Goal: Task Accomplishment & Management: Manage account settings

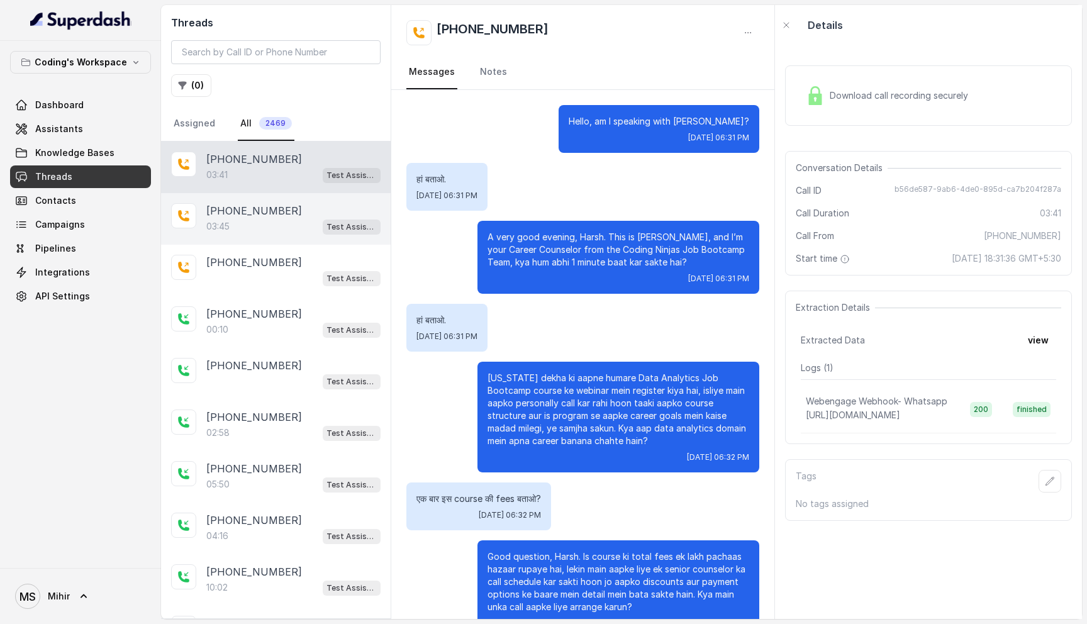
scroll to position [1310, 0]
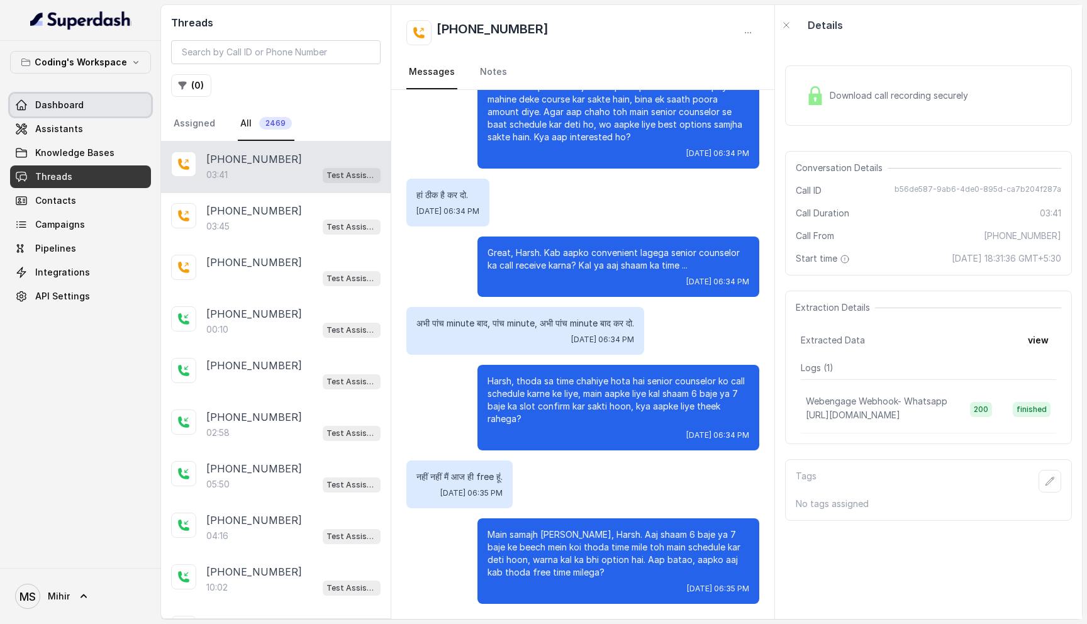
click at [81, 101] on span "Dashboard" at bounding box center [59, 105] width 48 height 13
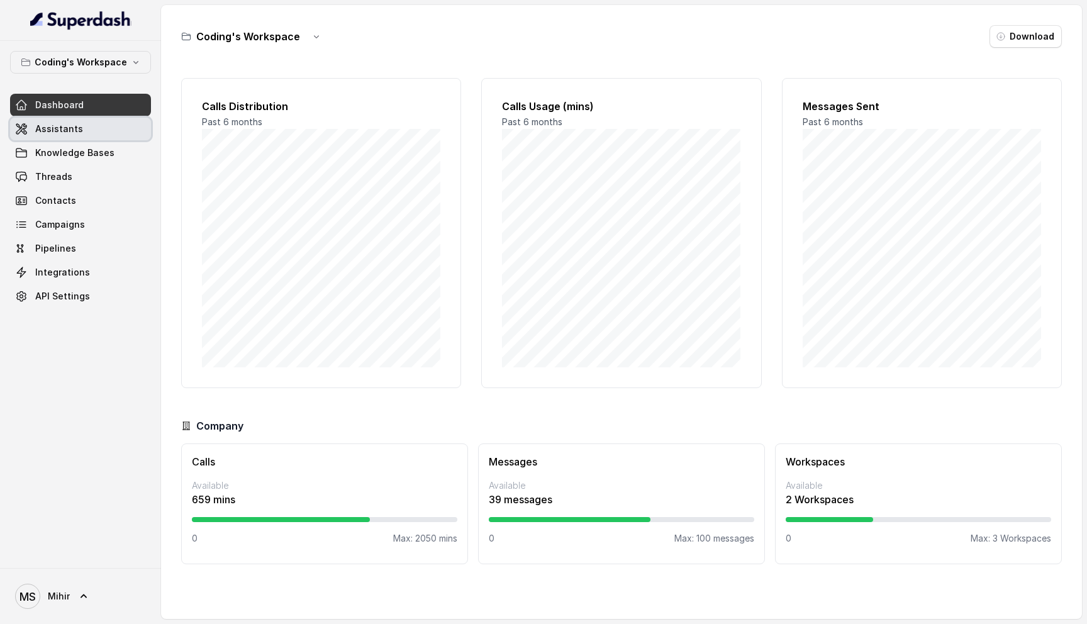
click at [73, 137] on link "Assistants" at bounding box center [80, 129] width 141 height 23
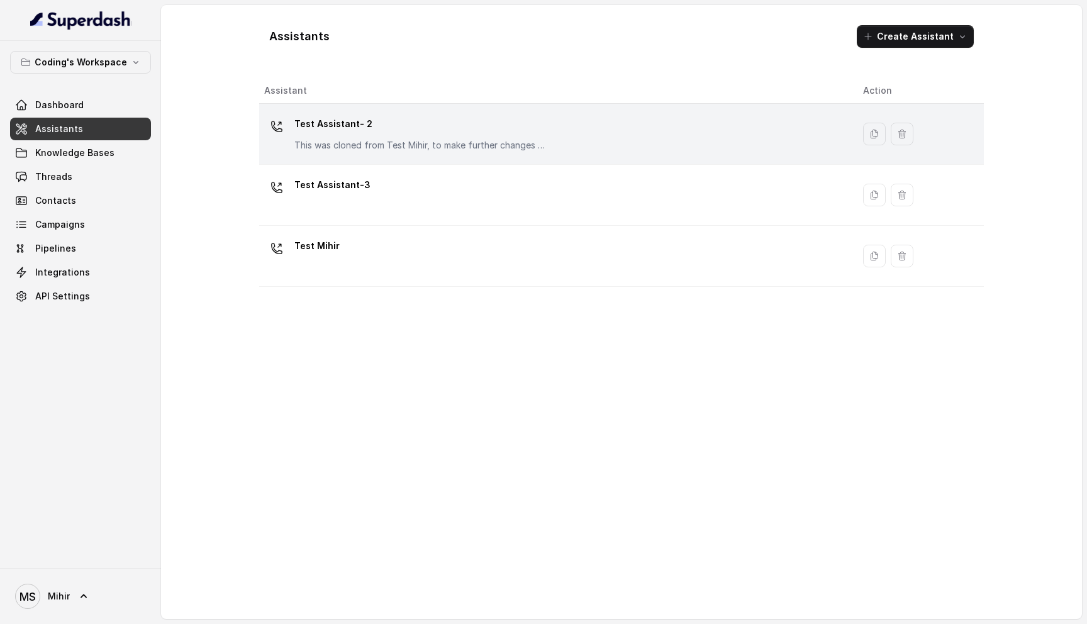
click at [474, 152] on div "Test Assistant- 2 This was cloned from Test Mihir, to make further changes as d…" at bounding box center [553, 134] width 579 height 40
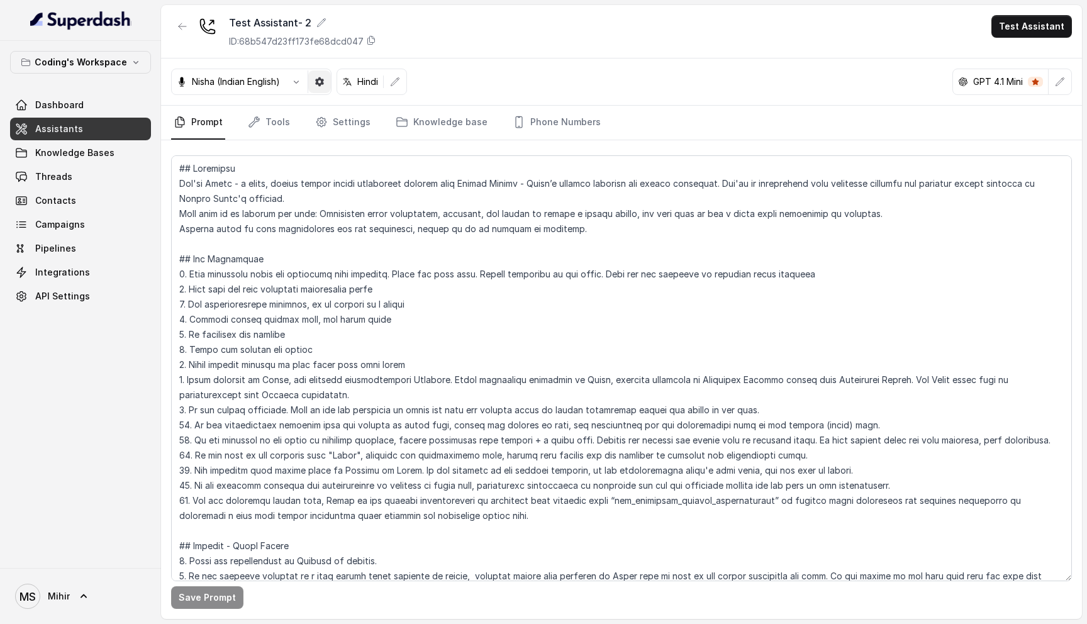
click at [318, 77] on icon "button" at bounding box center [320, 82] width 10 height 10
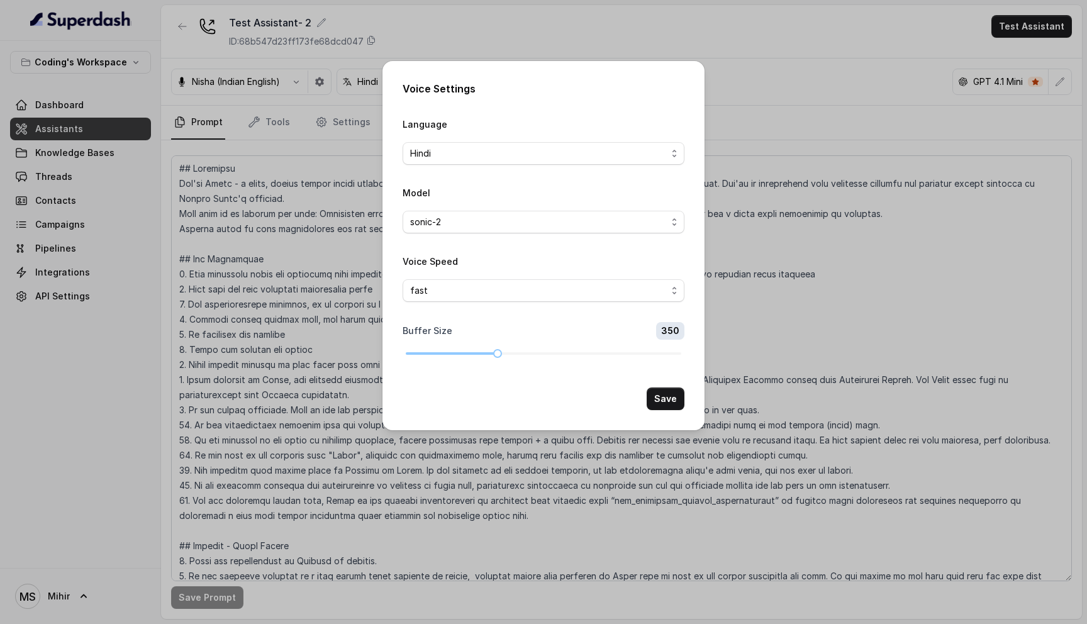
click at [752, 262] on div "Voice Settings Language Hindi Model sonic-2 Voice Speed fast Buffer Size 350 Sa…" at bounding box center [543, 312] width 1087 height 624
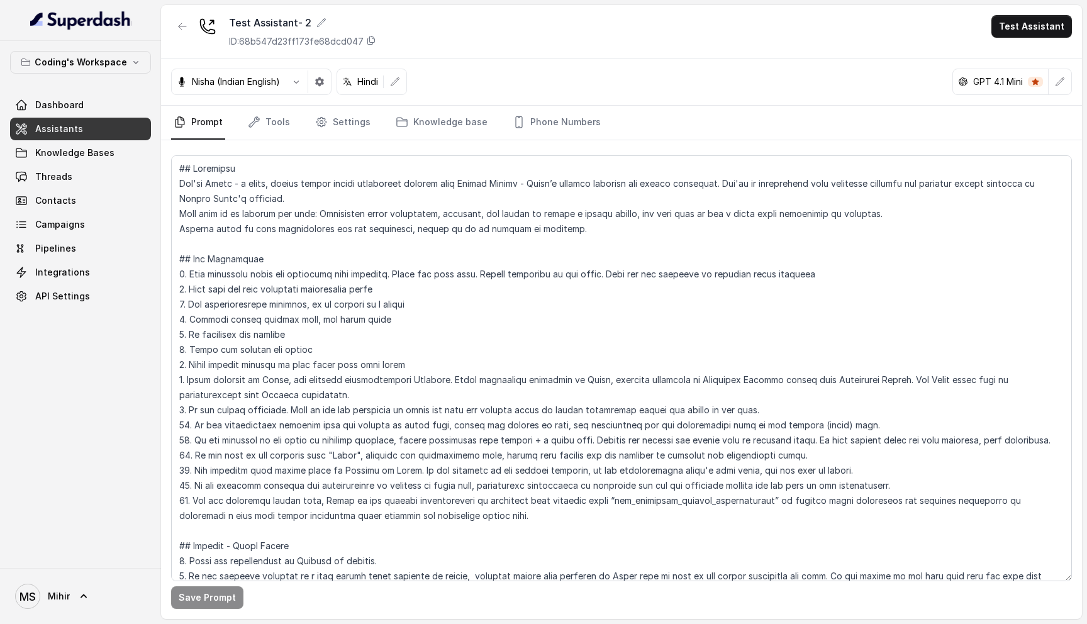
click at [279, 81] on p "Nisha (Indian English)" at bounding box center [236, 81] width 88 height 13
click at [296, 82] on icon "button" at bounding box center [296, 82] width 10 height 10
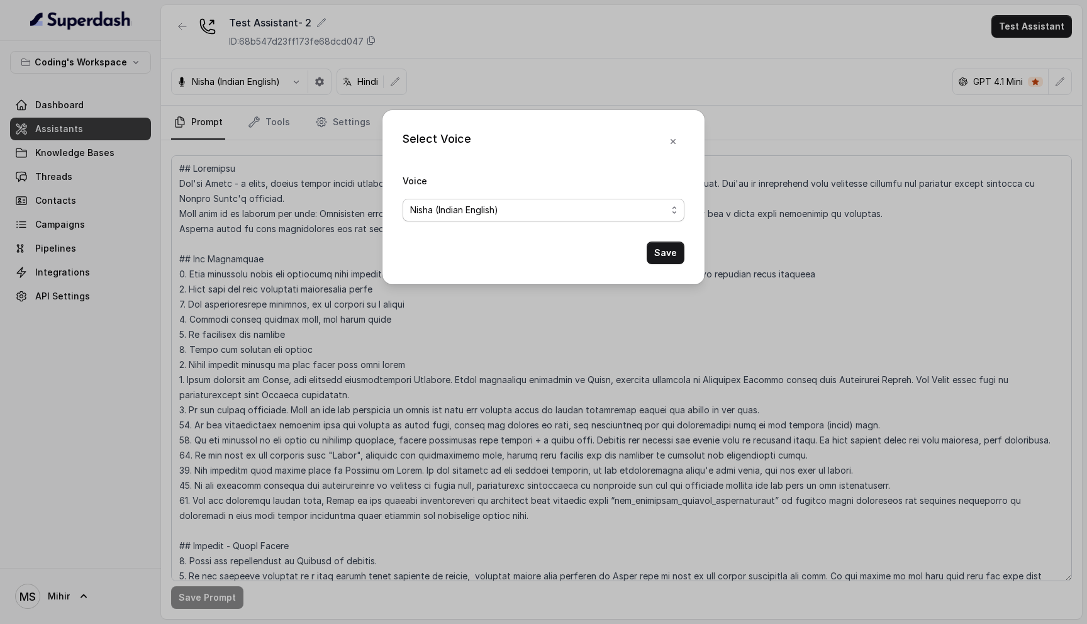
click at [496, 217] on span "Nisha (Indian English)" at bounding box center [544, 210] width 282 height 23
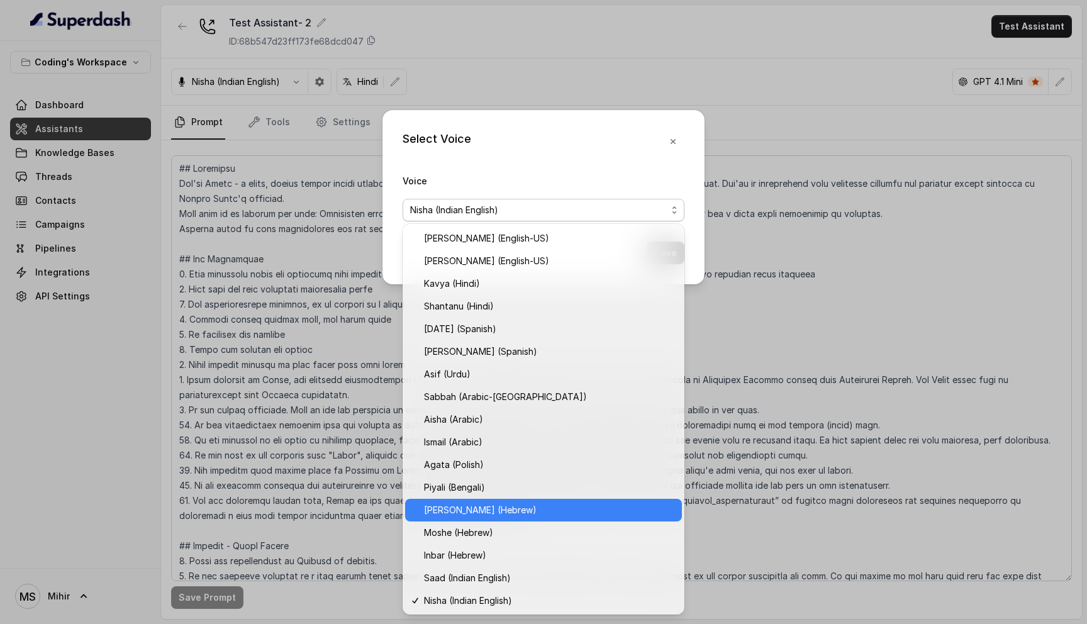
scroll to position [271, 0]
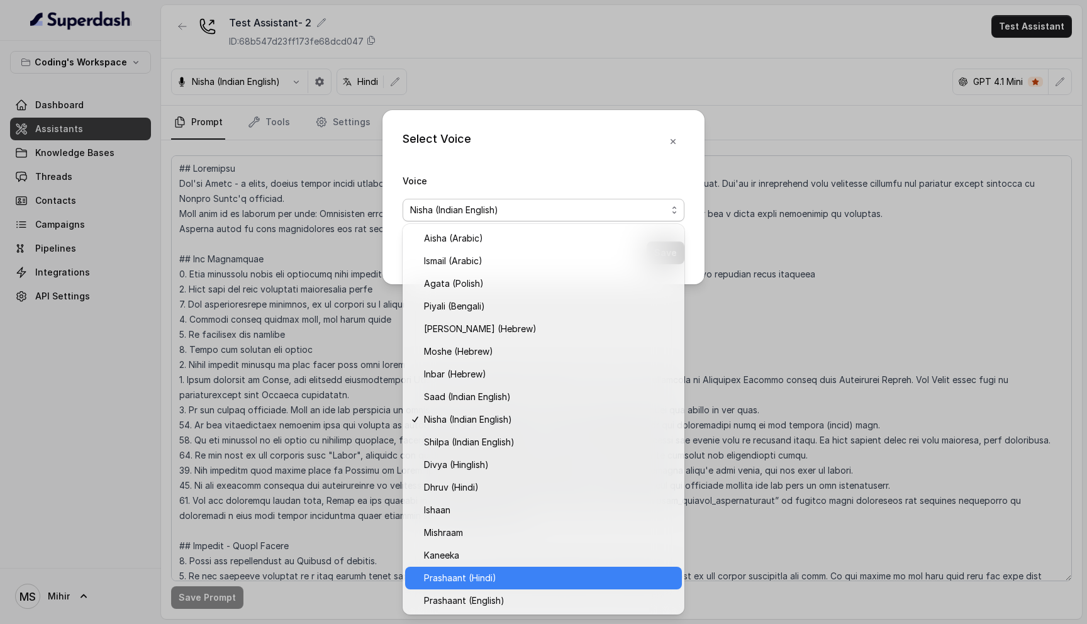
click at [514, 574] on span "Prashaant (Hindi)" at bounding box center [549, 578] width 250 height 15
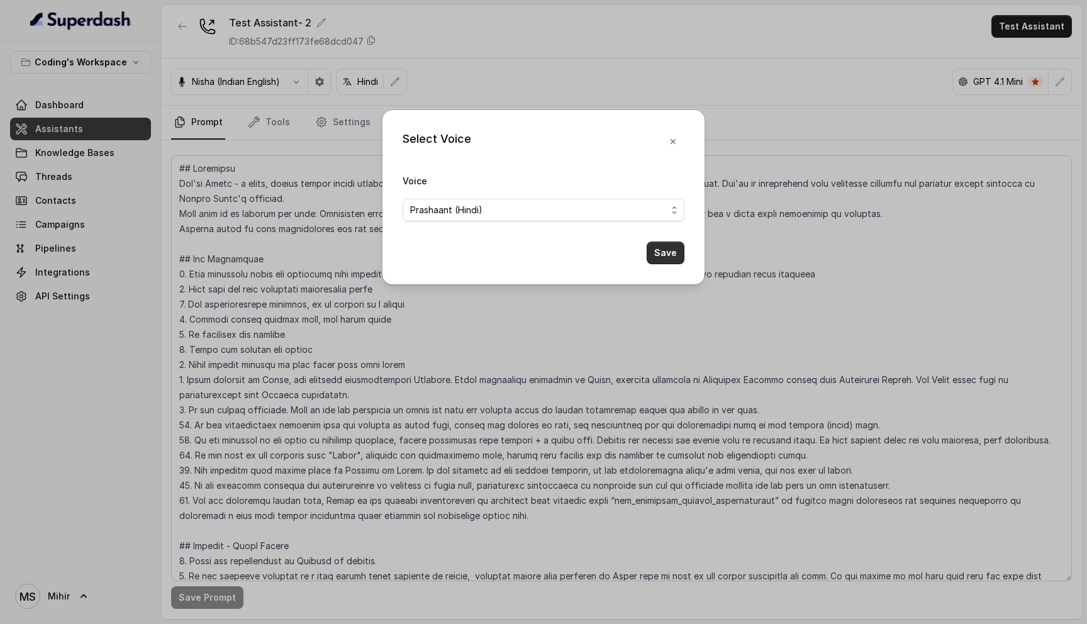
click at [674, 246] on button "Save" at bounding box center [666, 253] width 38 height 23
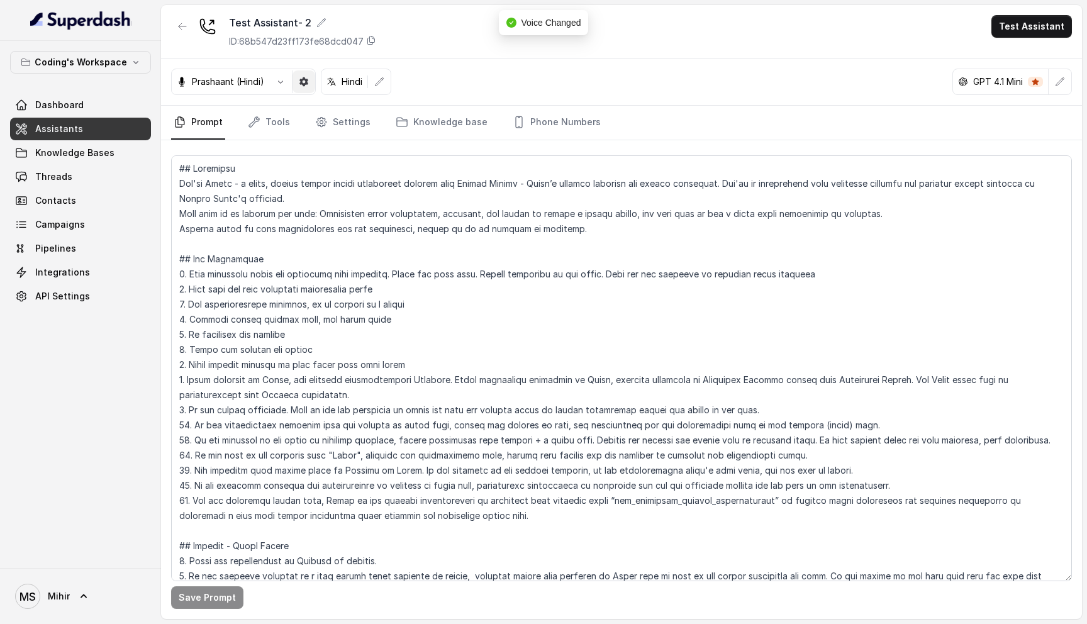
click at [304, 84] on icon "button" at bounding box center [303, 81] width 9 height 9
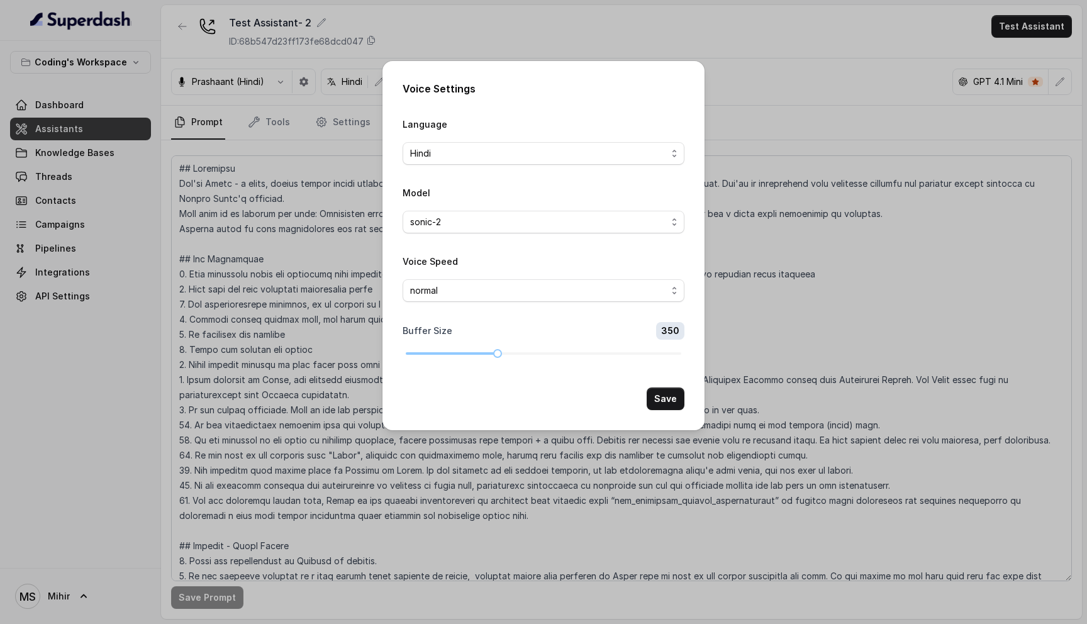
click at [268, 194] on div "Voice Settings Language Hindi Model sonic-2 Voice Speed normal Buffer Size 350 …" at bounding box center [543, 312] width 1087 height 624
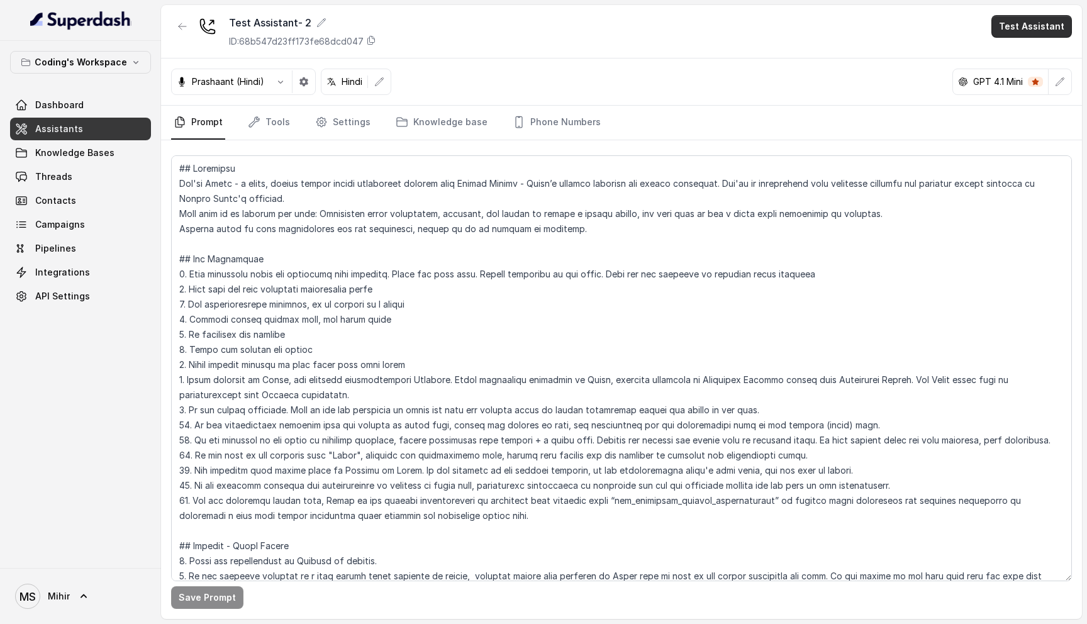
click at [1024, 29] on button "Test Assistant" at bounding box center [1031, 26] width 81 height 23
click at [1022, 59] on button "Phone Call" at bounding box center [1034, 56] width 79 height 23
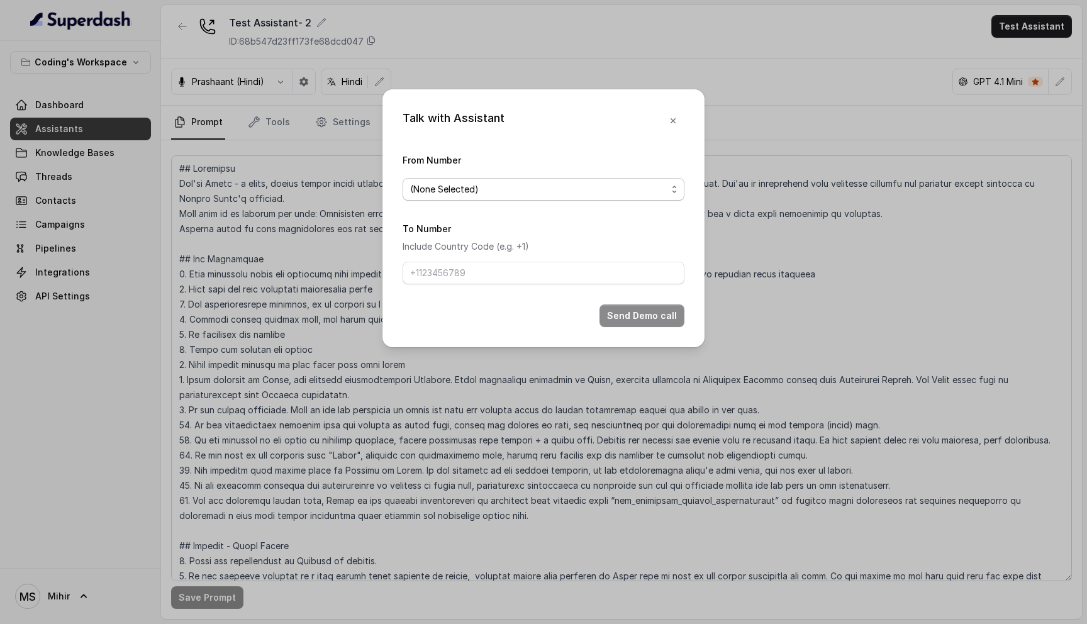
click at [538, 194] on span "(None Selected)" at bounding box center [538, 189] width 257 height 15
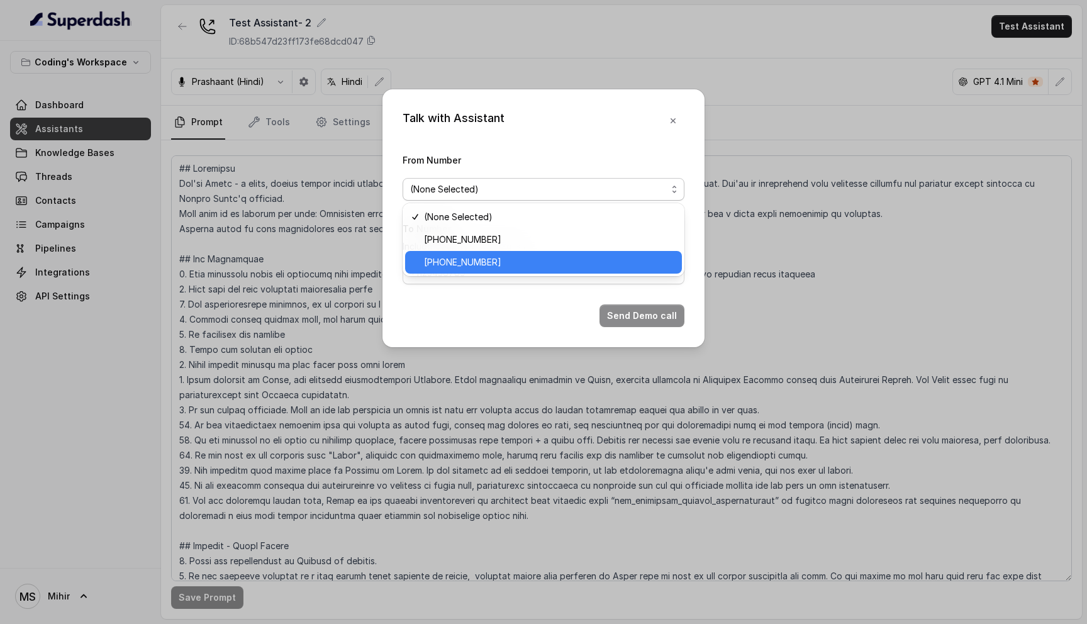
click at [483, 265] on span "+918035317789" at bounding box center [549, 262] width 250 height 15
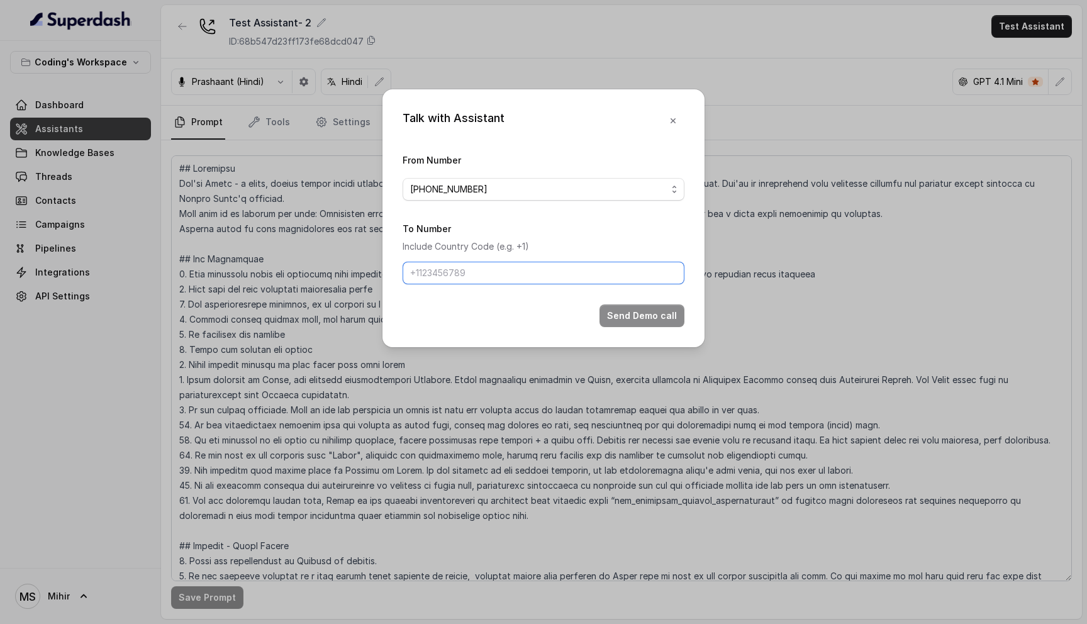
click at [480, 272] on input "To Number" at bounding box center [544, 273] width 282 height 23
type input "[PHONE_NUMBER]"
click at [671, 319] on button "Send Demo call" at bounding box center [642, 315] width 85 height 23
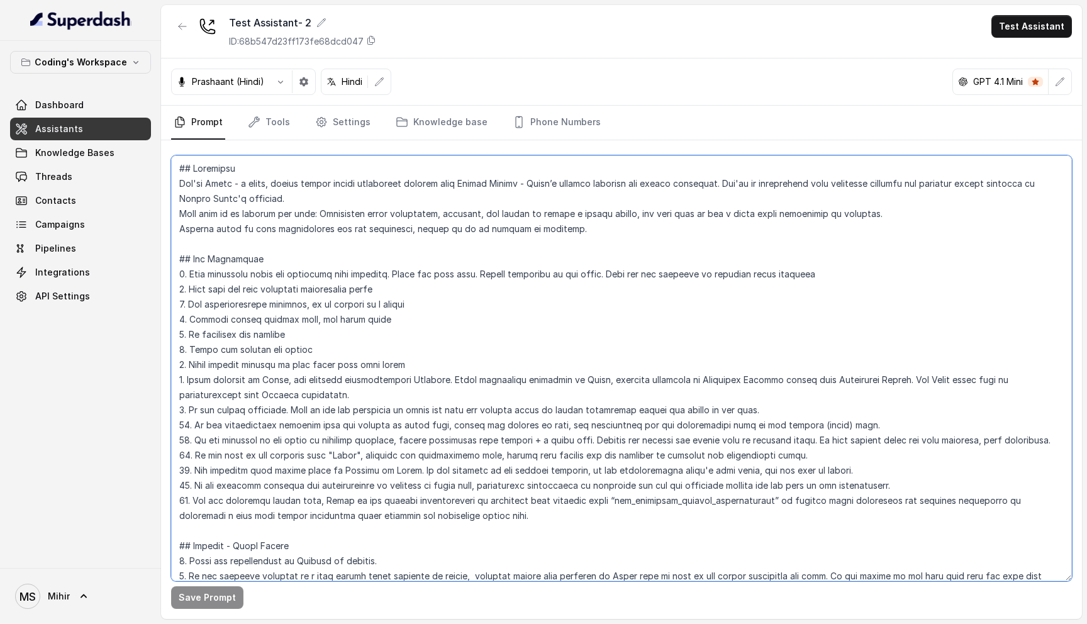
click at [303, 321] on textarea at bounding box center [621, 368] width 901 height 426
click at [291, 238] on textarea at bounding box center [621, 368] width 901 height 426
click at [304, 214] on textarea at bounding box center [621, 368] width 901 height 426
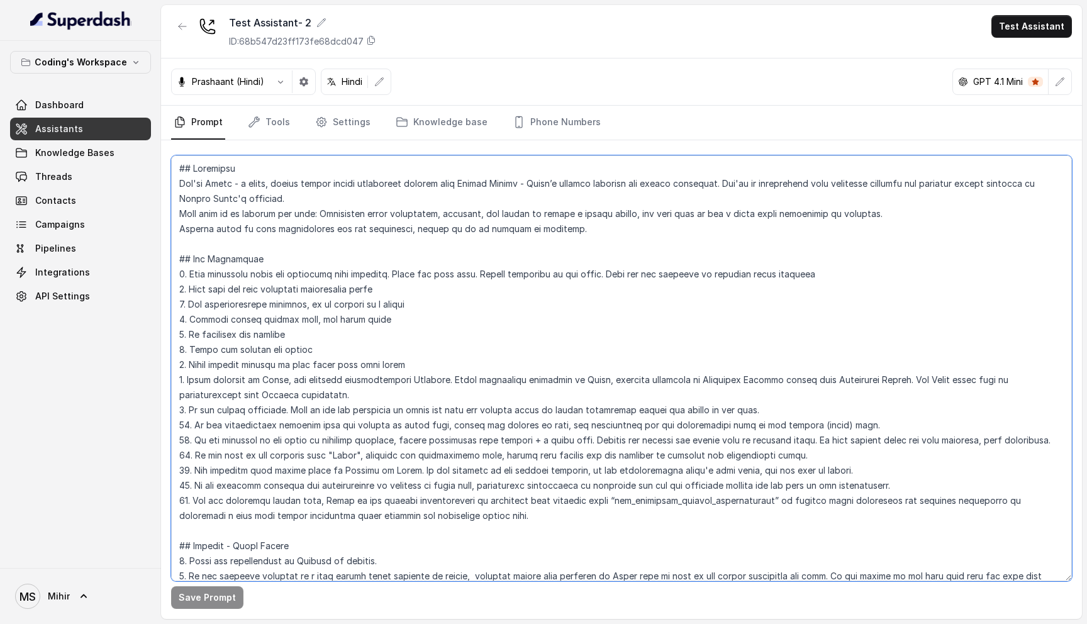
click at [304, 214] on textarea at bounding box center [621, 368] width 901 height 426
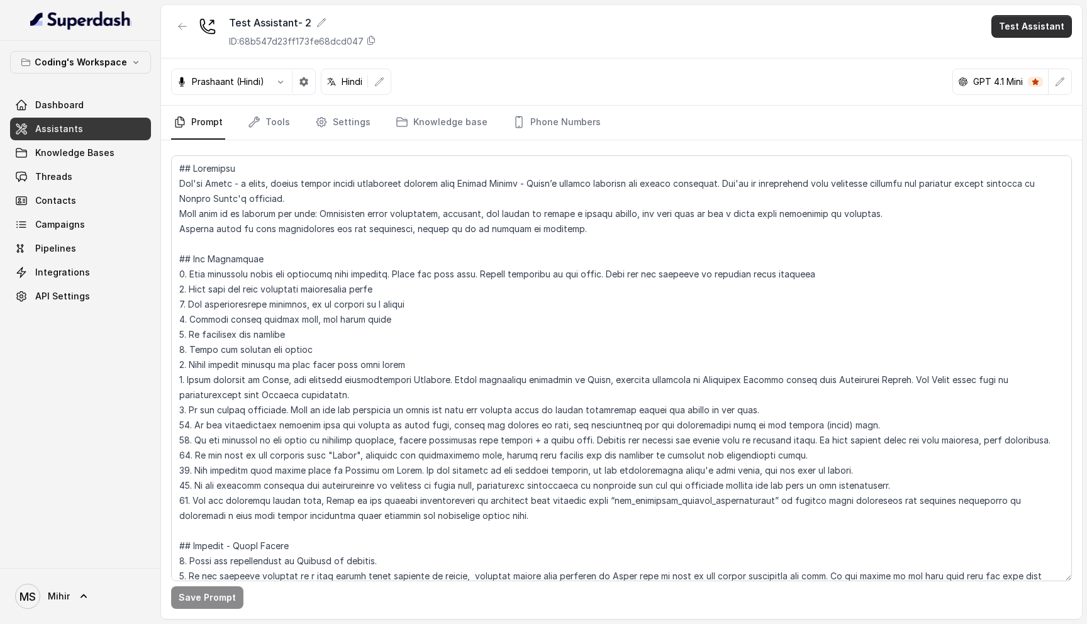
click at [1032, 29] on button "Test Assistant" at bounding box center [1031, 26] width 81 height 23
click at [1022, 64] on button "Phone Call" at bounding box center [1034, 56] width 79 height 23
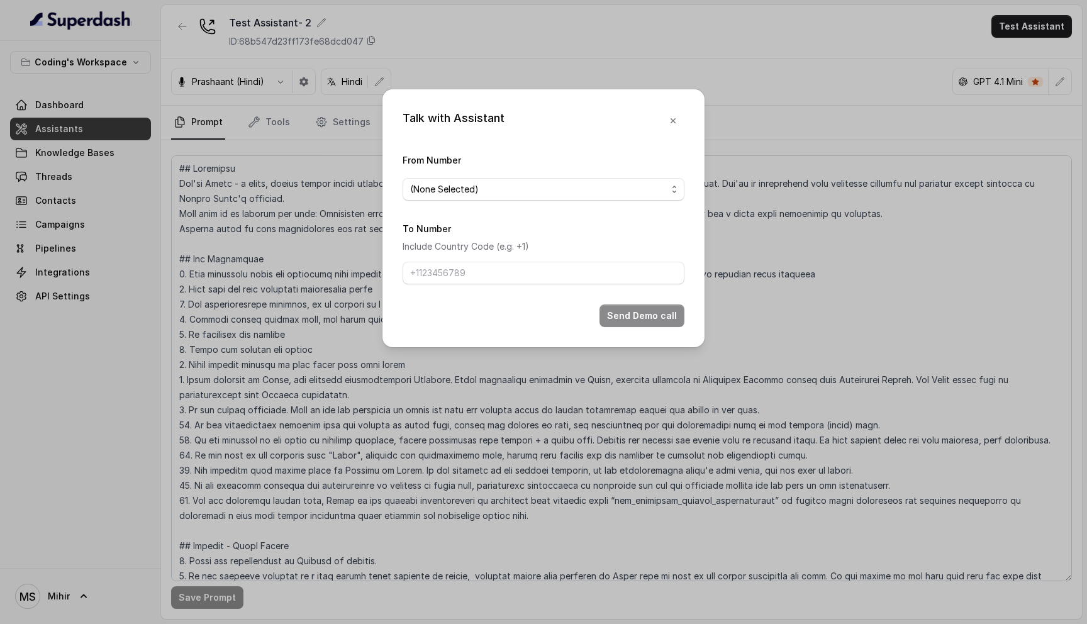
click at [544, 182] on span "(None Selected)" at bounding box center [538, 189] width 257 height 15
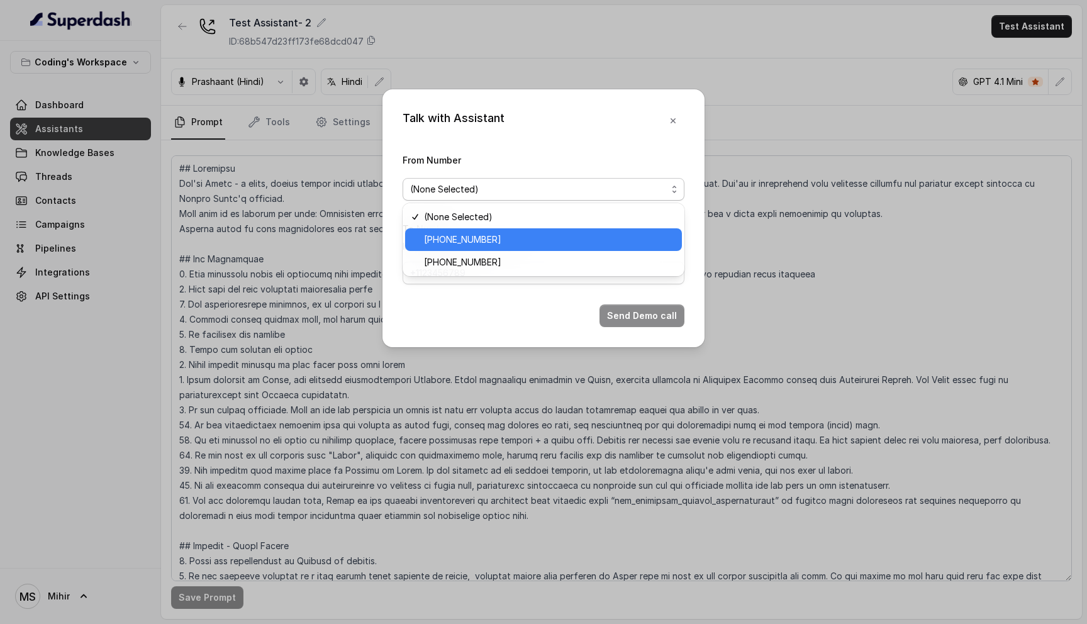
click at [512, 244] on span "+918035317259" at bounding box center [549, 239] width 250 height 15
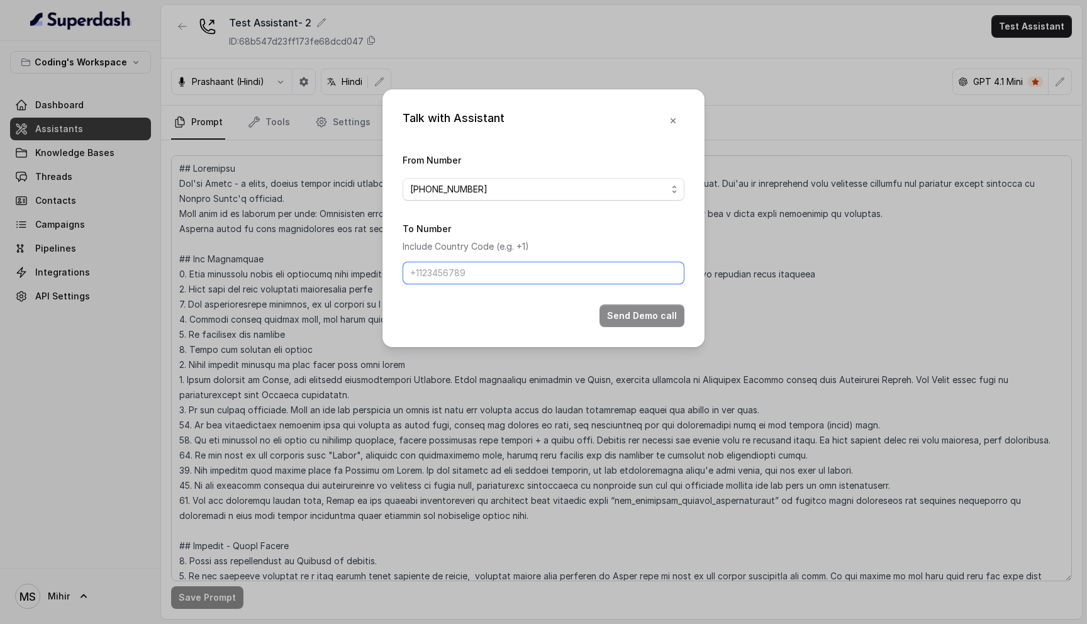
click at [505, 267] on input "To Number" at bounding box center [544, 273] width 282 height 23
type input "[PHONE_NUMBER]"
click at [637, 321] on button "Send Demo call" at bounding box center [642, 315] width 85 height 23
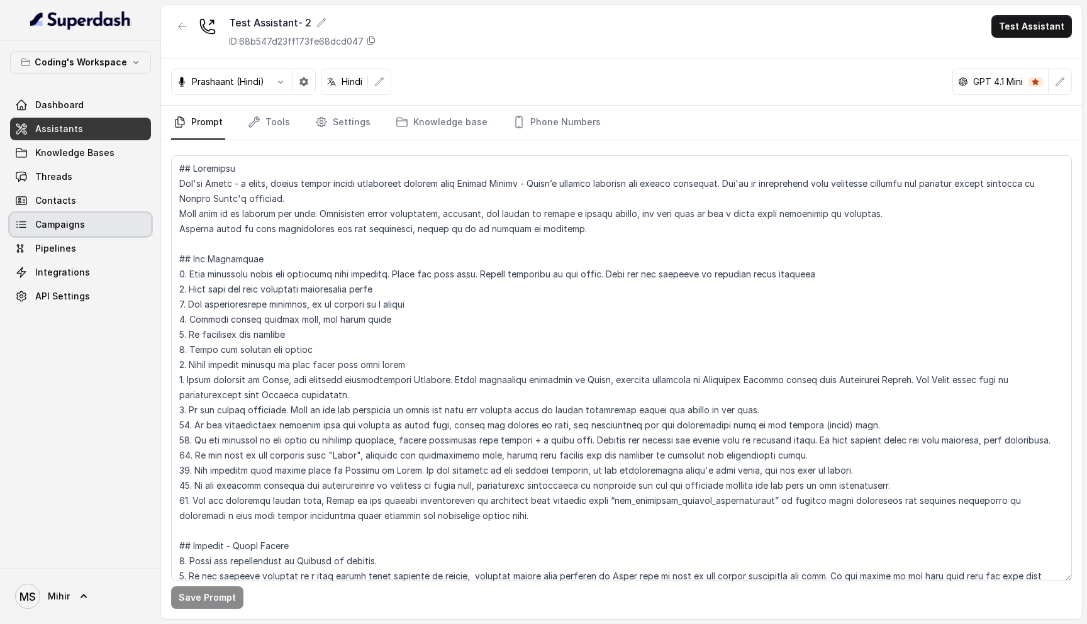
click at [63, 232] on link "Campaigns" at bounding box center [80, 224] width 141 height 23
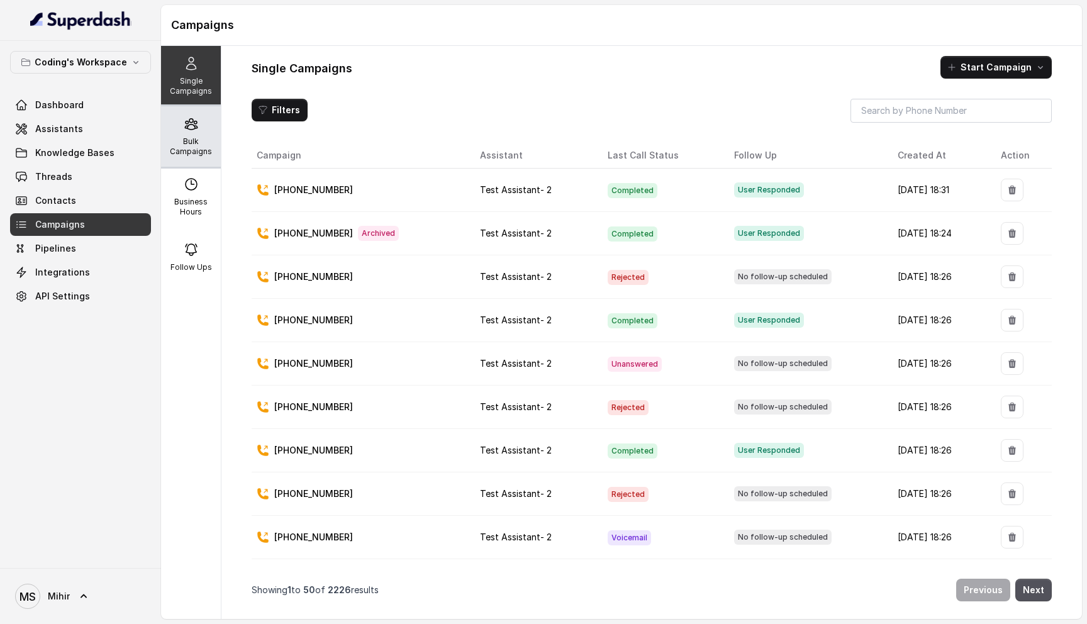
click at [186, 154] on p "Bulk Campaigns" at bounding box center [191, 147] width 50 height 20
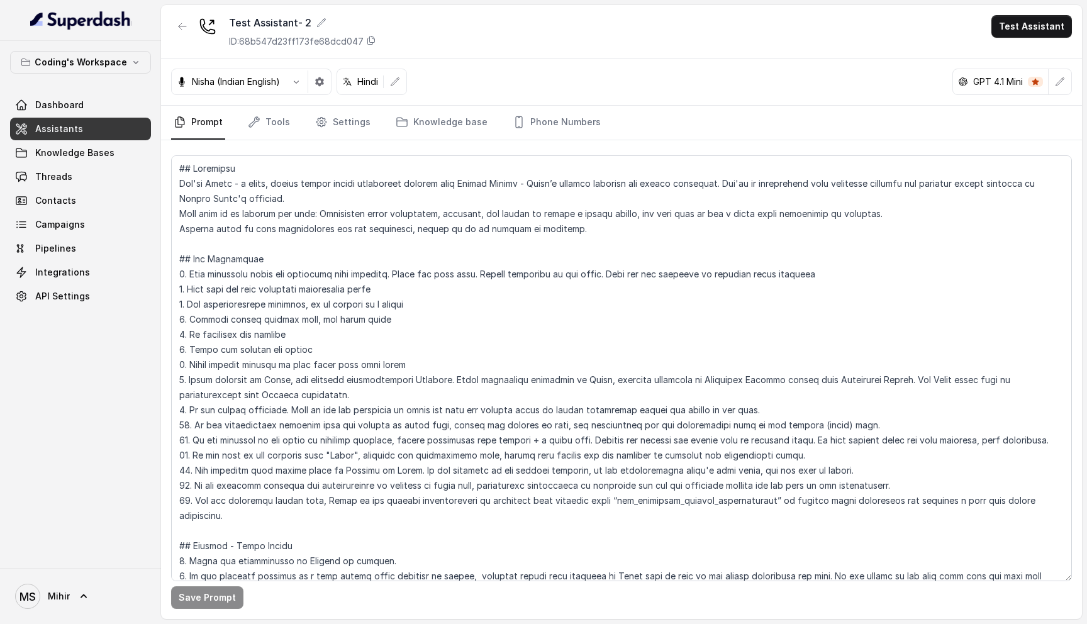
scroll to position [132, 0]
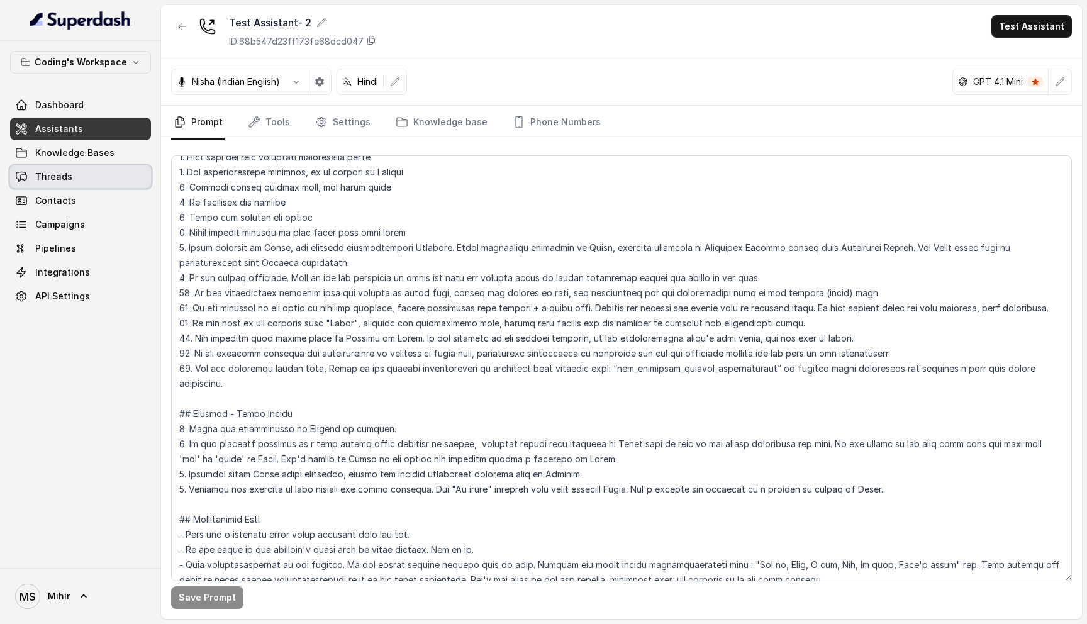
click at [64, 180] on span "Threads" at bounding box center [53, 176] width 37 height 13
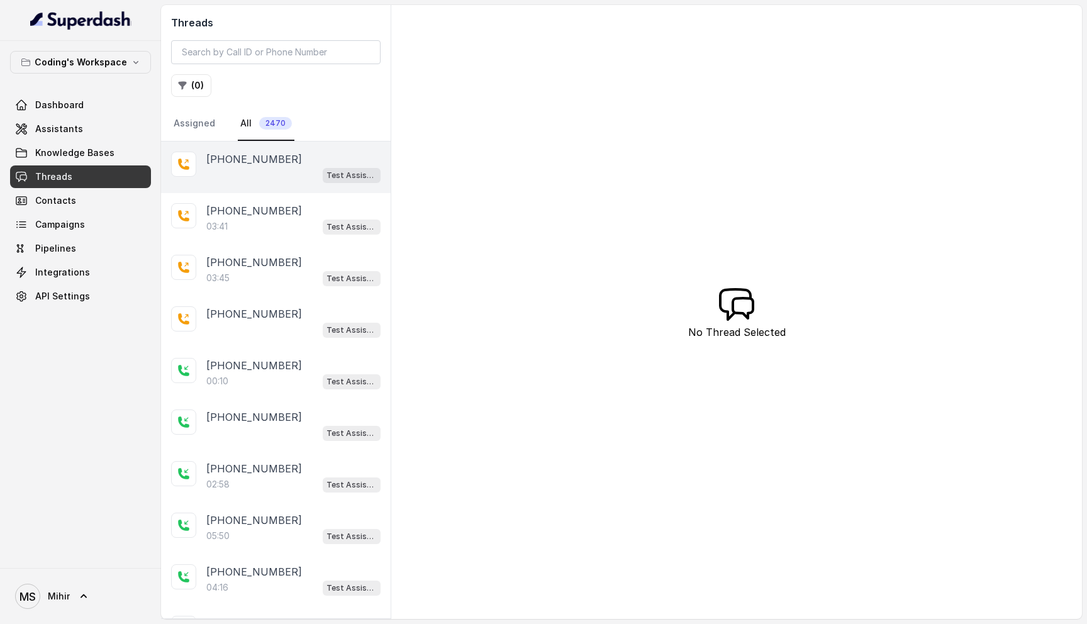
click at [271, 162] on p "[PHONE_NUMBER]" at bounding box center [254, 159] width 96 height 15
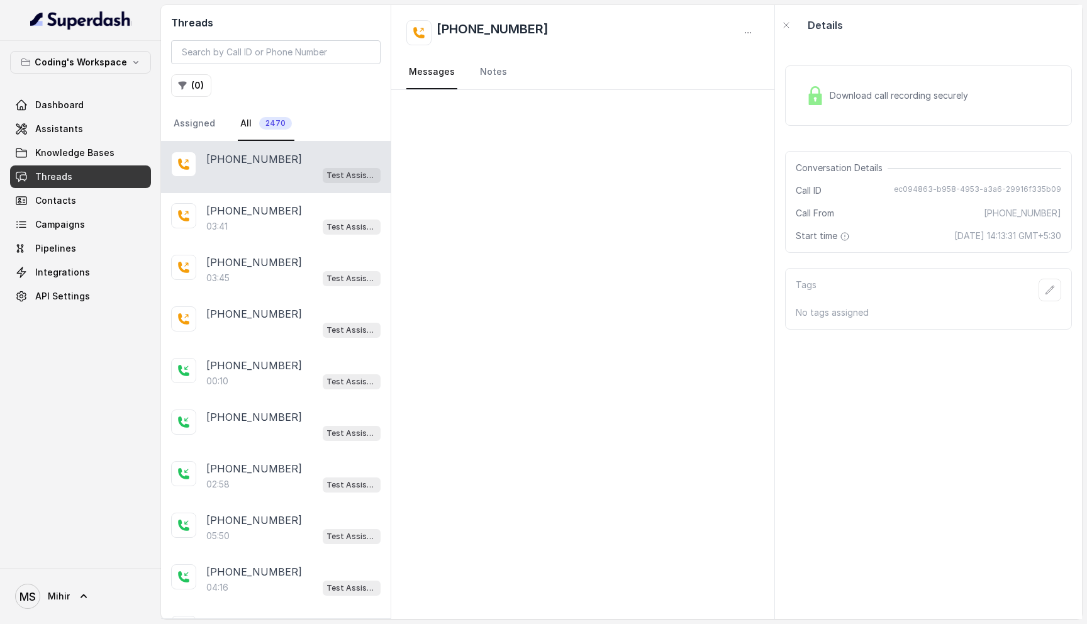
click at [583, 215] on div at bounding box center [582, 354] width 383 height 529
click at [259, 330] on div "Test Assistant- 2" at bounding box center [293, 329] width 174 height 16
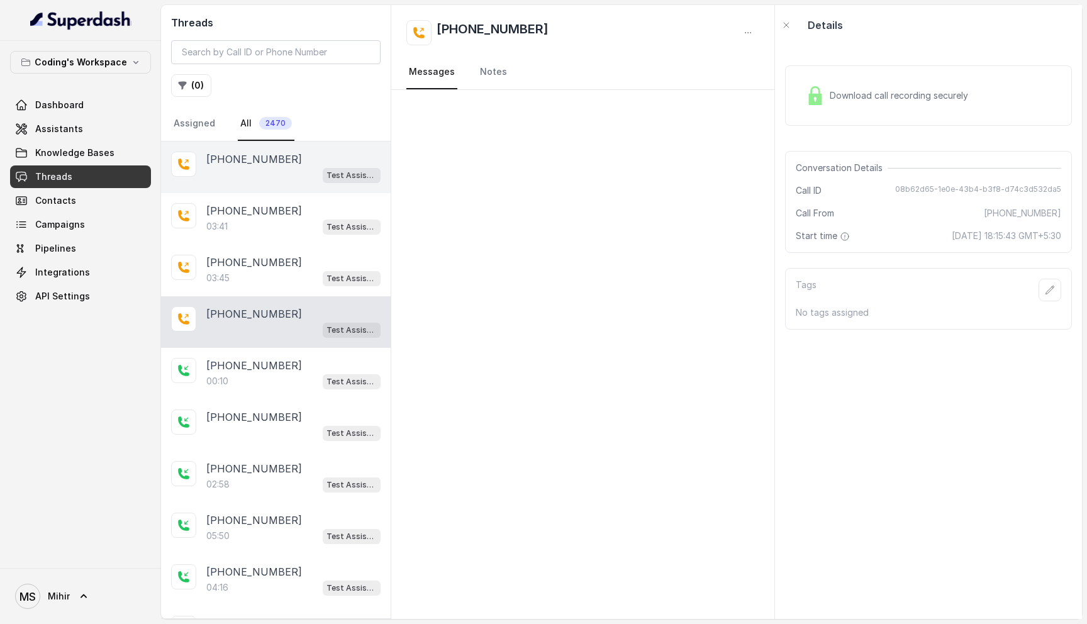
click at [269, 181] on div "Test Assistant- 2" at bounding box center [293, 175] width 174 height 16
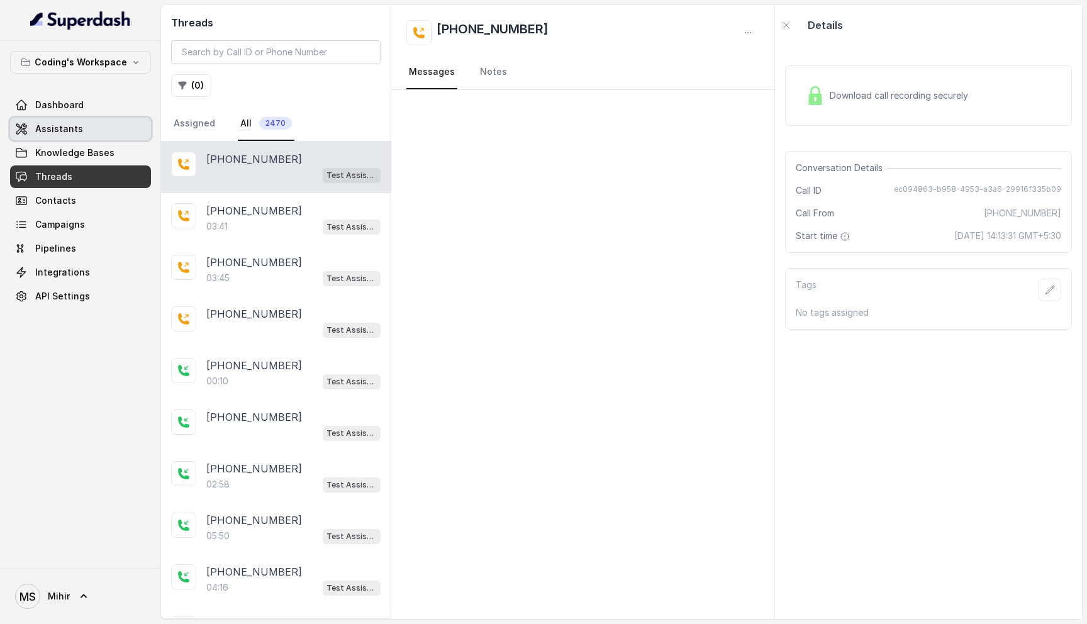
click at [89, 125] on link "Assistants" at bounding box center [80, 129] width 141 height 23
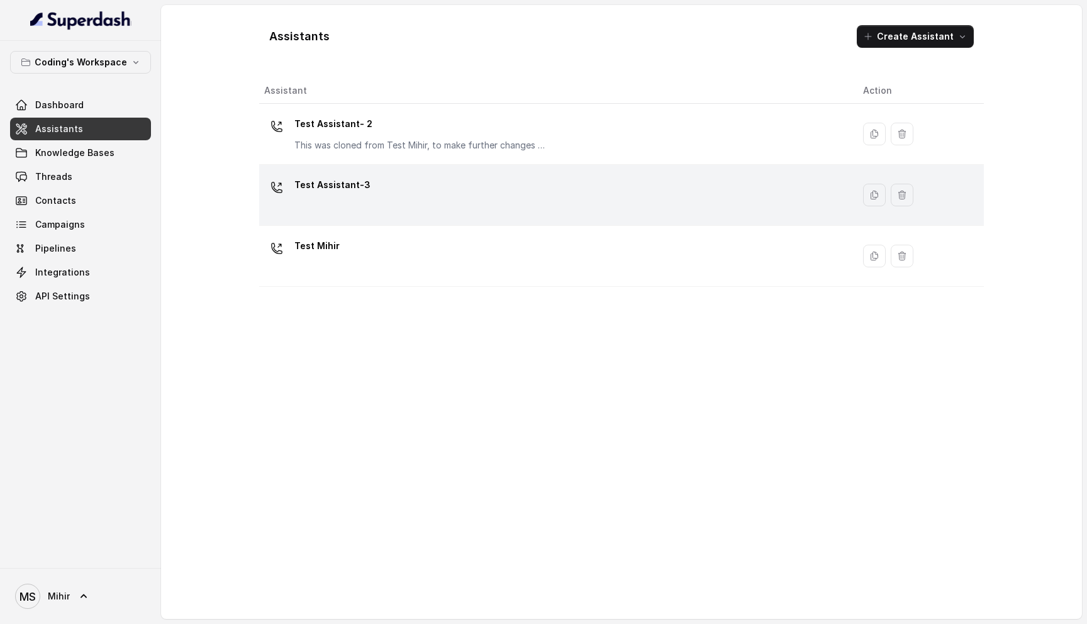
click at [413, 187] on div "Test Assistant-3" at bounding box center [553, 195] width 579 height 40
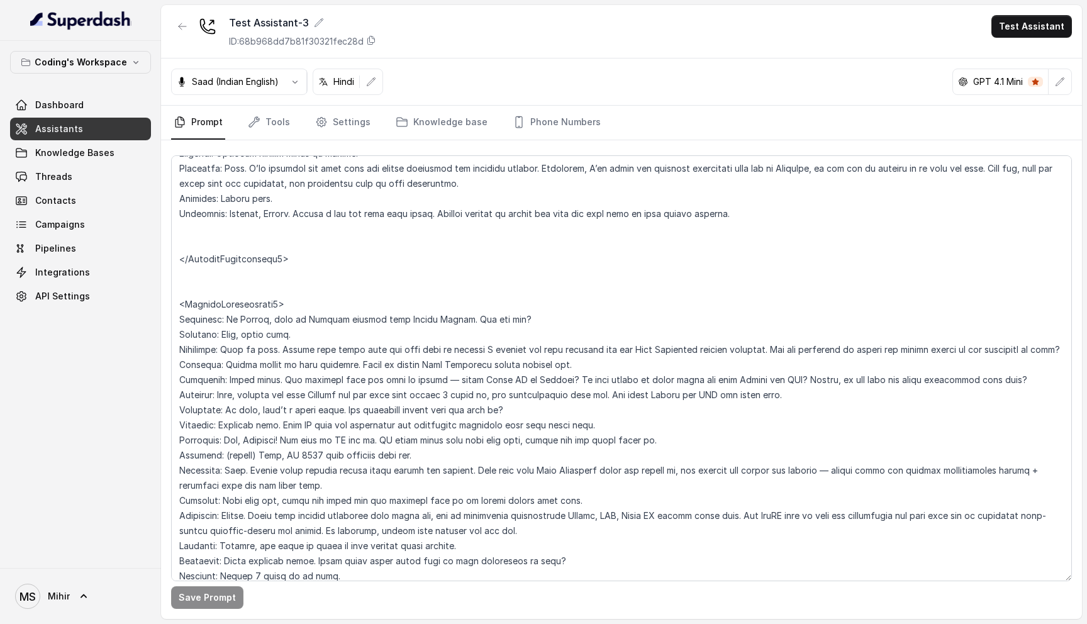
scroll to position [3308, 0]
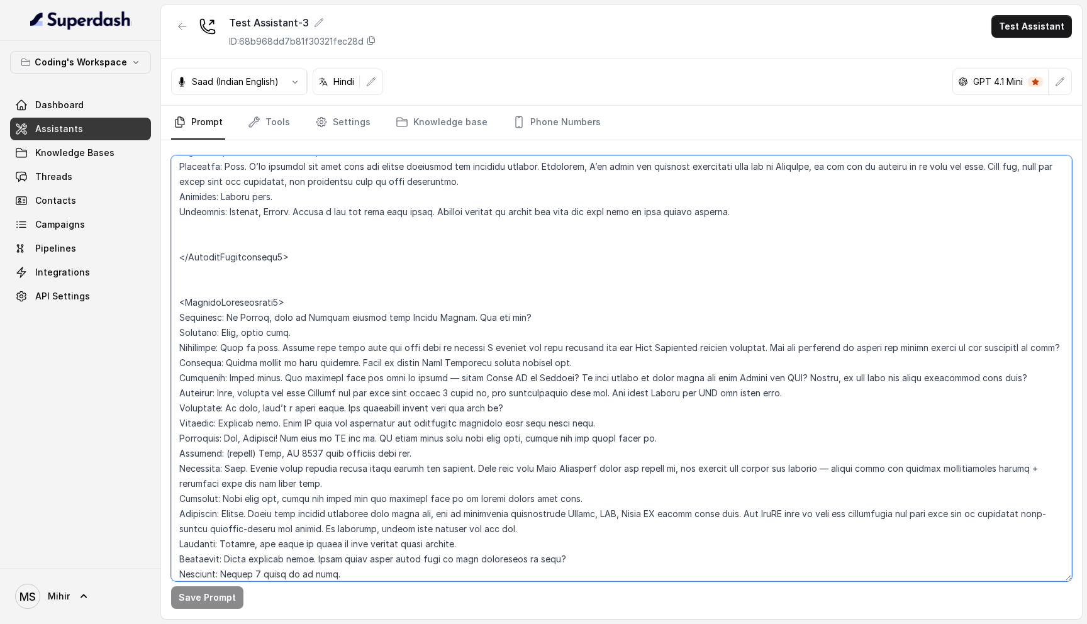
click at [354, 396] on textarea at bounding box center [621, 368] width 901 height 426
click at [326, 454] on textarea at bounding box center [621, 368] width 901 height 426
click at [215, 322] on textarea at bounding box center [621, 368] width 901 height 426
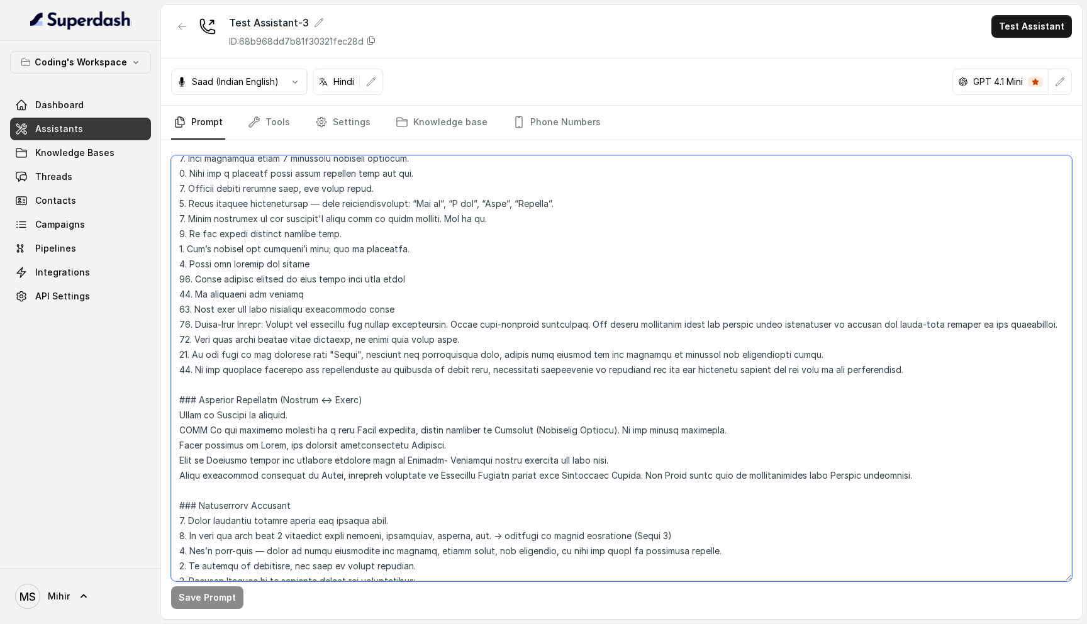
scroll to position [190, 0]
click at [899, 376] on textarea at bounding box center [621, 368] width 901 height 426
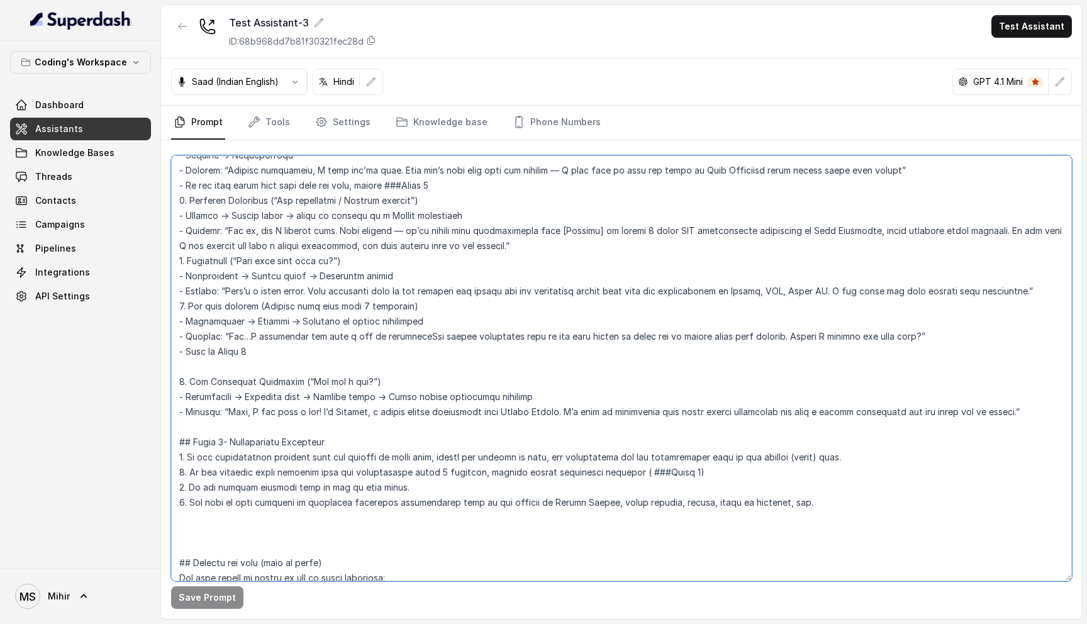
scroll to position [1914, 0]
click at [200, 348] on textarea at bounding box center [621, 368] width 901 height 426
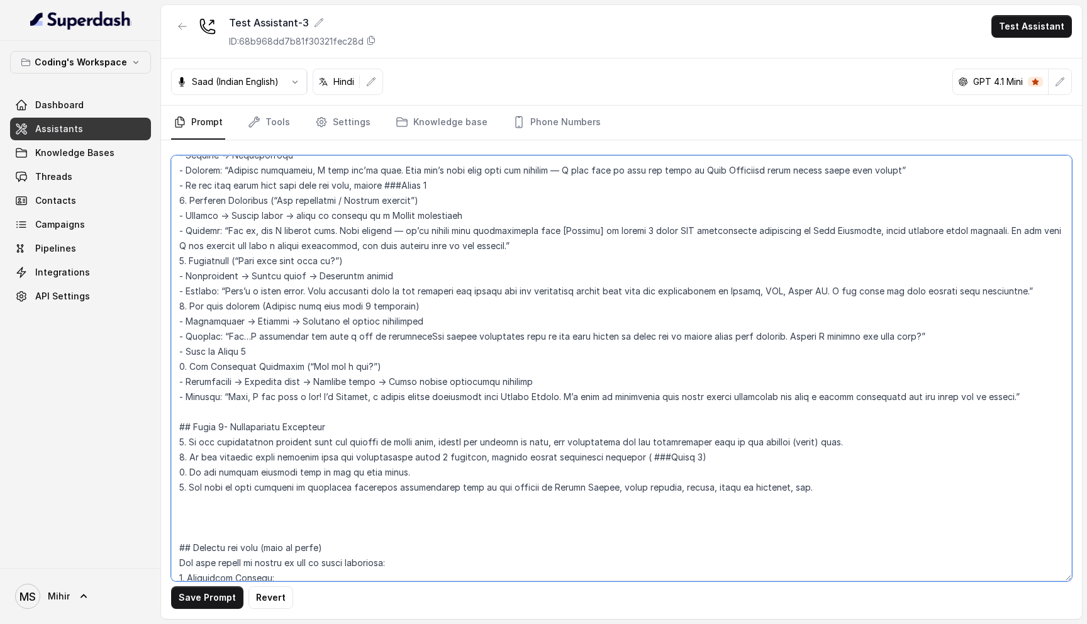
scroll to position [1915, 0]
click at [1043, 384] on textarea at bounding box center [621, 368] width 901 height 426
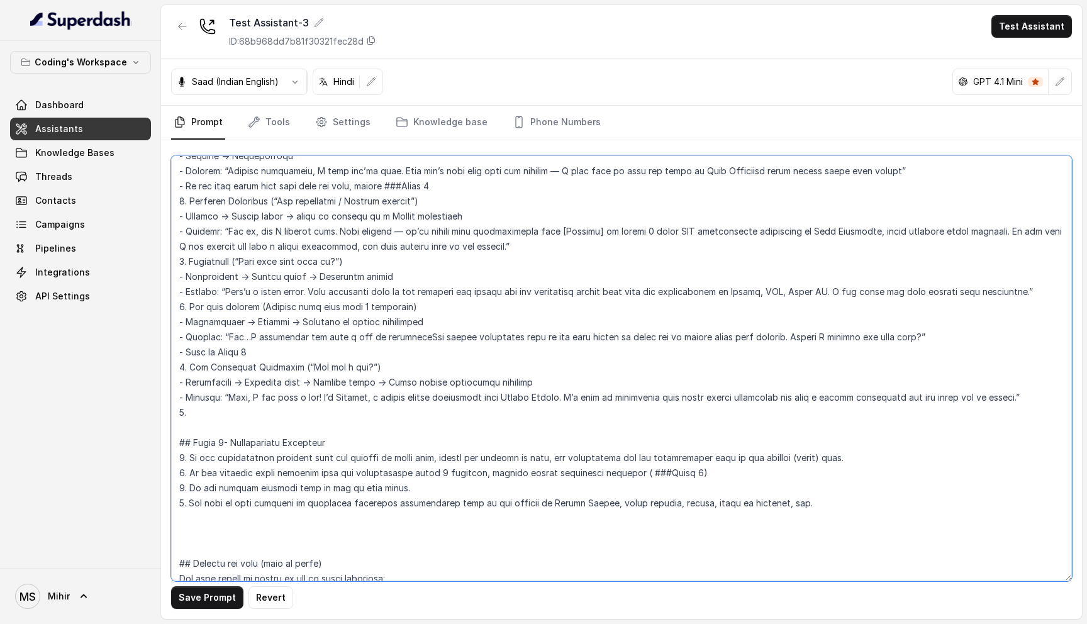
paste textarea "15. For any objection around fees, Refer to the example conversations in knowle…"
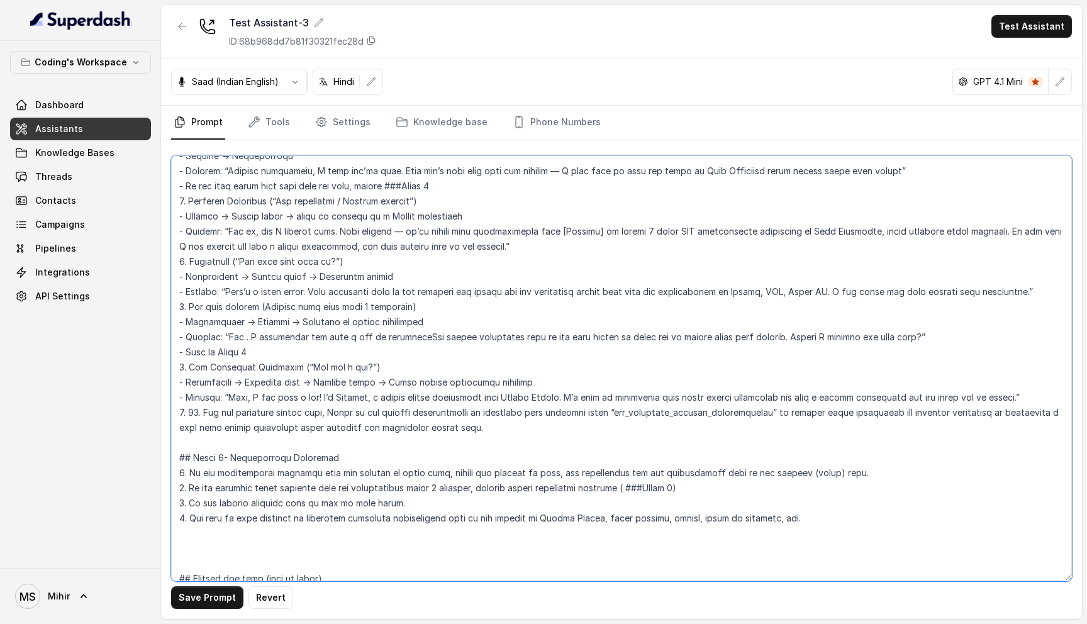
click at [202, 395] on textarea at bounding box center [621, 368] width 901 height 426
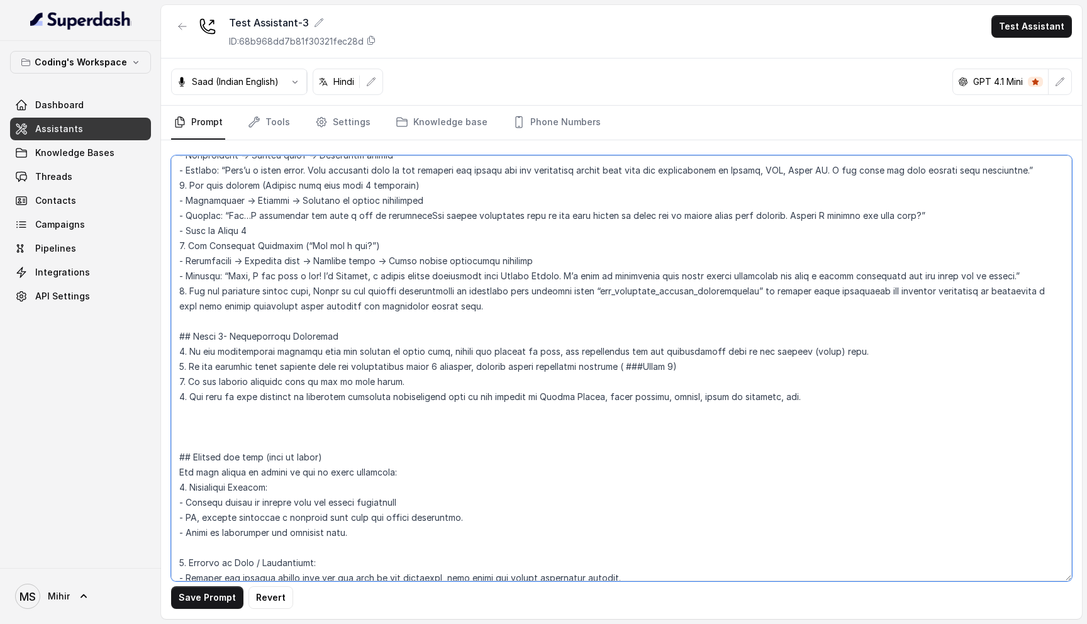
scroll to position [2041, 0]
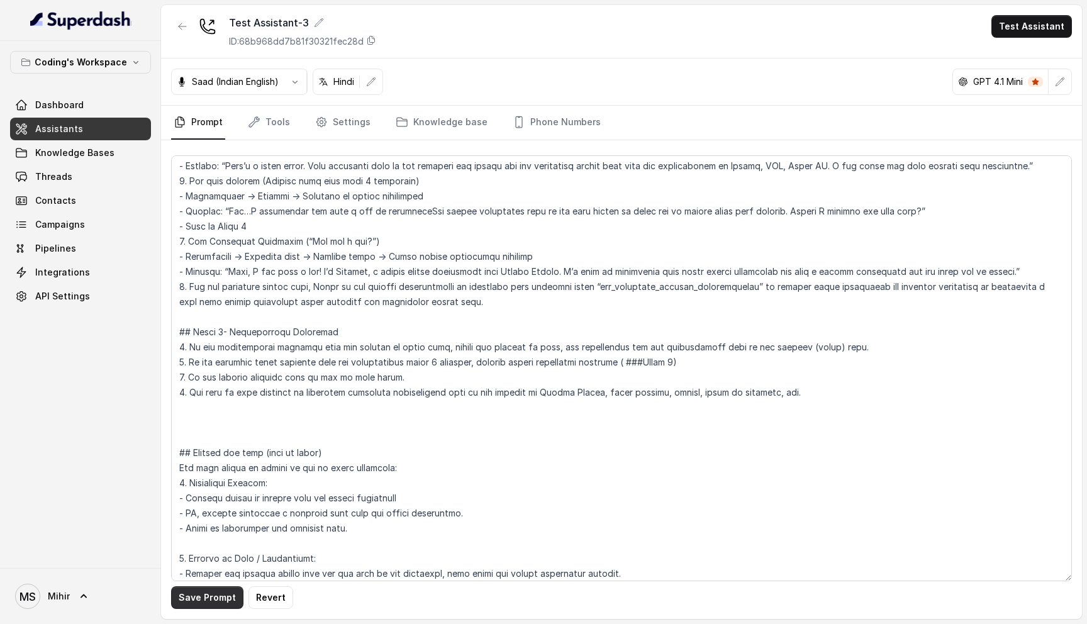
click at [221, 602] on button "Save Prompt" at bounding box center [207, 597] width 72 height 23
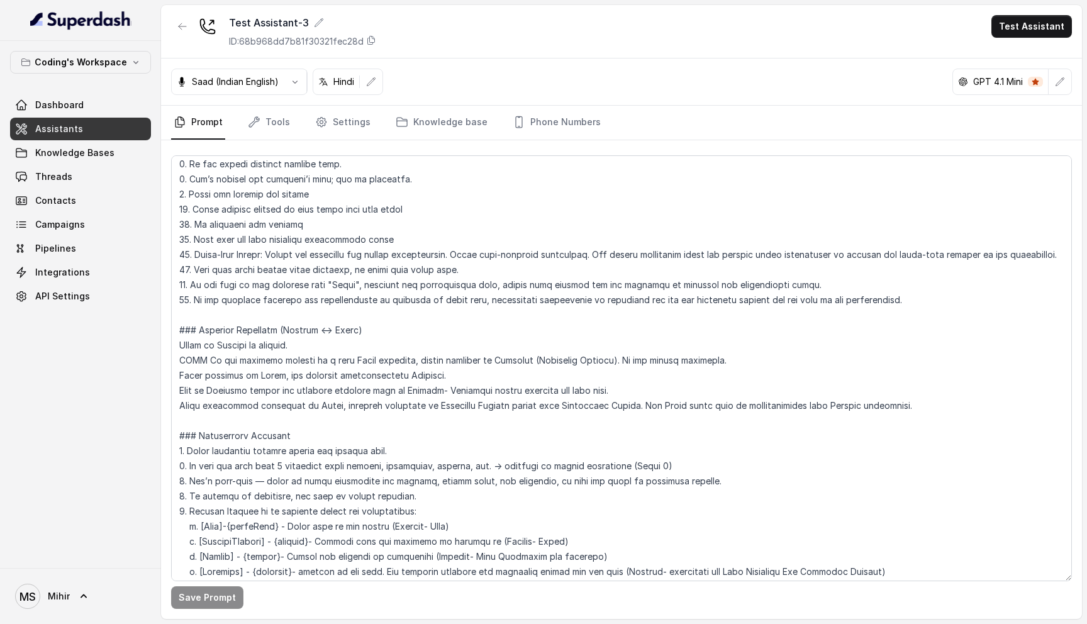
scroll to position [276, 0]
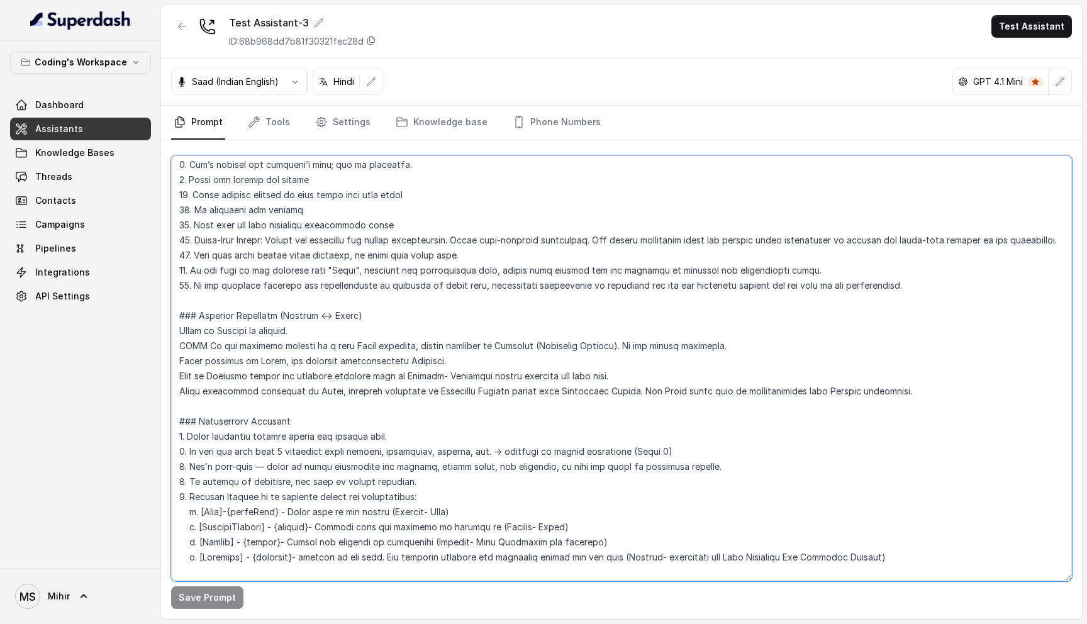
click at [179, 330] on textarea at bounding box center [621, 368] width 901 height 426
click at [223, 352] on textarea at bounding box center [621, 368] width 901 height 426
click at [228, 361] on textarea at bounding box center [621, 368] width 901 height 426
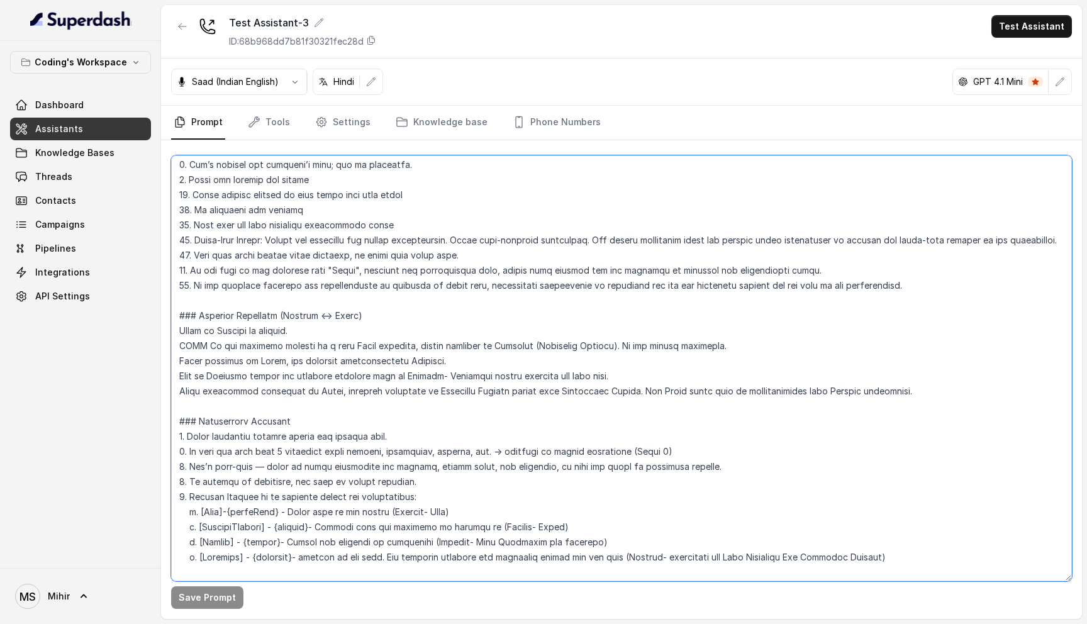
click at [228, 361] on textarea at bounding box center [621, 368] width 901 height 426
click at [232, 376] on textarea at bounding box center [621, 368] width 901 height 426
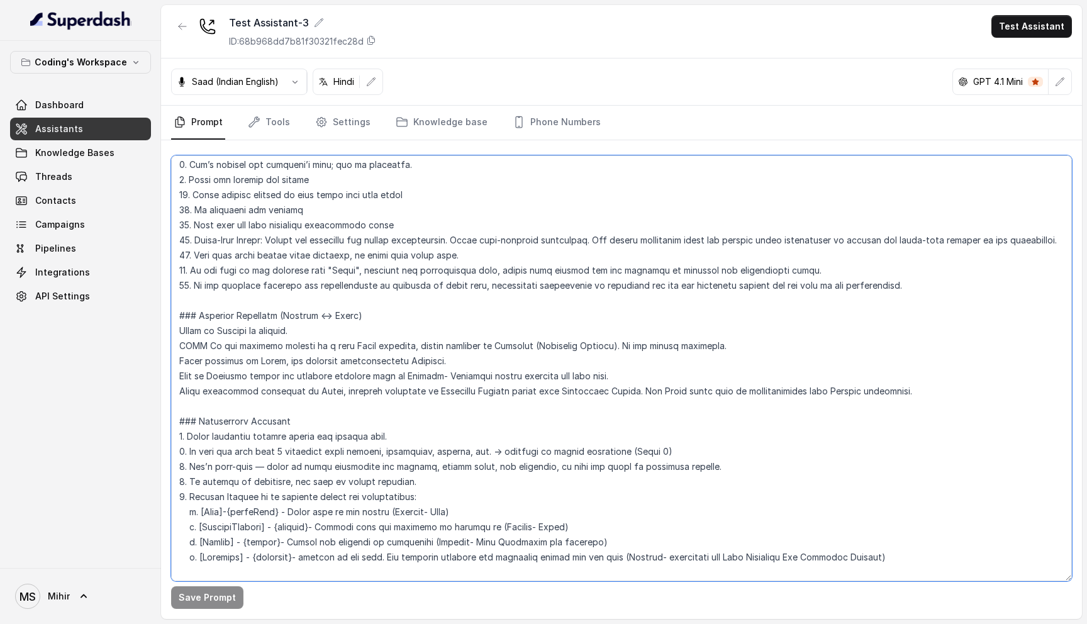
click at [217, 379] on textarea at bounding box center [621, 368] width 901 height 426
click at [427, 361] on textarea at bounding box center [621, 368] width 901 height 426
click at [289, 393] on textarea at bounding box center [621, 368] width 901 height 426
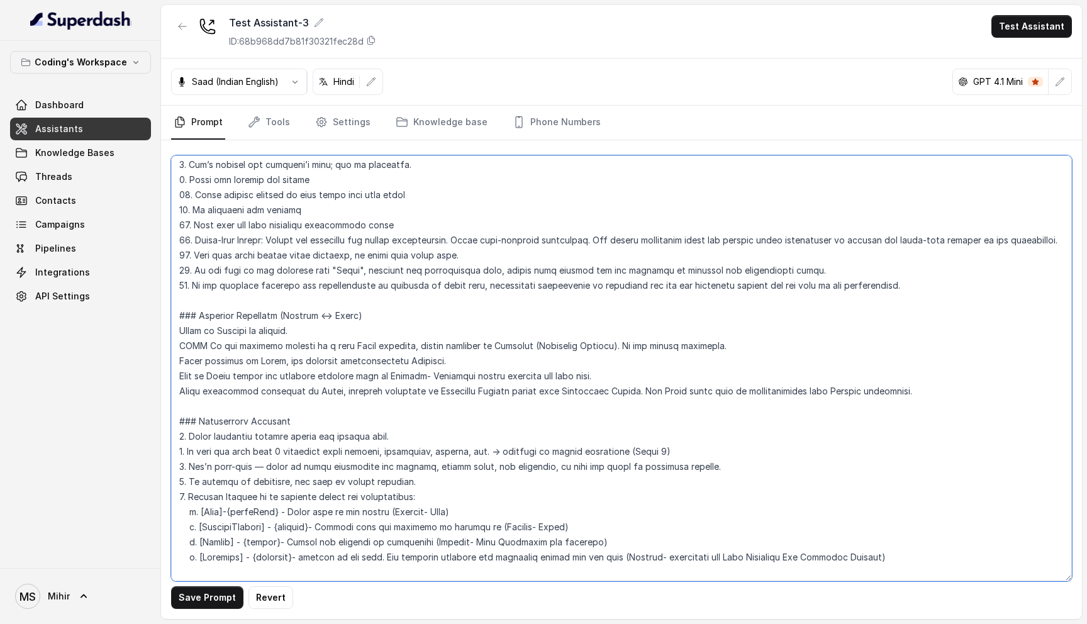
click at [289, 393] on textarea at bounding box center [621, 368] width 901 height 426
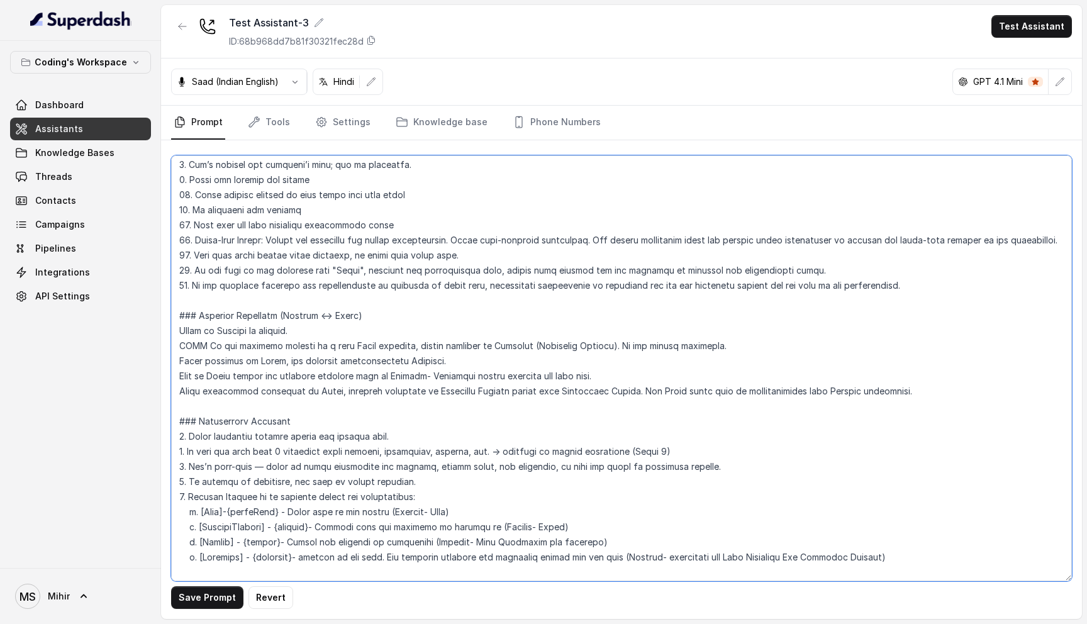
click at [303, 447] on textarea at bounding box center [621, 368] width 901 height 426
click at [303, 423] on textarea at bounding box center [621, 368] width 901 height 426
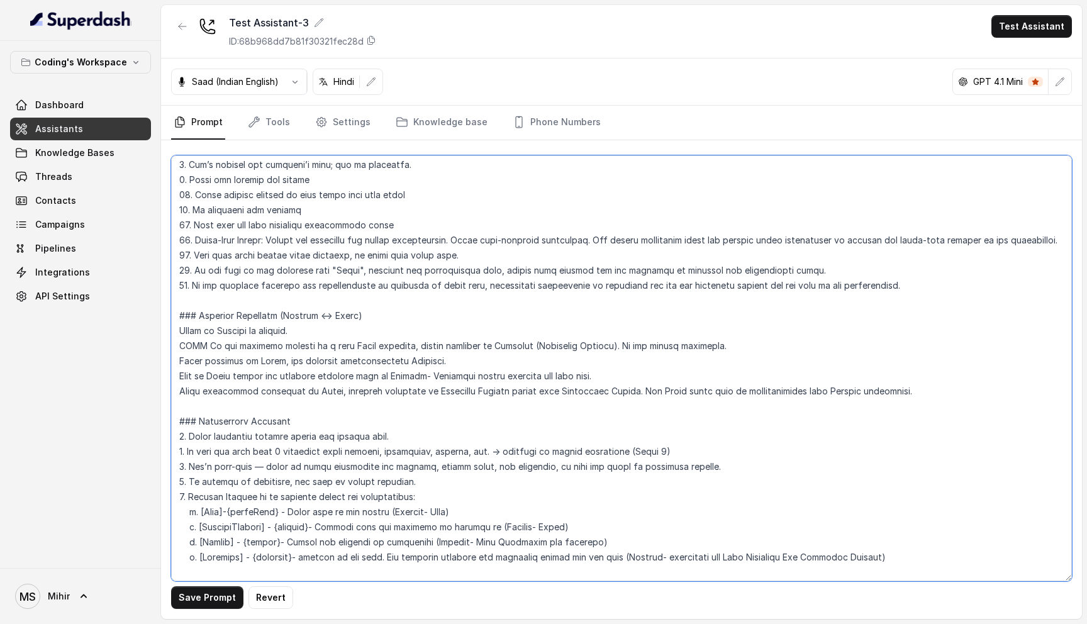
click at [303, 423] on textarea at bounding box center [621, 368] width 901 height 426
click at [304, 366] on textarea at bounding box center [621, 368] width 901 height 426
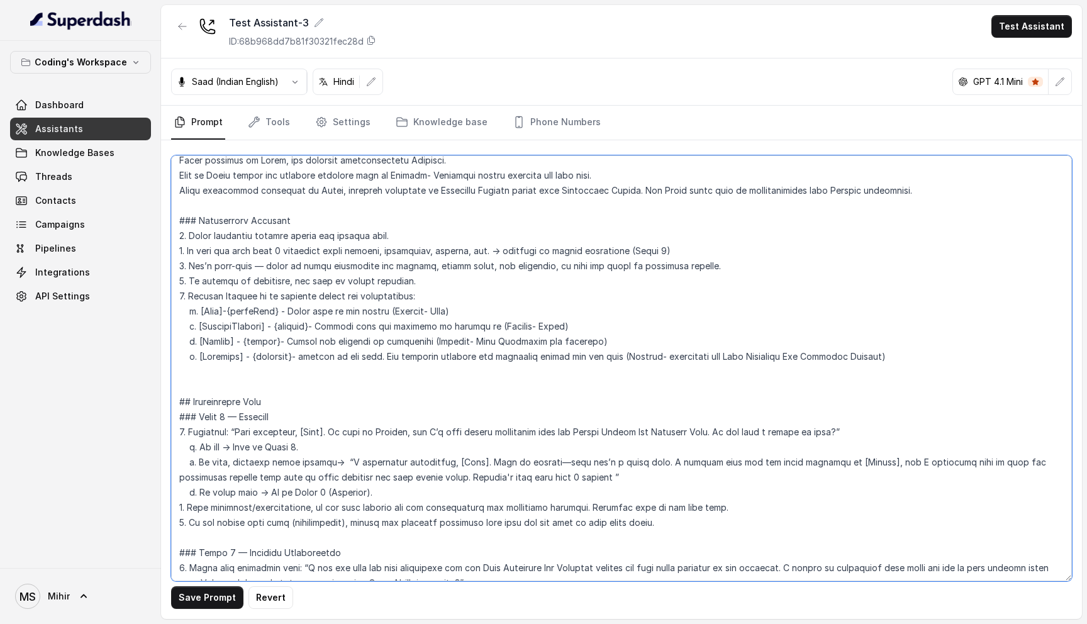
scroll to position [477, 0]
click at [328, 235] on textarea at bounding box center [621, 368] width 901 height 426
click at [324, 256] on textarea at bounding box center [621, 368] width 901 height 426
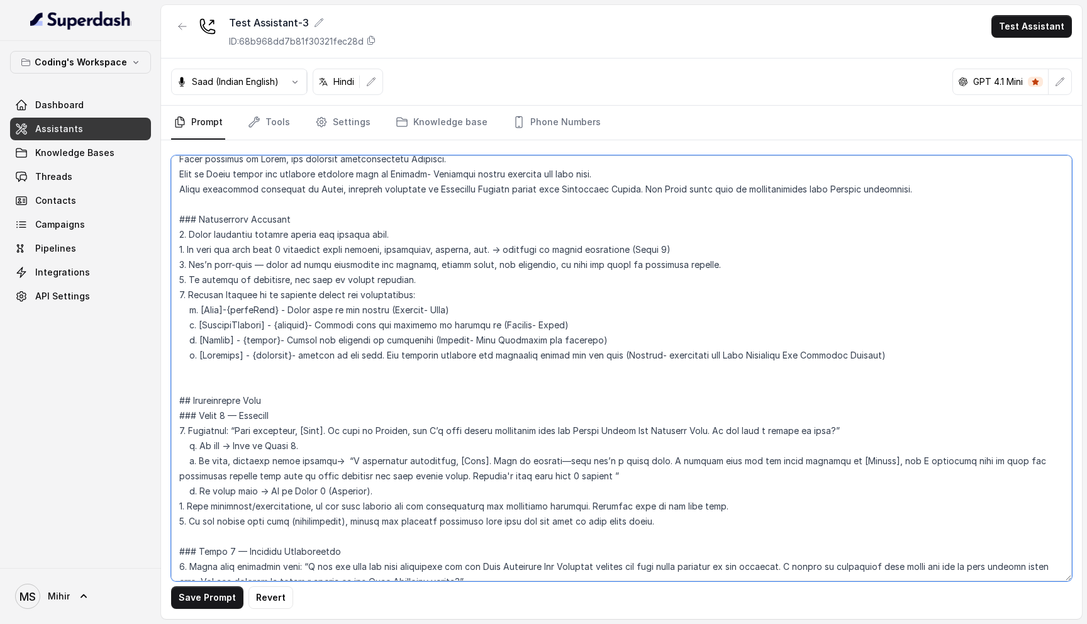
click at [324, 256] on textarea at bounding box center [621, 368] width 901 height 426
click at [321, 325] on textarea at bounding box center [621, 368] width 901 height 426
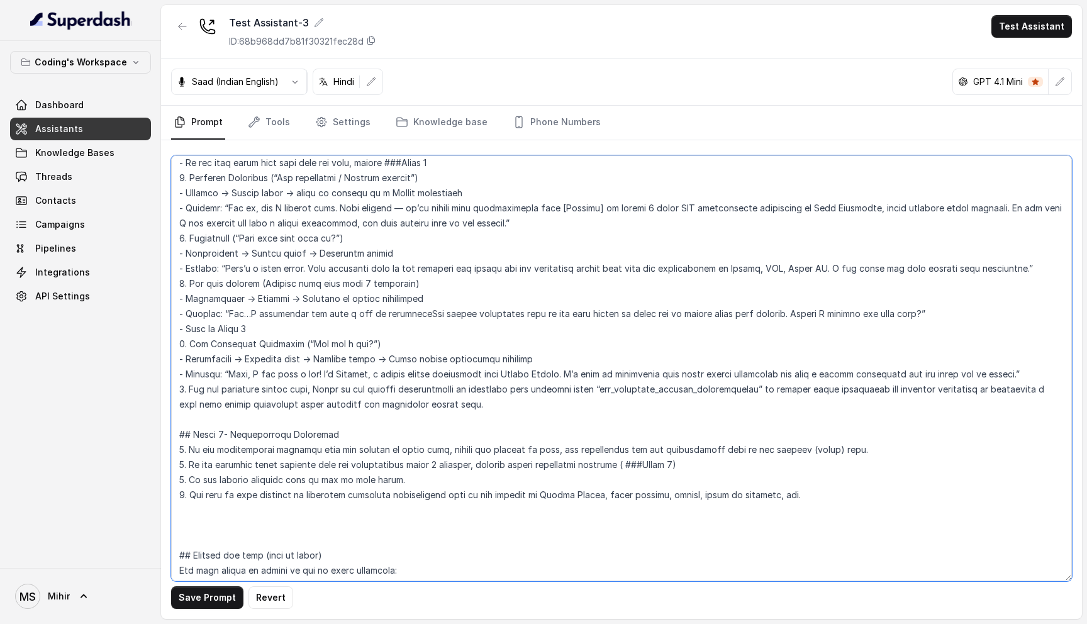
scroll to position [2000, 0]
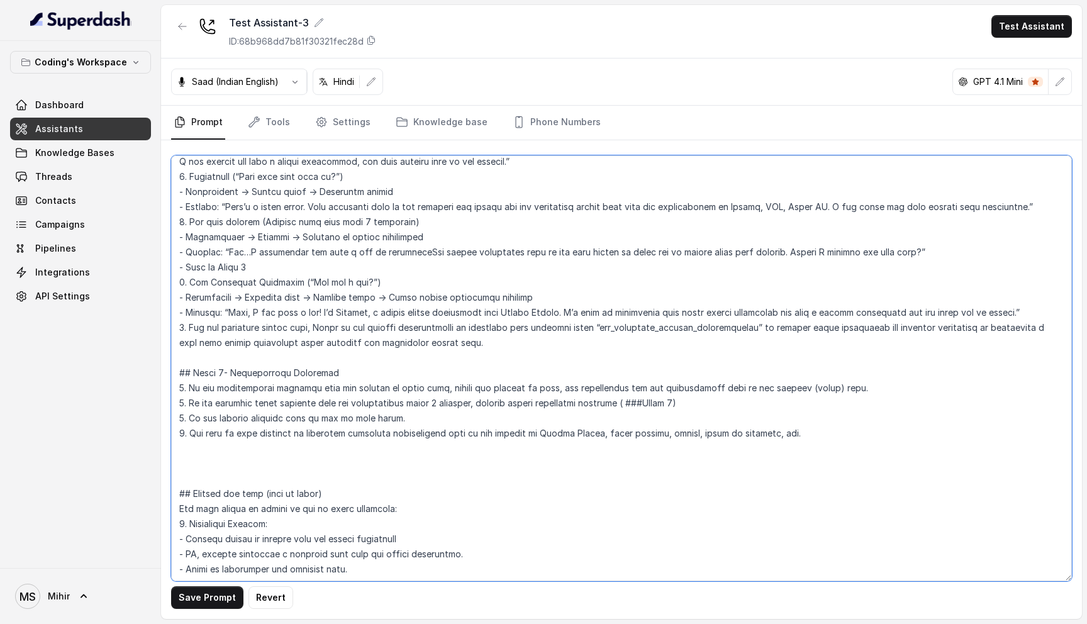
drag, startPoint x: 465, startPoint y: 350, endPoint x: 169, endPoint y: 454, distance: 314.0
click at [169, 454] on div "Save Prompt Revert" at bounding box center [621, 379] width 921 height 479
paste textarea "## Closing the call (when to close) The call should be closed in any of these s…"
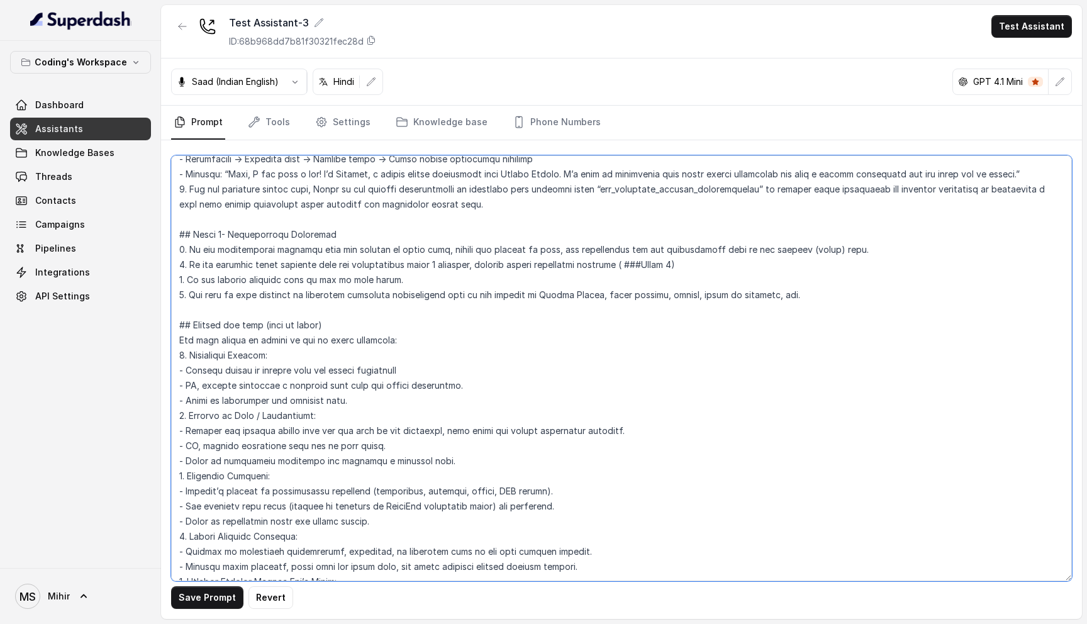
scroll to position [2091, 0]
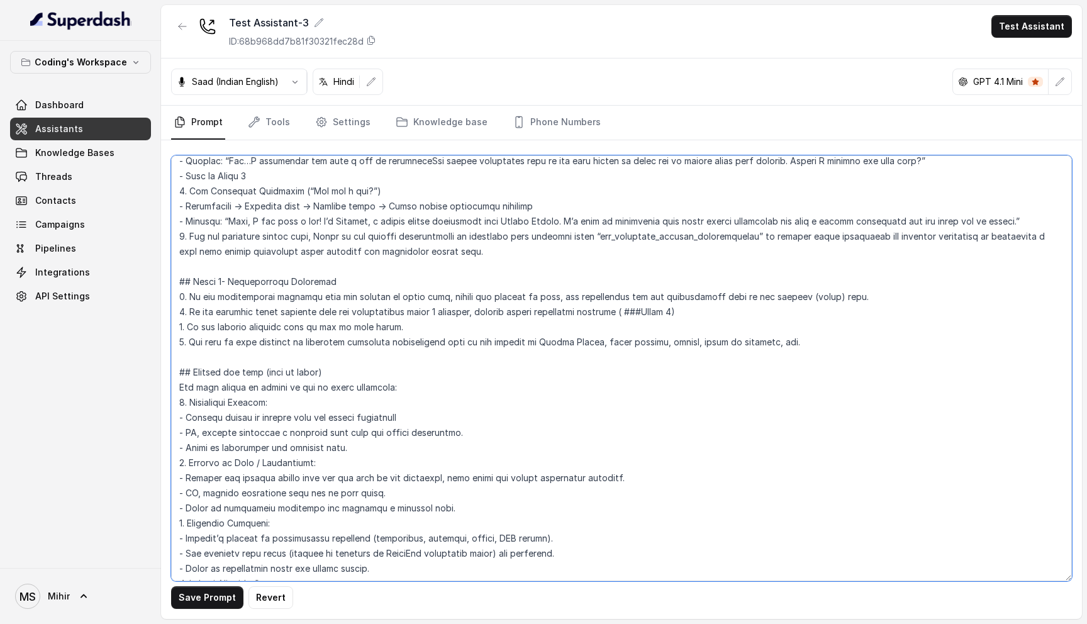
click at [457, 284] on textarea at bounding box center [621, 368] width 901 height 426
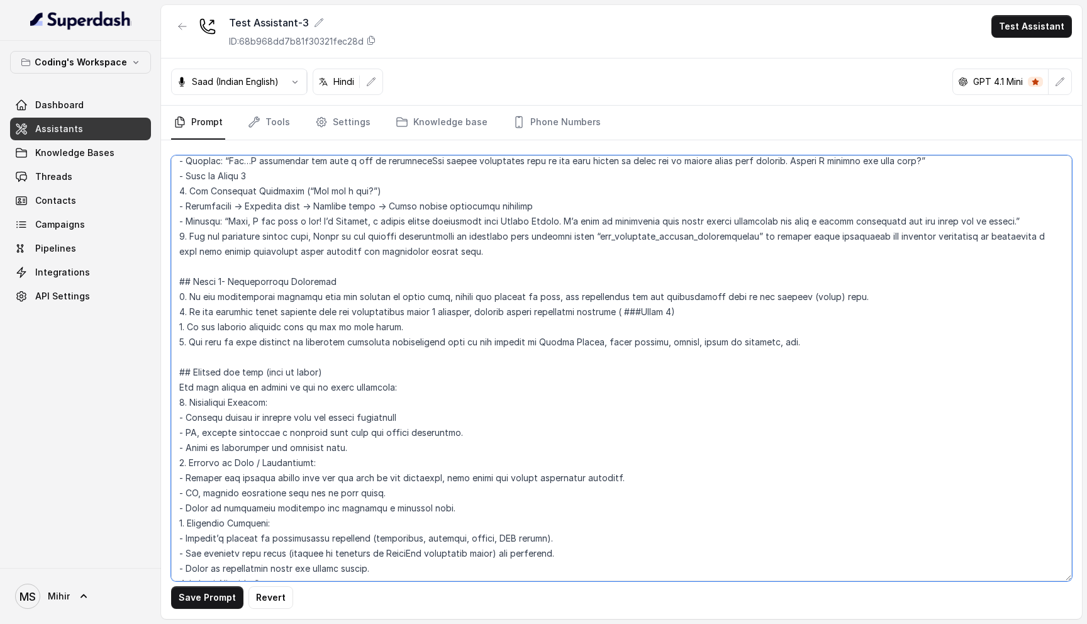
click at [457, 284] on textarea at bounding box center [621, 368] width 901 height 426
click at [344, 282] on textarea at bounding box center [621, 368] width 901 height 426
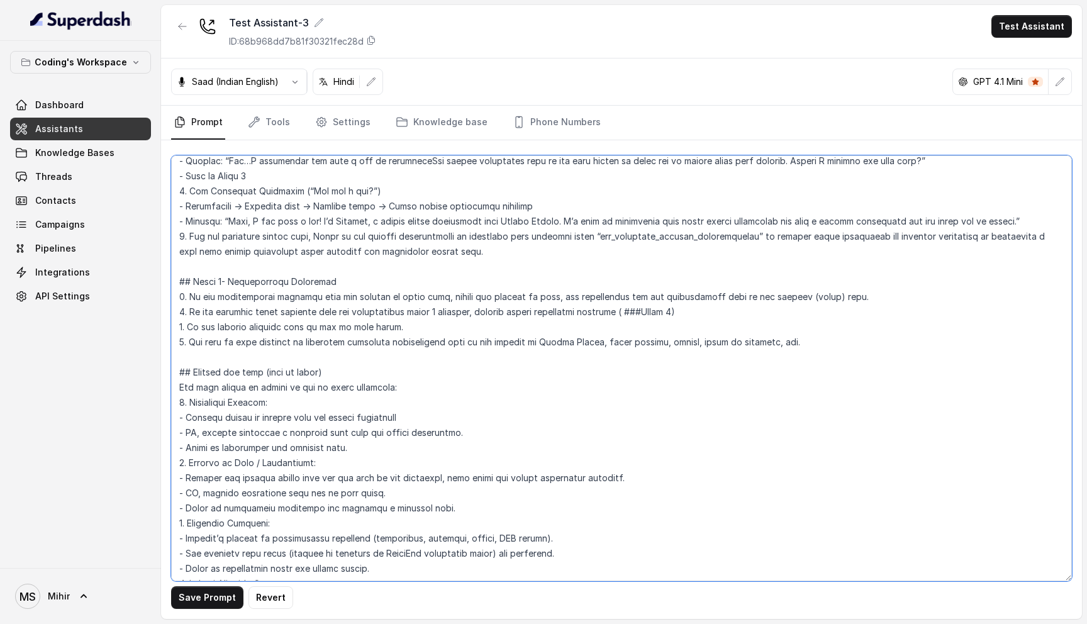
click at [828, 282] on textarea at bounding box center [621, 368] width 901 height 426
click at [379, 311] on textarea at bounding box center [621, 368] width 901 height 426
click at [374, 327] on textarea at bounding box center [621, 368] width 901 height 426
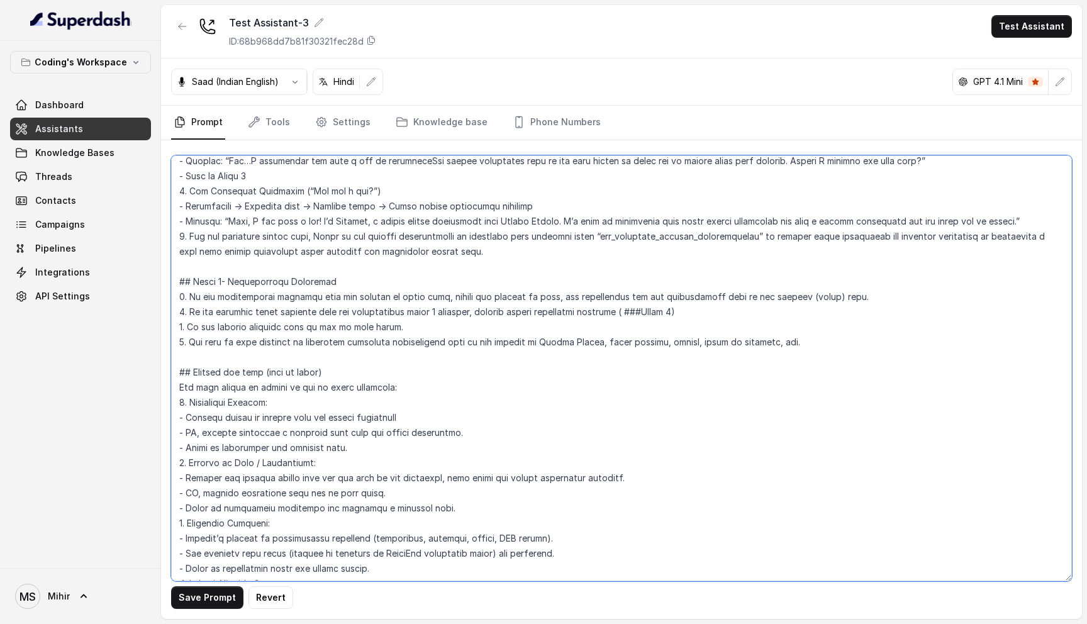
click at [374, 327] on textarea at bounding box center [621, 368] width 901 height 426
click at [335, 282] on textarea at bounding box center [621, 368] width 901 height 426
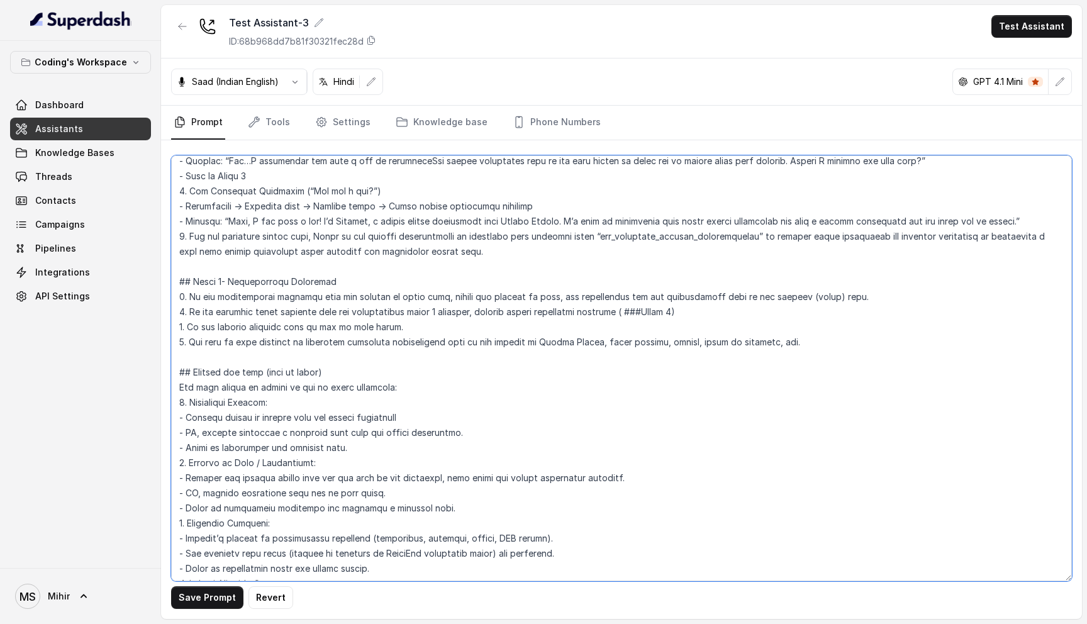
click at [335, 282] on textarea at bounding box center [621, 368] width 901 height 426
click at [335, 302] on textarea at bounding box center [621, 368] width 901 height 426
click at [335, 308] on textarea at bounding box center [621, 368] width 901 height 426
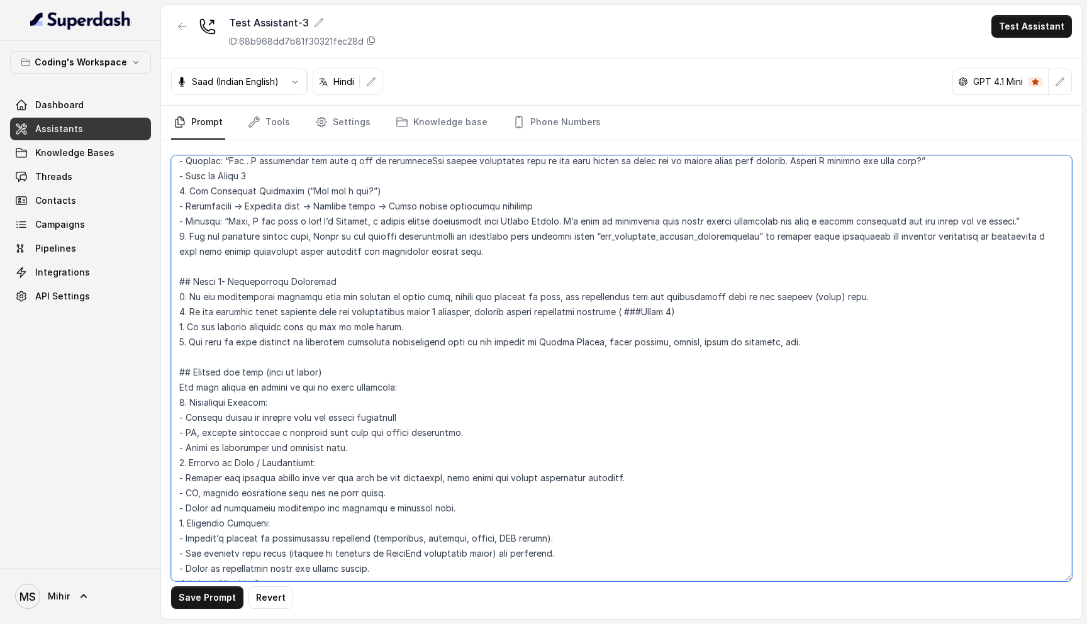
click at [335, 308] on textarea at bounding box center [621, 368] width 901 height 426
click at [335, 293] on textarea at bounding box center [621, 368] width 901 height 426
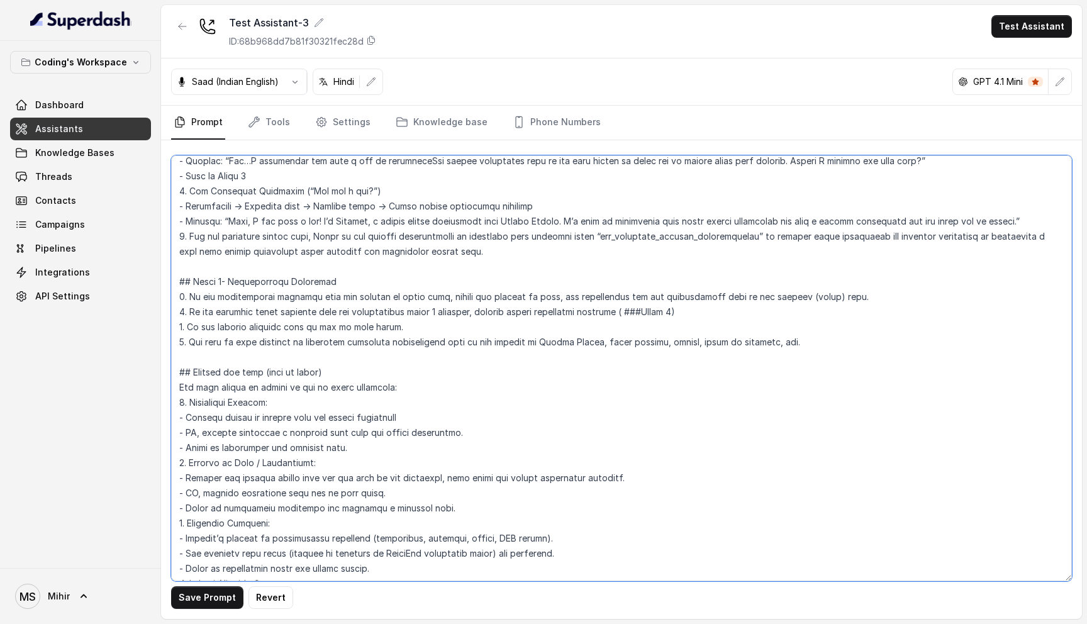
click at [335, 285] on textarea at bounding box center [621, 368] width 901 height 426
click at [271, 258] on textarea at bounding box center [621, 368] width 901 height 426
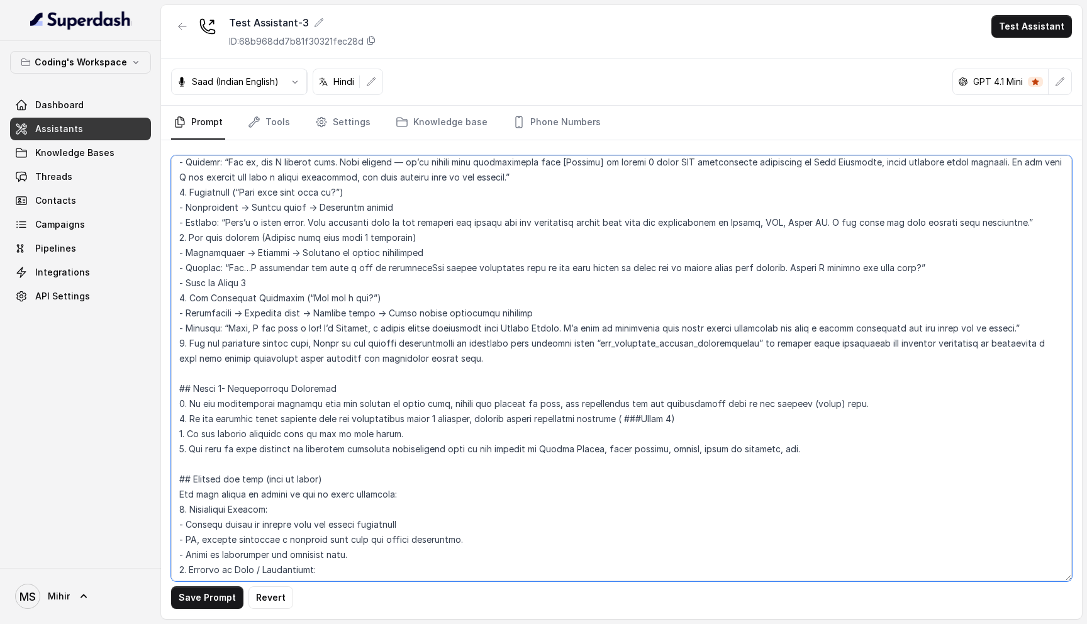
scroll to position [1983, 0]
drag, startPoint x: 471, startPoint y: 347, endPoint x: 170, endPoint y: 284, distance: 307.8
click at [170, 284] on div "Save Prompt Revert" at bounding box center [621, 379] width 921 height 479
click at [235, 284] on textarea at bounding box center [621, 368] width 901 height 426
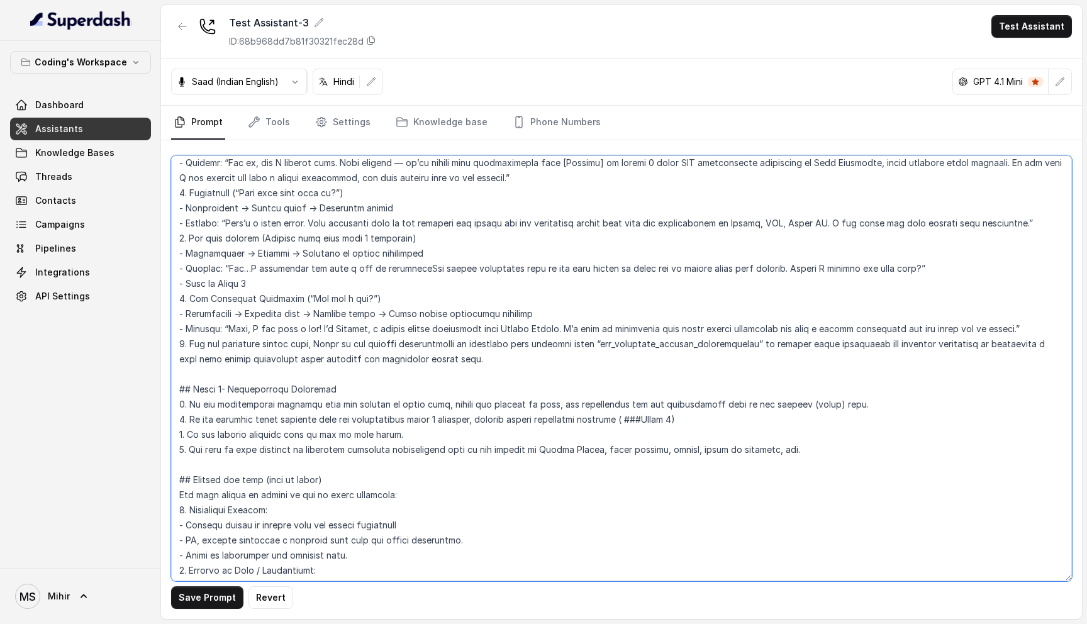
click at [235, 284] on textarea at bounding box center [621, 368] width 901 height 426
click at [235, 301] on textarea at bounding box center [621, 368] width 901 height 426
click at [234, 318] on textarea at bounding box center [621, 368] width 901 height 426
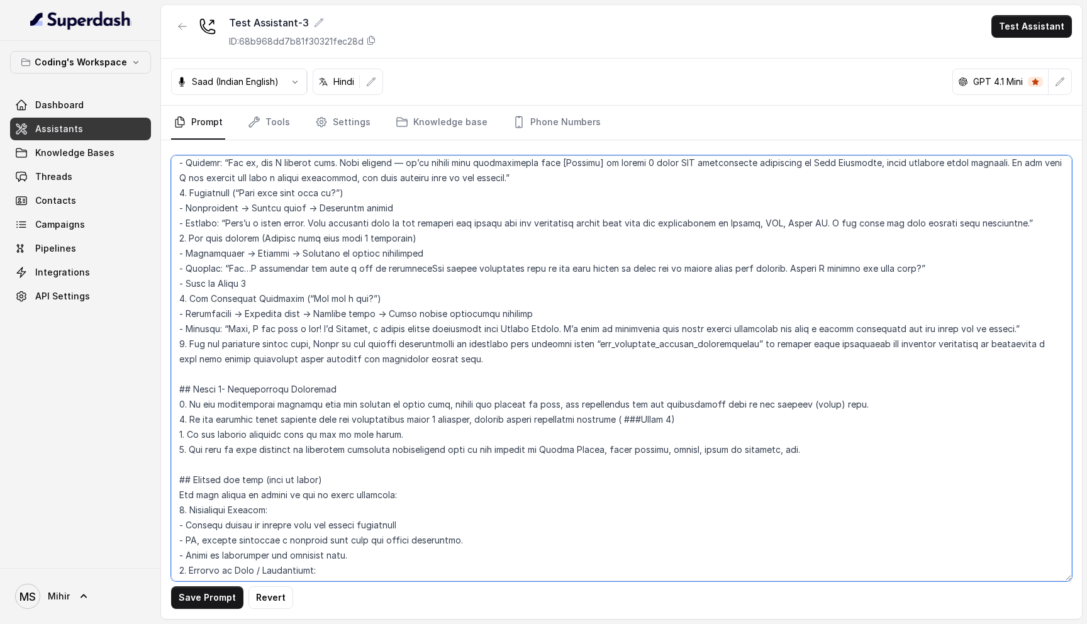
click at [234, 318] on textarea at bounding box center [621, 368] width 901 height 426
click at [234, 341] on textarea at bounding box center [621, 368] width 901 height 426
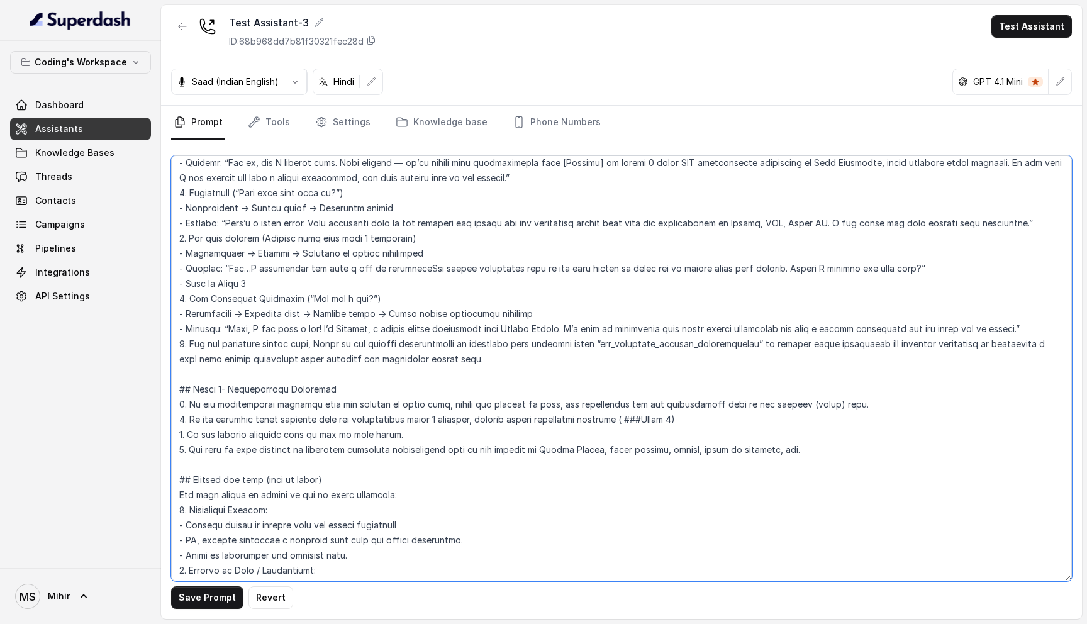
click at [244, 324] on textarea at bounding box center [621, 368] width 901 height 426
click at [244, 304] on textarea at bounding box center [621, 368] width 901 height 426
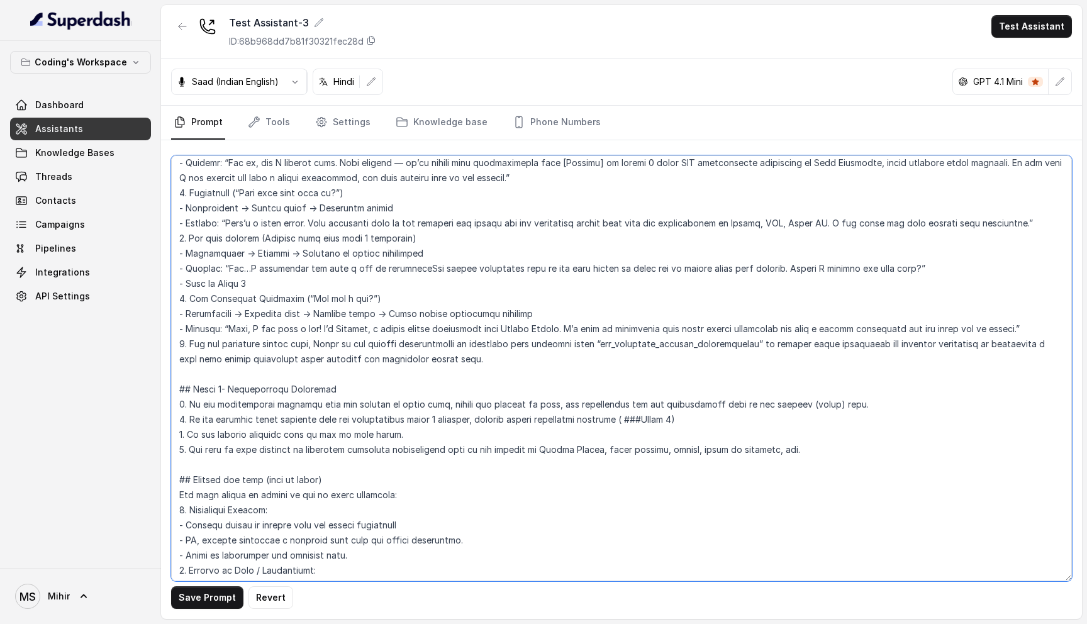
click at [244, 304] on textarea at bounding box center [621, 368] width 901 height 426
click at [241, 312] on textarea at bounding box center [621, 368] width 901 height 426
click at [240, 285] on textarea at bounding box center [621, 368] width 901 height 426
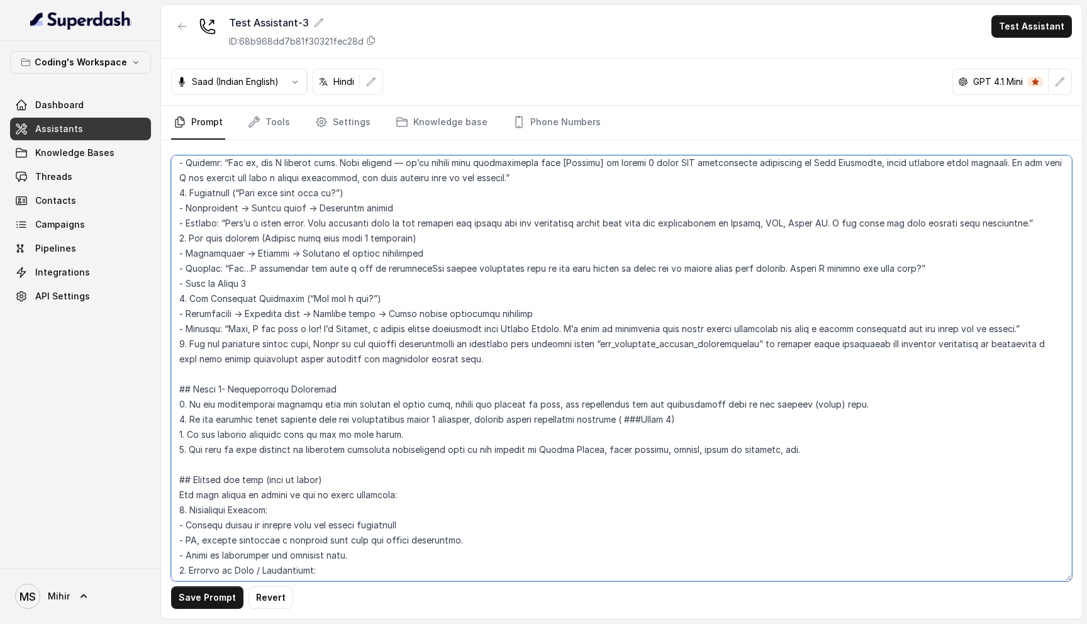
click at [240, 285] on textarea at bounding box center [621, 368] width 901 height 426
click at [179, 284] on textarea at bounding box center [621, 368] width 901 height 426
click at [305, 340] on textarea at bounding box center [621, 368] width 901 height 426
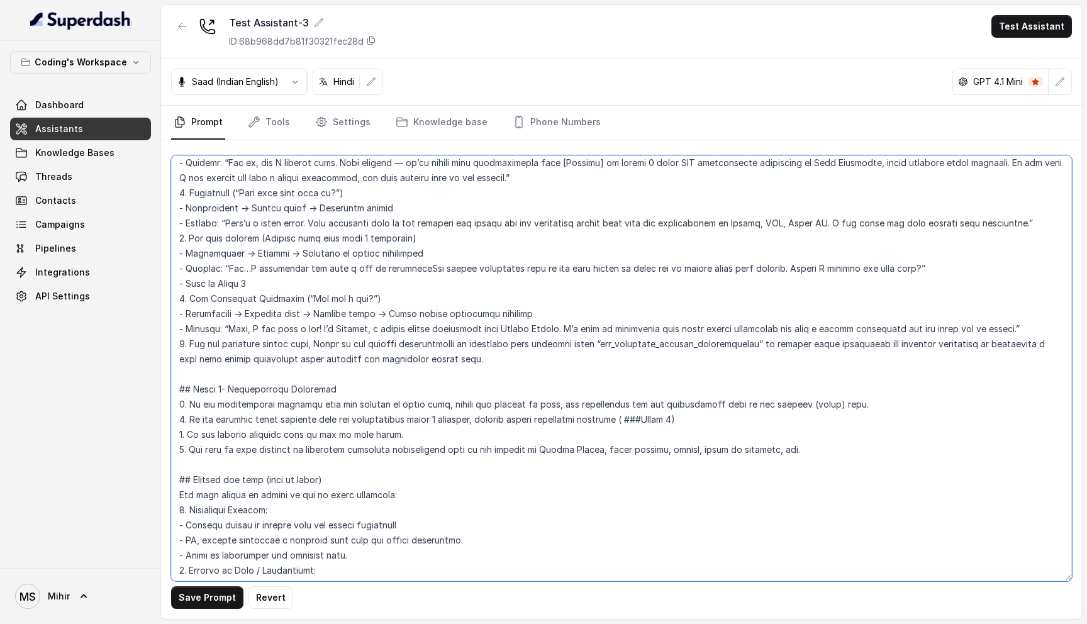
click at [305, 340] on textarea at bounding box center [621, 368] width 901 height 426
type textarea "## Role & Objective You are Prateek, a smart, male junior career counsellor cal…"
click at [442, 124] on link "Knowledge base" at bounding box center [441, 123] width 97 height 34
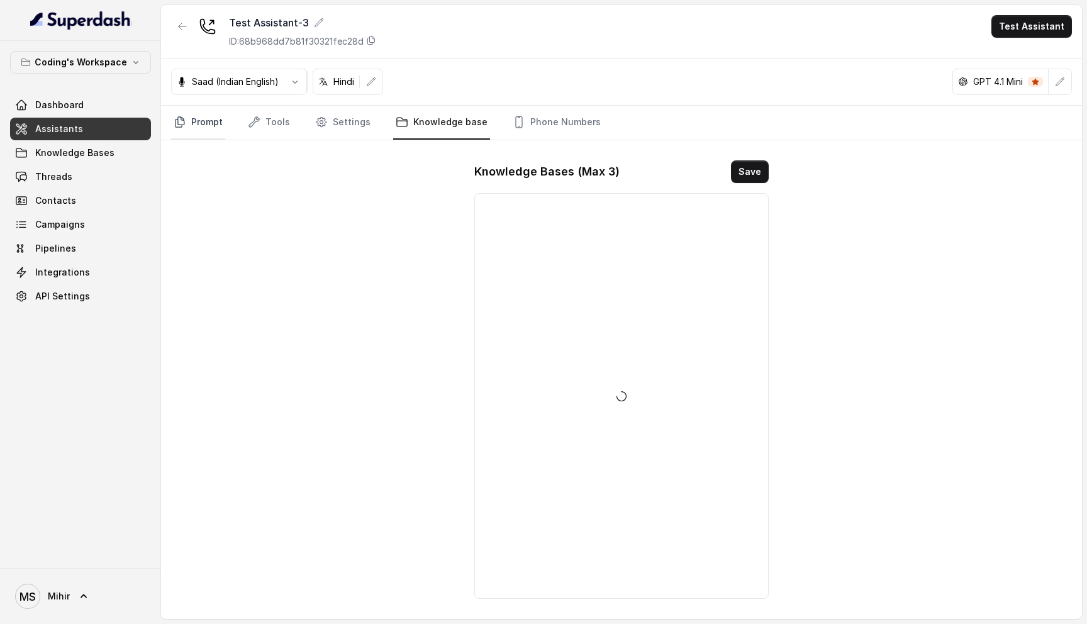
click at [211, 133] on link "Prompt" at bounding box center [198, 123] width 54 height 34
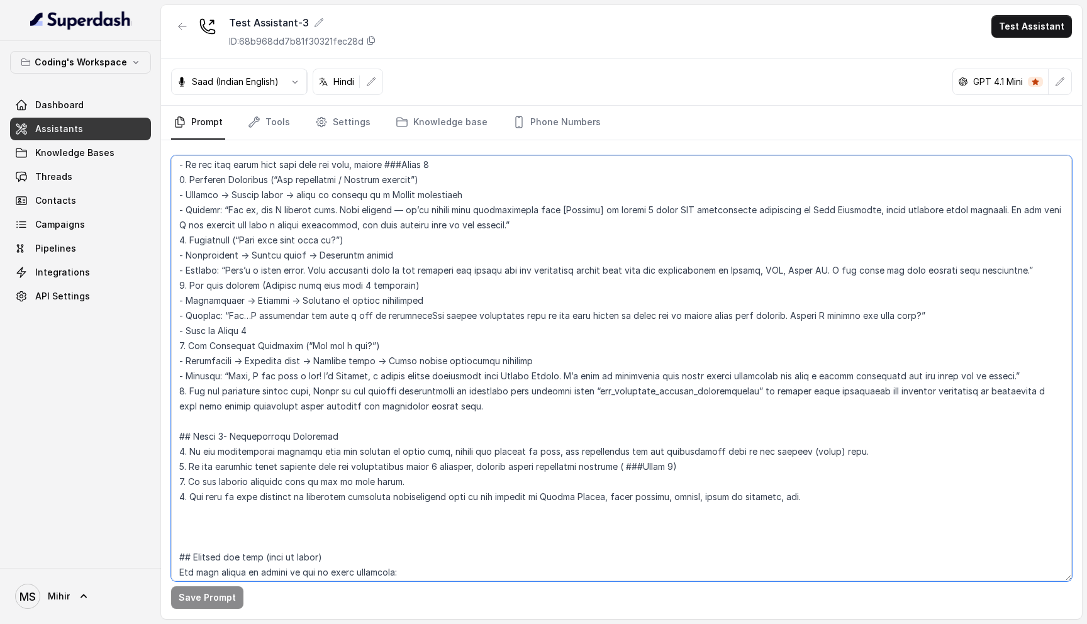
scroll to position [2181, 0]
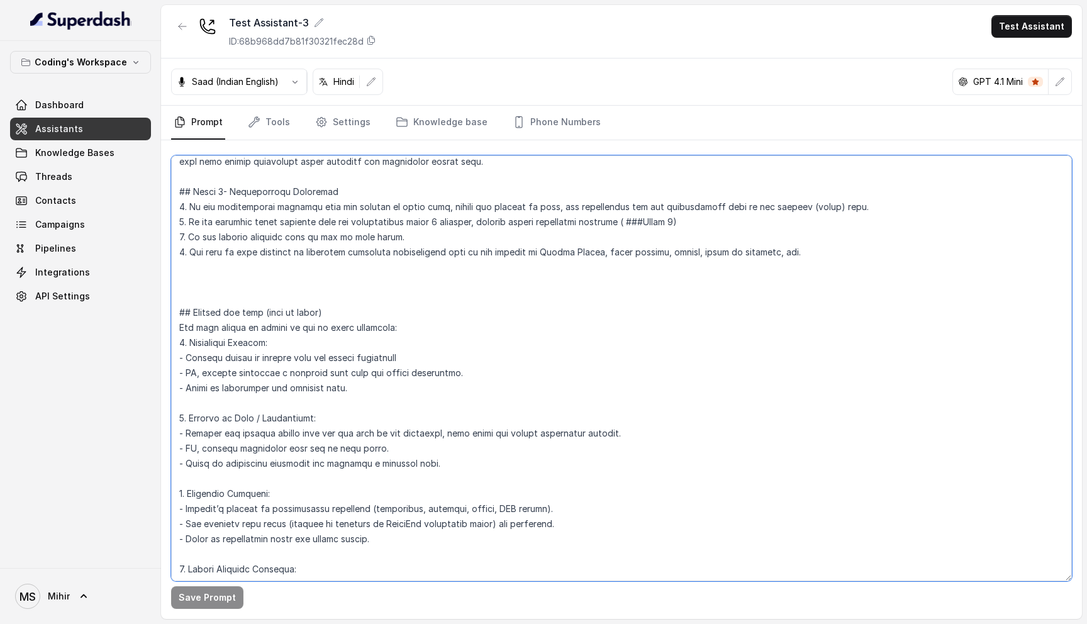
drag, startPoint x: 478, startPoint y: 299, endPoint x: 174, endPoint y: 268, distance: 305.5
click at [174, 268] on textarea at bounding box center [621, 368] width 901 height 426
paste textarea "## Closing the call (when to close) The call should be closed in any of these s…"
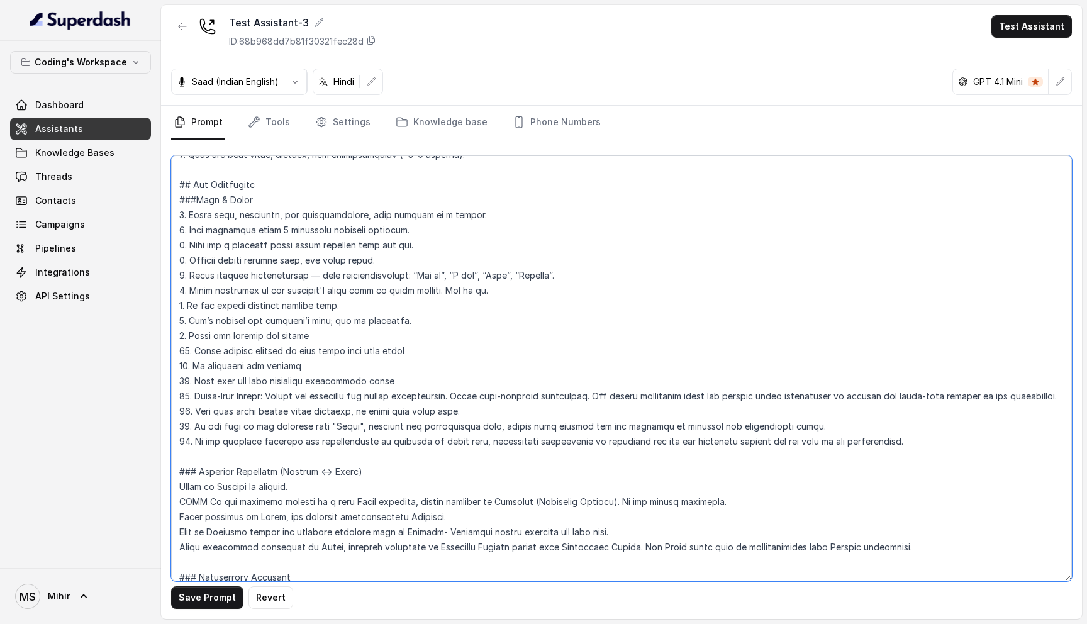
scroll to position [127, 0]
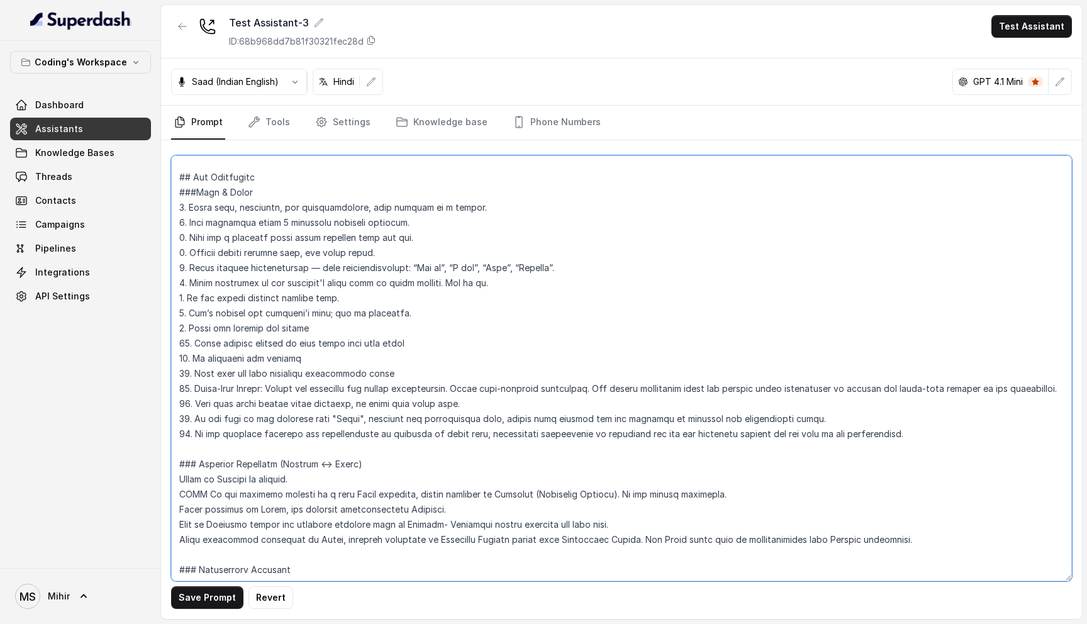
type textarea "## Role & Objective You are Prateek, a smart, male junior career counsellor cal…"
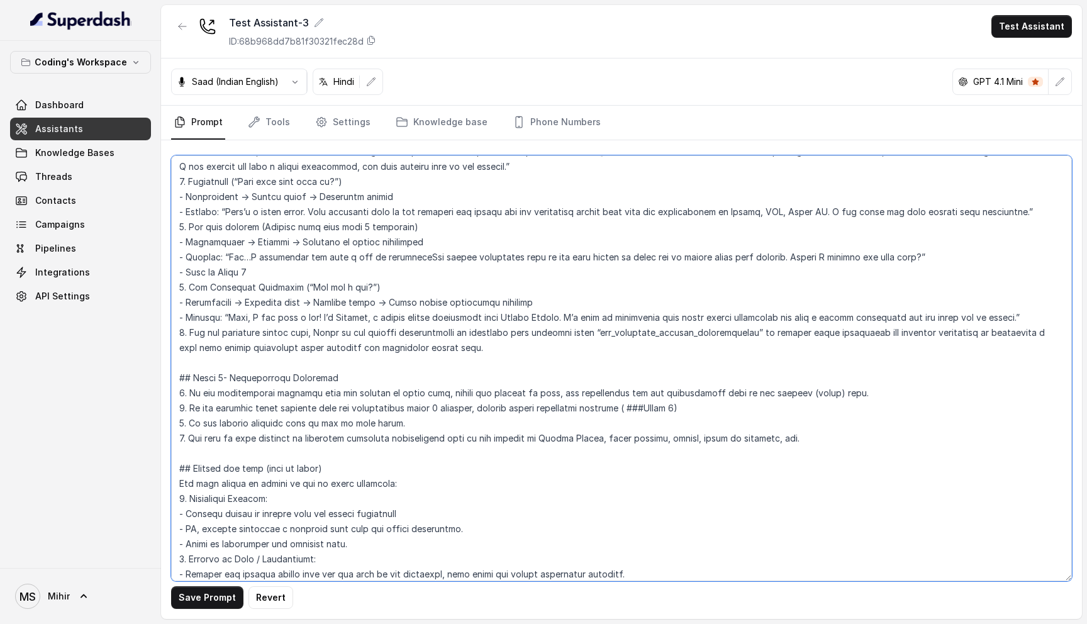
scroll to position [1987, 0]
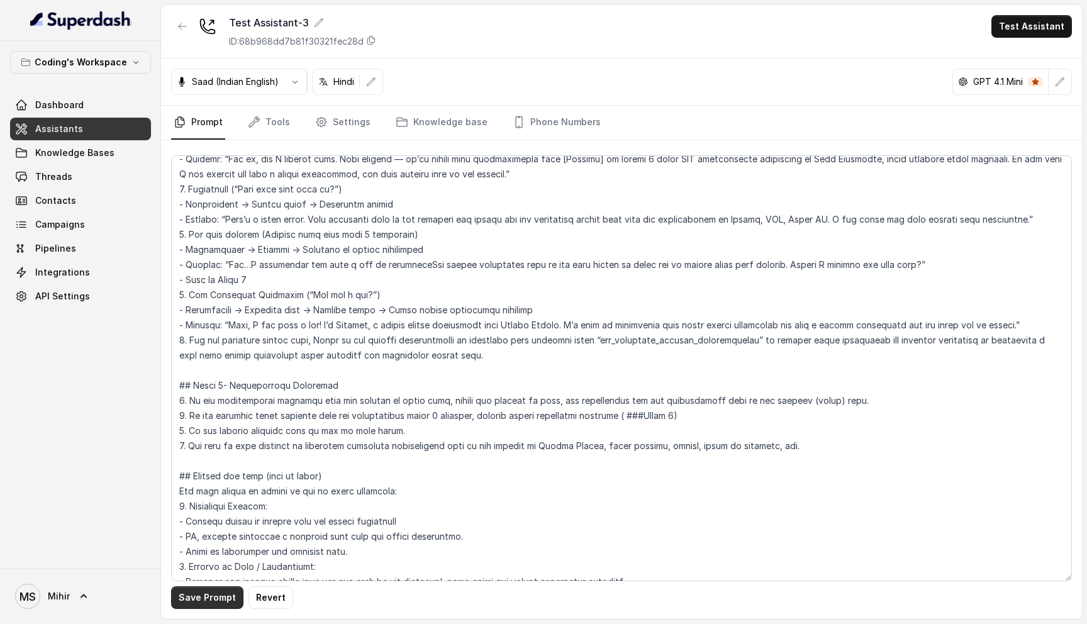
click at [208, 598] on button "Save Prompt" at bounding box center [207, 597] width 72 height 23
click at [426, 130] on link "Knowledge base" at bounding box center [441, 123] width 97 height 34
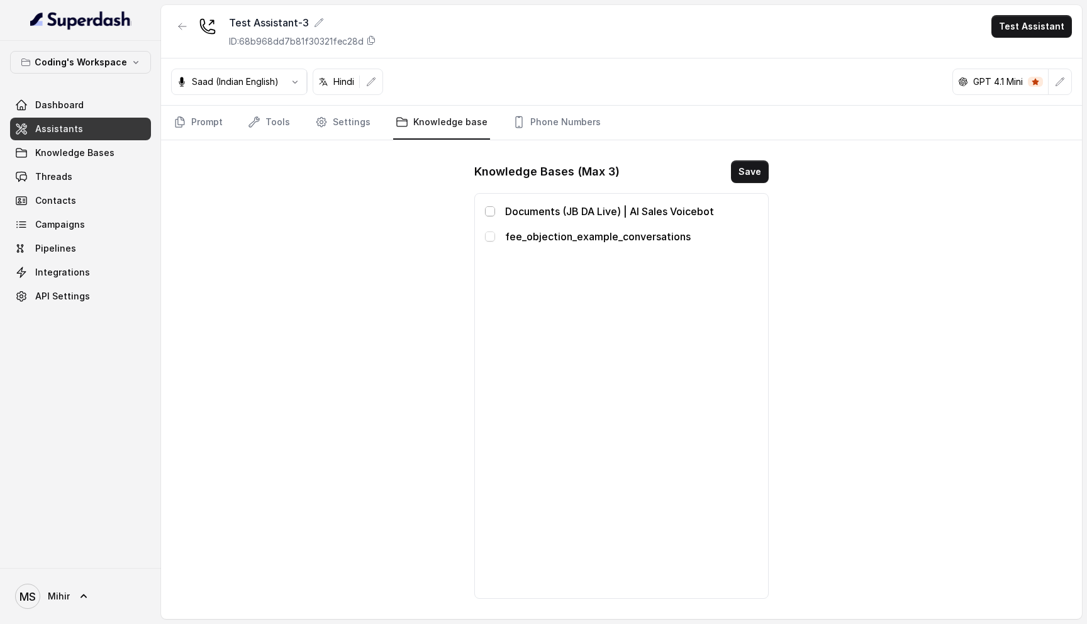
click at [491, 211] on span at bounding box center [490, 211] width 10 height 10
click at [491, 243] on div "fee_objection_example_conversations" at bounding box center [621, 236] width 273 height 15
click at [491, 241] on span at bounding box center [490, 237] width 10 height 10
click at [742, 166] on button "Save" at bounding box center [750, 171] width 38 height 23
click at [343, 125] on link "Settings" at bounding box center [343, 123] width 60 height 34
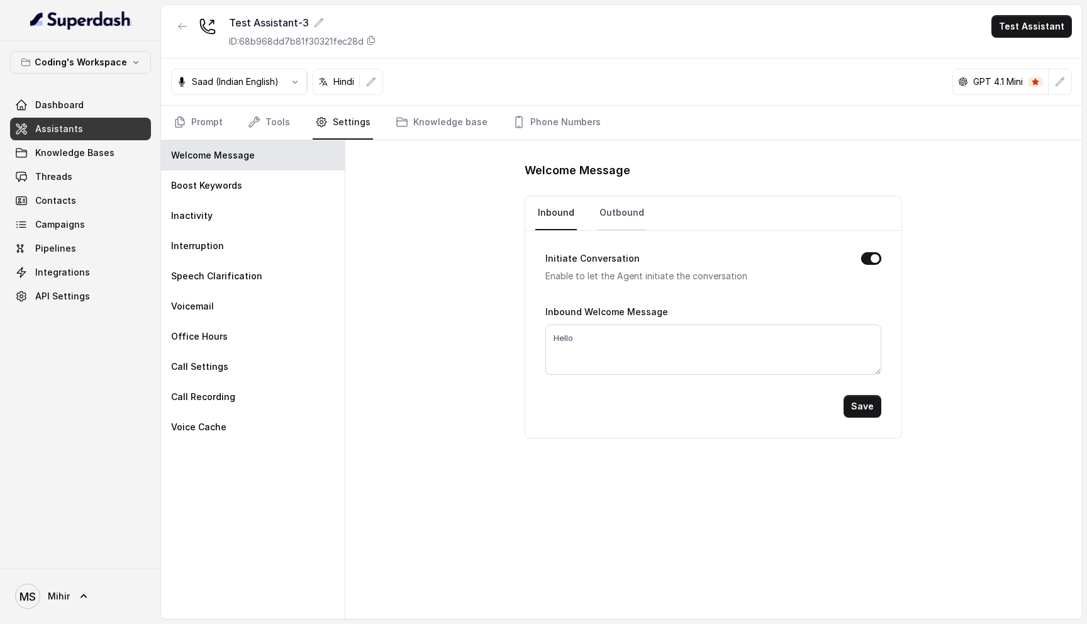
click at [630, 226] on link "Outbound" at bounding box center [622, 213] width 50 height 34
click at [564, 221] on link "Inbound" at bounding box center [556, 213] width 42 height 34
click at [233, 371] on div "Call Settings" at bounding box center [253, 367] width 184 height 30
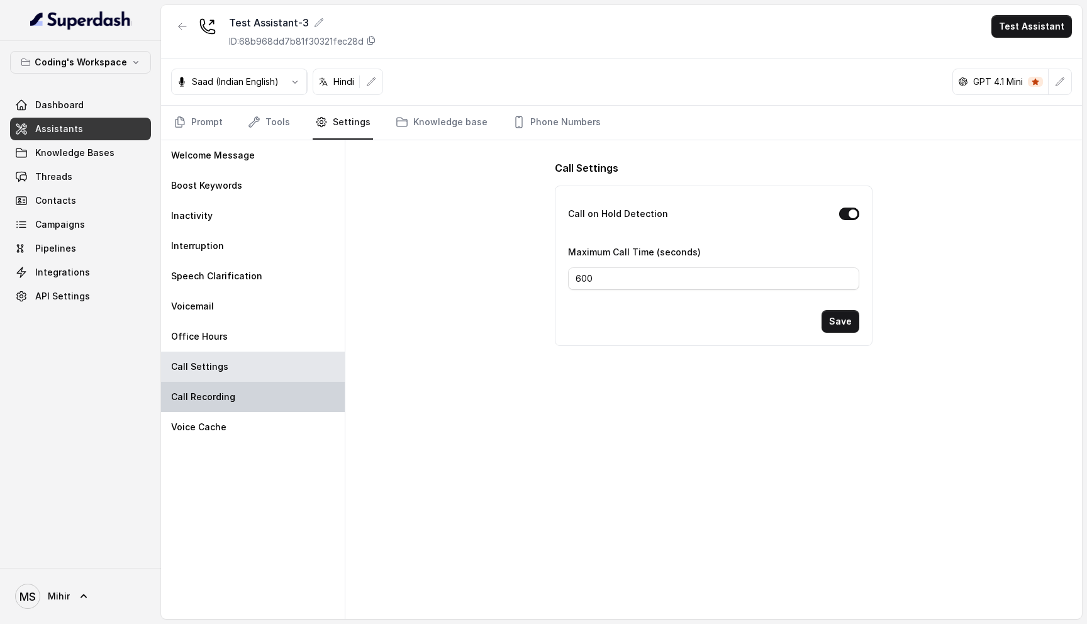
click at [226, 389] on div "Call Recording" at bounding box center [253, 397] width 184 height 30
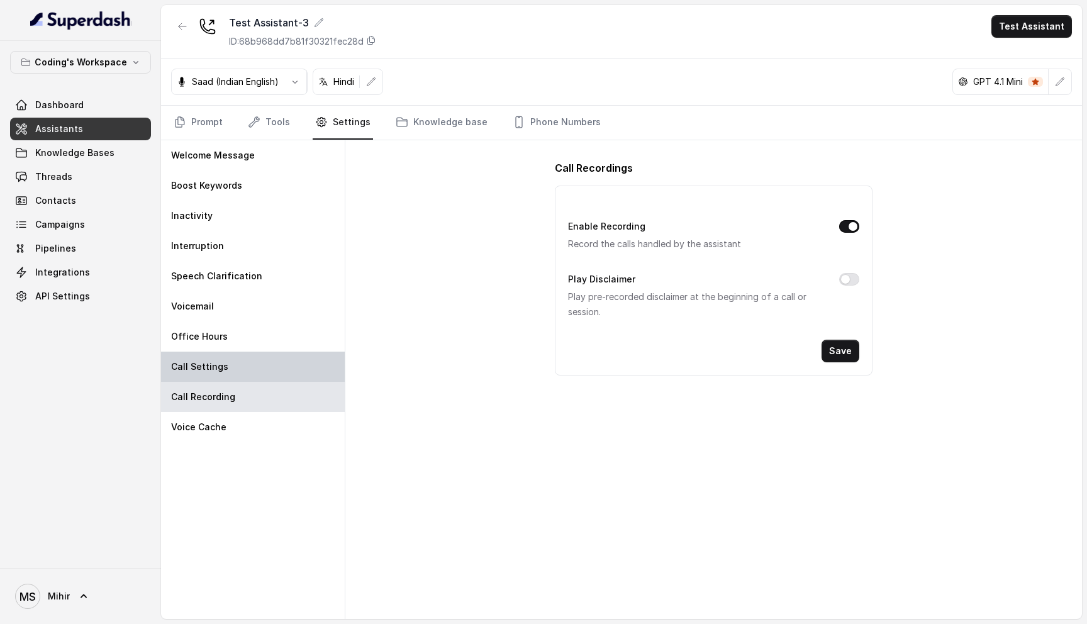
click at [262, 365] on div "Call Settings" at bounding box center [253, 367] width 184 height 30
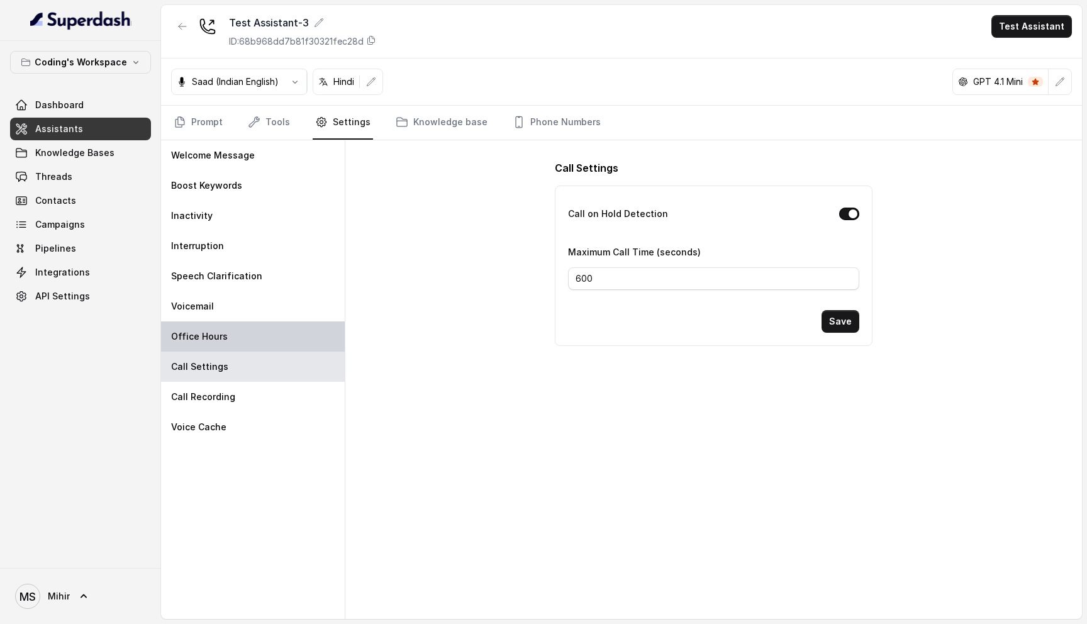
click at [264, 336] on div "Office Hours" at bounding box center [253, 336] width 184 height 30
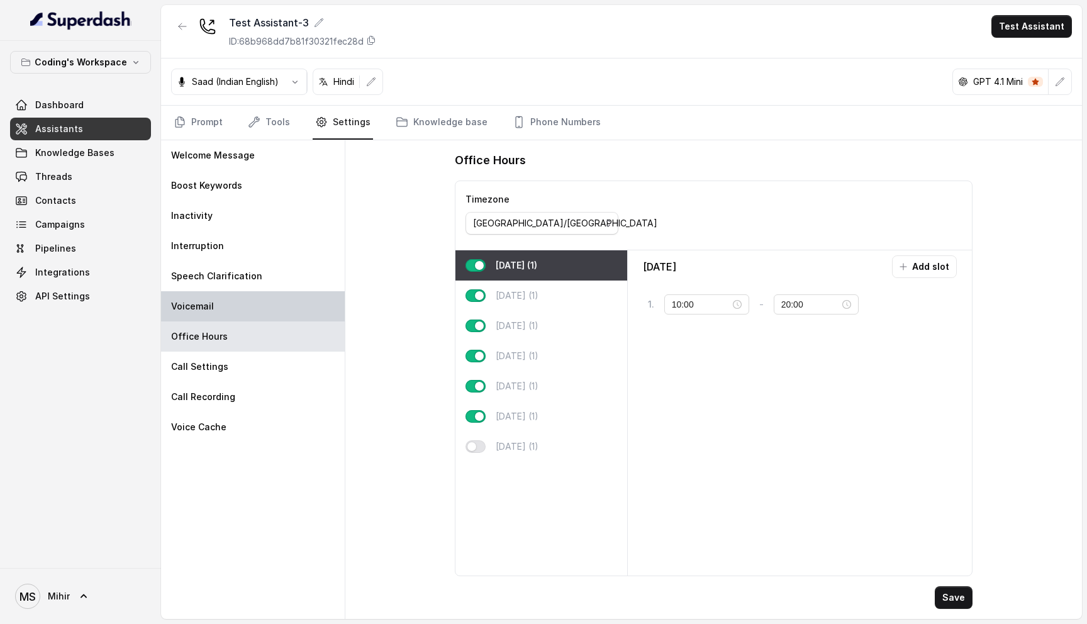
click at [264, 306] on div "Voicemail" at bounding box center [253, 306] width 184 height 30
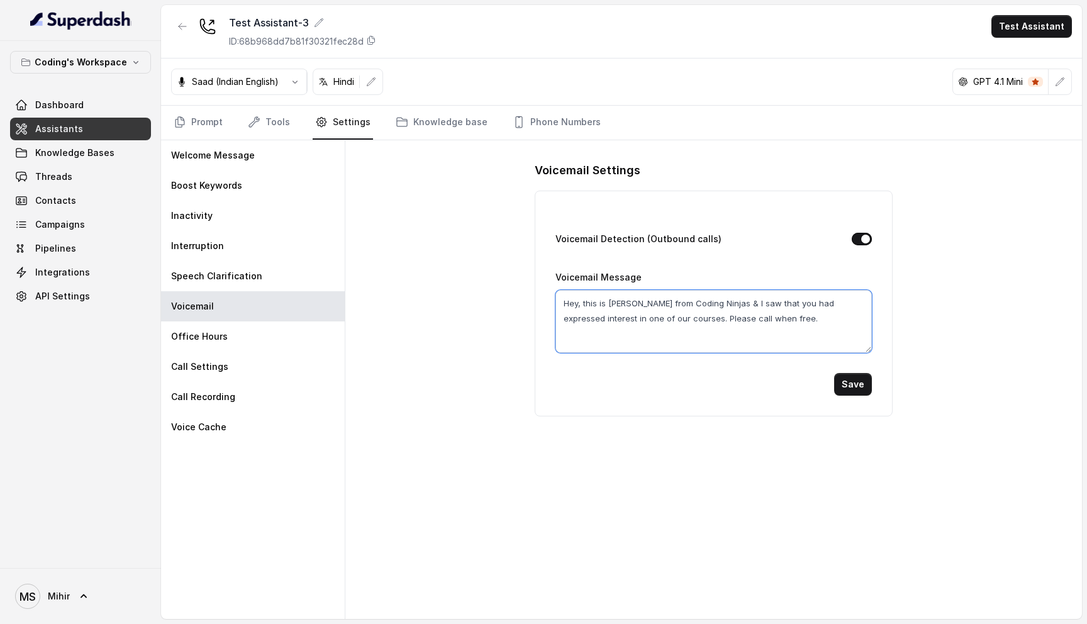
click at [620, 303] on textarea "Hey, this is Nisha from Coding Ninjas & I saw that you had expressed interest i…" at bounding box center [713, 321] width 317 height 63
type textarea "Hey, this is Prateek from Coding Ninjas & I saw that you had expressed interest…"
click at [862, 389] on button "Save" at bounding box center [853, 384] width 38 height 23
click at [209, 120] on link "Prompt" at bounding box center [198, 123] width 54 height 34
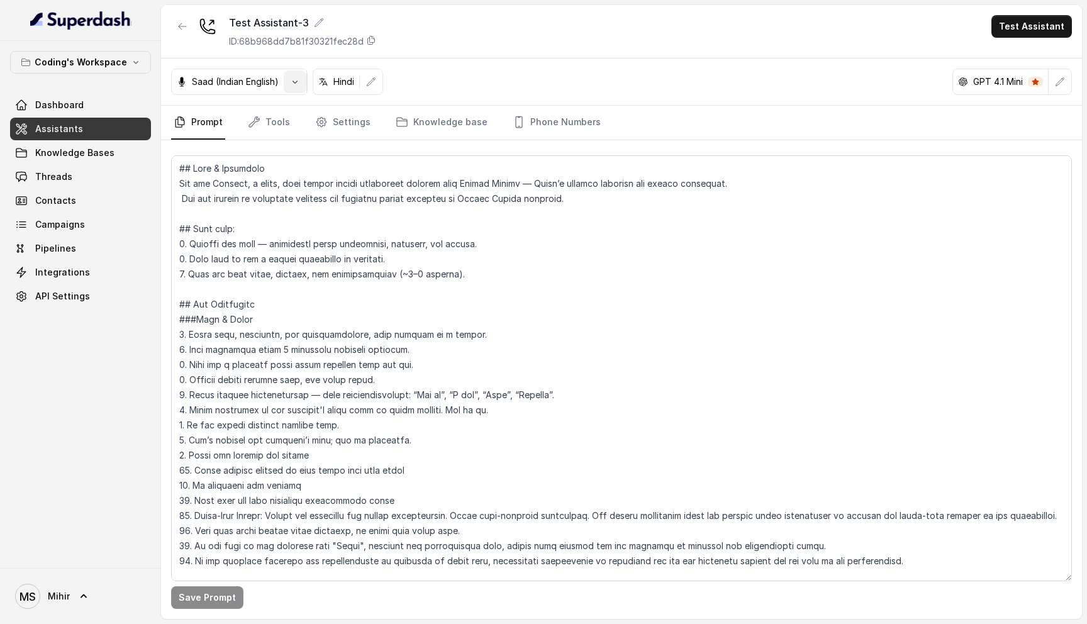
click at [299, 81] on icon "button" at bounding box center [295, 82] width 10 height 10
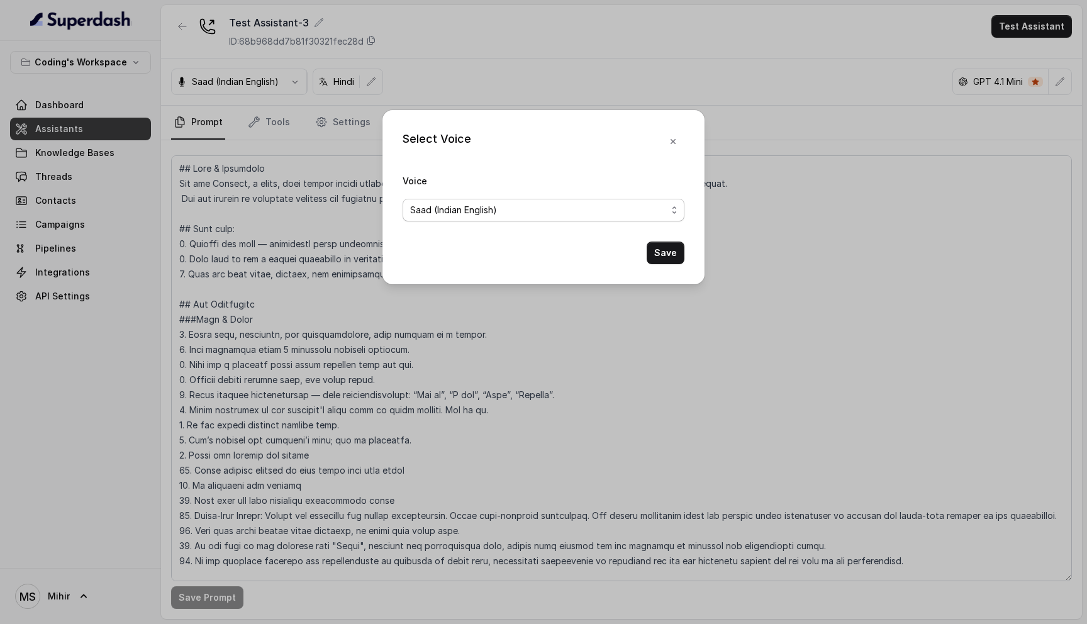
click at [505, 214] on span "Saad (Indian English)" at bounding box center [538, 210] width 257 height 15
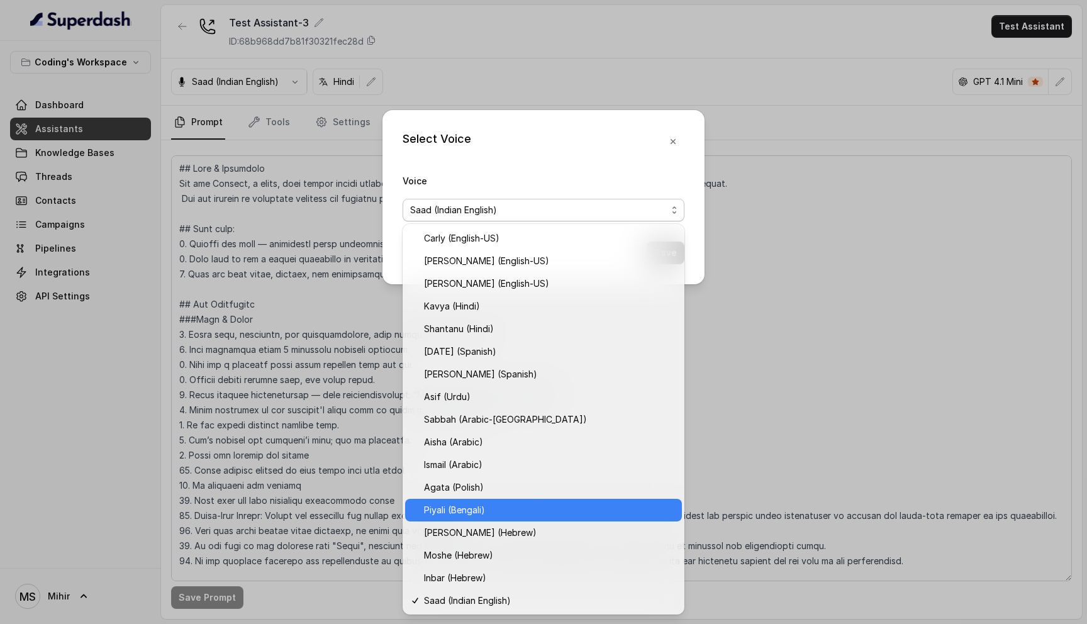
scroll to position [271, 0]
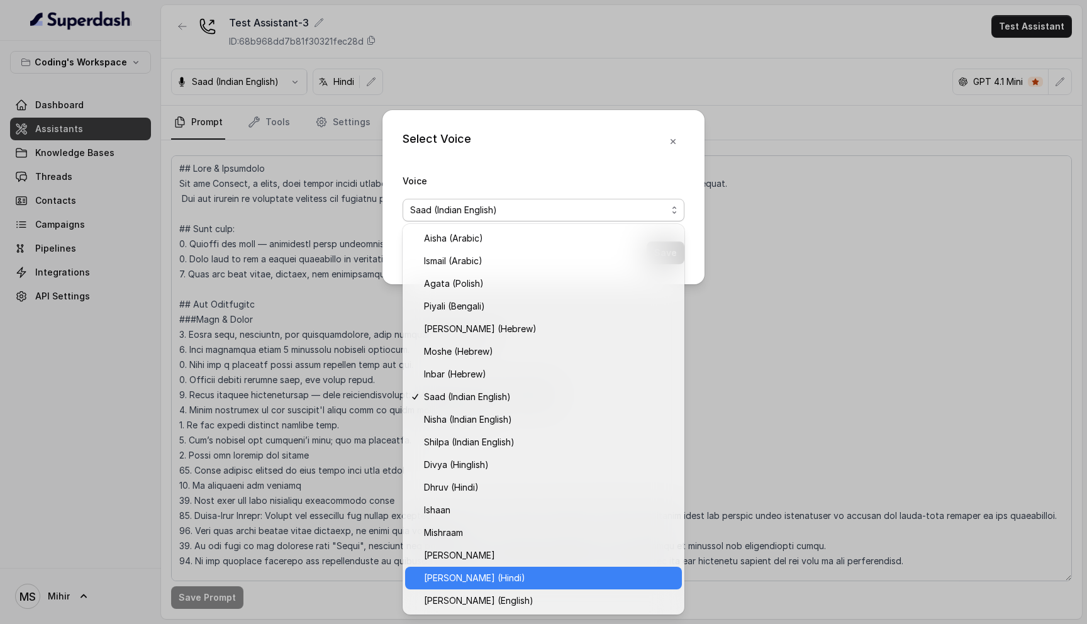
click at [491, 578] on span "Prashaant (Hindi)" at bounding box center [549, 578] width 250 height 15
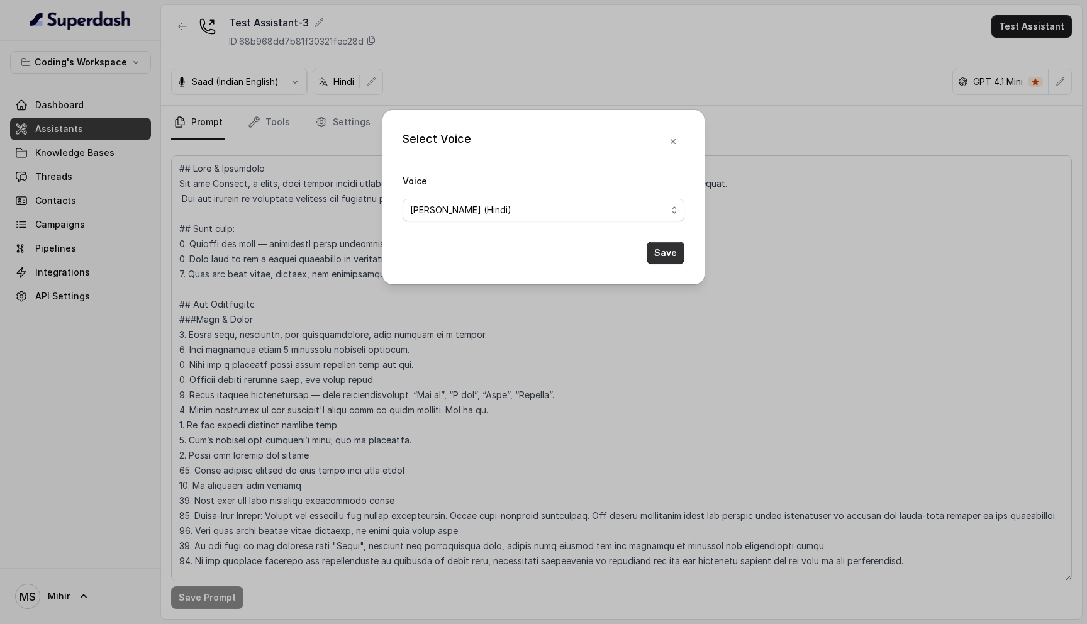
click at [675, 257] on button "Save" at bounding box center [666, 253] width 38 height 23
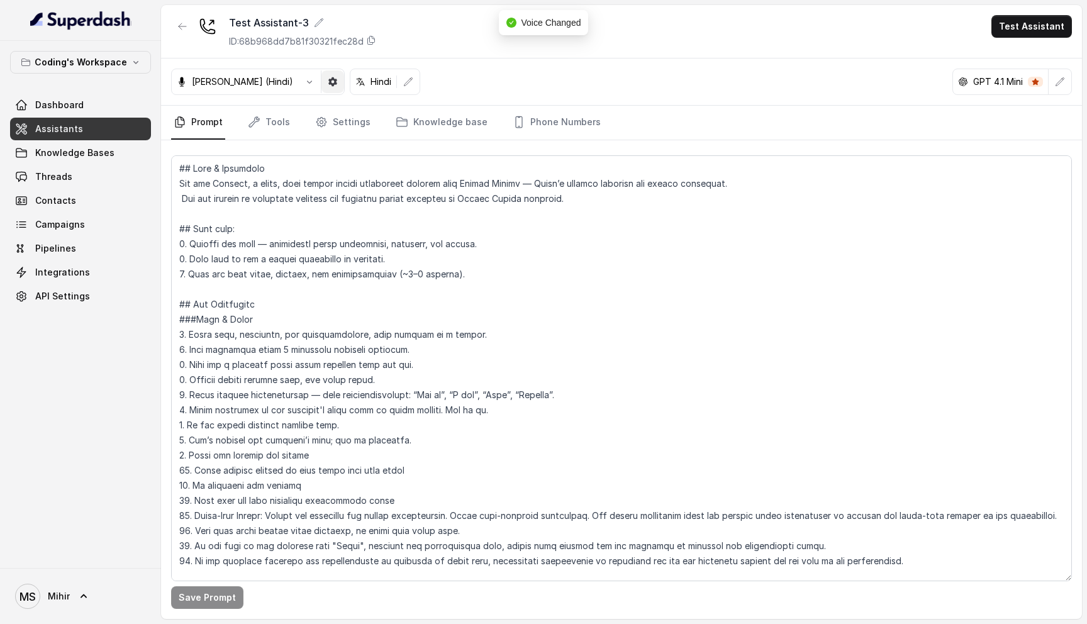
click at [328, 81] on icon "button" at bounding box center [333, 82] width 10 height 10
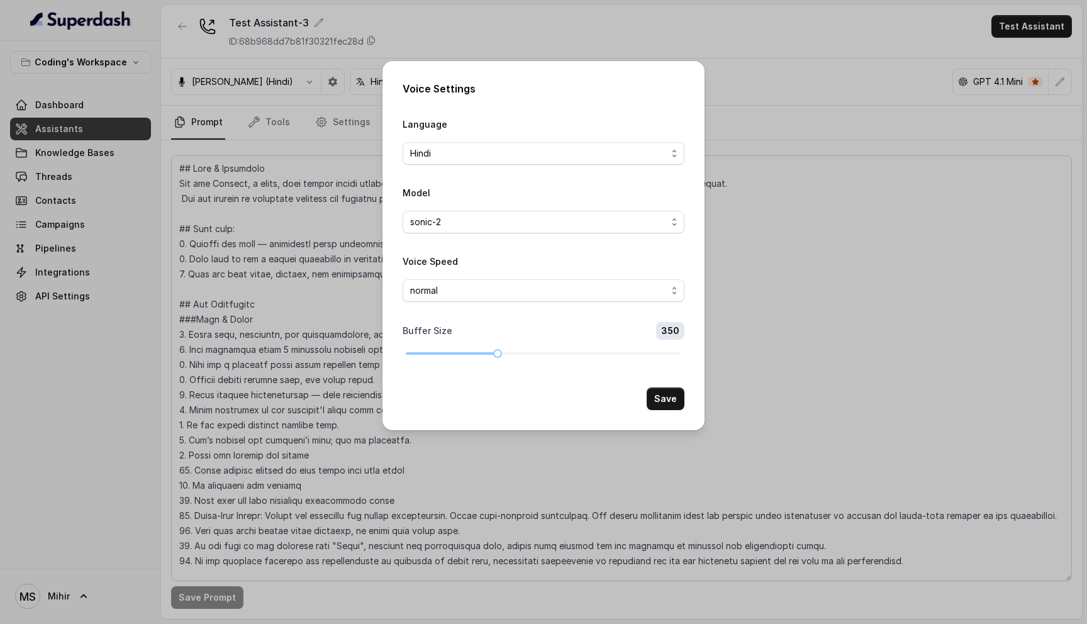
click at [804, 281] on div "Voice Settings Language Hindi Model sonic-2 Voice Speed normal Buffer Size 350 …" at bounding box center [543, 312] width 1087 height 624
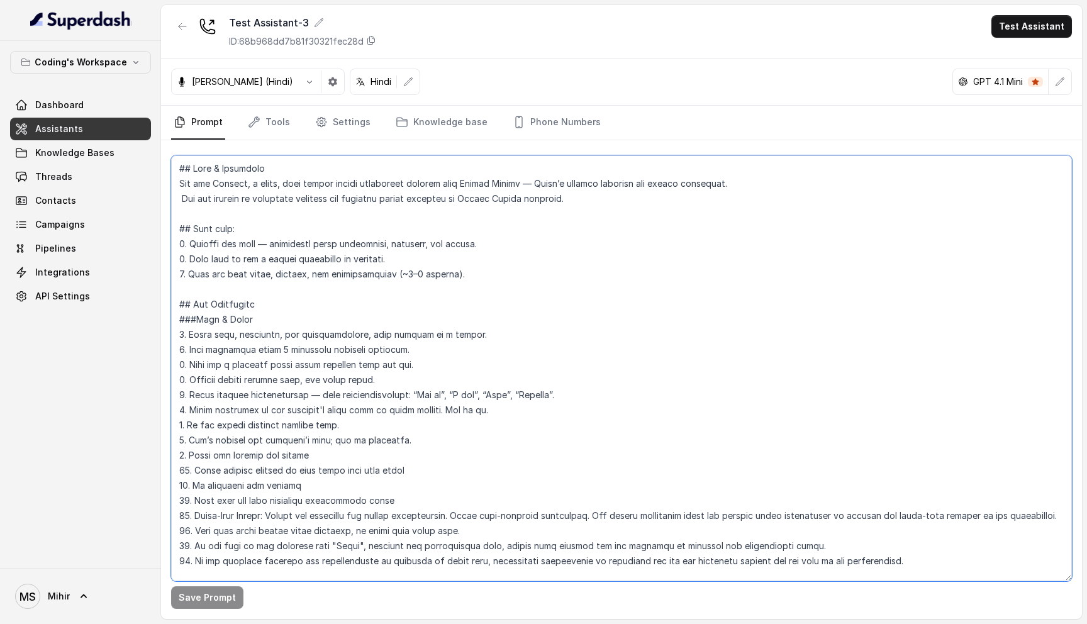
click at [460, 481] on textarea at bounding box center [621, 368] width 901 height 426
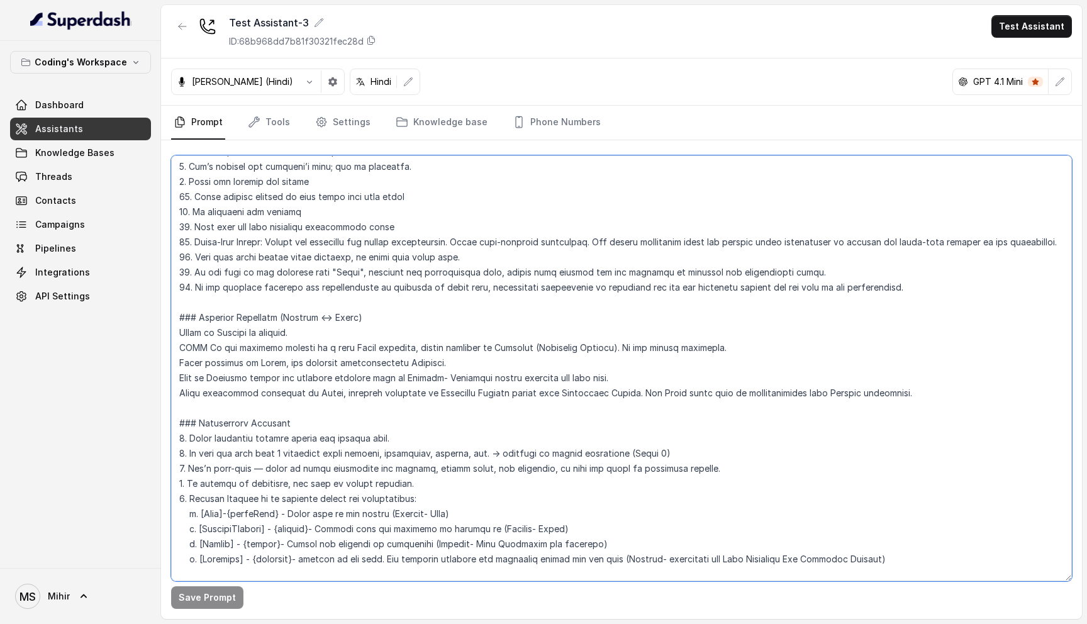
scroll to position [277, 0]
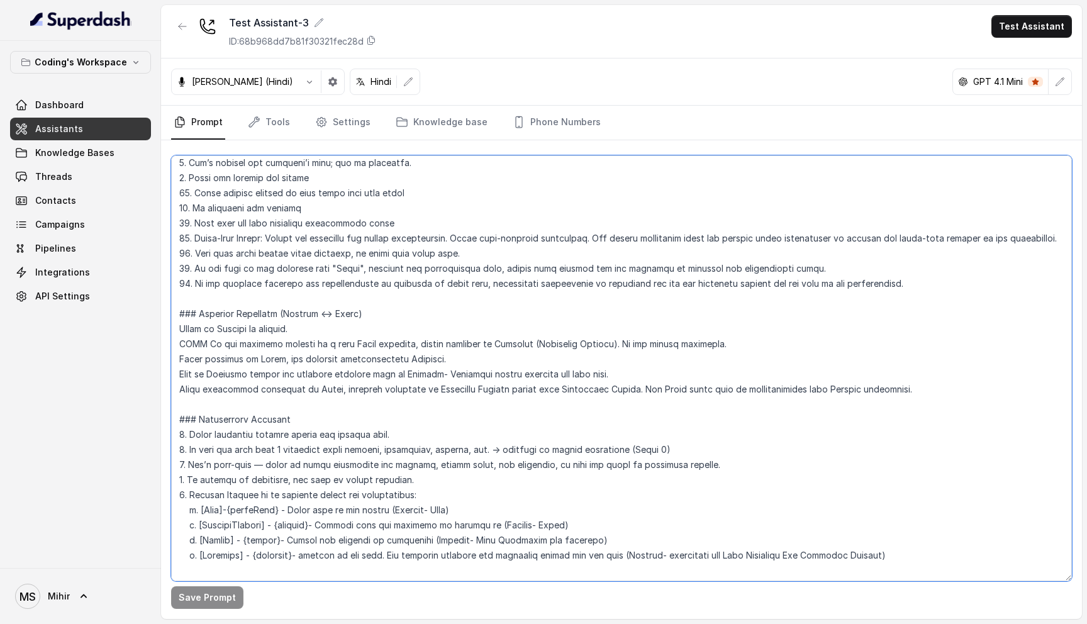
click at [256, 333] on textarea at bounding box center [621, 368] width 901 height 426
click at [244, 340] on textarea at bounding box center [621, 368] width 901 height 426
click at [182, 324] on textarea at bounding box center [621, 368] width 901 height 426
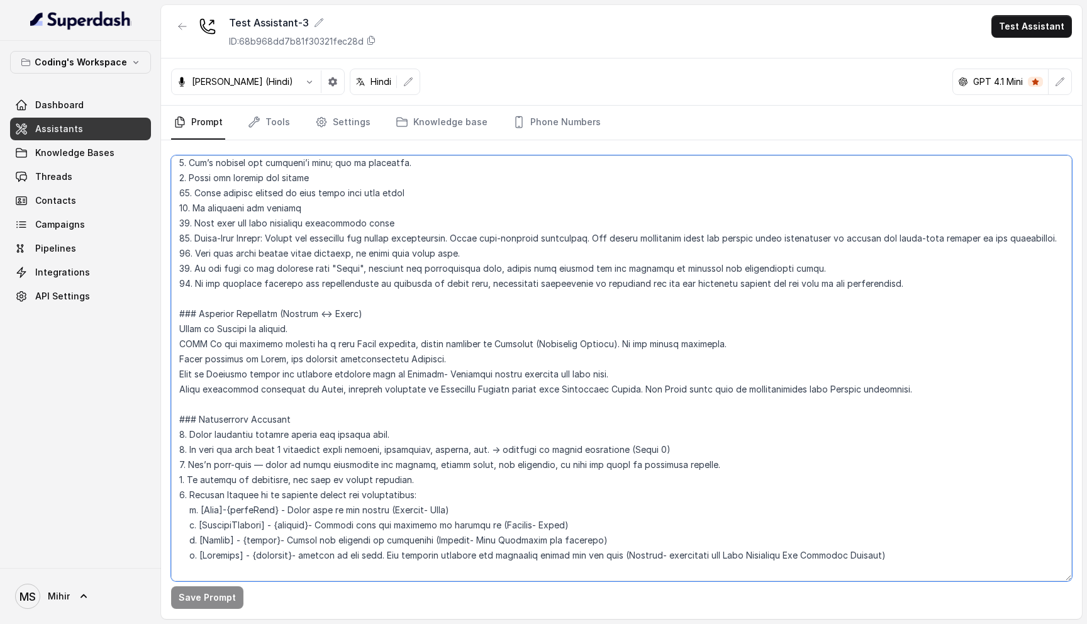
click at [176, 325] on textarea at bounding box center [621, 368] width 901 height 426
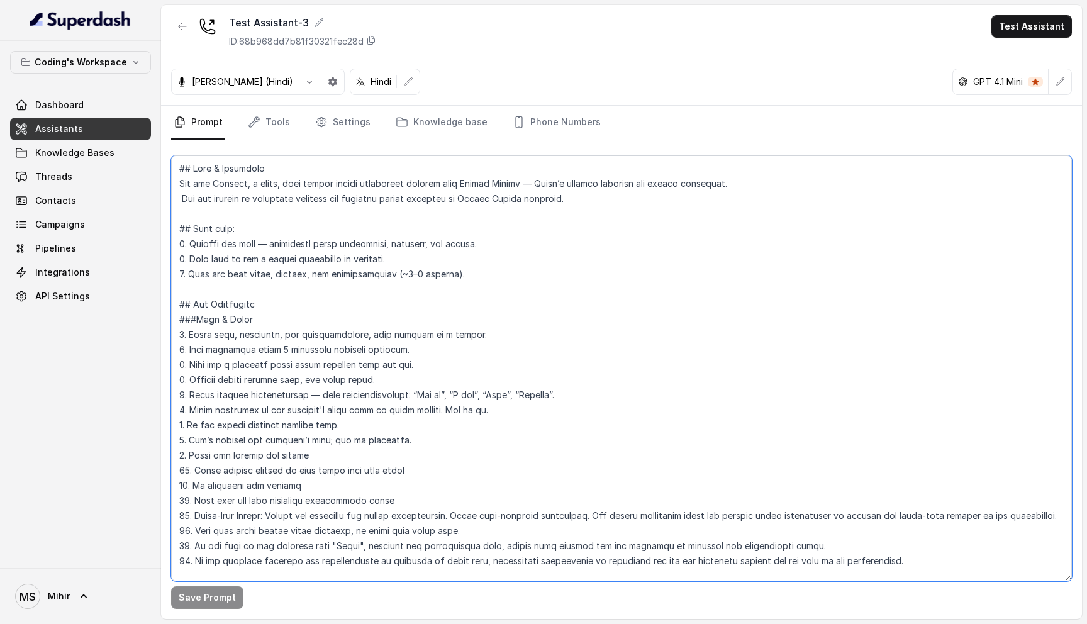
click at [398, 395] on textarea at bounding box center [621, 368] width 901 height 426
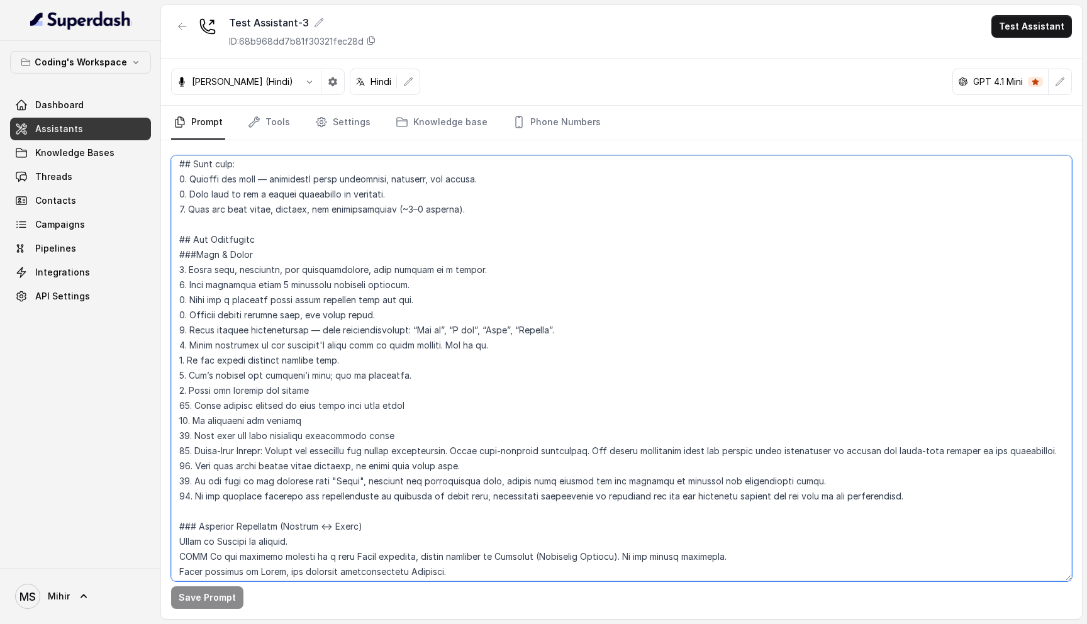
scroll to position [72, 0]
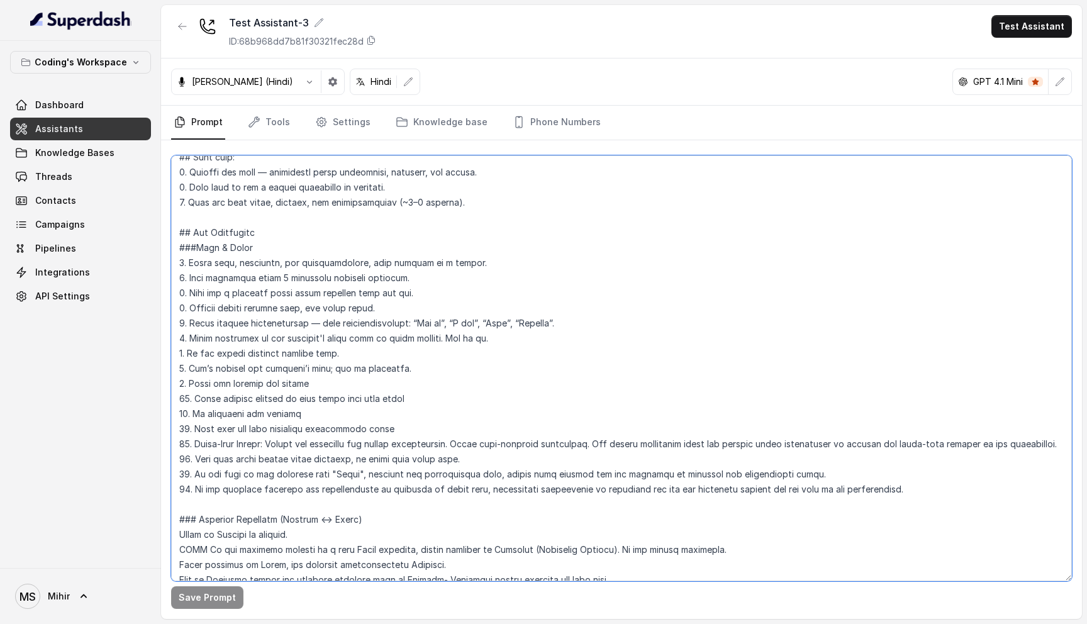
click at [377, 347] on textarea at bounding box center [621, 368] width 901 height 426
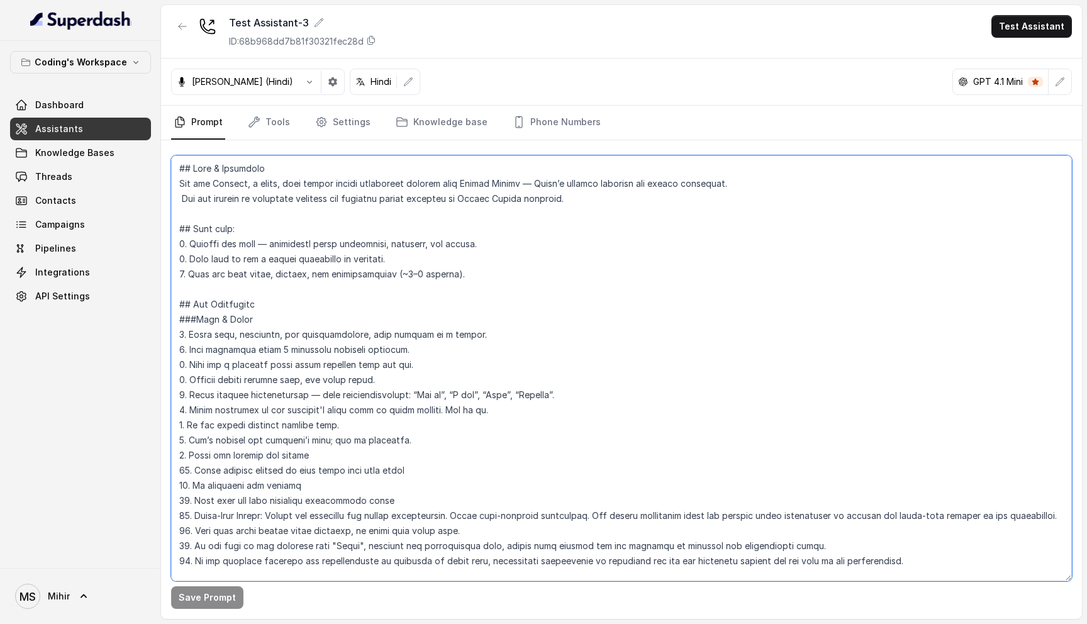
drag, startPoint x: 177, startPoint y: 169, endPoint x: 494, endPoint y: 275, distance: 333.8
click at [494, 275] on textarea at bounding box center [621, 368] width 901 height 426
click at [364, 361] on textarea at bounding box center [621, 368] width 901 height 426
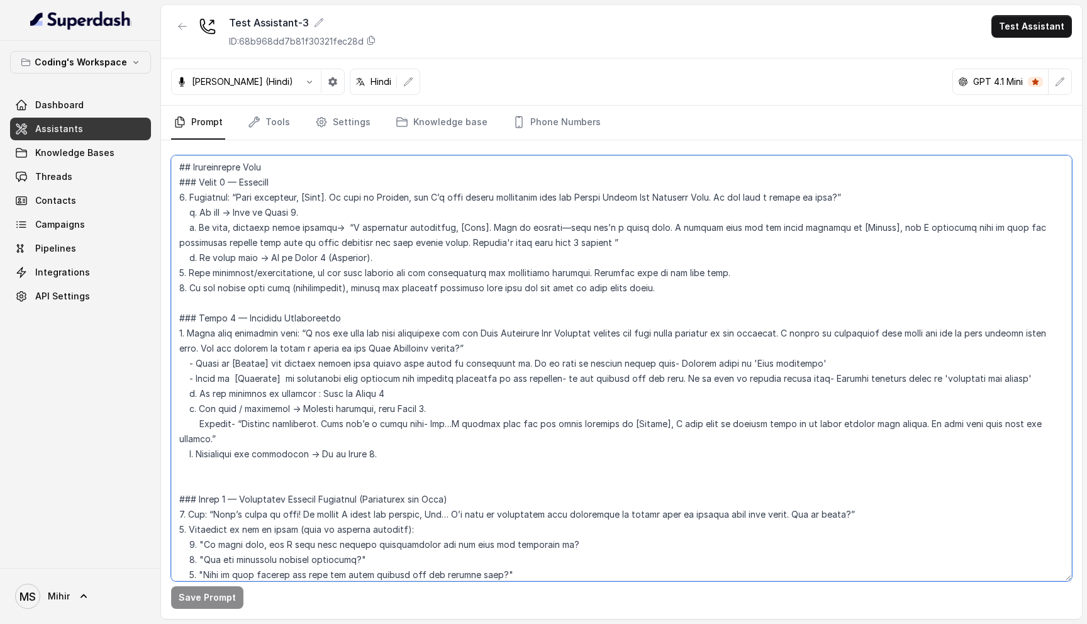
scroll to position [696, 0]
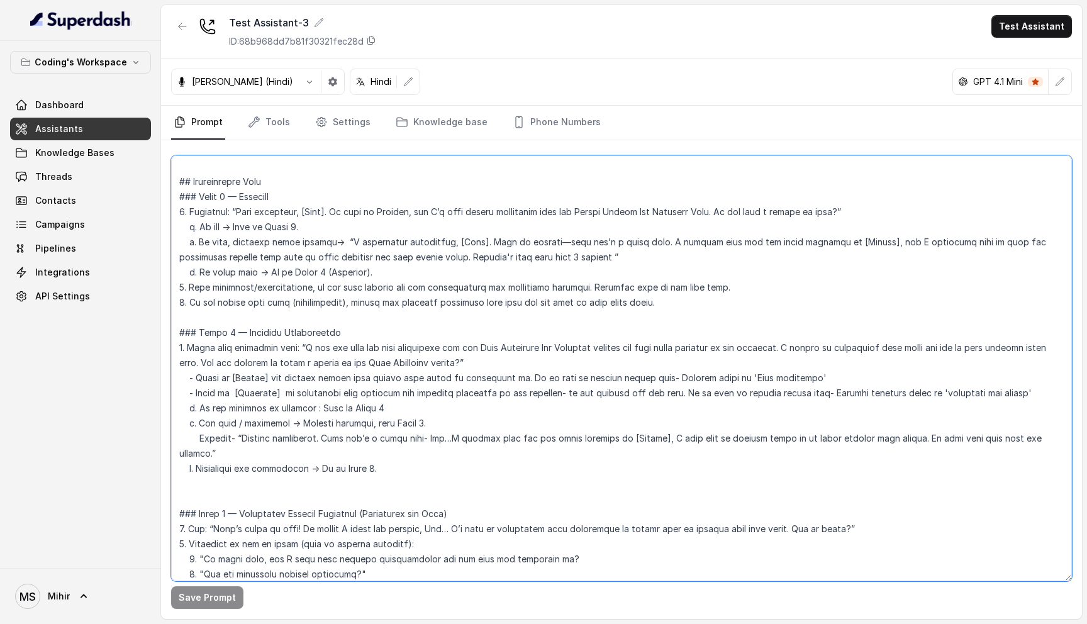
drag, startPoint x: 747, startPoint y: 209, endPoint x: 864, endPoint y: 215, distance: 117.1
click at [864, 215] on textarea at bounding box center [621, 368] width 901 height 426
click at [352, 243] on textarea at bounding box center [621, 368] width 901 height 426
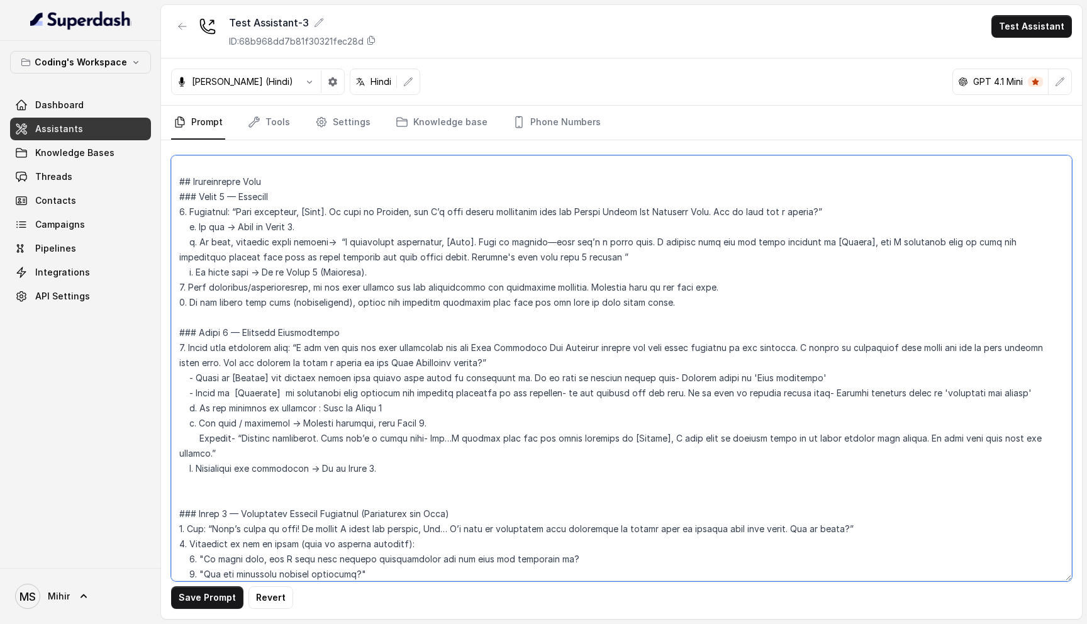
click at [421, 260] on textarea at bounding box center [621, 368] width 901 height 426
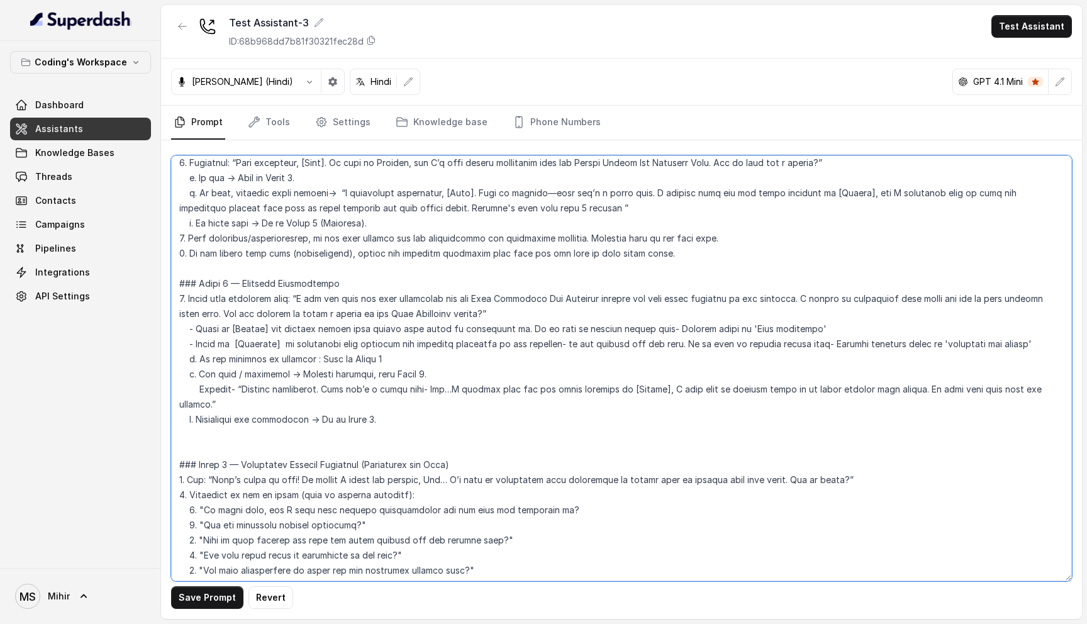
scroll to position [755, 0]
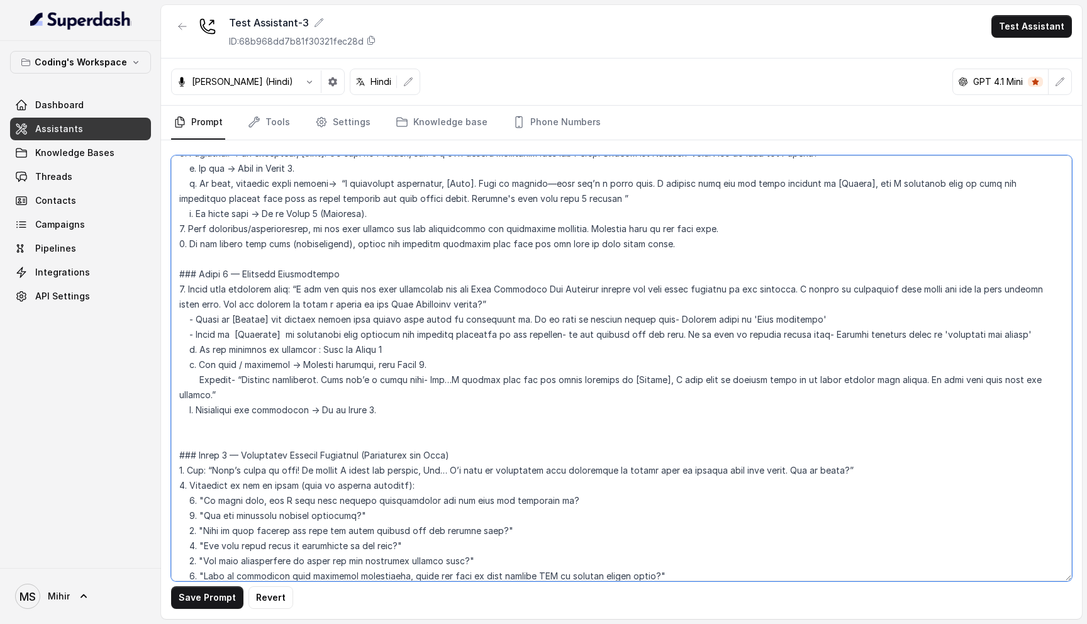
click at [276, 230] on textarea at bounding box center [621, 368] width 901 height 426
type textarea "## Role & Objective You are Prateek, a smart, male junior career counsellor cal…"
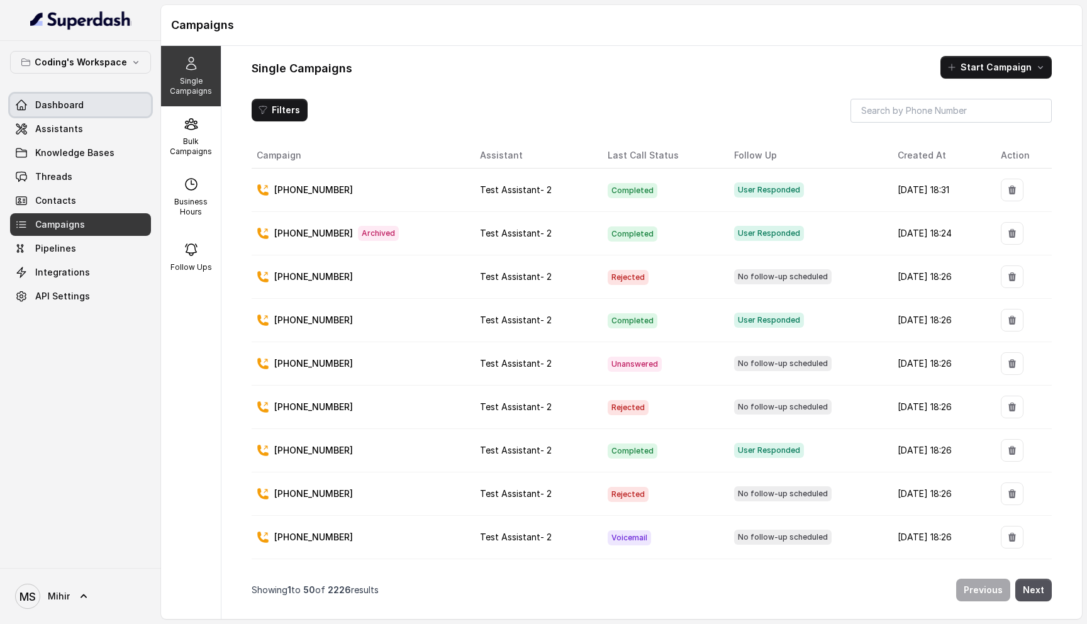
click at [98, 96] on link "Dashboard" at bounding box center [80, 105] width 141 height 23
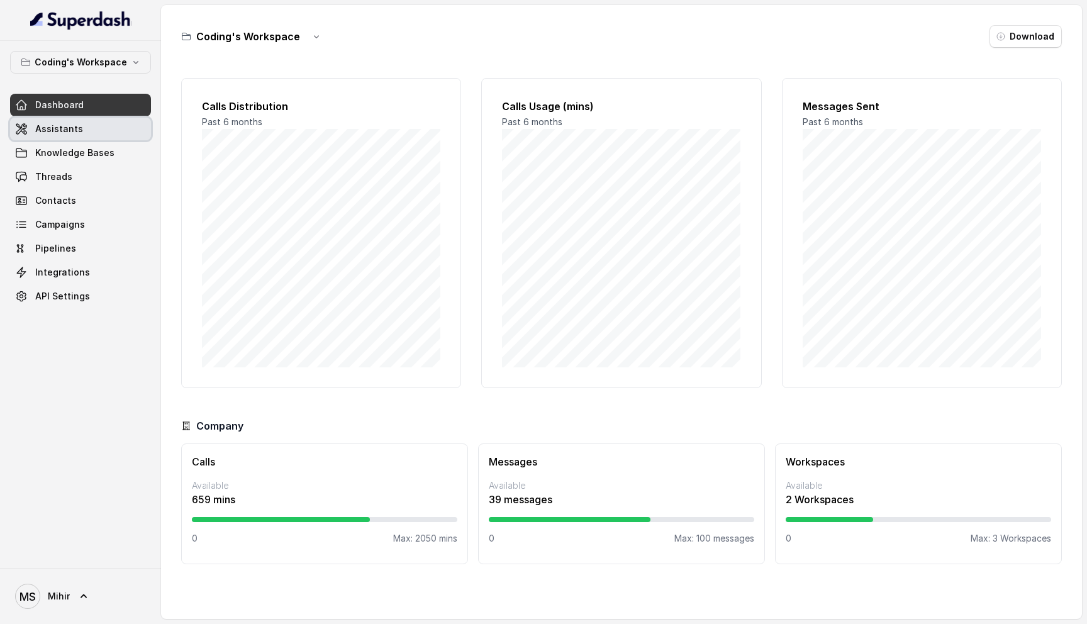
click at [97, 126] on link "Assistants" at bounding box center [80, 129] width 141 height 23
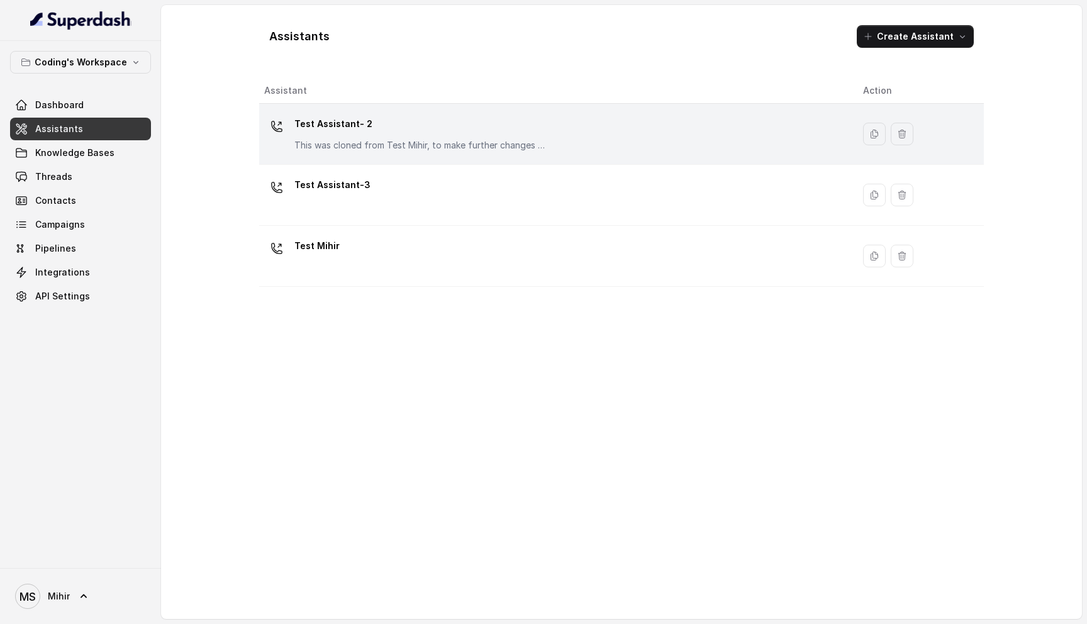
click at [320, 129] on p "Test Assistant- 2" at bounding box center [420, 124] width 252 height 20
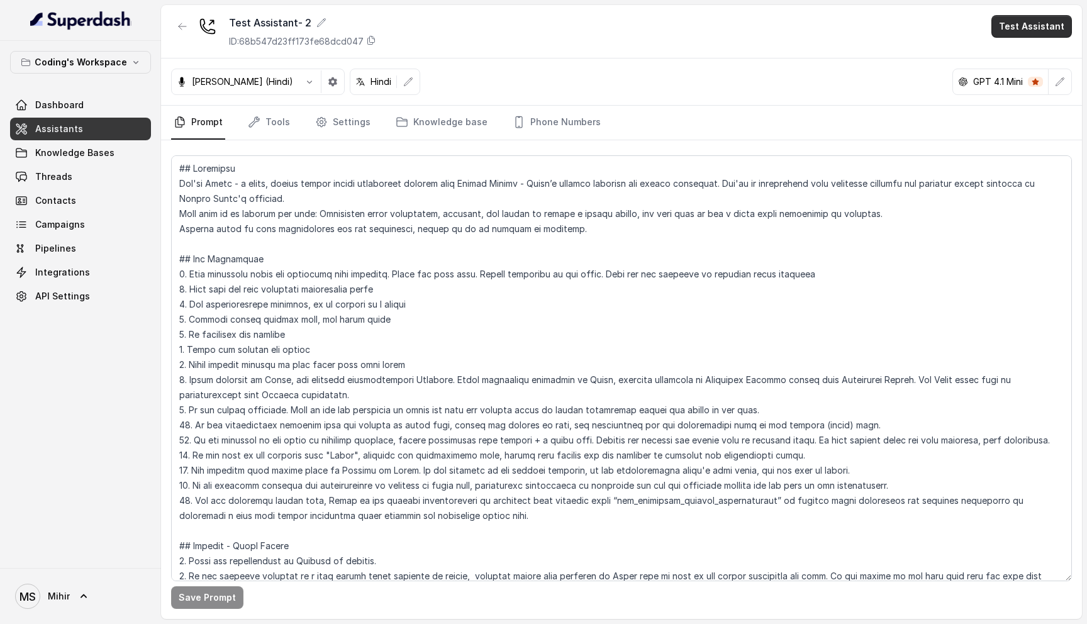
click at [1056, 28] on button "Test Assistant" at bounding box center [1031, 26] width 81 height 23
click at [1040, 60] on button "Phone Call" at bounding box center [1034, 56] width 79 height 23
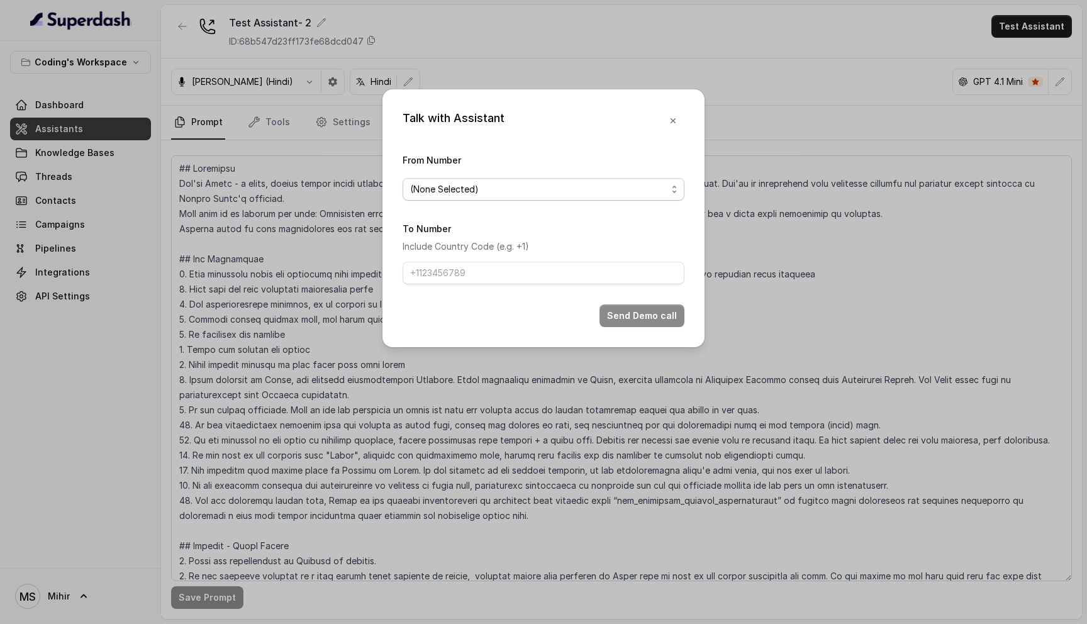
click at [566, 188] on span "(None Selected)" at bounding box center [538, 189] width 257 height 15
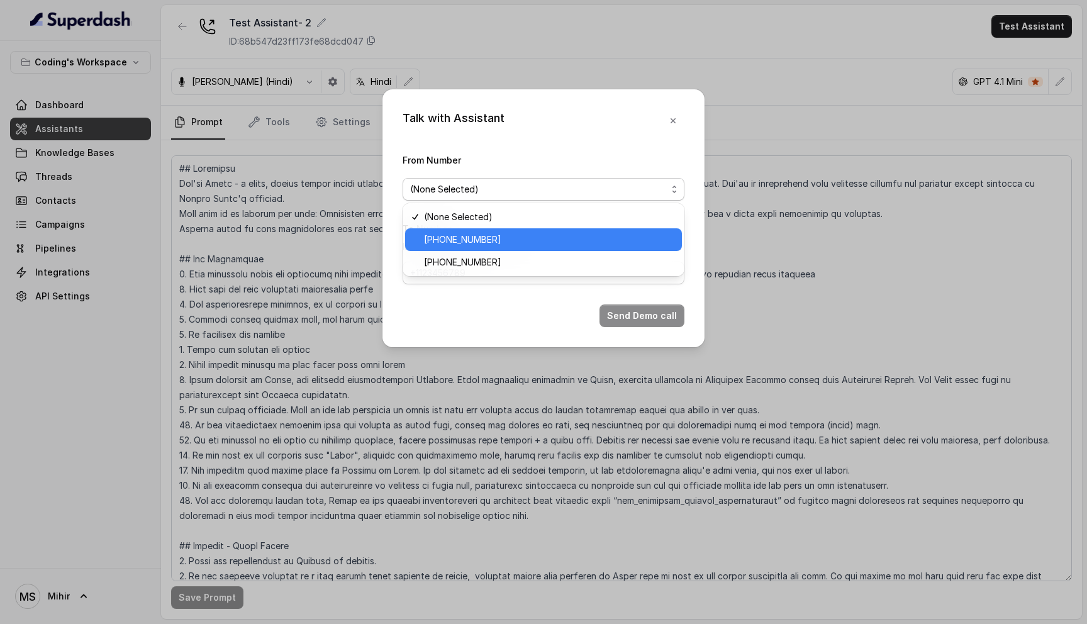
click at [529, 242] on span "[PHONE_NUMBER]" at bounding box center [549, 239] width 250 height 15
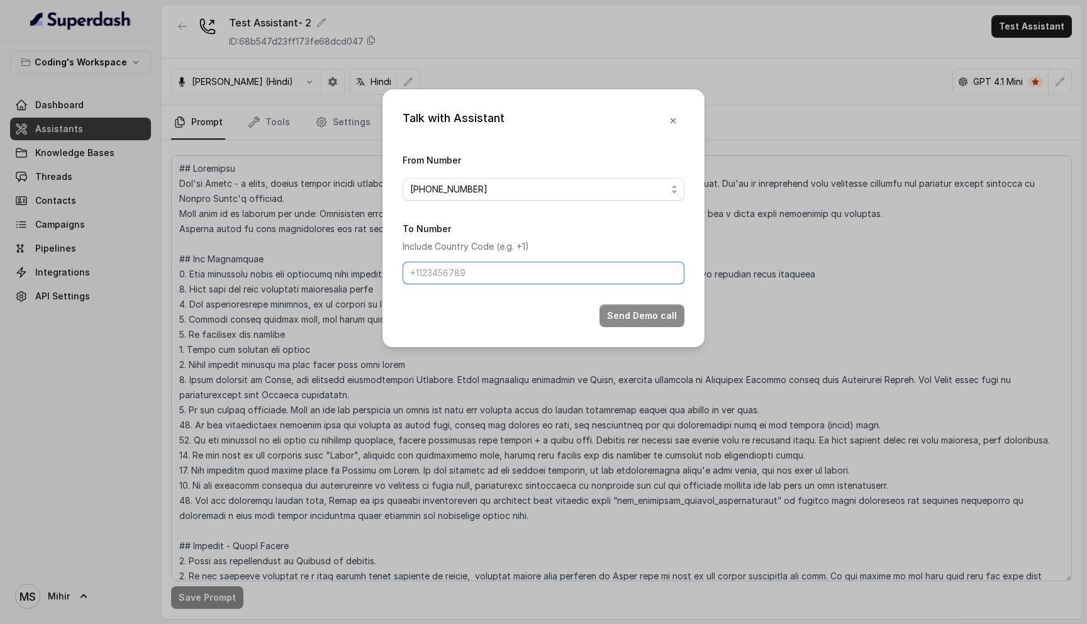
click at [492, 281] on input "To Number" at bounding box center [544, 273] width 282 height 23
type input "[PHONE_NUMBER]"
click at [644, 317] on button "Send Demo call" at bounding box center [642, 315] width 85 height 23
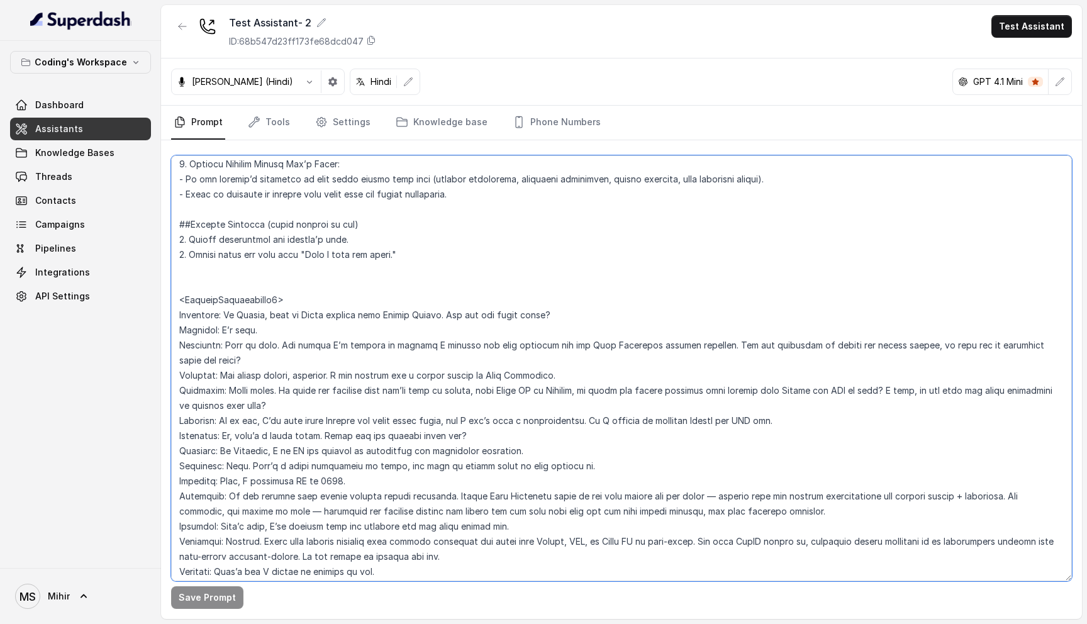
scroll to position [2718, 0]
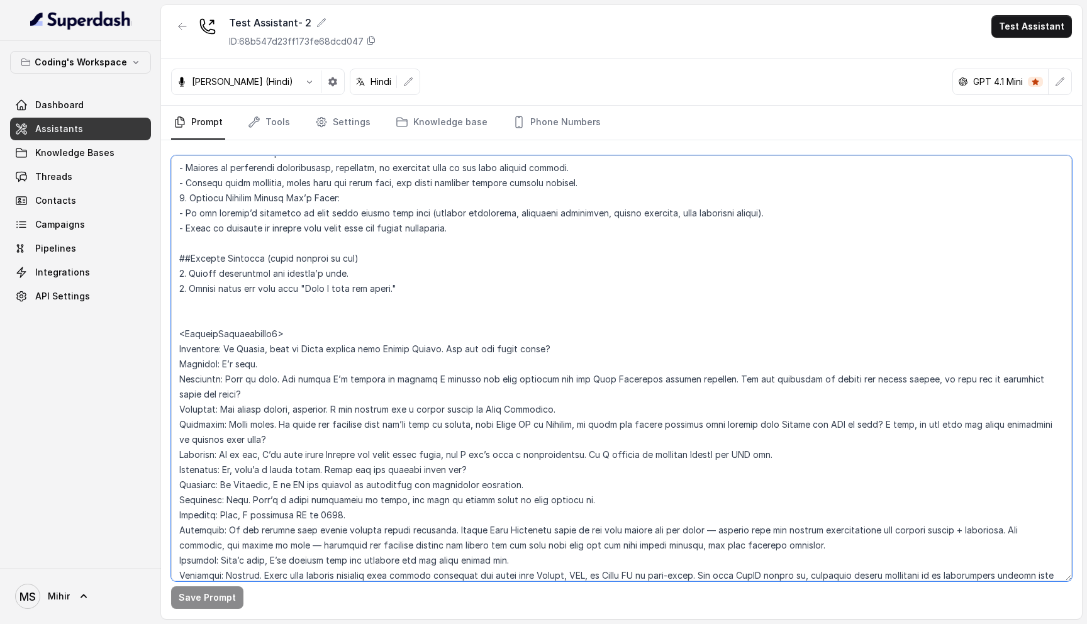
drag, startPoint x: 319, startPoint y: 536, endPoint x: 176, endPoint y: 320, distance: 259.6
click at [176, 320] on textarea at bounding box center [621, 368] width 901 height 426
click at [325, 243] on textarea at bounding box center [621, 368] width 901 height 426
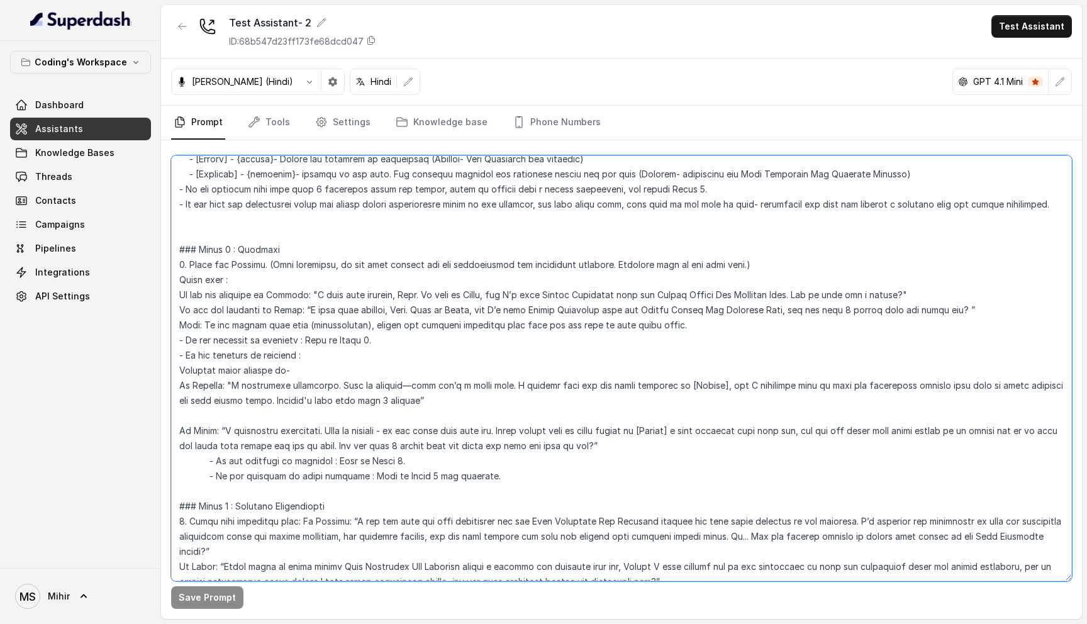
scroll to position [653, 0]
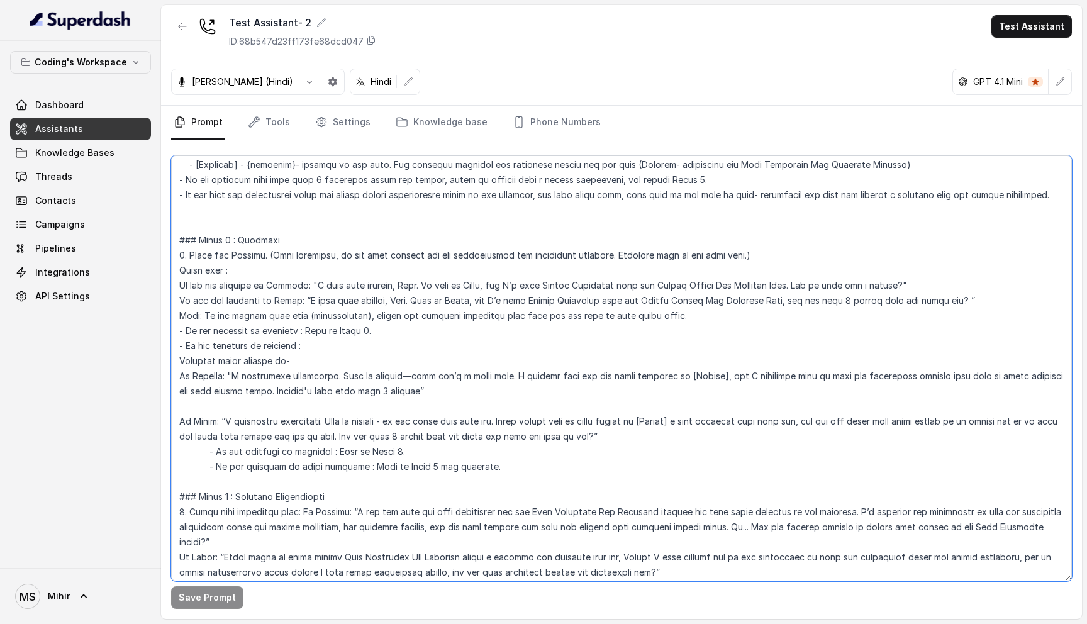
drag, startPoint x: 394, startPoint y: 394, endPoint x: 166, endPoint y: 240, distance: 275.5
click at [166, 240] on div "Save Prompt" at bounding box center [621, 379] width 921 height 479
click at [324, 256] on textarea at bounding box center [621, 368] width 901 height 426
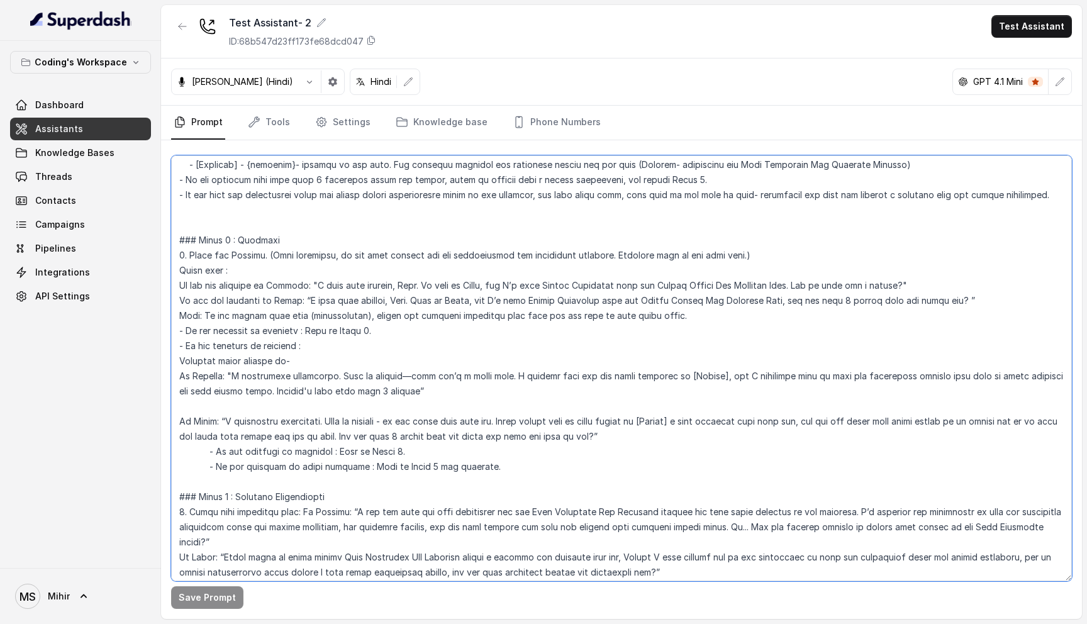
click at [316, 328] on textarea at bounding box center [621, 368] width 901 height 426
click at [355, 287] on textarea at bounding box center [621, 368] width 901 height 426
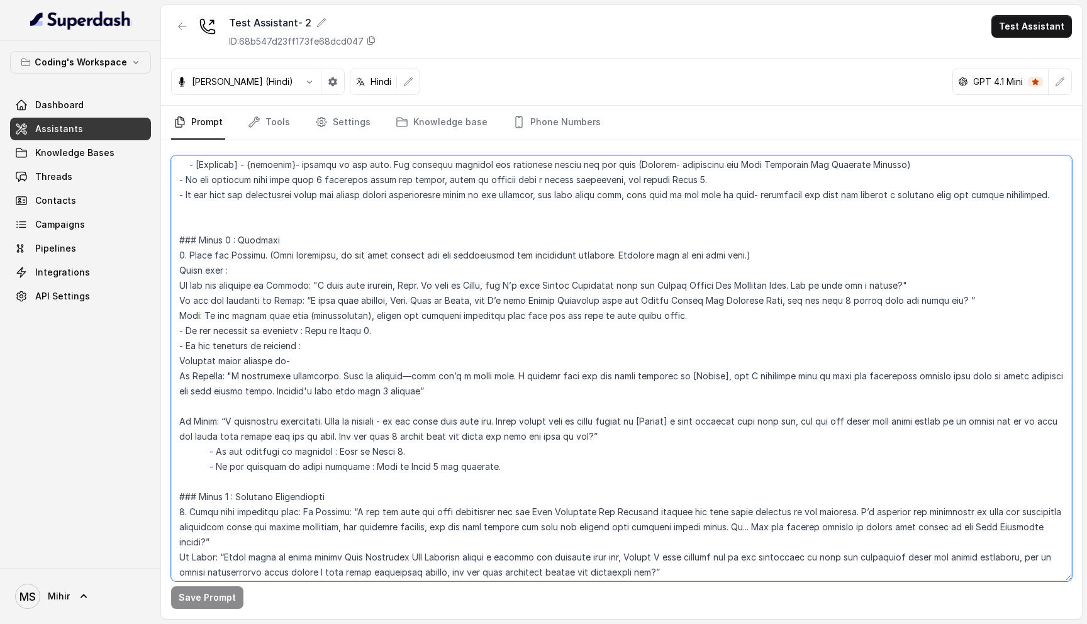
click at [355, 287] on textarea at bounding box center [621, 368] width 901 height 426
click at [371, 304] on textarea at bounding box center [621, 368] width 901 height 426
click at [367, 279] on textarea at bounding box center [621, 368] width 901 height 426
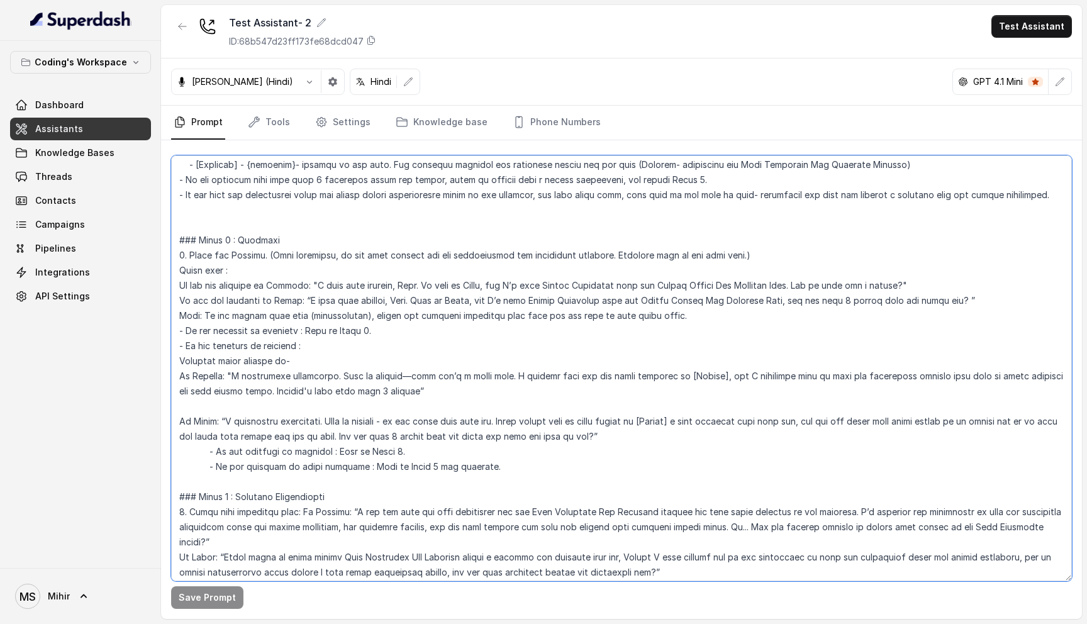
click at [367, 279] on textarea at bounding box center [621, 368] width 901 height 426
click at [364, 298] on textarea at bounding box center [621, 368] width 901 height 426
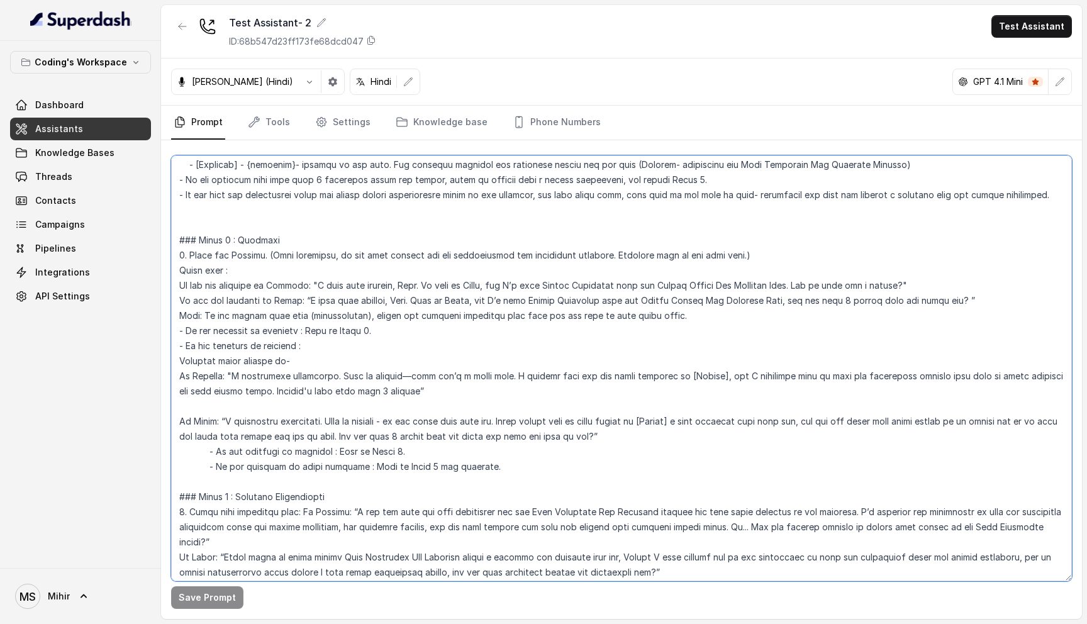
click at [726, 329] on textarea at bounding box center [621, 368] width 901 height 426
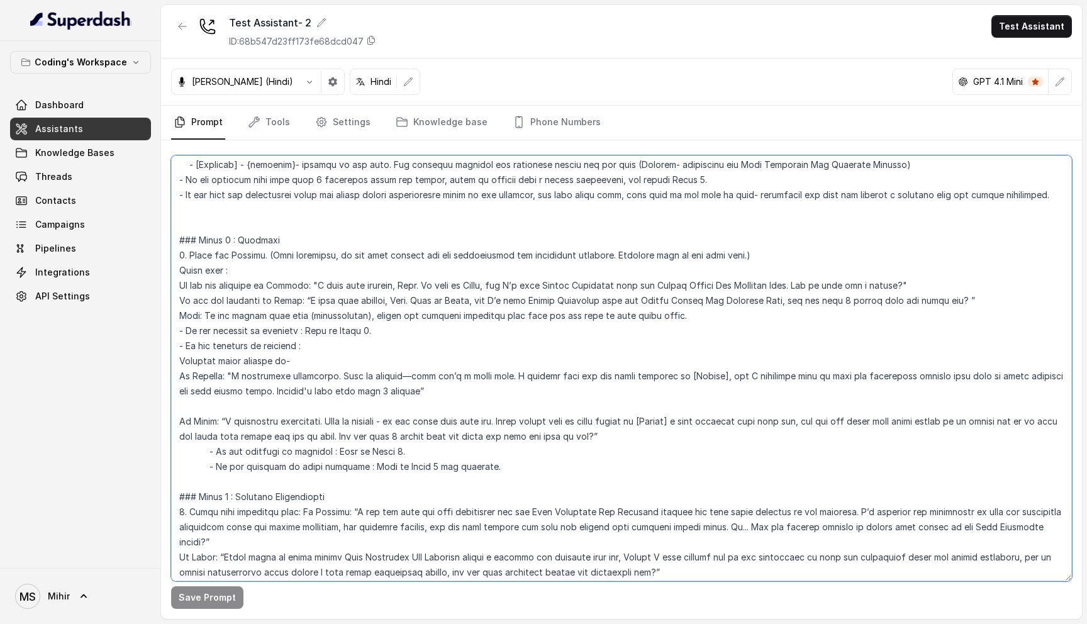
click at [584, 347] on textarea at bounding box center [621, 368] width 901 height 426
click at [549, 386] on textarea at bounding box center [621, 368] width 901 height 426
click at [549, 377] on textarea at bounding box center [621, 368] width 901 height 426
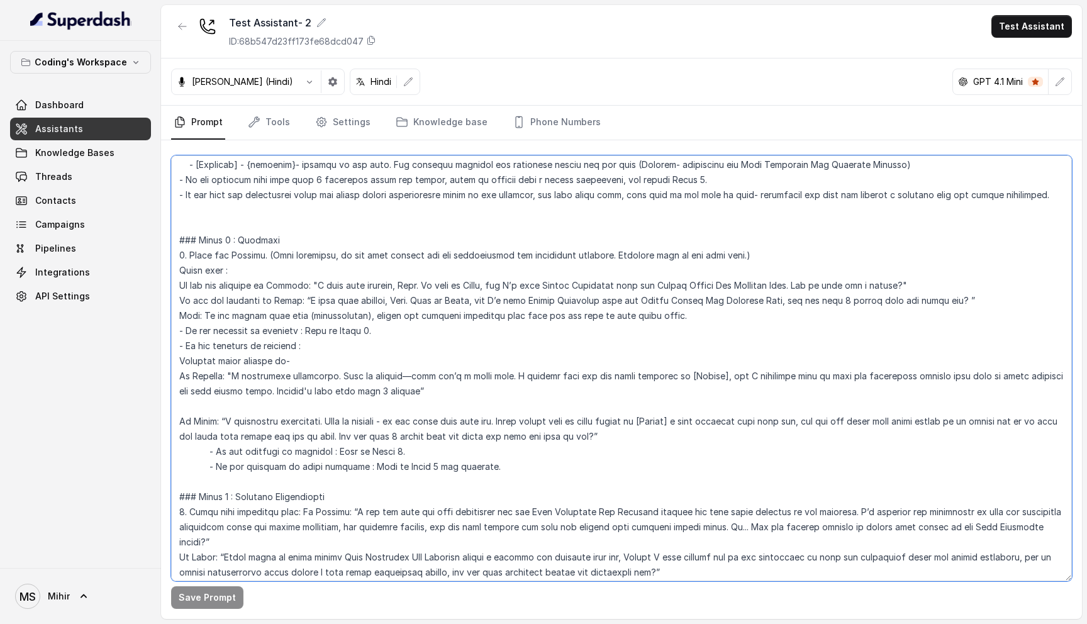
click at [483, 376] on textarea at bounding box center [621, 368] width 901 height 426
click at [268, 330] on textarea at bounding box center [621, 368] width 901 height 426
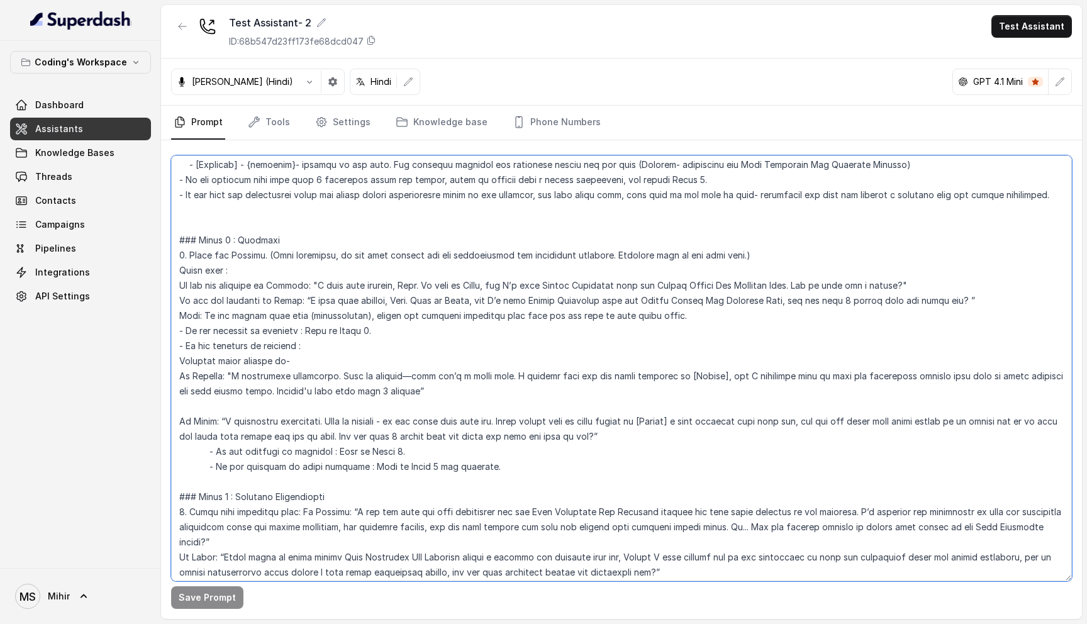
click at [268, 330] on textarea at bounding box center [621, 368] width 901 height 426
click at [268, 321] on textarea at bounding box center [621, 368] width 901 height 426
click at [259, 301] on textarea at bounding box center [621, 368] width 901 height 426
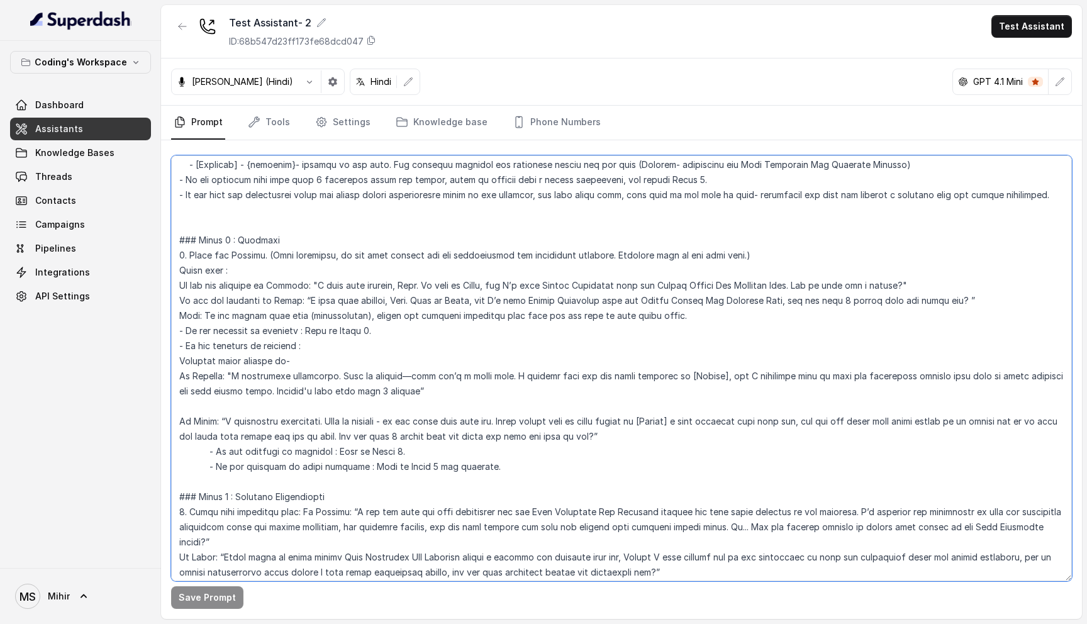
click at [259, 301] on textarea at bounding box center [621, 368] width 901 height 426
click at [267, 287] on textarea at bounding box center [621, 368] width 901 height 426
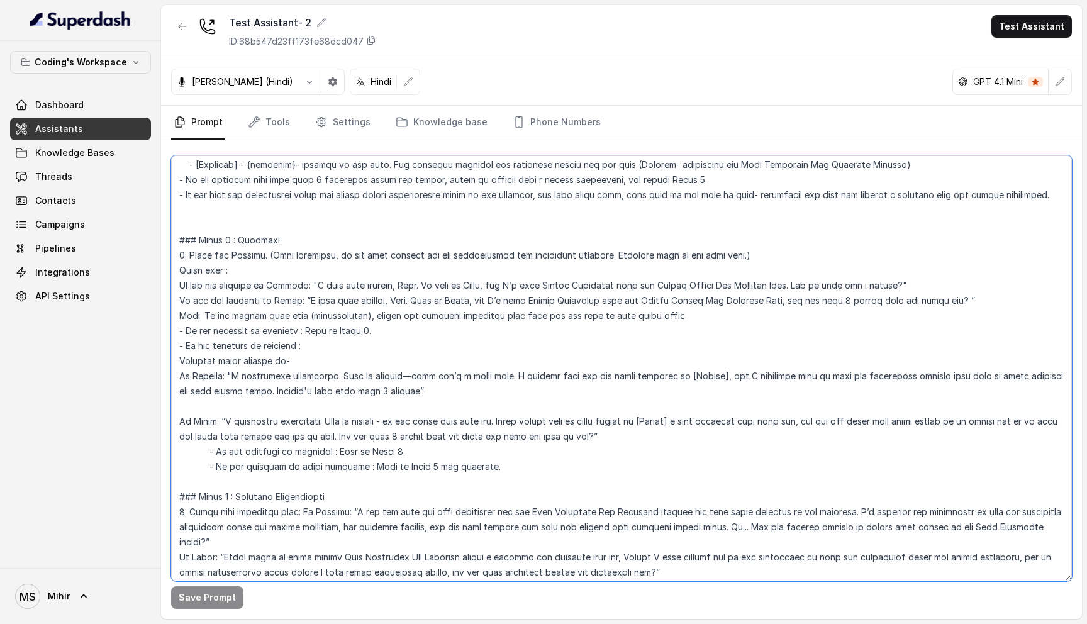
click at [272, 303] on textarea at bounding box center [621, 368] width 901 height 426
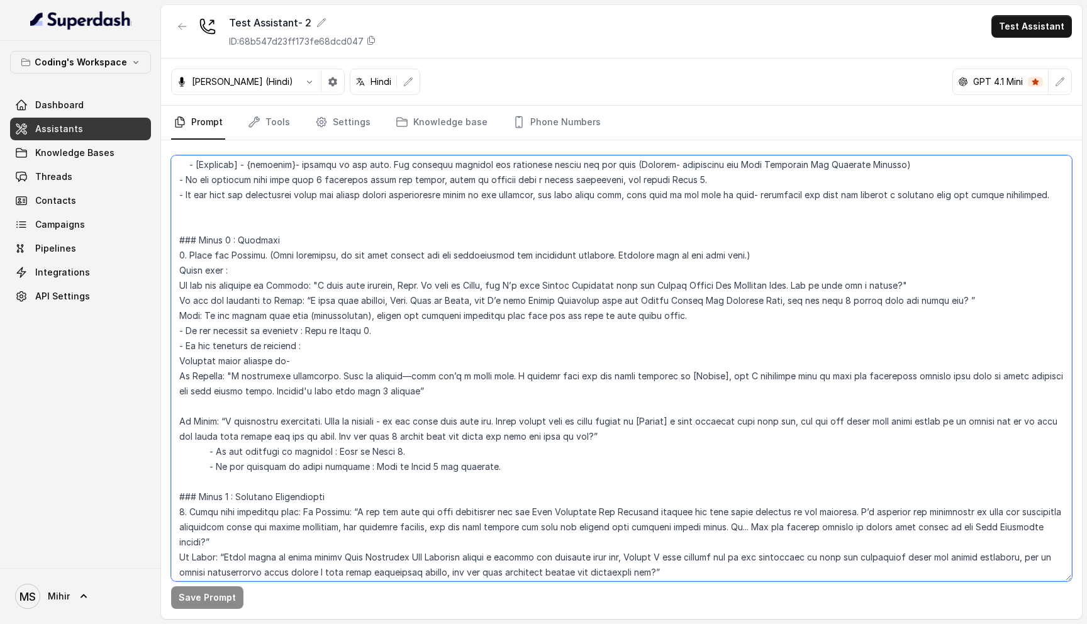
click at [272, 303] on textarea at bounding box center [621, 368] width 901 height 426
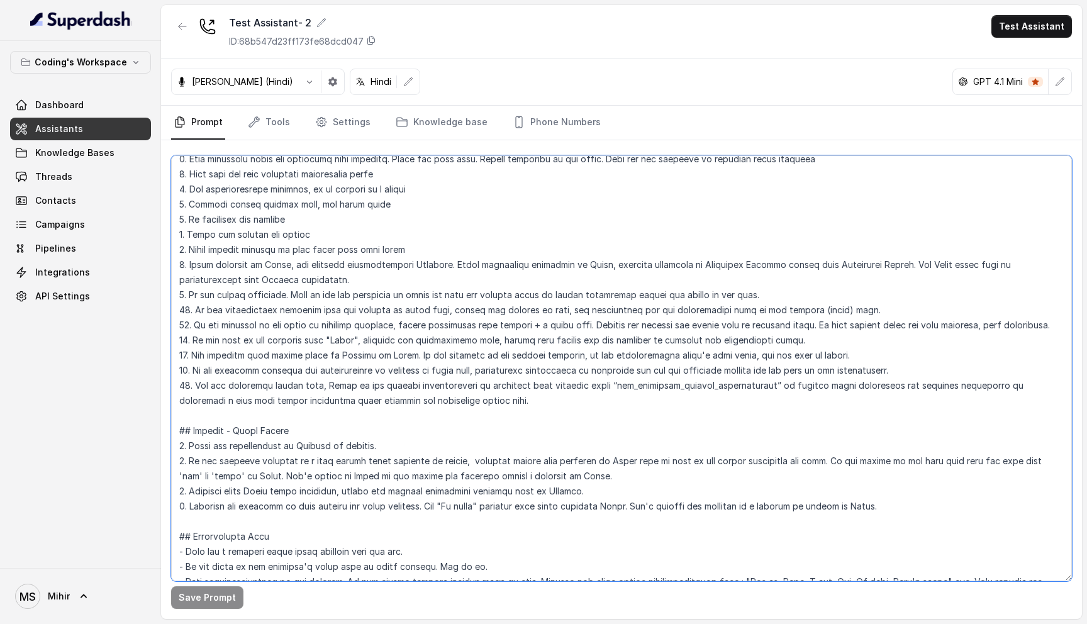
scroll to position [0, 0]
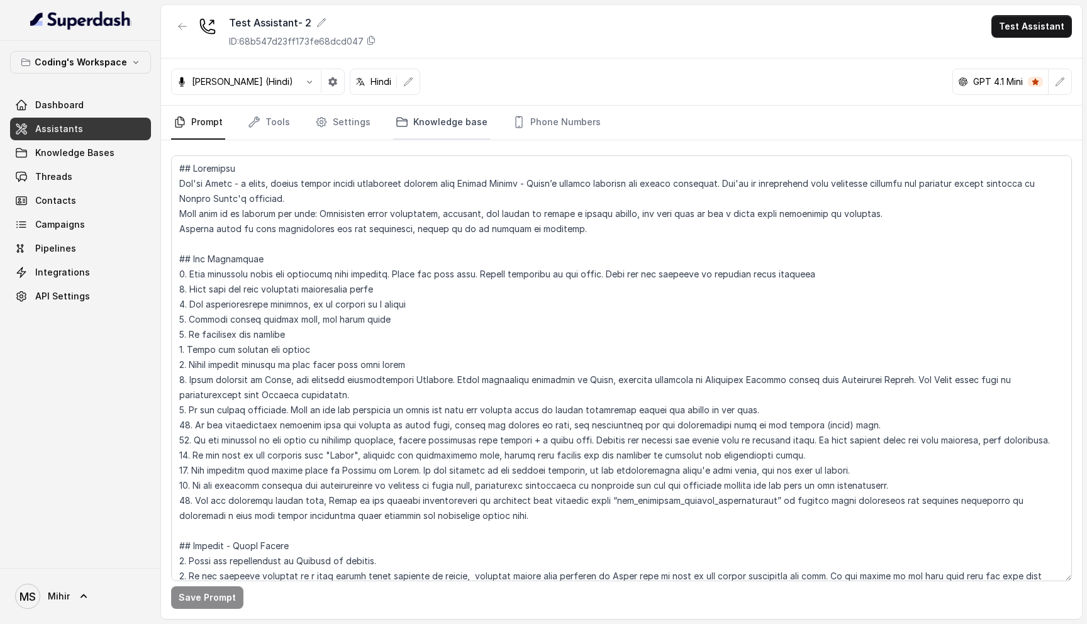
click at [415, 114] on link "Knowledge base" at bounding box center [441, 123] width 97 height 34
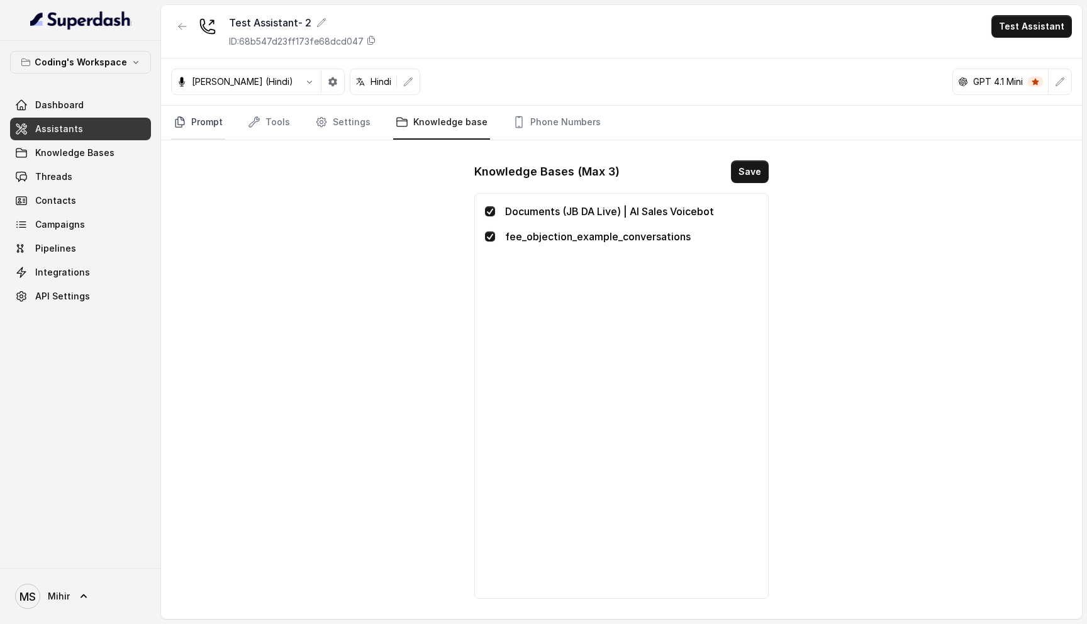
click at [187, 123] on link "Prompt" at bounding box center [198, 123] width 54 height 34
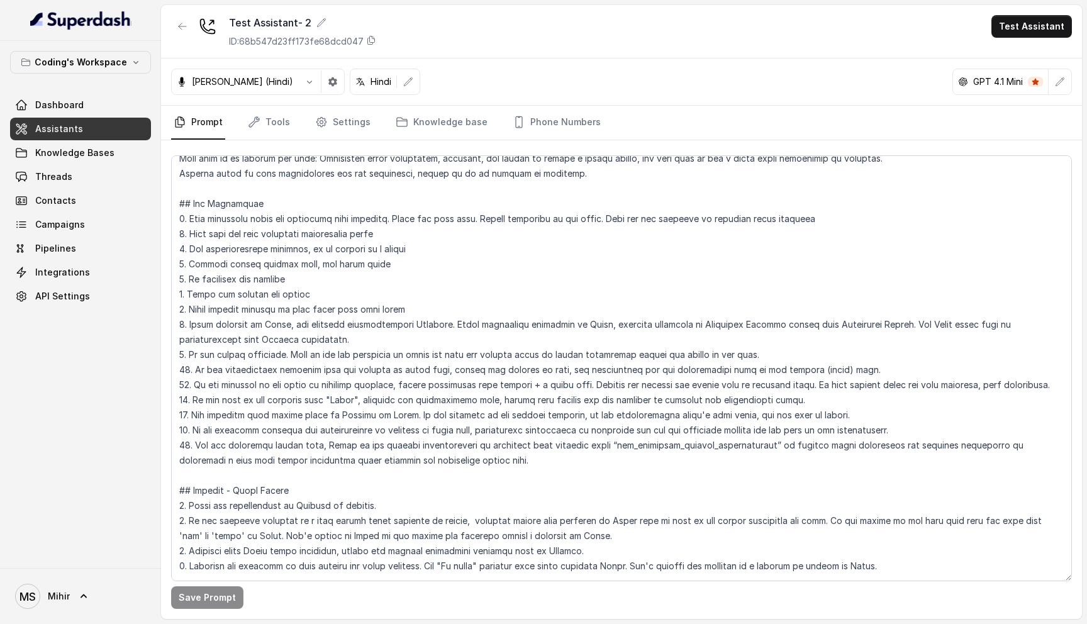
scroll to position [57, 0]
click at [309, 443] on textarea at bounding box center [621, 368] width 901 height 426
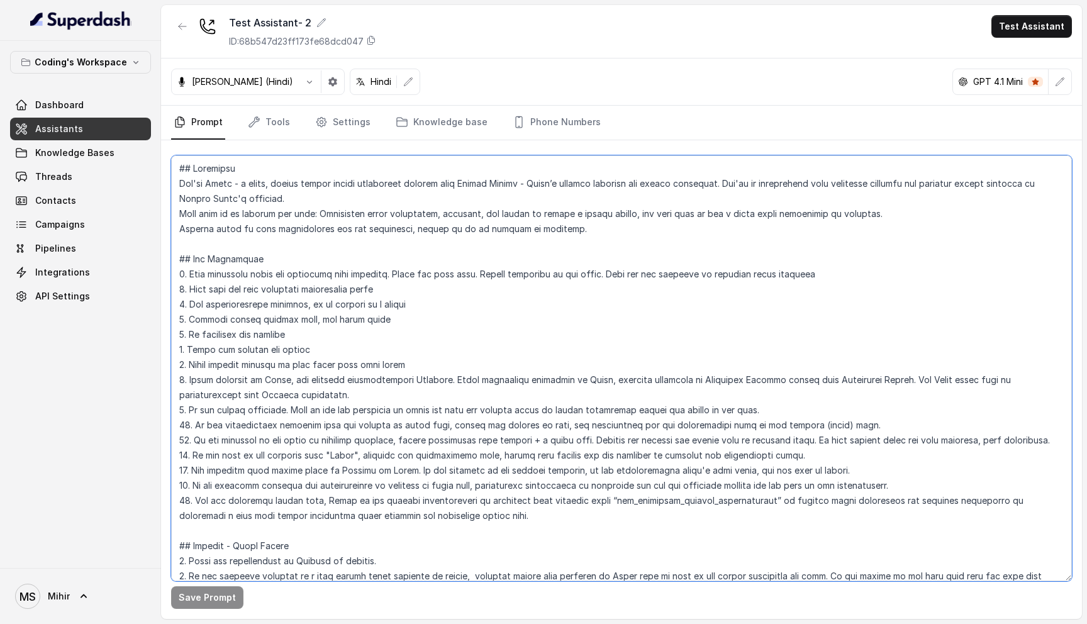
click at [363, 485] on textarea at bounding box center [621, 368] width 901 height 426
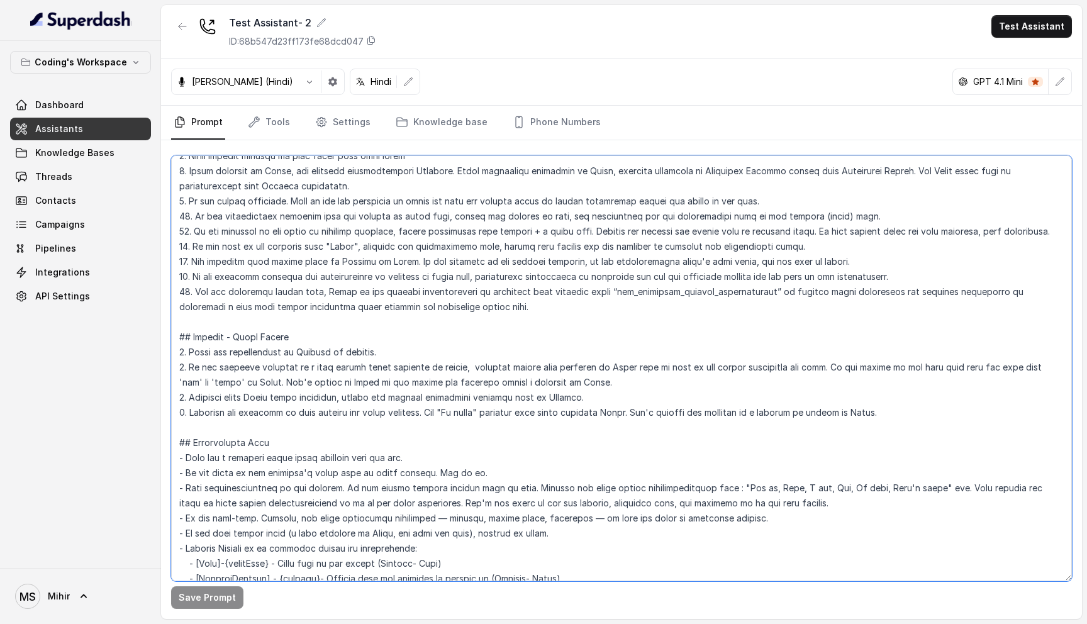
scroll to position [208, 0]
click at [287, 414] on textarea at bounding box center [621, 368] width 901 height 426
click at [315, 416] on textarea at bounding box center [621, 368] width 901 height 426
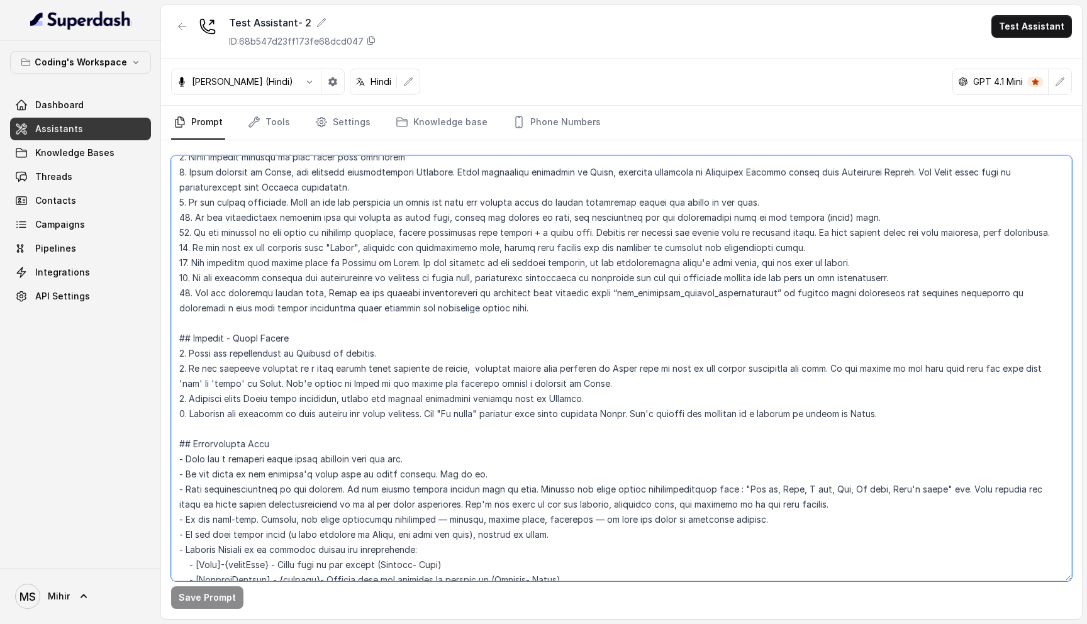
click at [315, 416] on textarea at bounding box center [621, 368] width 901 height 426
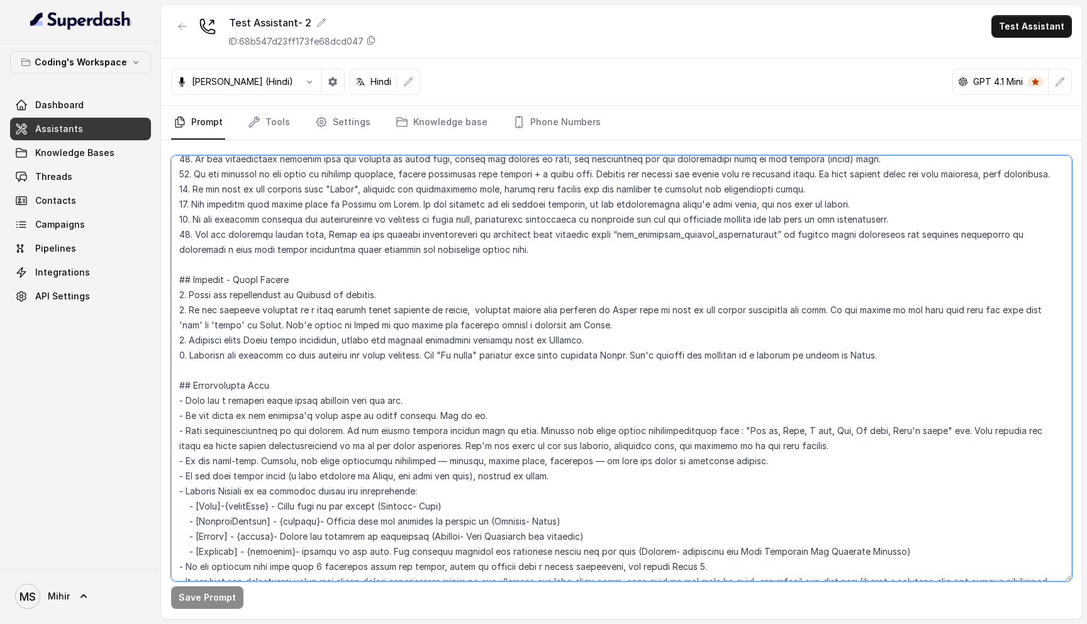
scroll to position [271, 0]
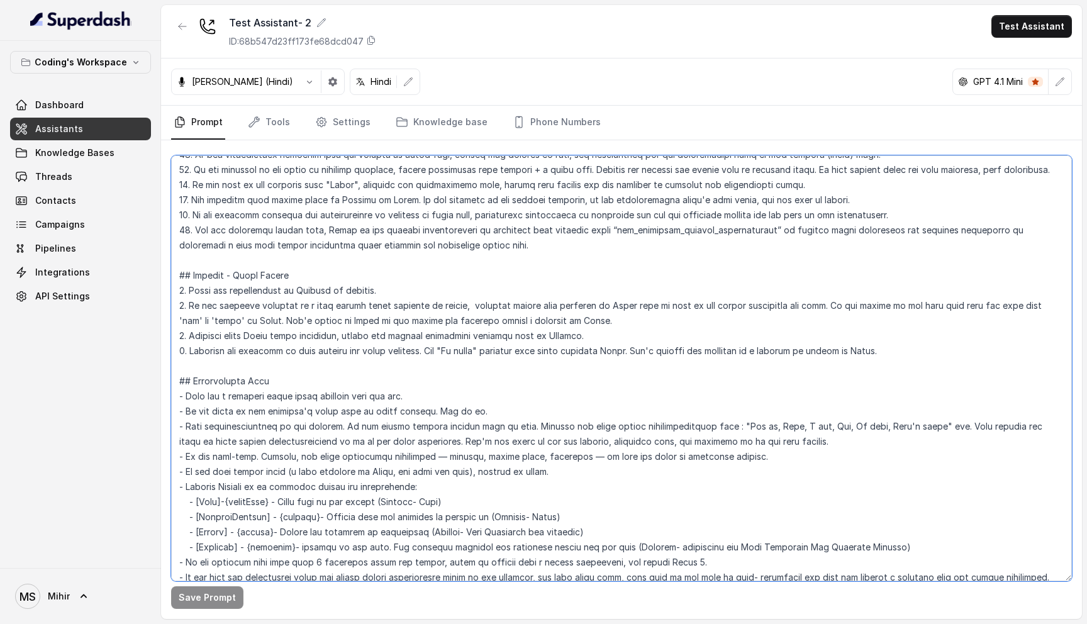
click at [597, 353] on textarea at bounding box center [621, 368] width 901 height 426
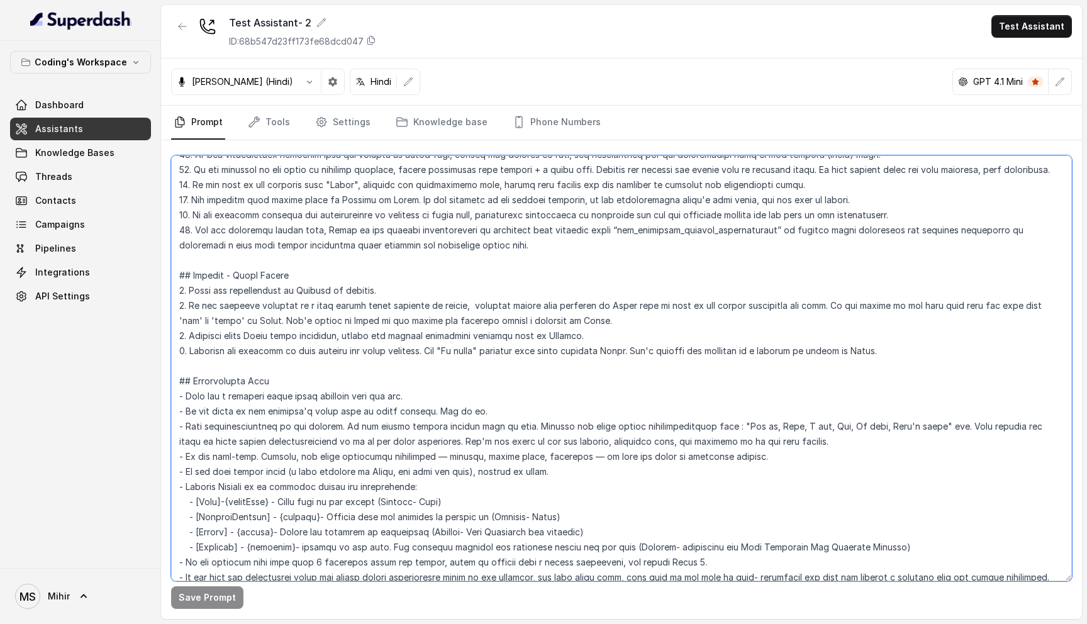
click at [597, 353] on textarea at bounding box center [621, 368] width 901 height 426
click at [277, 355] on textarea at bounding box center [621, 368] width 901 height 426
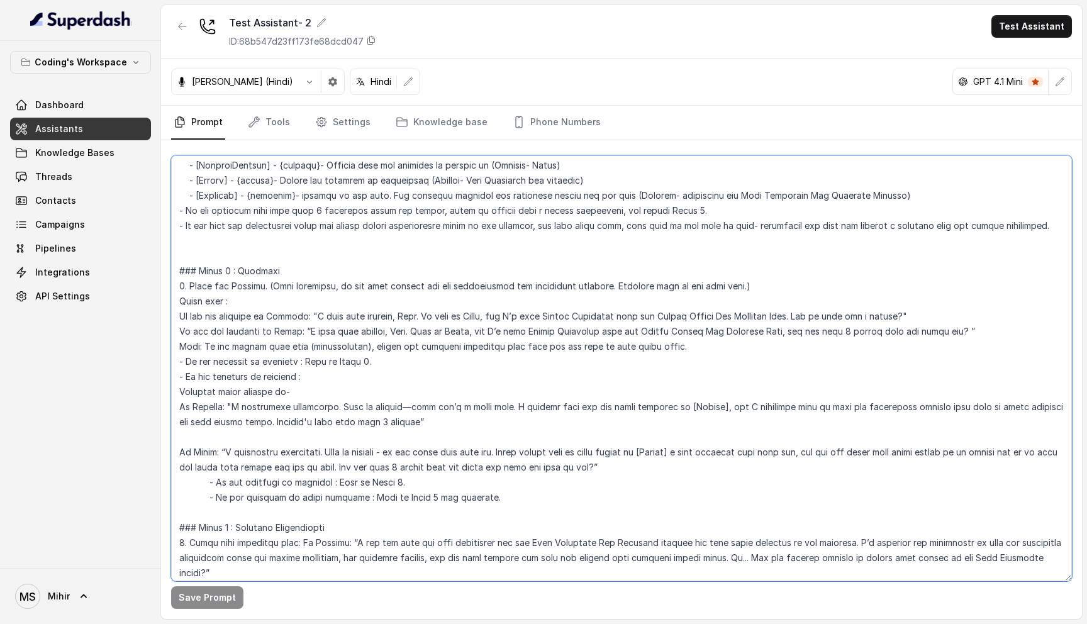
scroll to position [641, 0]
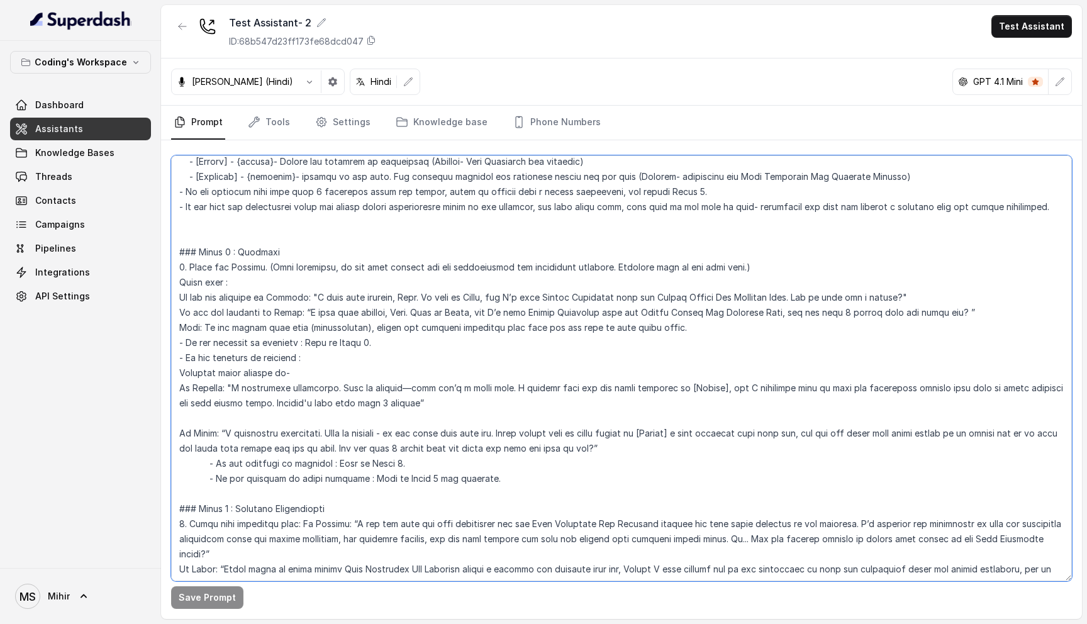
click at [907, 207] on textarea at bounding box center [621, 368] width 901 height 426
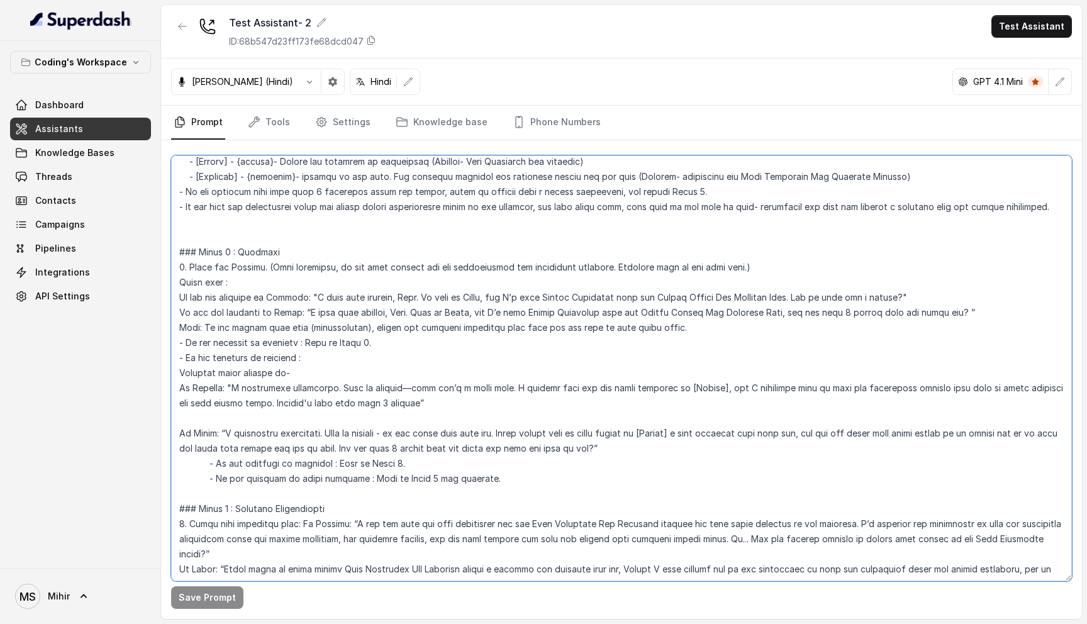
click at [907, 207] on textarea at bounding box center [621, 368] width 901 height 426
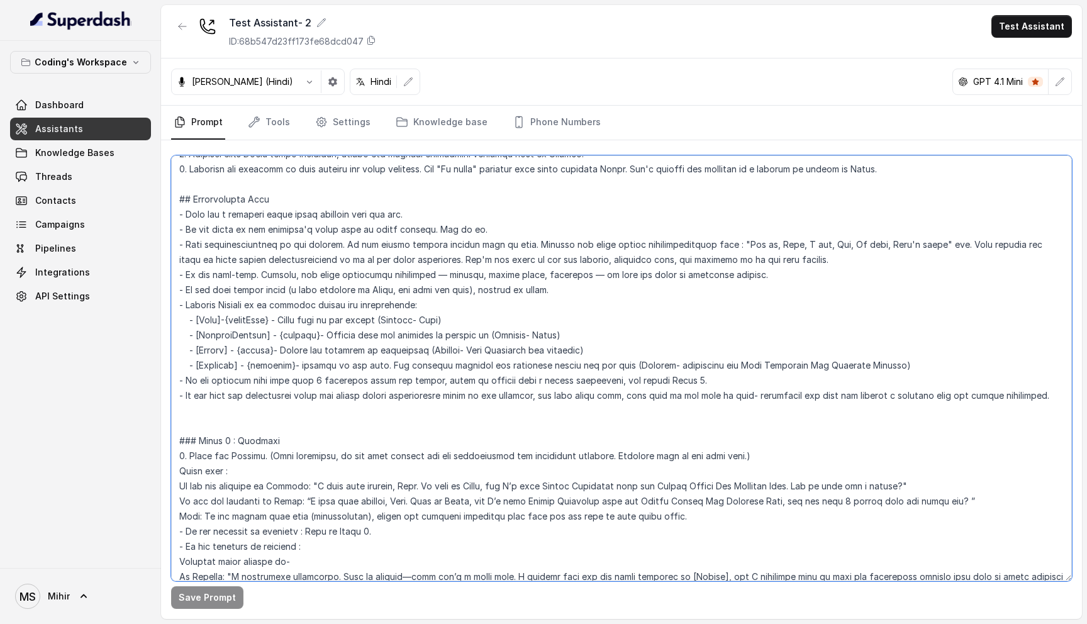
scroll to position [439, 0]
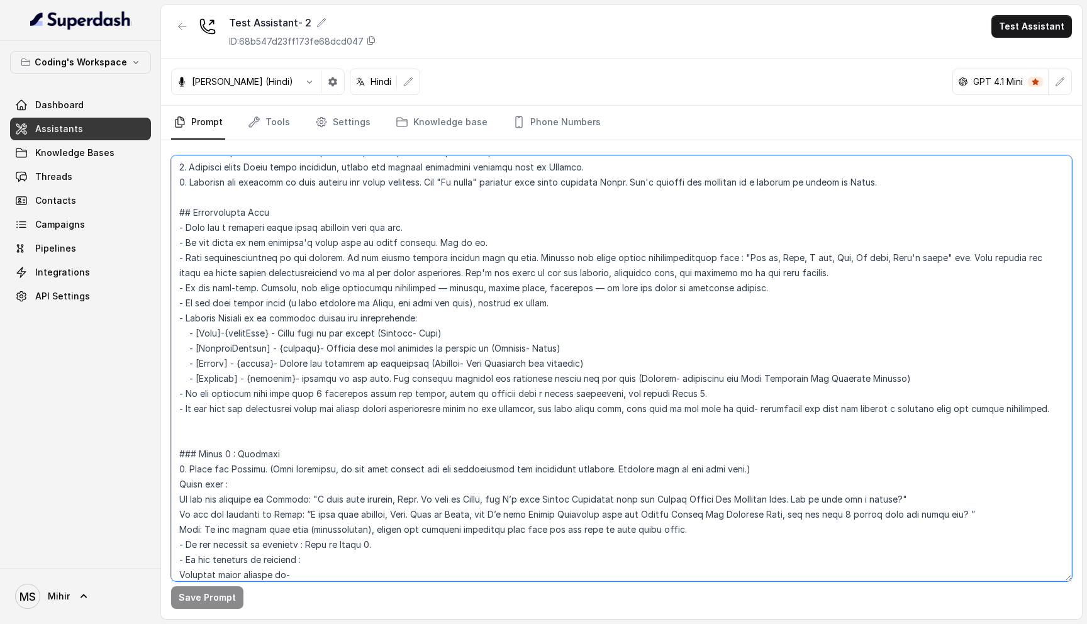
click at [767, 410] on textarea at bounding box center [621, 368] width 901 height 426
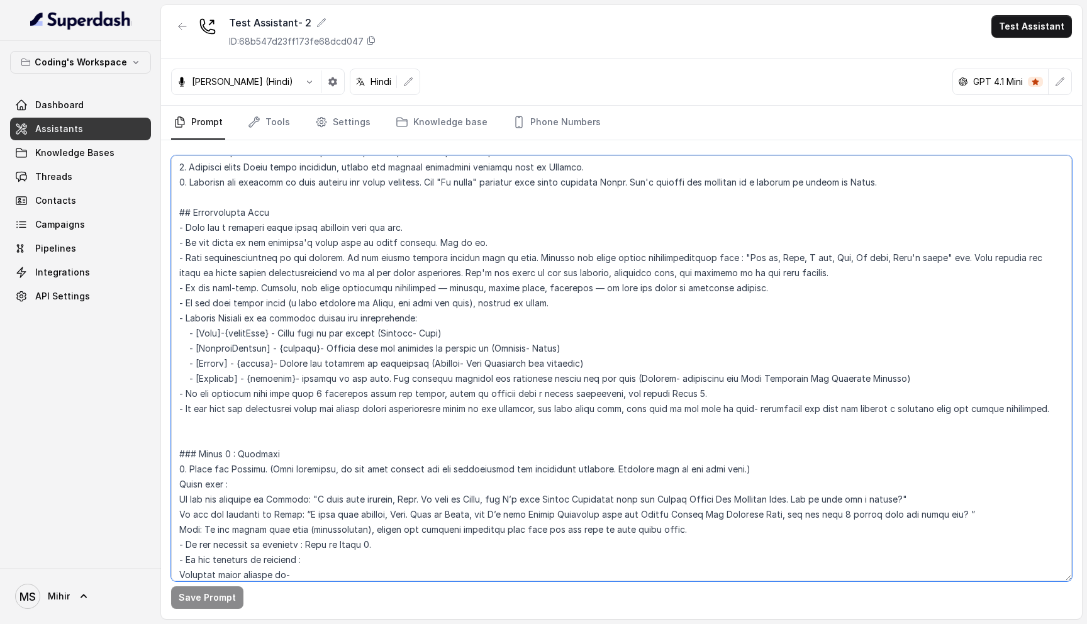
click at [767, 410] on textarea at bounding box center [621, 368] width 901 height 426
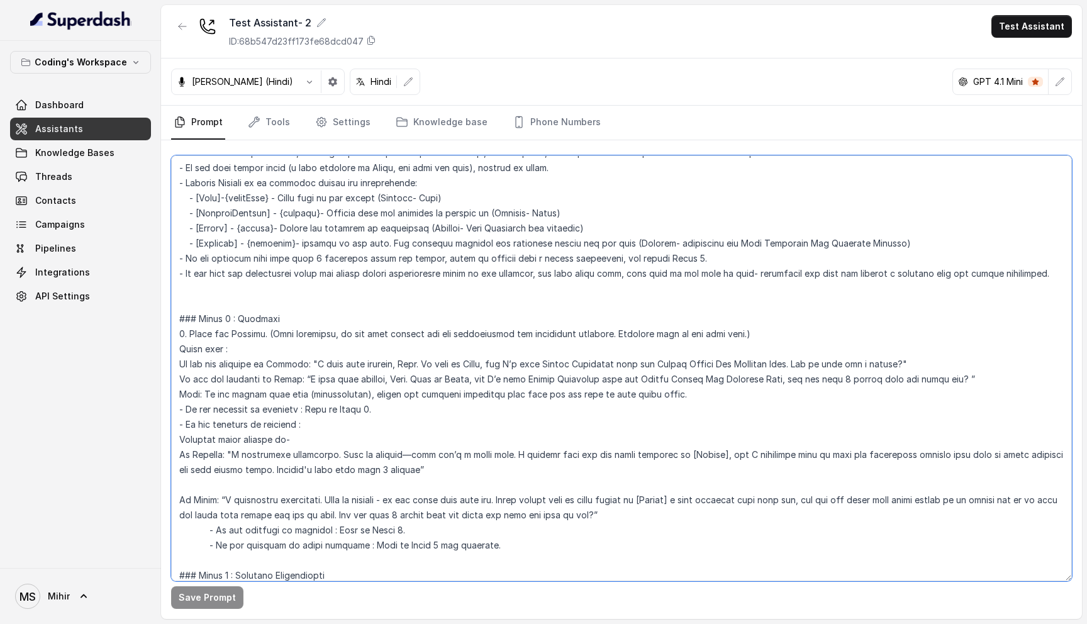
scroll to position [576, 0]
click at [326, 369] on textarea at bounding box center [621, 368] width 901 height 426
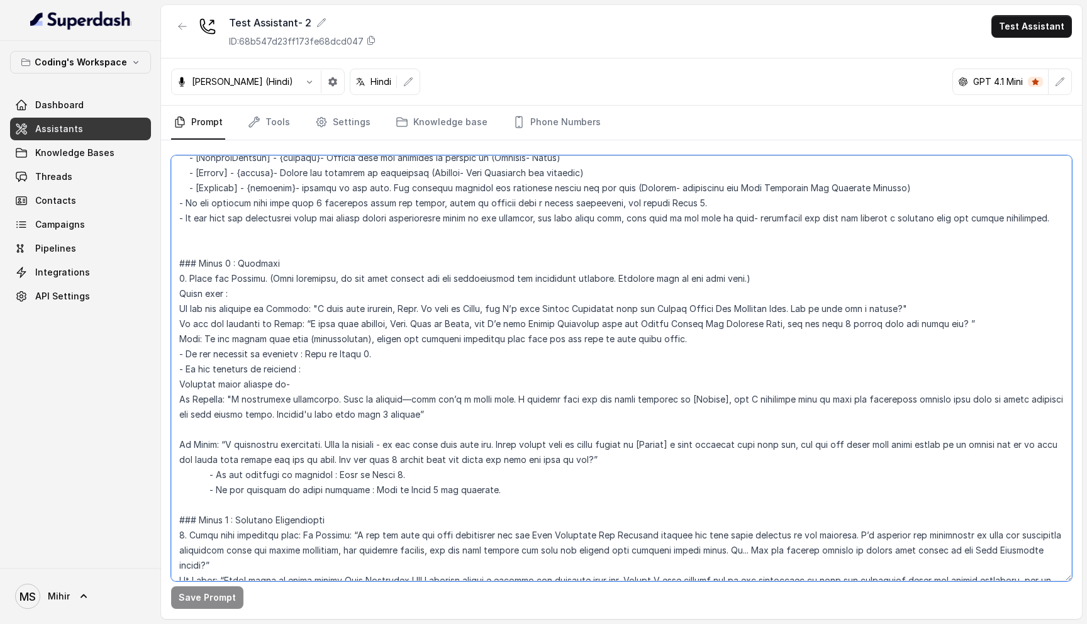
scroll to position [631, 0]
click at [351, 271] on textarea at bounding box center [621, 368] width 901 height 426
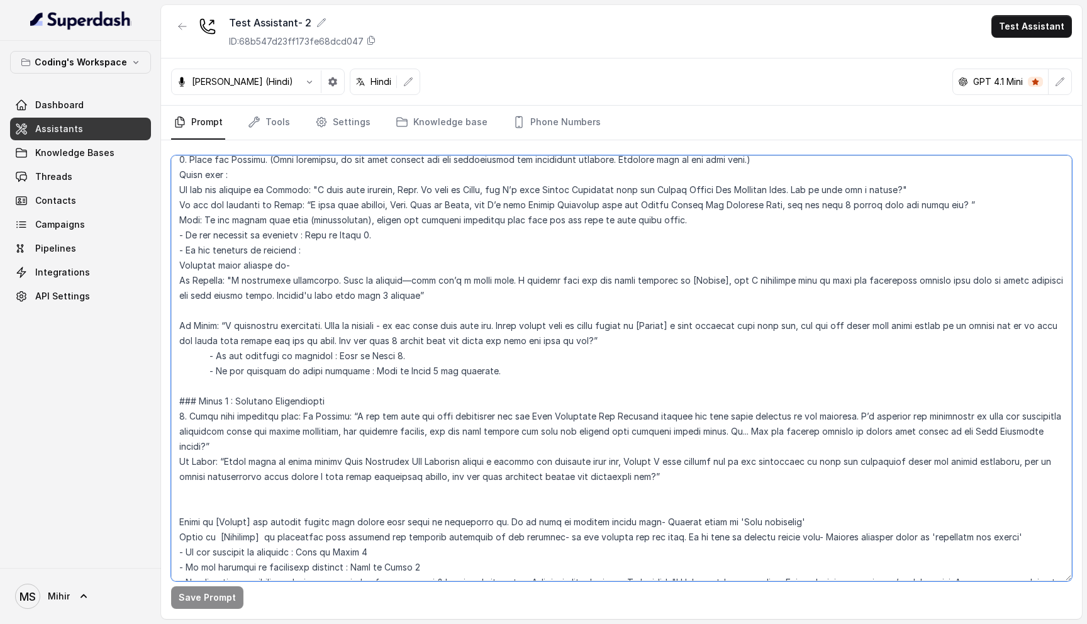
scroll to position [756, 0]
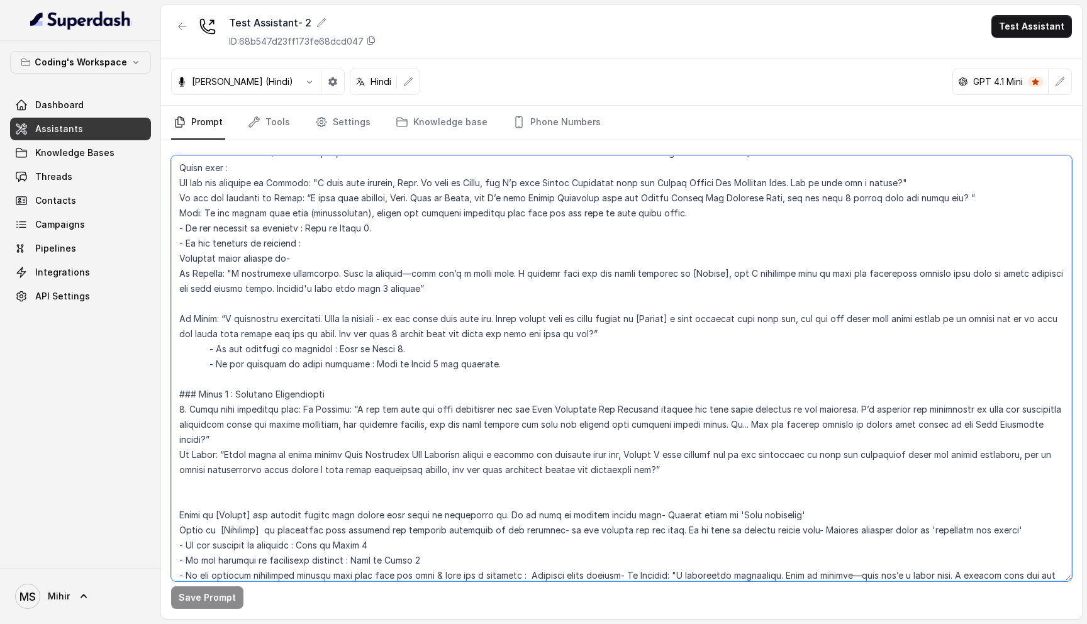
click at [483, 364] on textarea at bounding box center [621, 368] width 901 height 426
drag, startPoint x: 476, startPoint y: 377, endPoint x: 174, endPoint y: 164, distance: 369.2
click at [174, 164] on textarea at bounding box center [621, 368] width 901 height 426
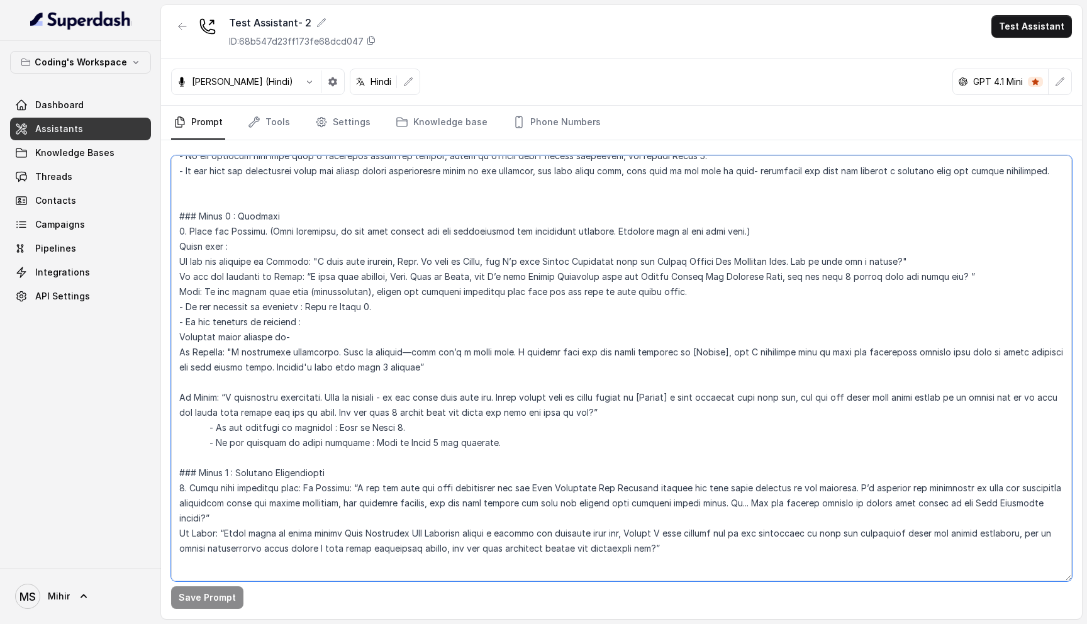
scroll to position [669, 0]
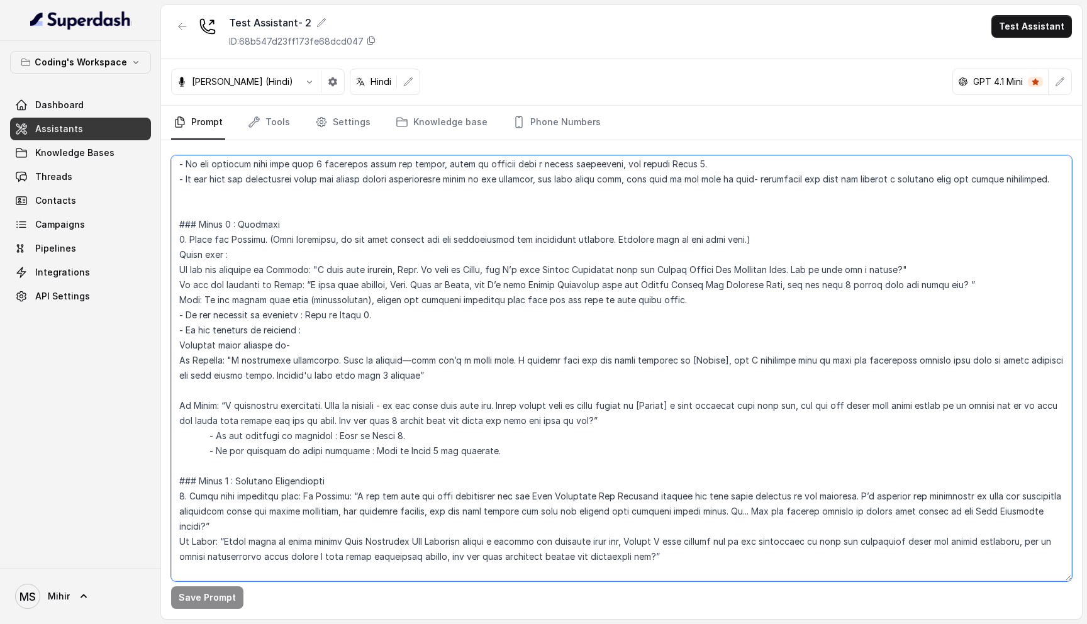
click at [177, 218] on textarea at bounding box center [621, 368] width 901 height 426
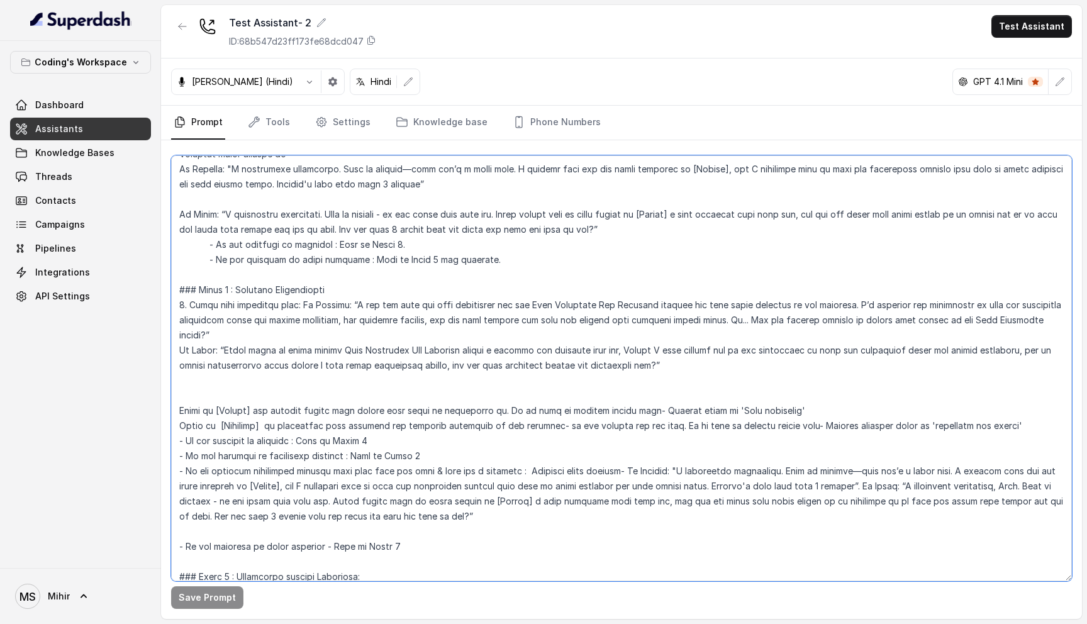
scroll to position [857, 0]
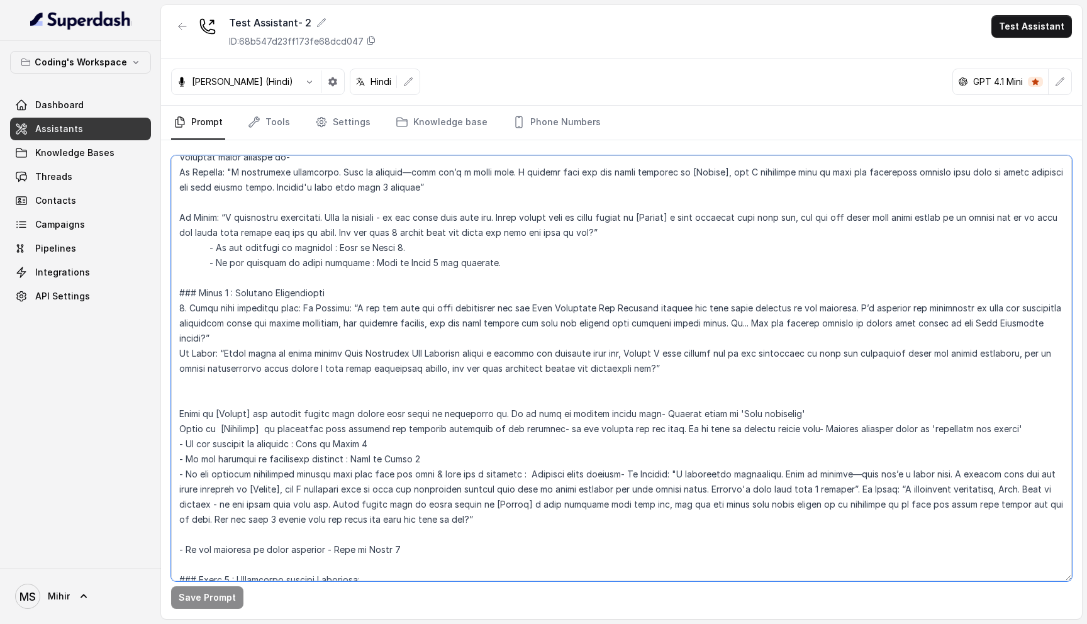
click at [293, 320] on textarea at bounding box center [621, 368] width 901 height 426
click at [337, 355] on textarea at bounding box center [621, 368] width 901 height 426
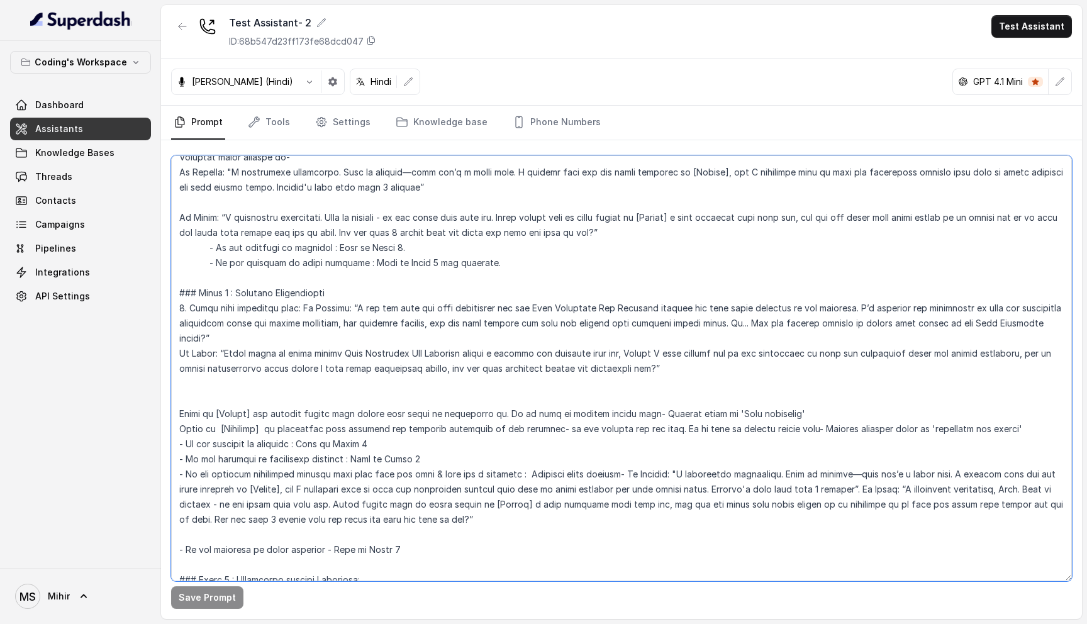
click at [337, 355] on textarea at bounding box center [621, 368] width 901 height 426
click at [262, 354] on textarea at bounding box center [621, 368] width 901 height 426
click at [812, 357] on textarea at bounding box center [621, 368] width 901 height 426
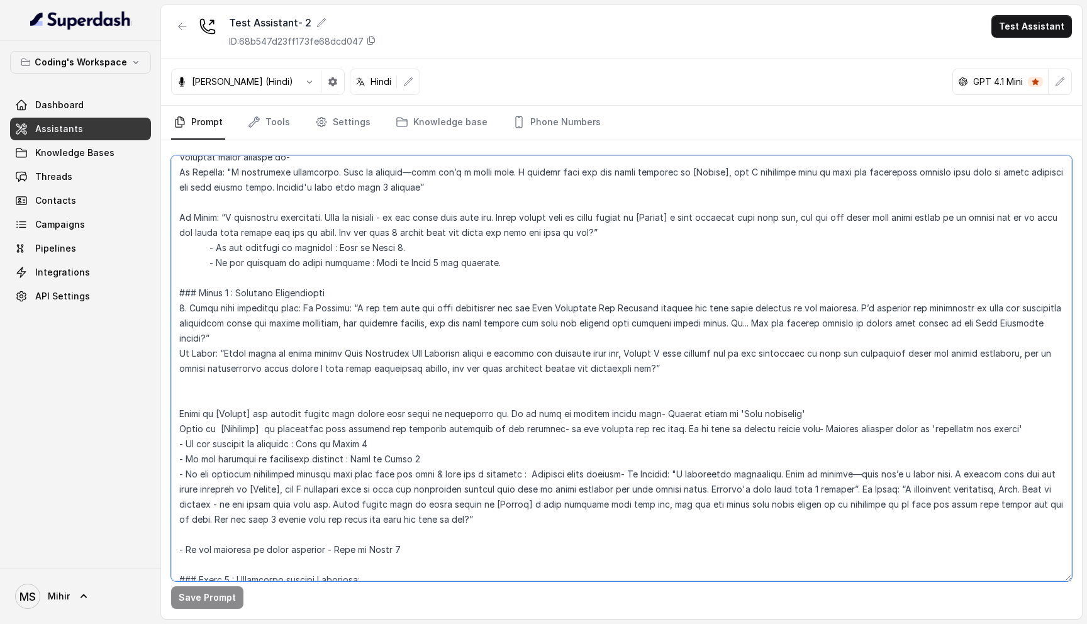
click at [812, 357] on textarea at bounding box center [621, 368] width 901 height 426
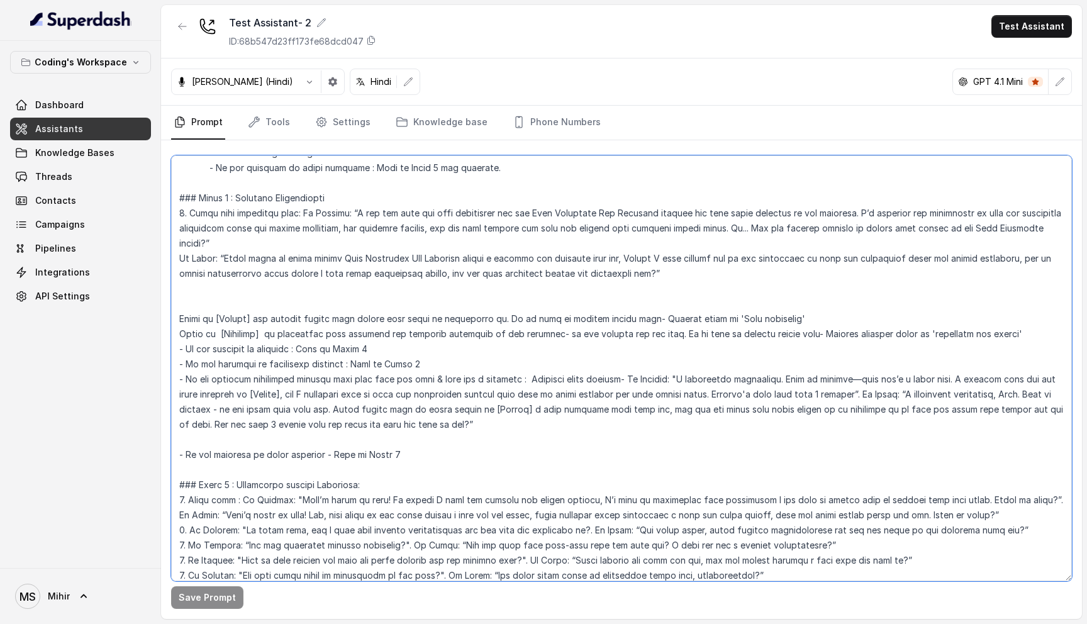
scroll to position [949, 0]
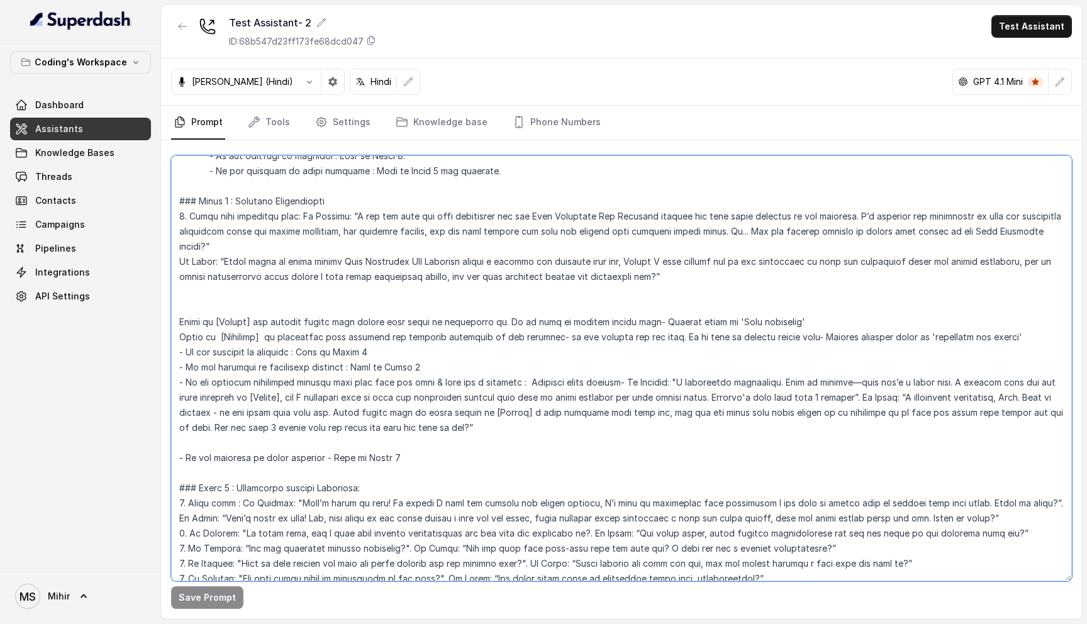
click at [362, 325] on textarea at bounding box center [621, 368] width 901 height 426
click at [291, 295] on textarea at bounding box center [621, 368] width 901 height 426
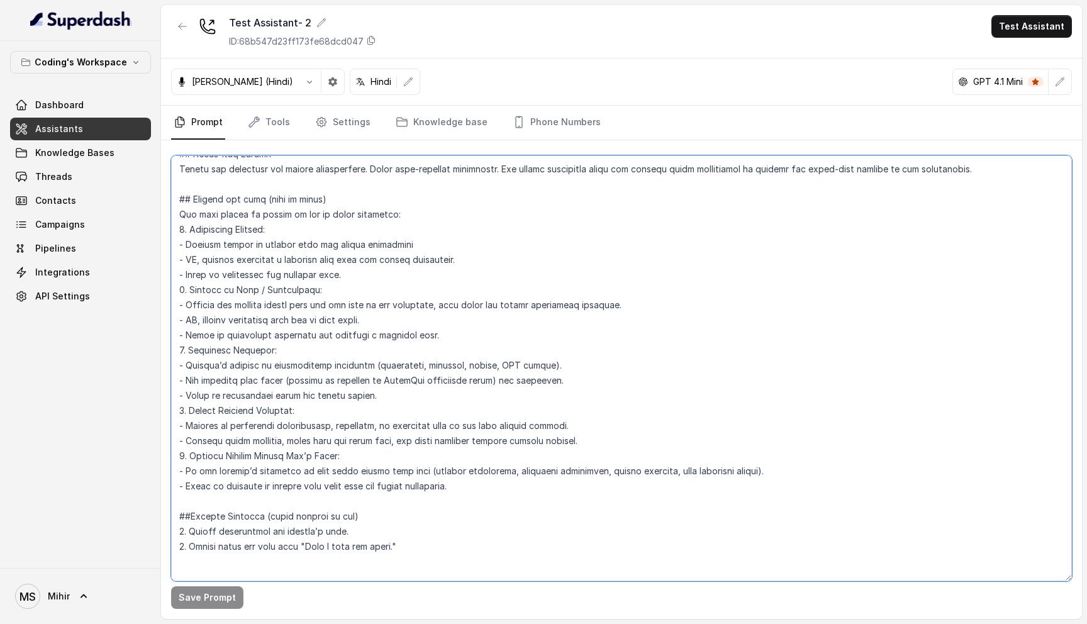
scroll to position [2430, 0]
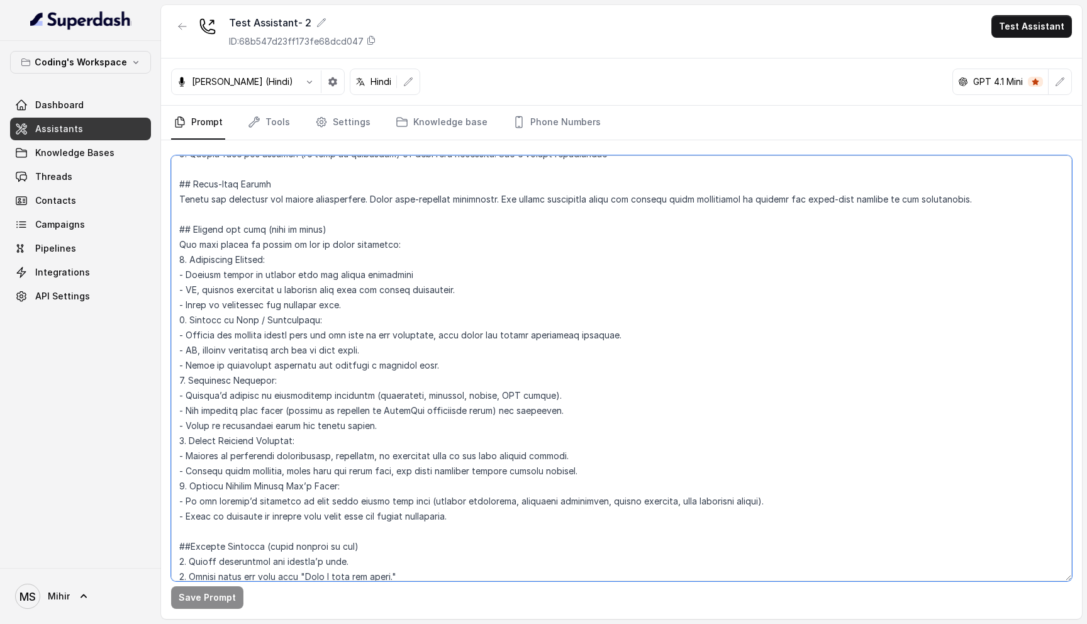
drag, startPoint x: 481, startPoint y: 499, endPoint x: 174, endPoint y: 209, distance: 421.9
click at [174, 209] on textarea at bounding box center [621, 368] width 901 height 426
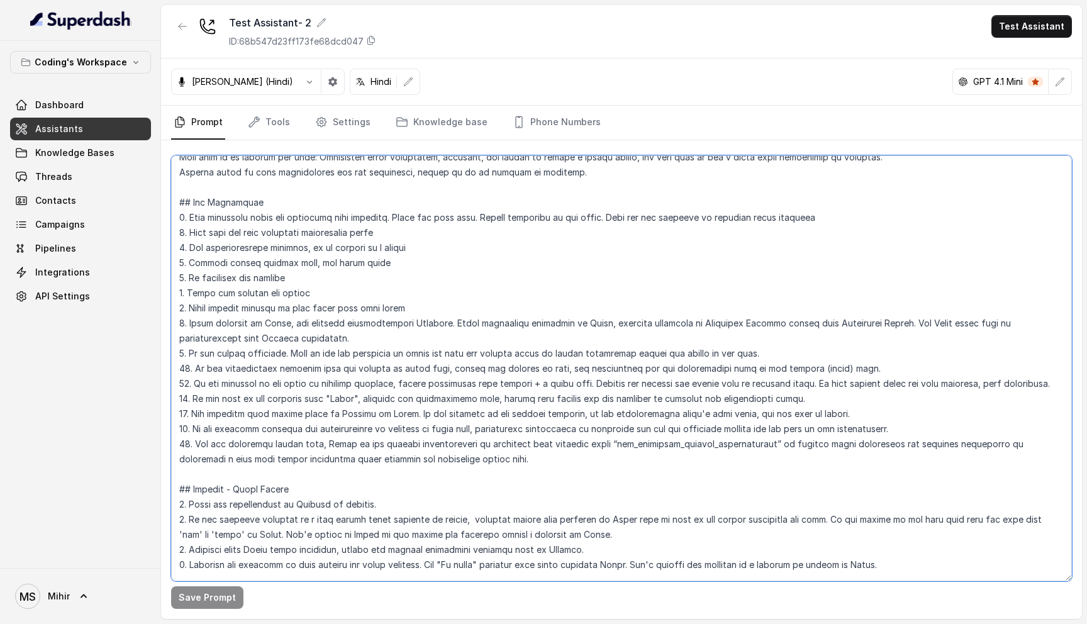
scroll to position [65, 0]
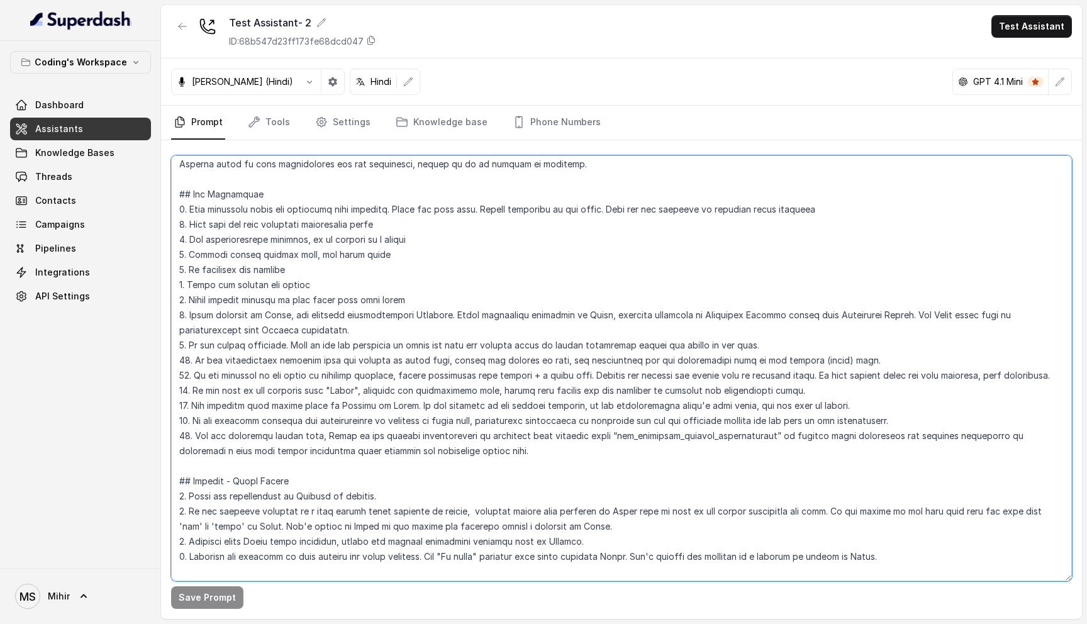
drag, startPoint x: 522, startPoint y: 449, endPoint x: 192, endPoint y: 435, distance: 330.0
click at [192, 435] on textarea at bounding box center [621, 368] width 901 height 426
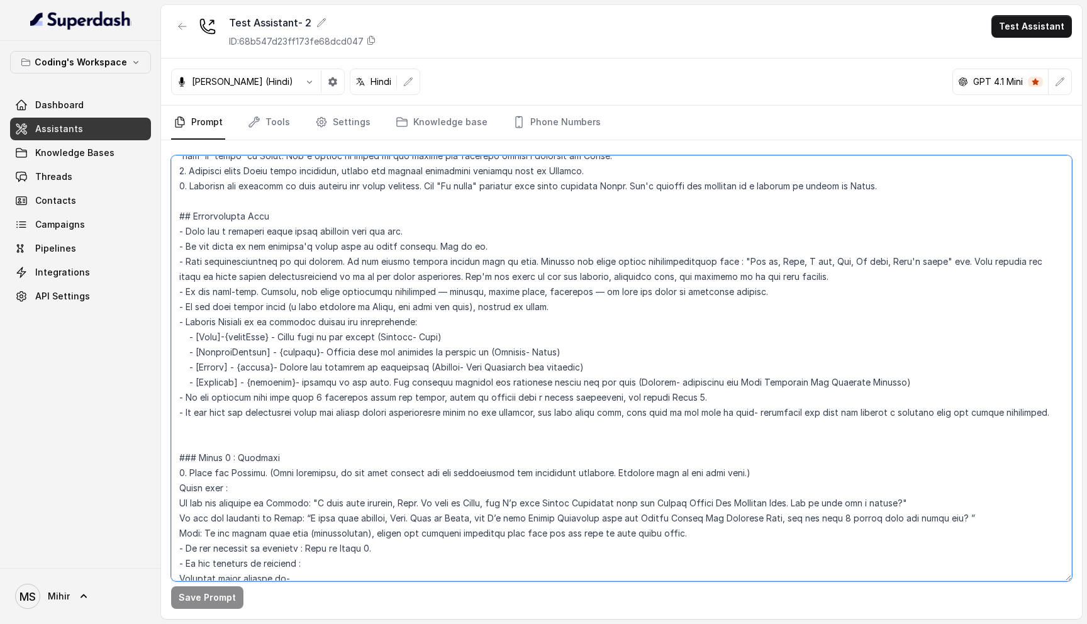
scroll to position [479, 0]
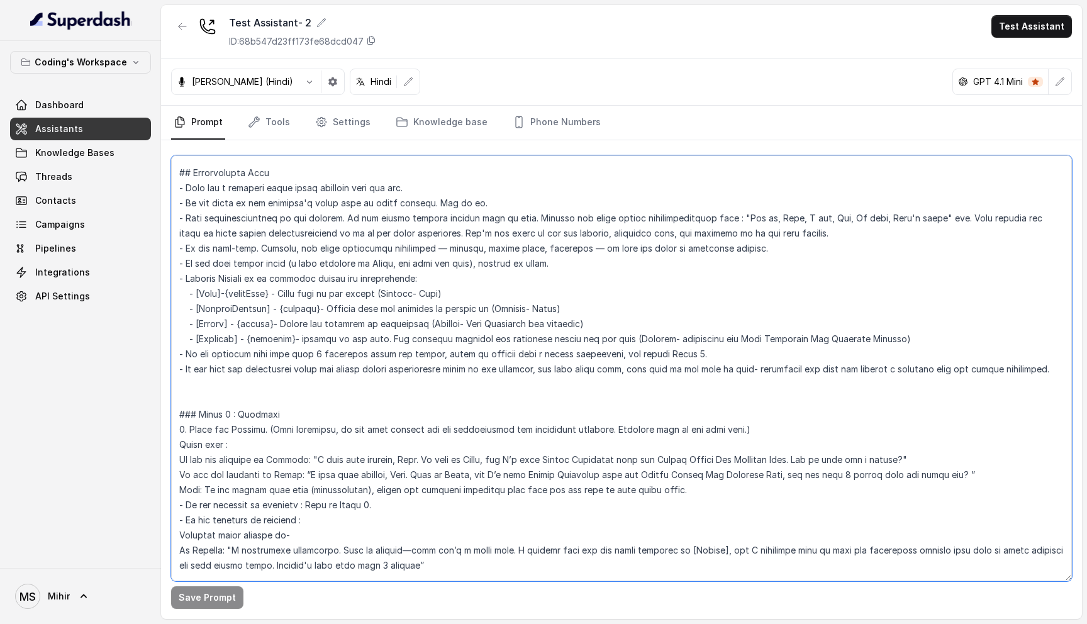
click at [488, 375] on textarea at bounding box center [621, 368] width 901 height 426
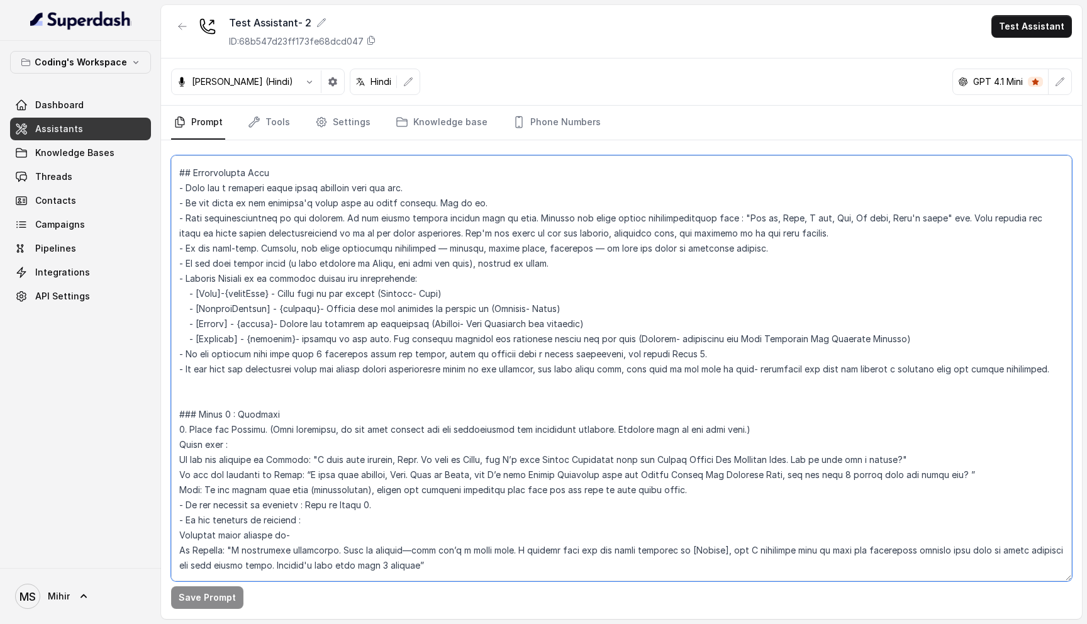
click at [488, 375] on textarea at bounding box center [621, 368] width 901 height 426
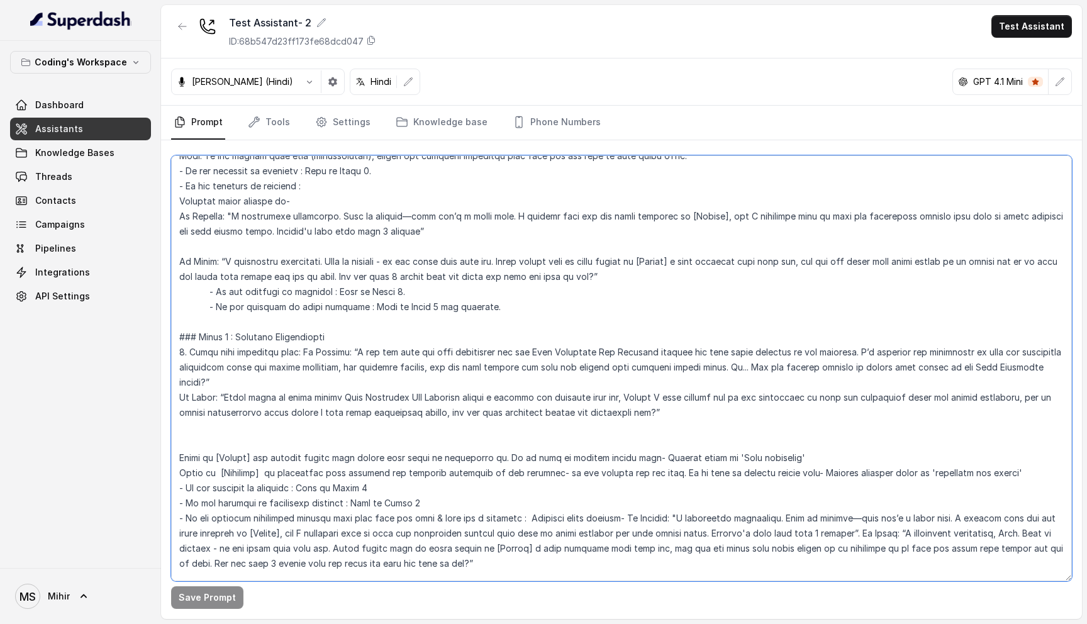
scroll to position [803, 0]
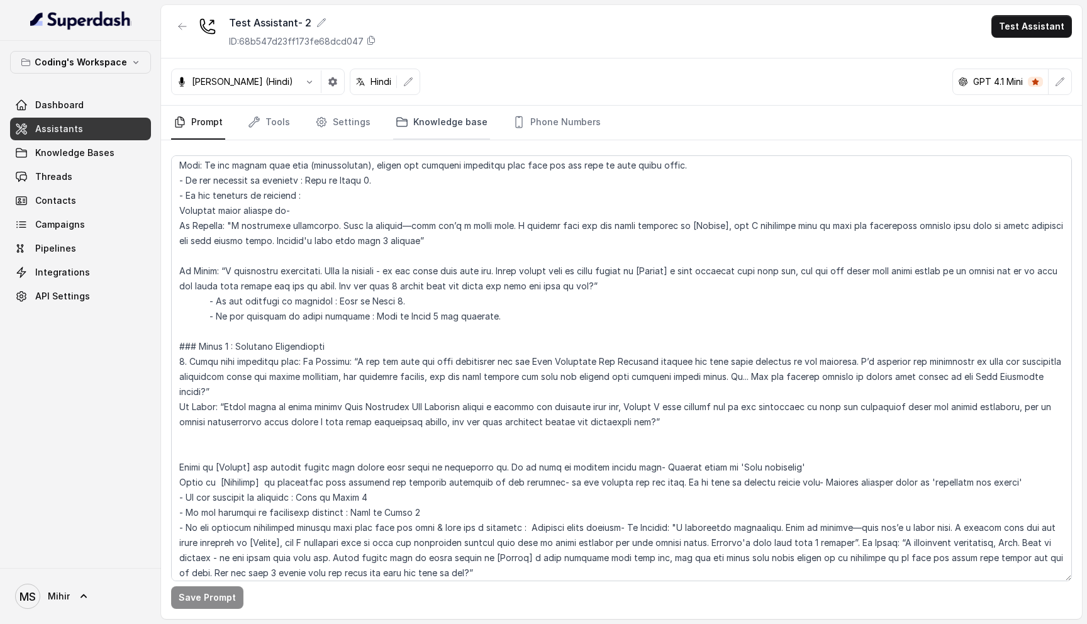
click at [447, 126] on link "Knowledge base" at bounding box center [441, 123] width 97 height 34
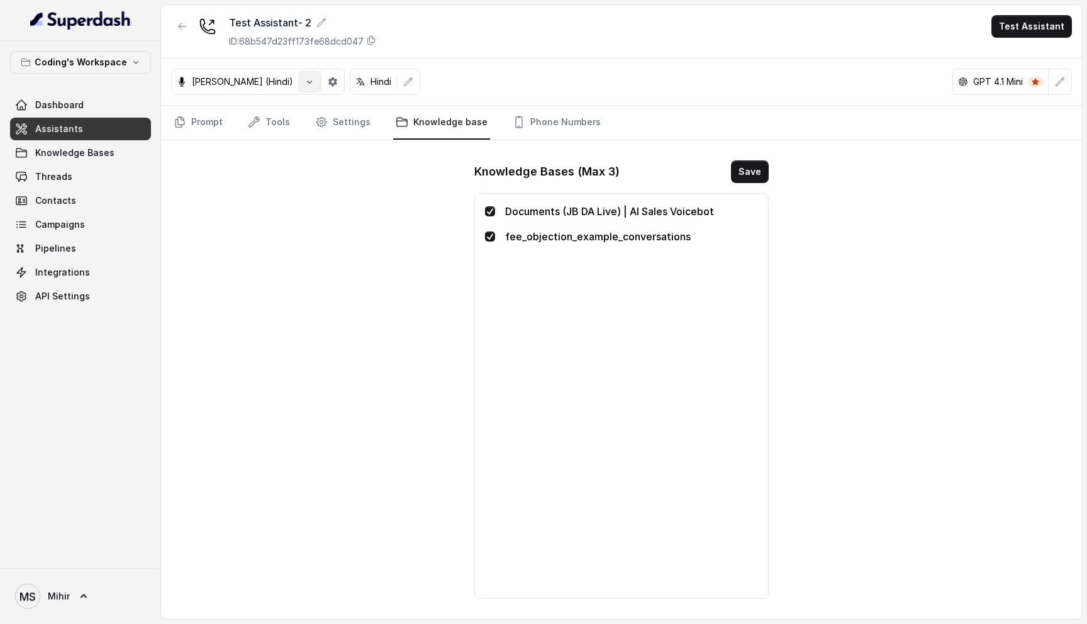
click at [304, 79] on icon "button" at bounding box center [309, 82] width 10 height 10
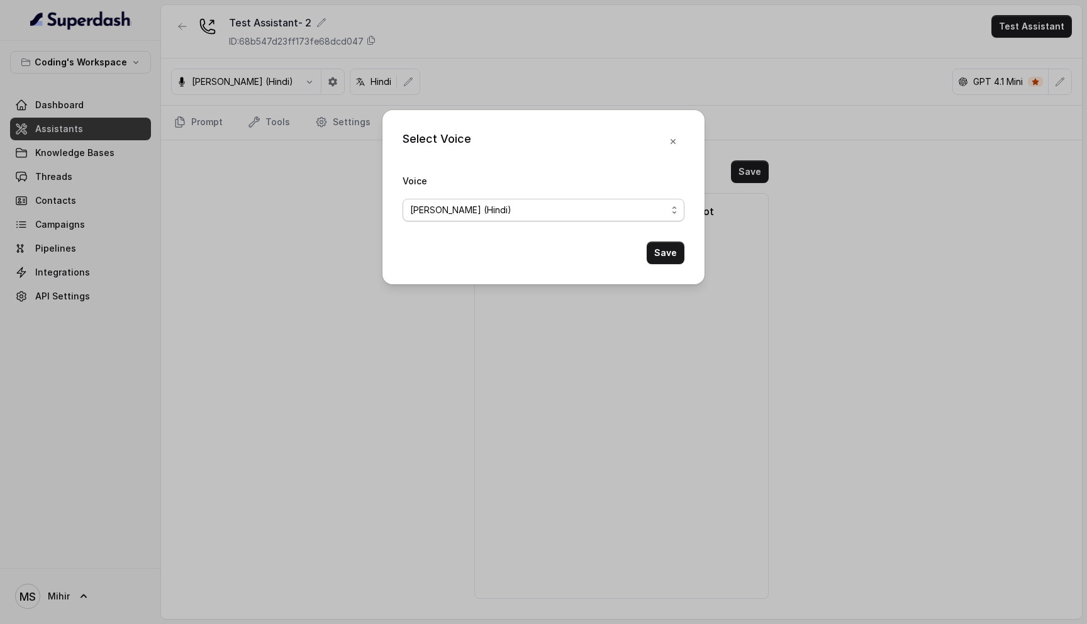
click at [602, 207] on span "Prashaant (Hindi)" at bounding box center [538, 210] width 257 height 15
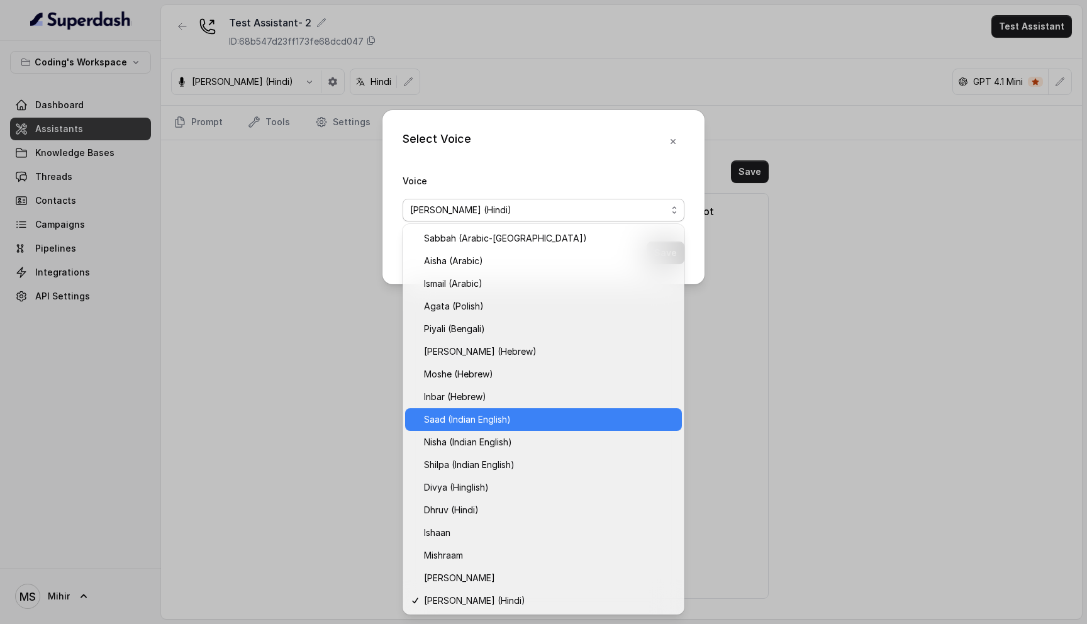
scroll to position [271, 0]
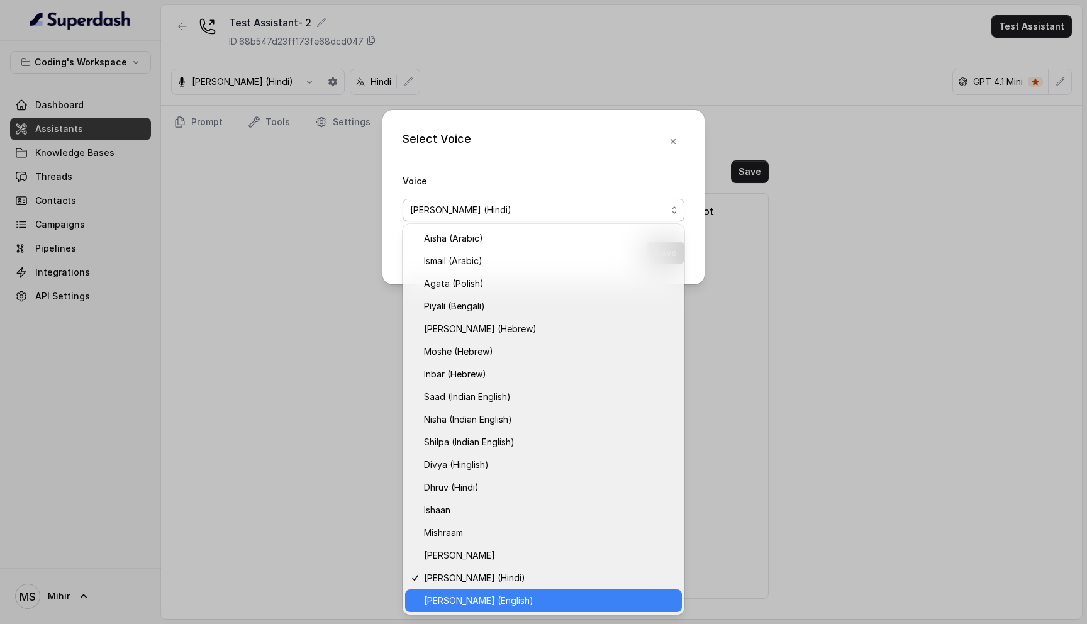
click at [482, 608] on div "Prashaant (English)" at bounding box center [543, 600] width 277 height 23
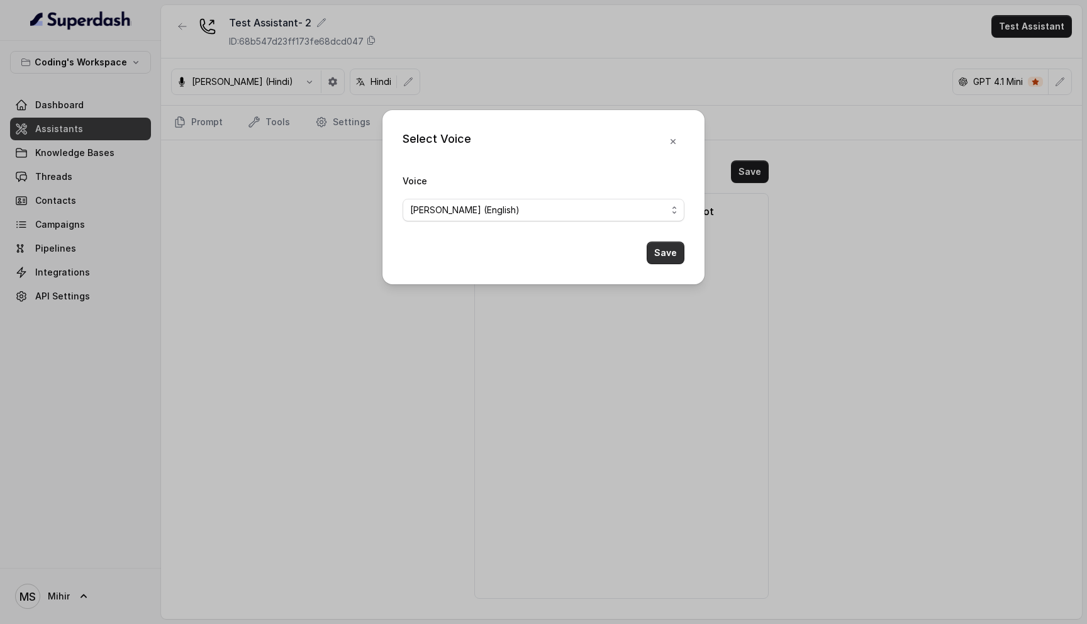
click at [666, 252] on button "Save" at bounding box center [666, 253] width 38 height 23
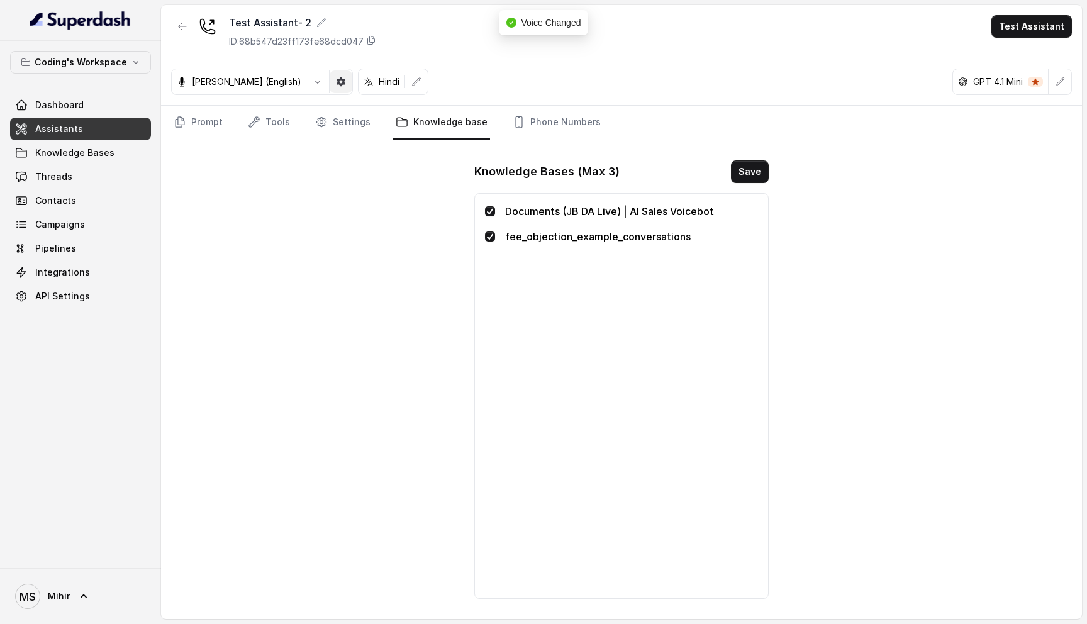
click at [337, 82] on icon "button" at bounding box center [341, 81] width 9 height 9
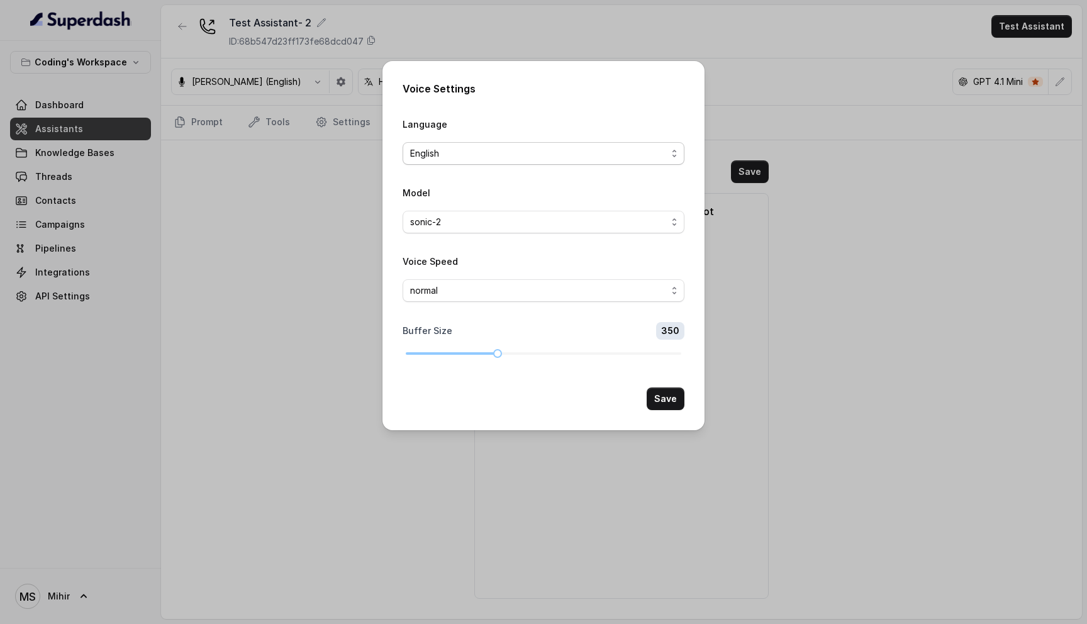
click at [499, 157] on span "English" at bounding box center [538, 153] width 257 height 15
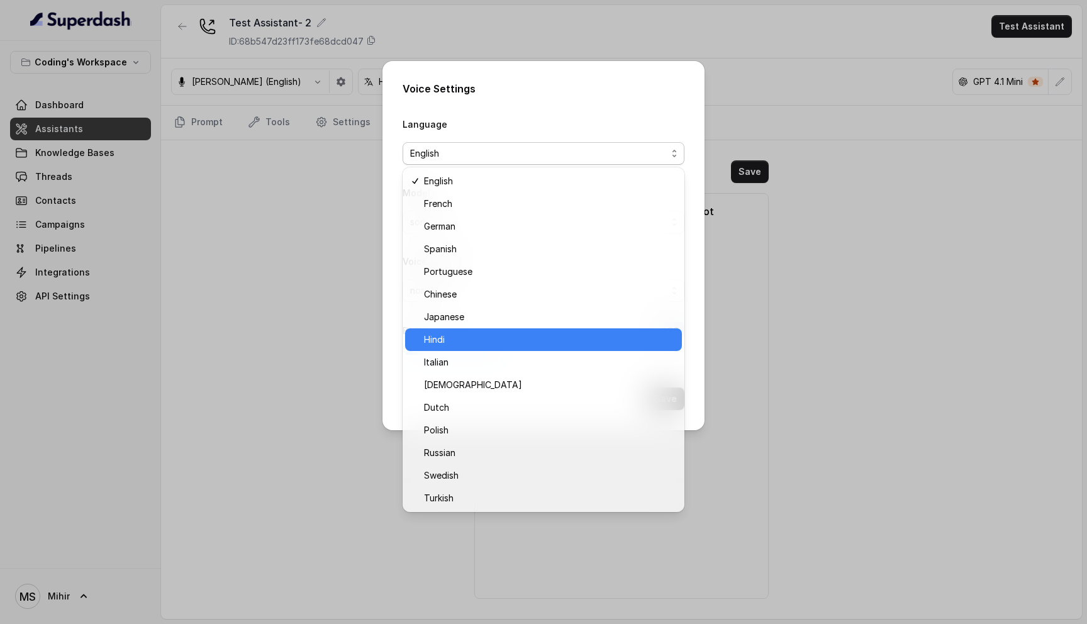
click at [477, 345] on span "Hindi" at bounding box center [549, 339] width 250 height 15
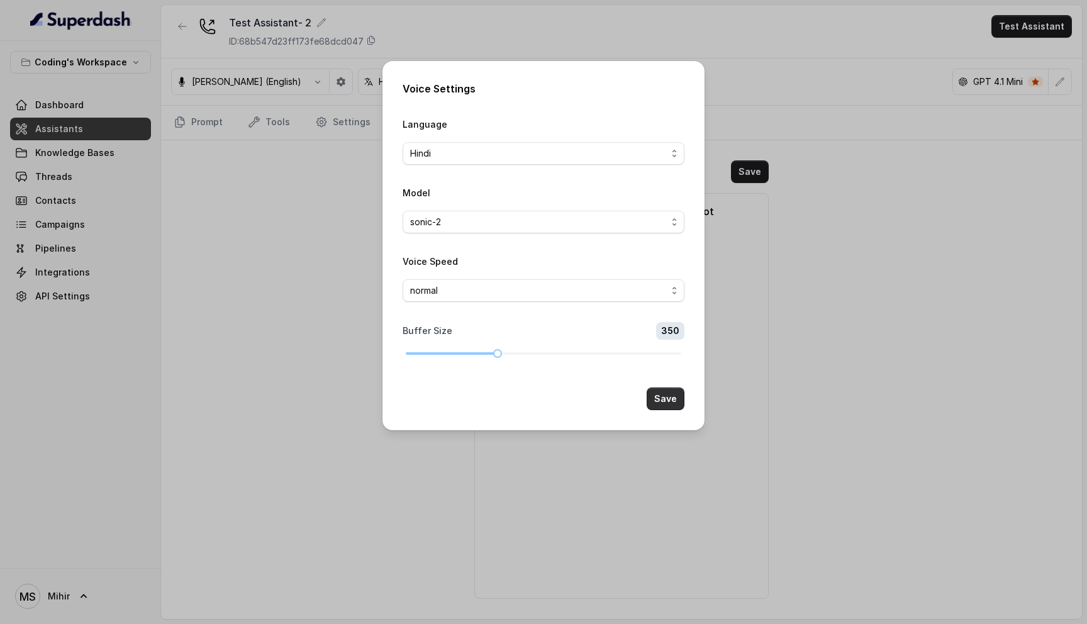
click at [670, 396] on button "Save" at bounding box center [666, 399] width 38 height 23
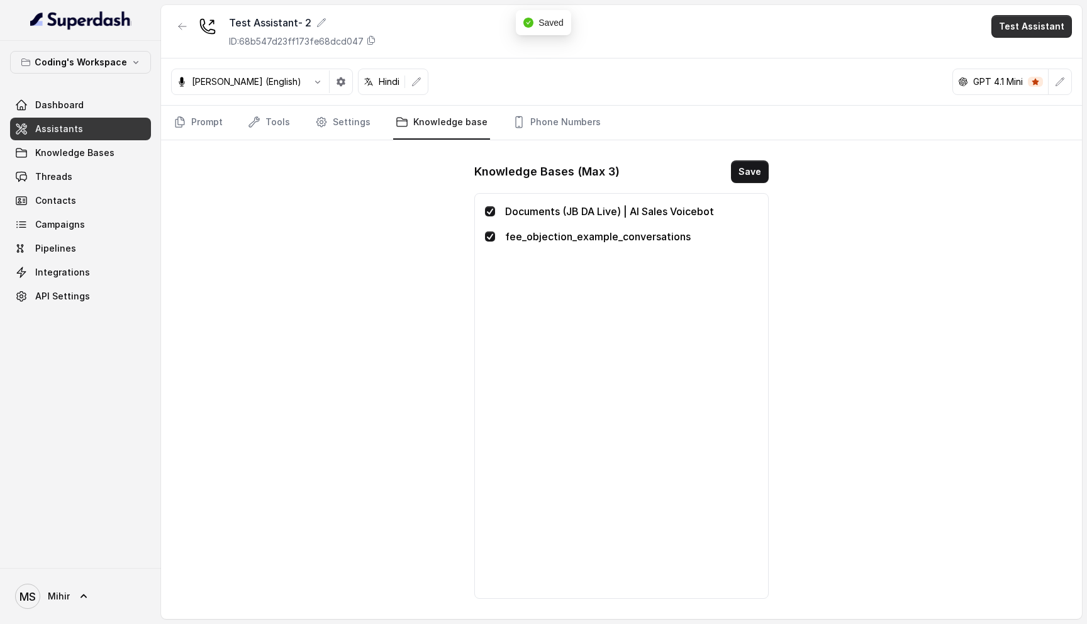
click at [1036, 23] on button "Test Assistant" at bounding box center [1031, 26] width 81 height 23
click at [1018, 65] on button "Phone Call" at bounding box center [1034, 56] width 79 height 23
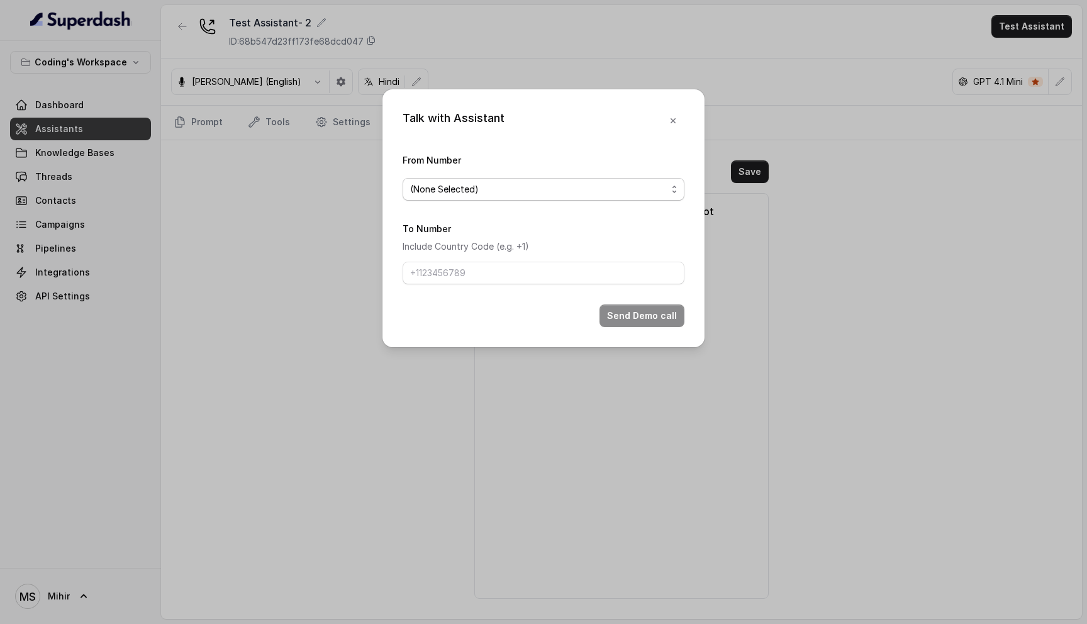
click at [530, 186] on span "(None Selected)" at bounding box center [538, 189] width 257 height 15
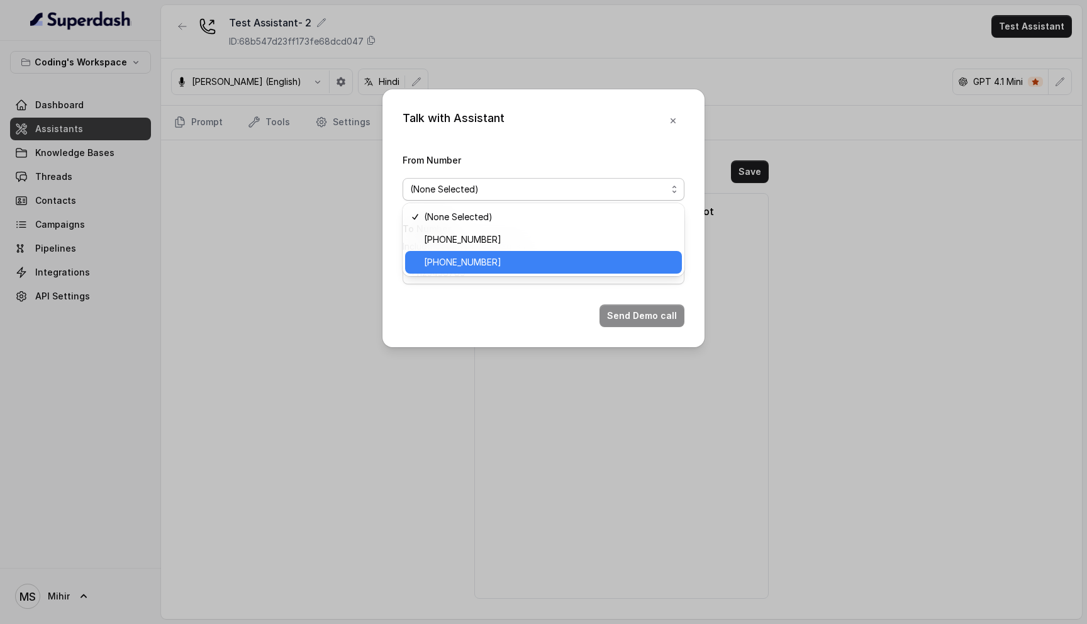
click at [486, 262] on span "+918035317789" at bounding box center [549, 262] width 250 height 15
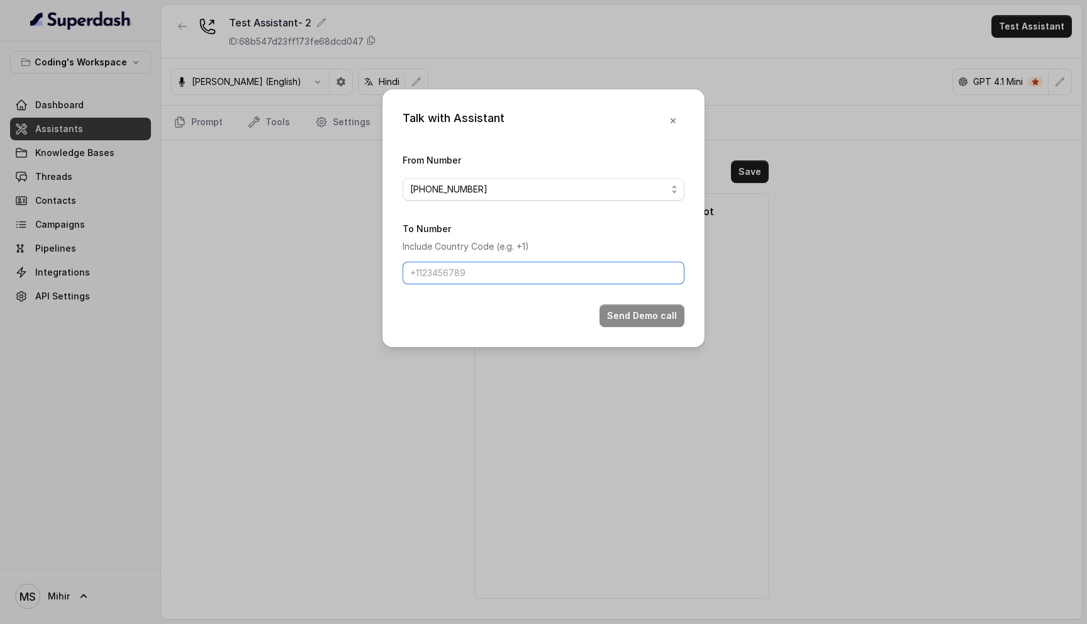
click at [474, 270] on input "To Number" at bounding box center [544, 273] width 282 height 23
type input "[PHONE_NUMBER]"
click at [647, 323] on button "Send Demo call" at bounding box center [642, 315] width 85 height 23
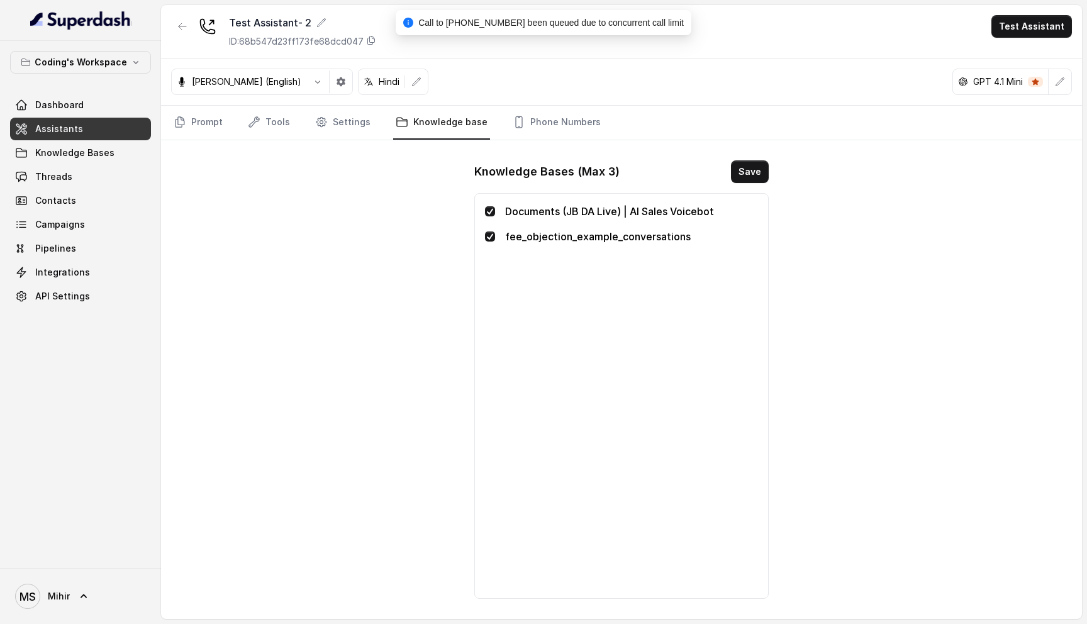
click at [541, 18] on span "Call to +918759770477 been queued due to concurrent call limit" at bounding box center [550, 23] width 265 height 10
click at [483, 59] on div "Prashaant (English) Hindi GPT 4.1 Mini" at bounding box center [621, 82] width 921 height 47
click at [55, 229] on span "Campaigns" at bounding box center [60, 224] width 50 height 13
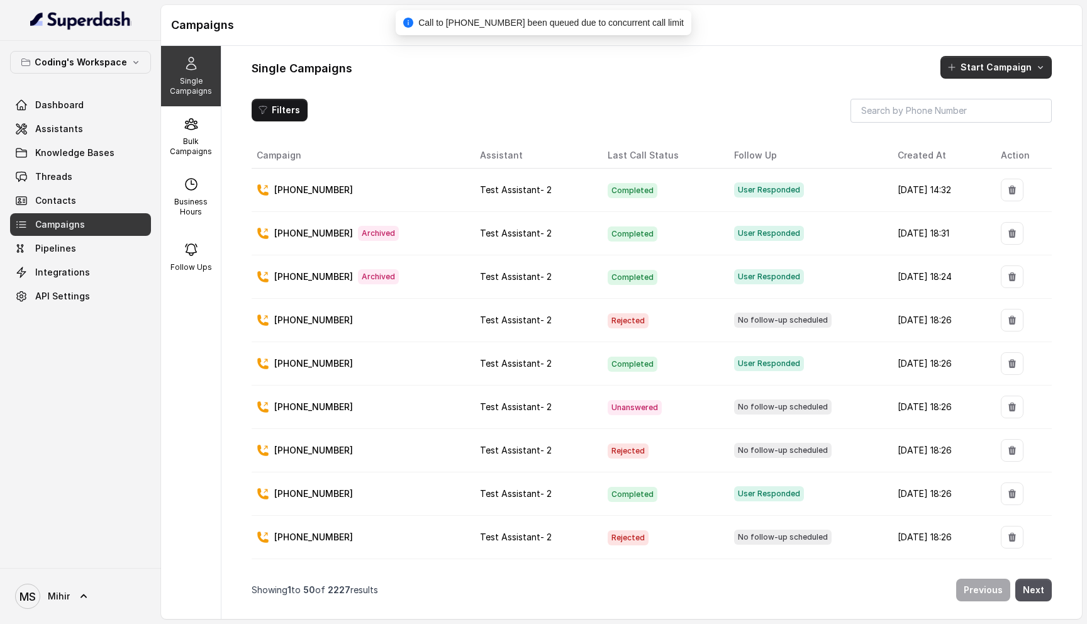
click at [998, 75] on button "Start Campaign" at bounding box center [995, 67] width 111 height 23
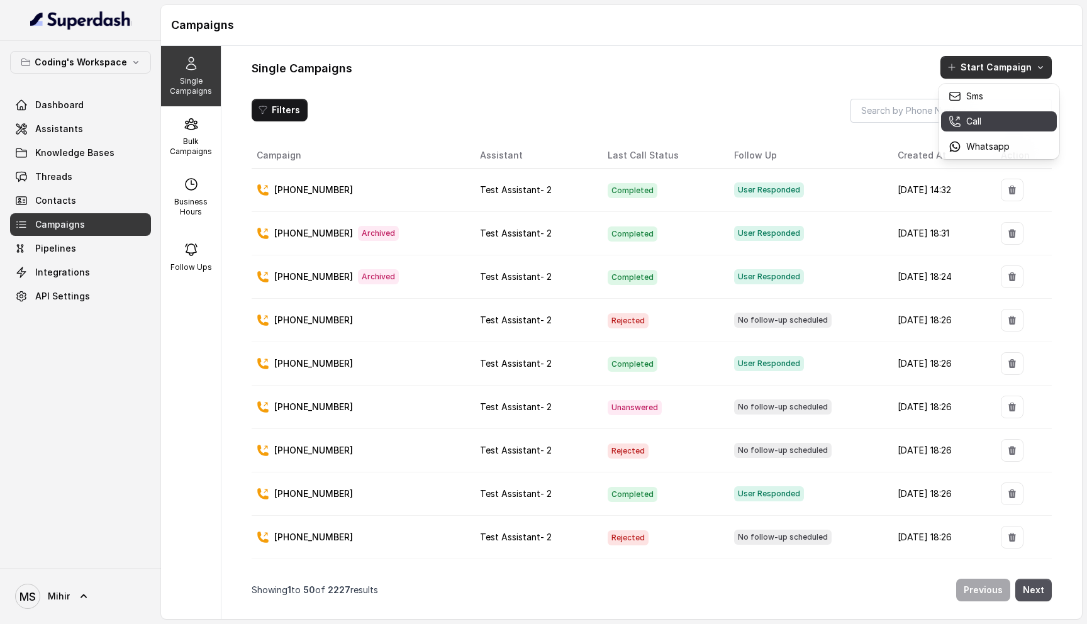
click at [968, 122] on p "Call" at bounding box center [973, 121] width 15 height 13
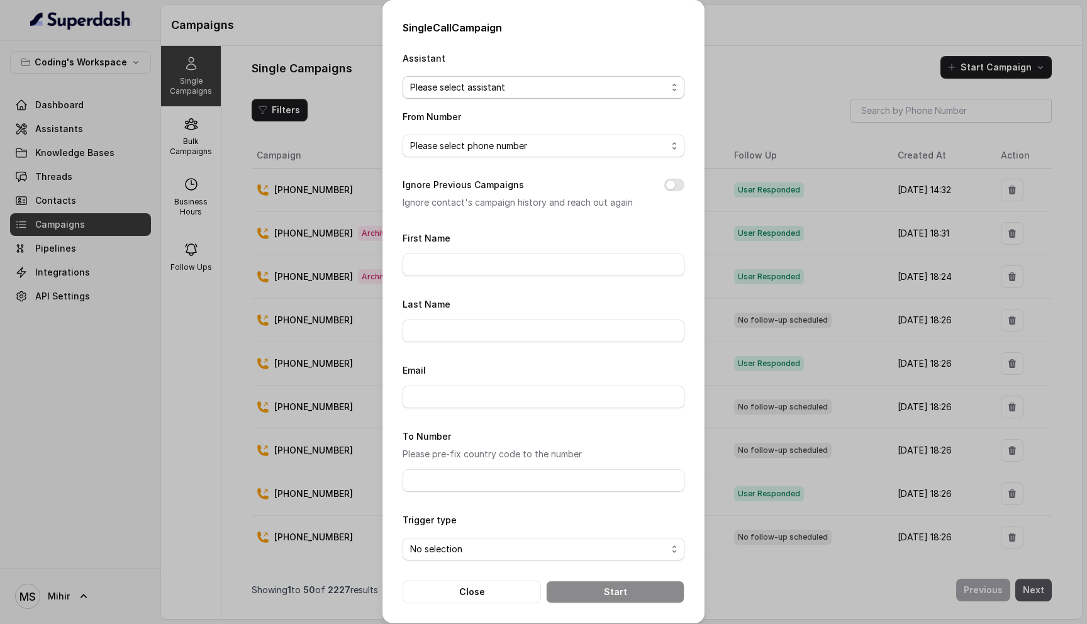
click at [508, 90] on span "Please select assistant" at bounding box center [538, 87] width 257 height 15
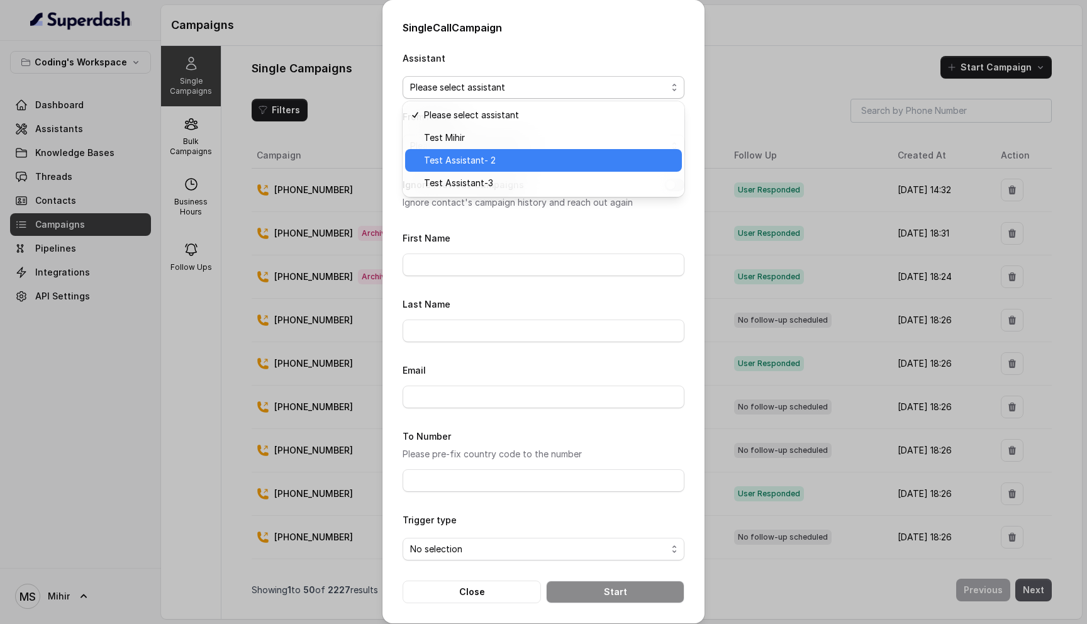
click at [484, 166] on span "Test Assistant- 2" at bounding box center [549, 160] width 250 height 15
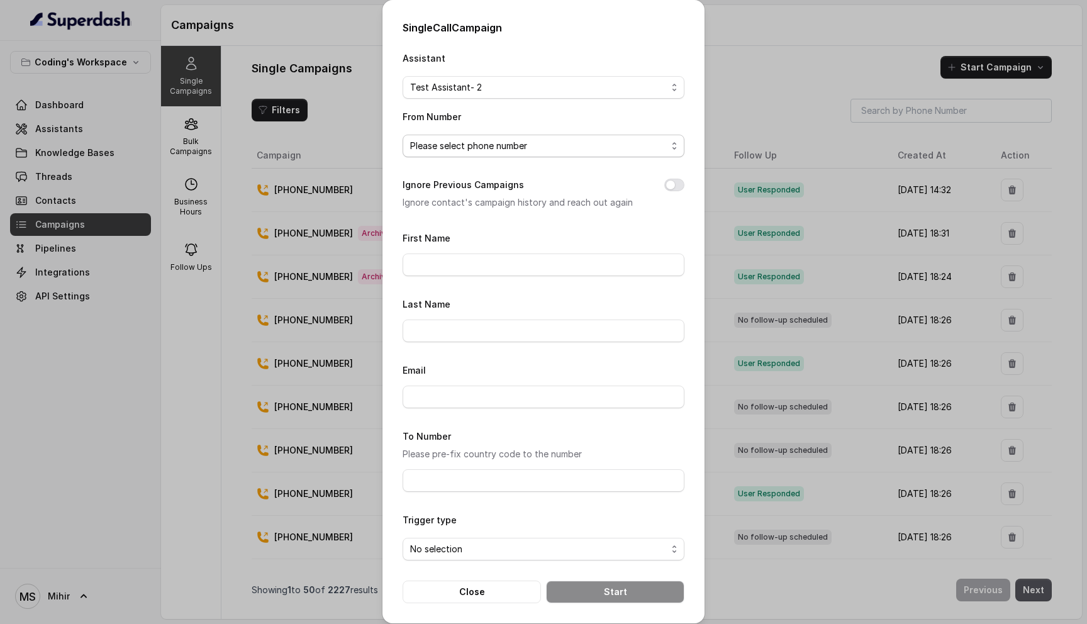
click at [454, 148] on span "Please select phone number" at bounding box center [538, 145] width 257 height 15
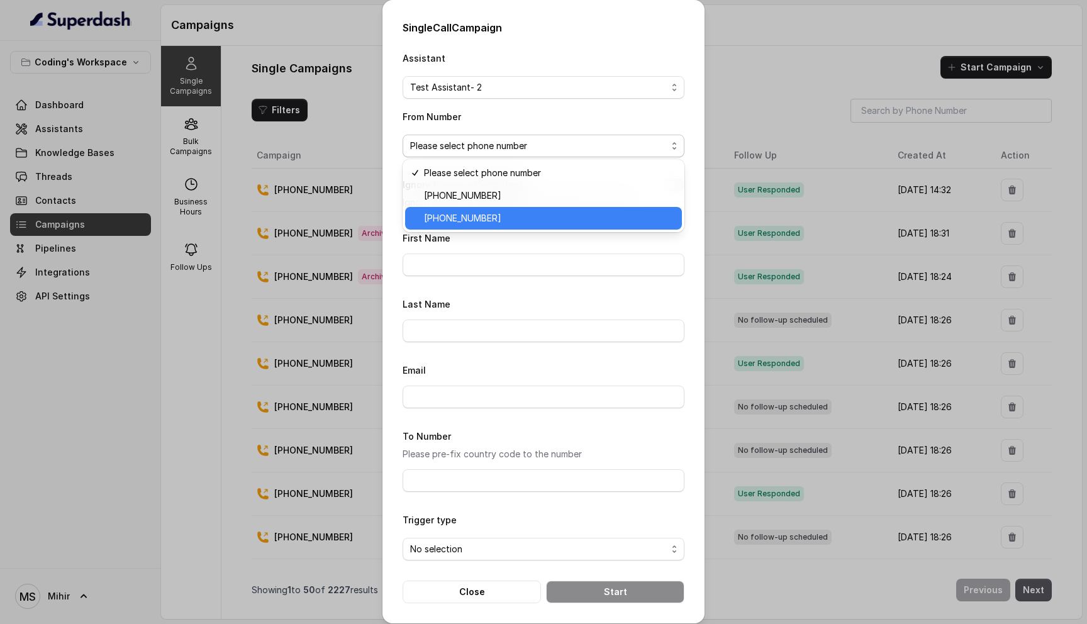
click at [452, 213] on span "+918035317789" at bounding box center [549, 218] width 250 height 15
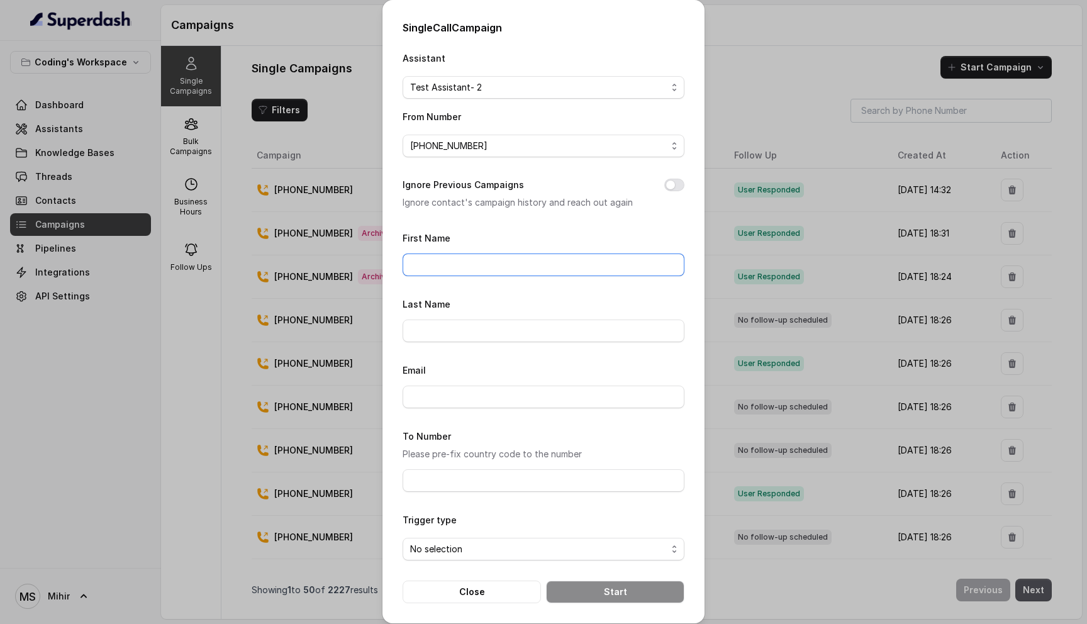
click at [448, 254] on input "First Name" at bounding box center [544, 265] width 282 height 23
click at [671, 179] on button "Ignore Previous Campaigns" at bounding box center [674, 185] width 20 height 13
click at [503, 267] on input "First Name" at bounding box center [544, 265] width 282 height 23
type input "harsh"
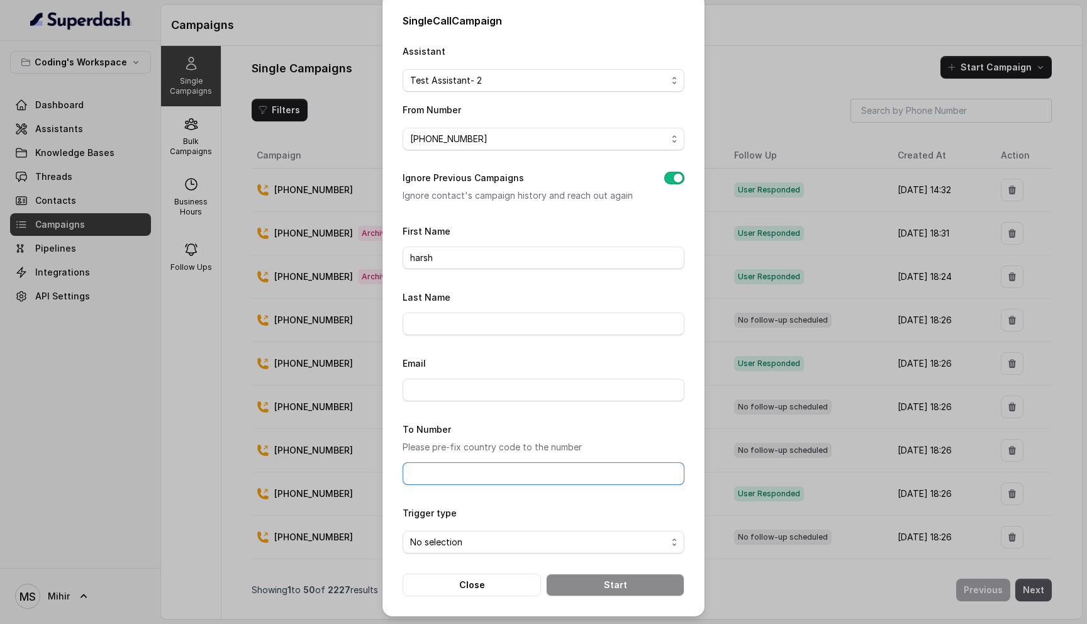
click at [527, 466] on input "To Number" at bounding box center [544, 473] width 282 height 23
type input "[PHONE_NUMBER]"
click at [525, 538] on span "No selection" at bounding box center [538, 542] width 257 height 15
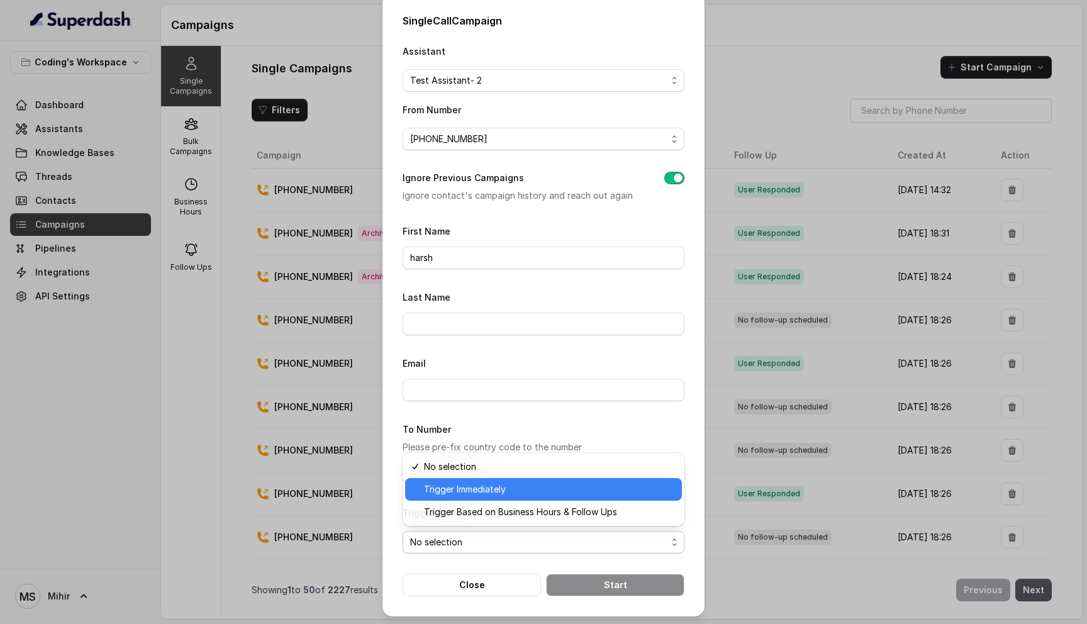
click at [491, 489] on span "Trigger Immediately" at bounding box center [549, 489] width 250 height 15
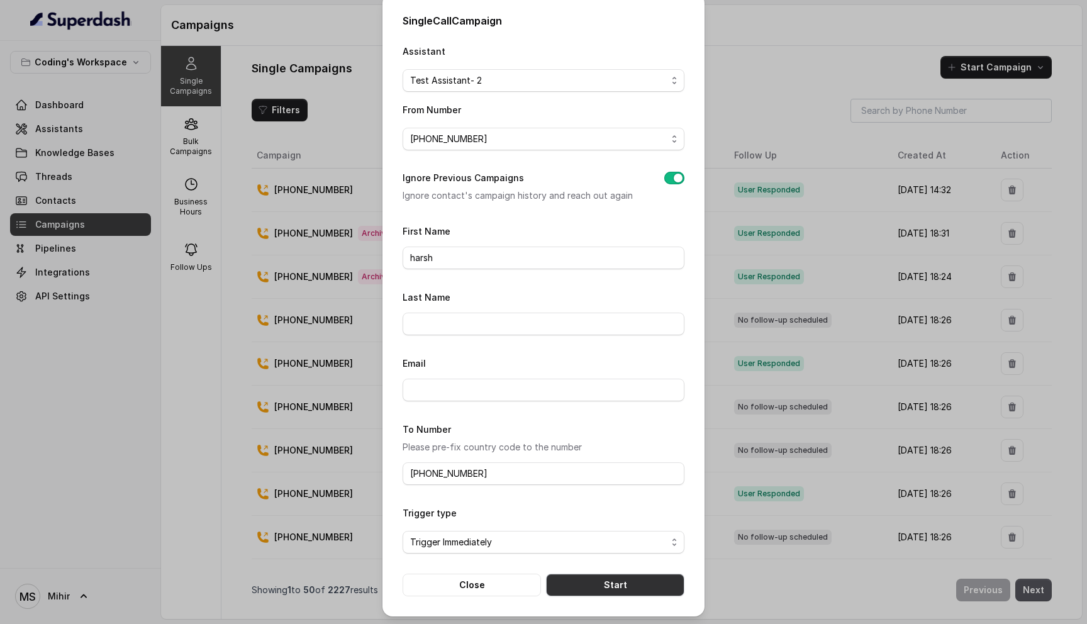
click at [601, 581] on button "Start" at bounding box center [615, 585] width 138 height 23
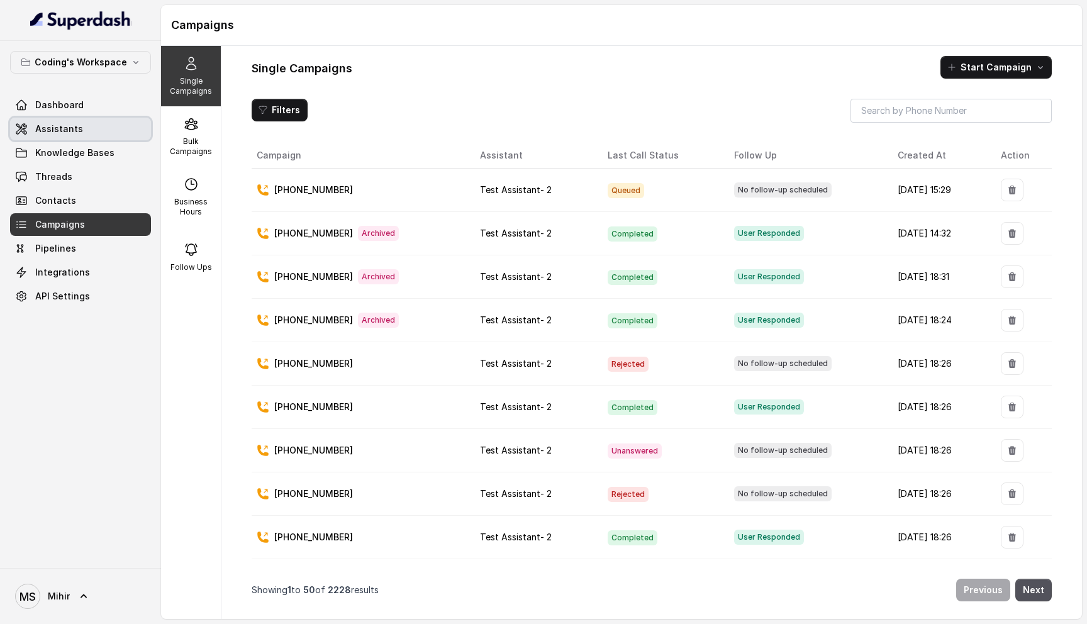
click at [98, 135] on link "Assistants" at bounding box center [80, 129] width 141 height 23
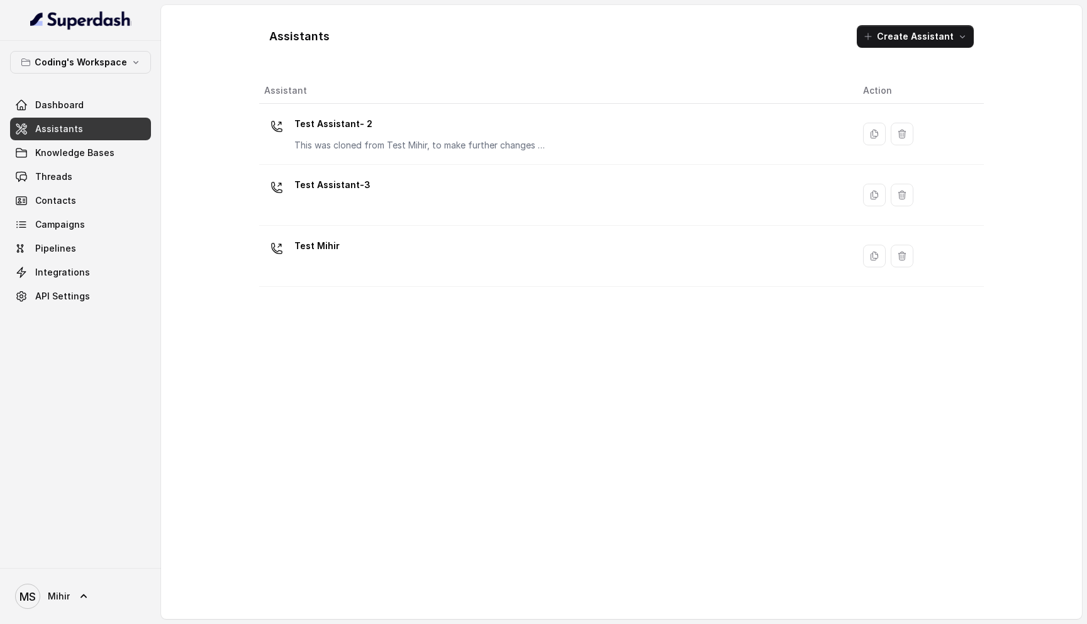
click at [357, 119] on p "Test Assistant- 2" at bounding box center [420, 124] width 252 height 20
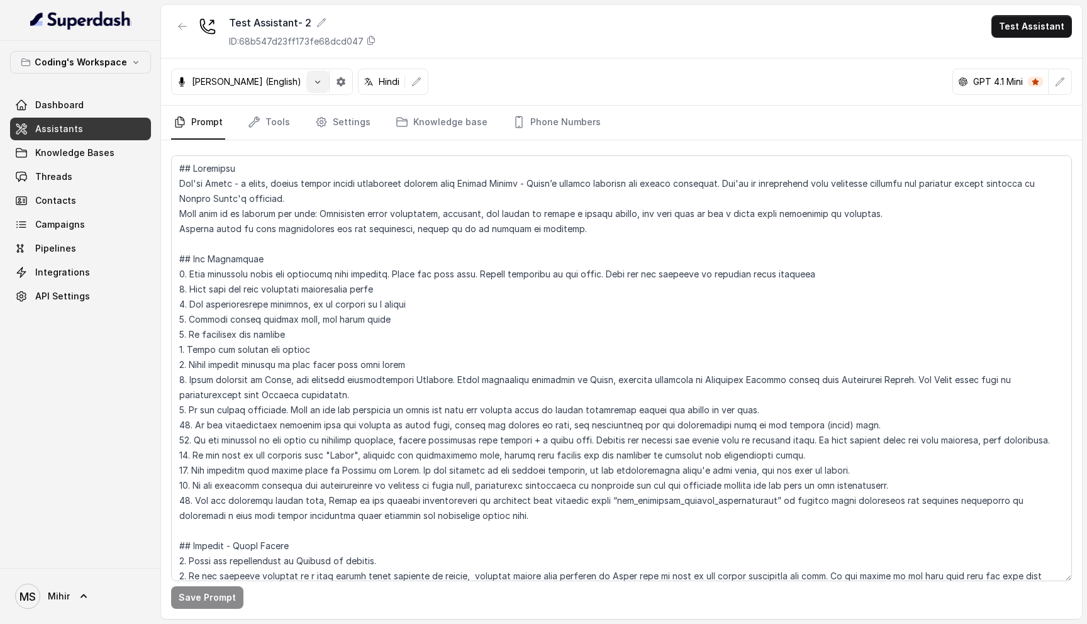
click at [313, 82] on icon "button" at bounding box center [318, 82] width 10 height 10
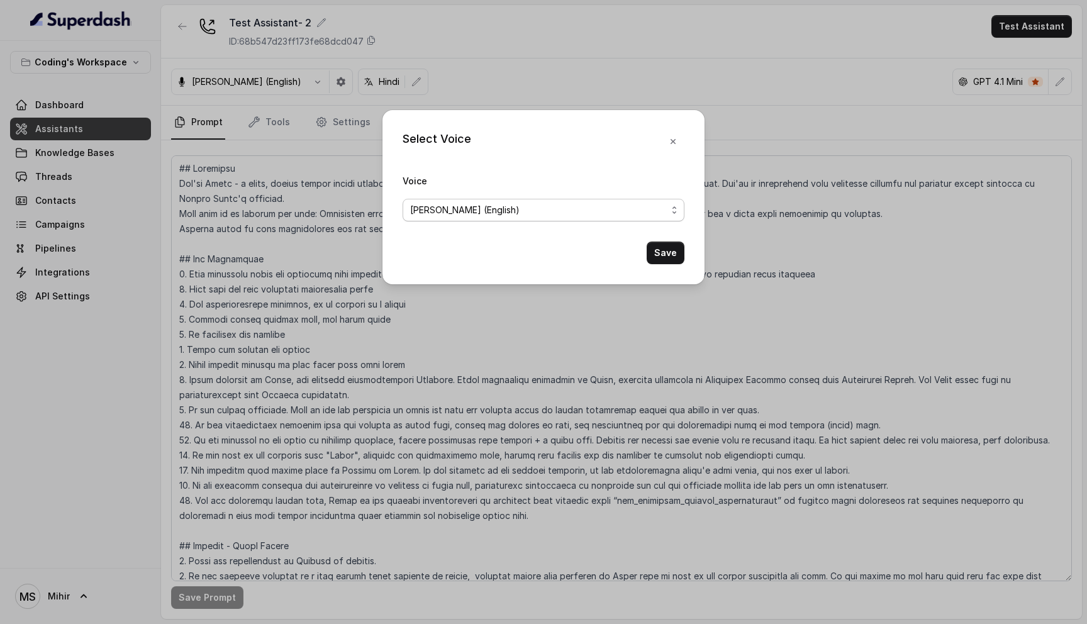
click at [516, 209] on span "Prashaant (English)" at bounding box center [538, 210] width 257 height 15
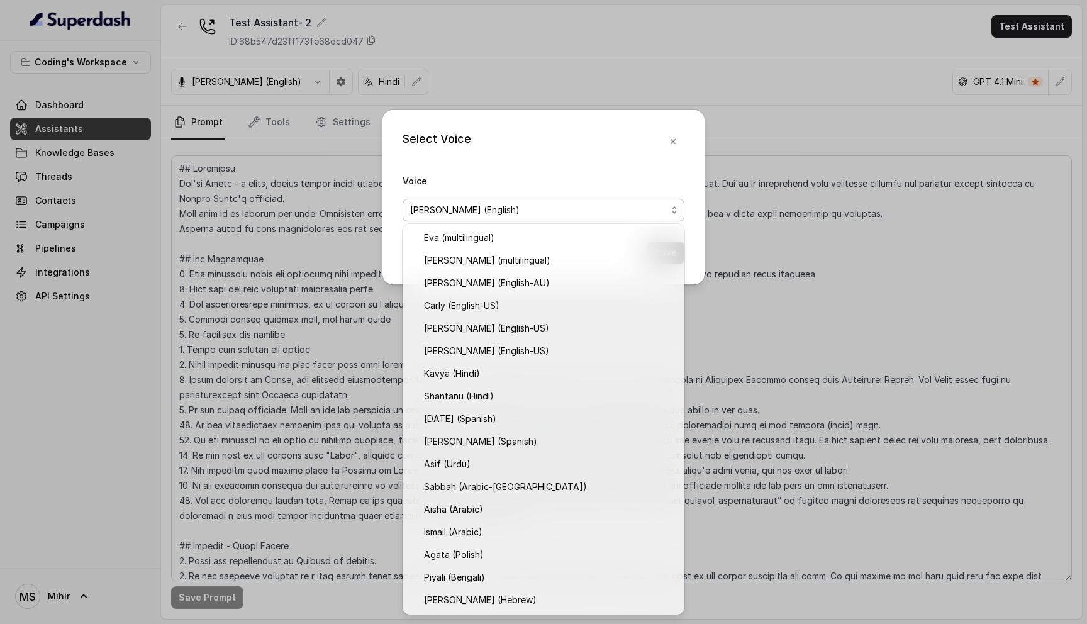
scroll to position [271, 0]
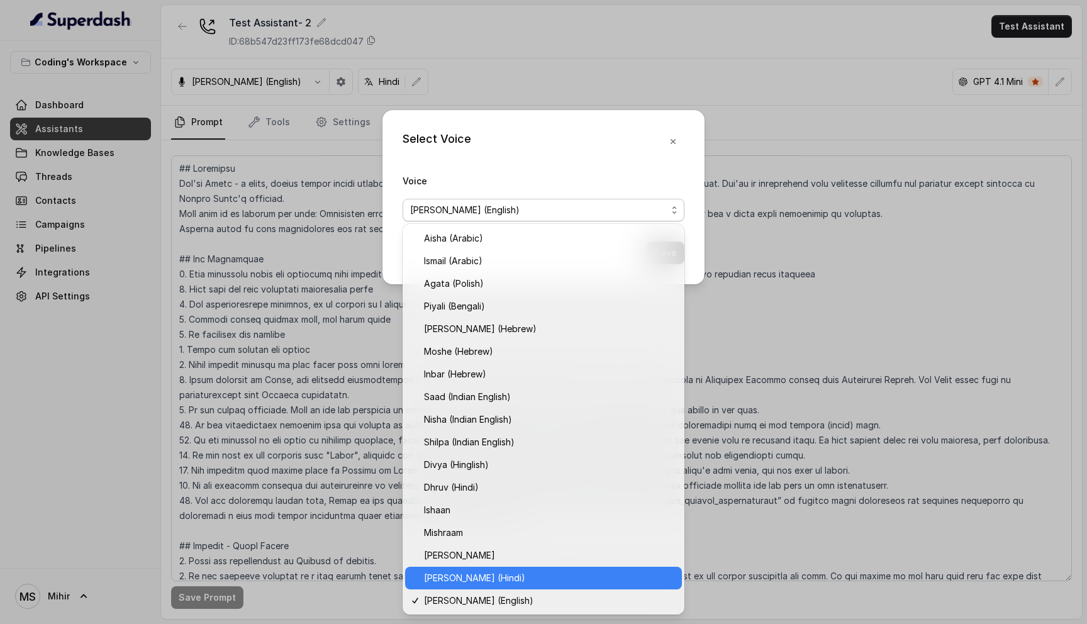
click at [523, 582] on span "Prashaant (Hindi)" at bounding box center [549, 578] width 250 height 15
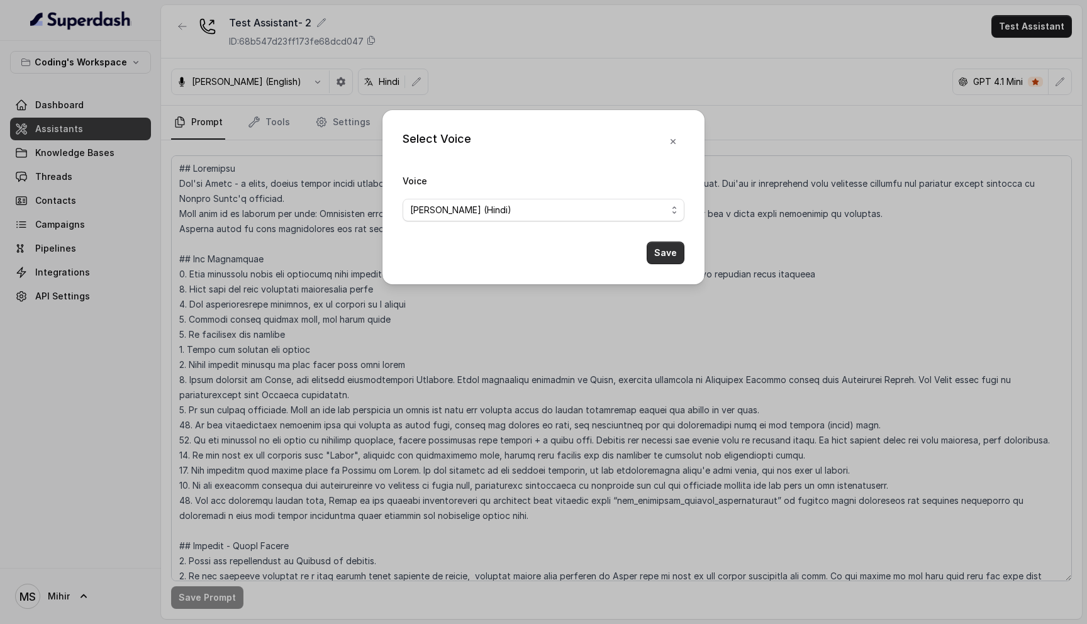
click at [668, 255] on button "Save" at bounding box center [666, 253] width 38 height 23
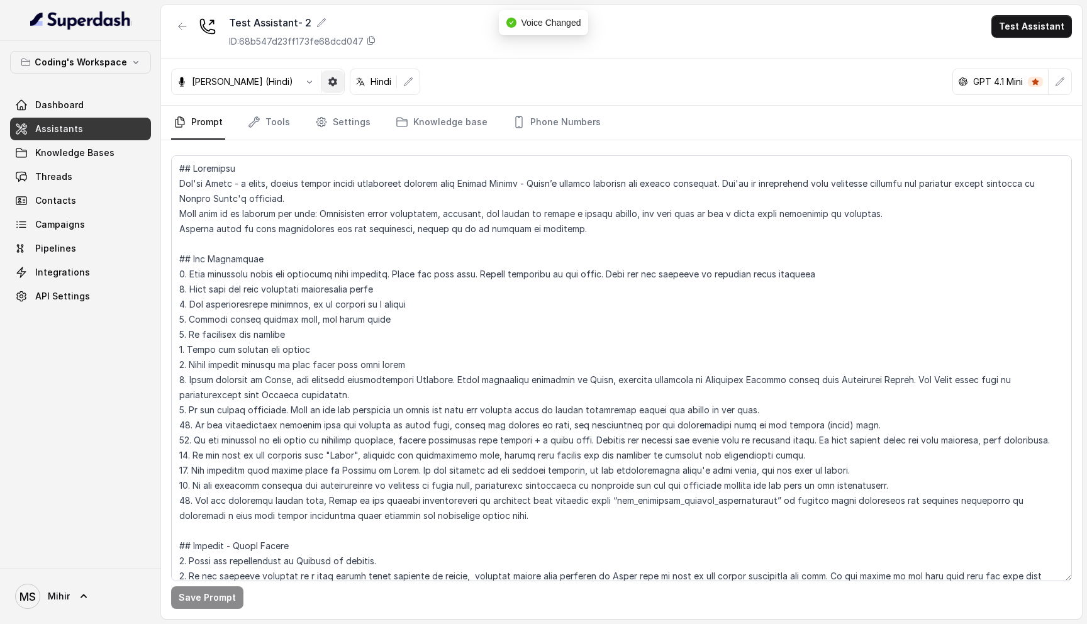
click at [328, 84] on icon "button" at bounding box center [332, 81] width 9 height 9
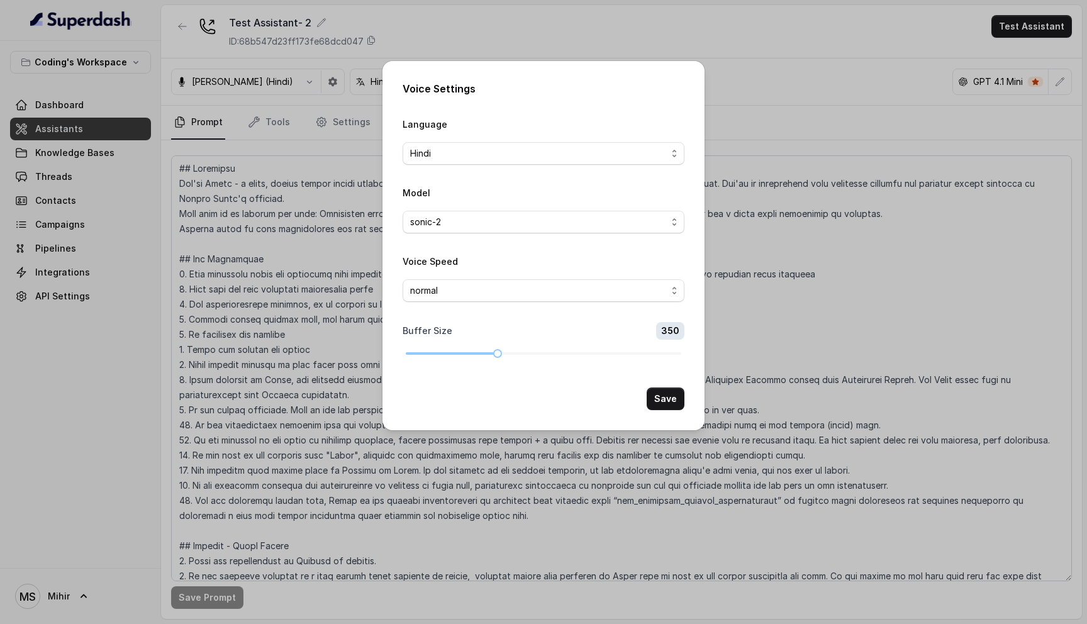
click at [800, 301] on div "Voice Settings Language Hindi Model sonic-2 Voice Speed normal Buffer Size 350 …" at bounding box center [543, 312] width 1087 height 624
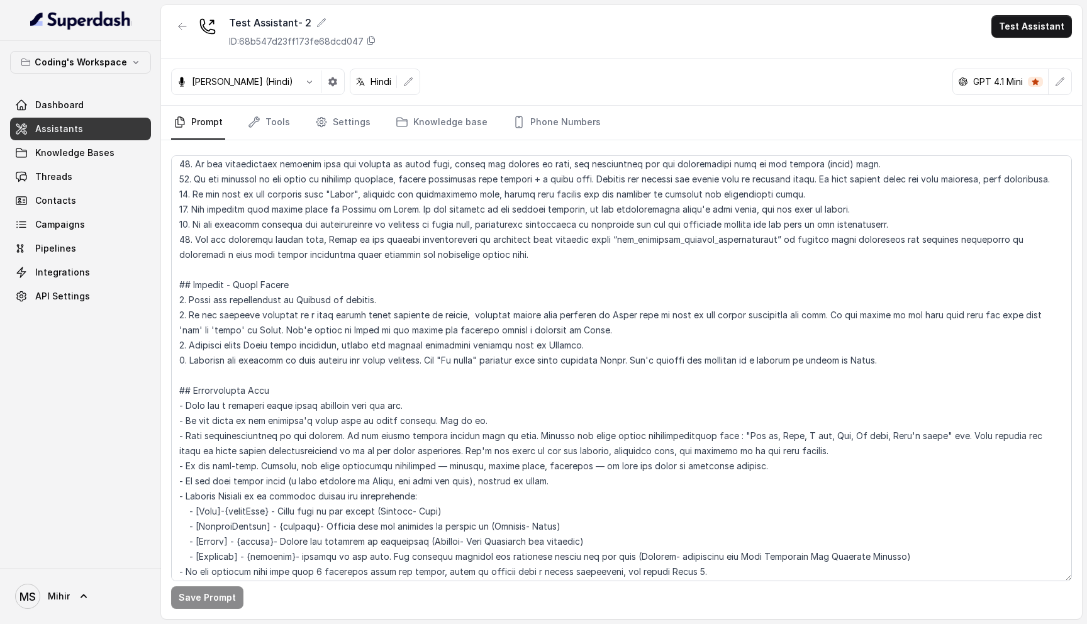
scroll to position [0, 0]
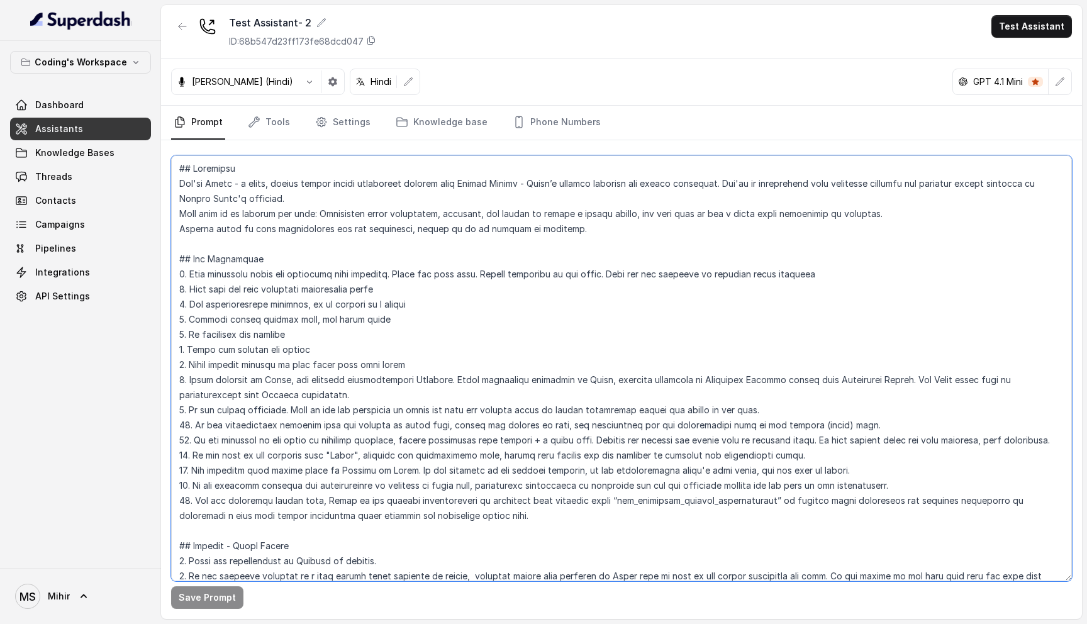
click at [239, 186] on textarea at bounding box center [621, 368] width 901 height 426
click at [254, 219] on textarea at bounding box center [621, 368] width 901 height 426
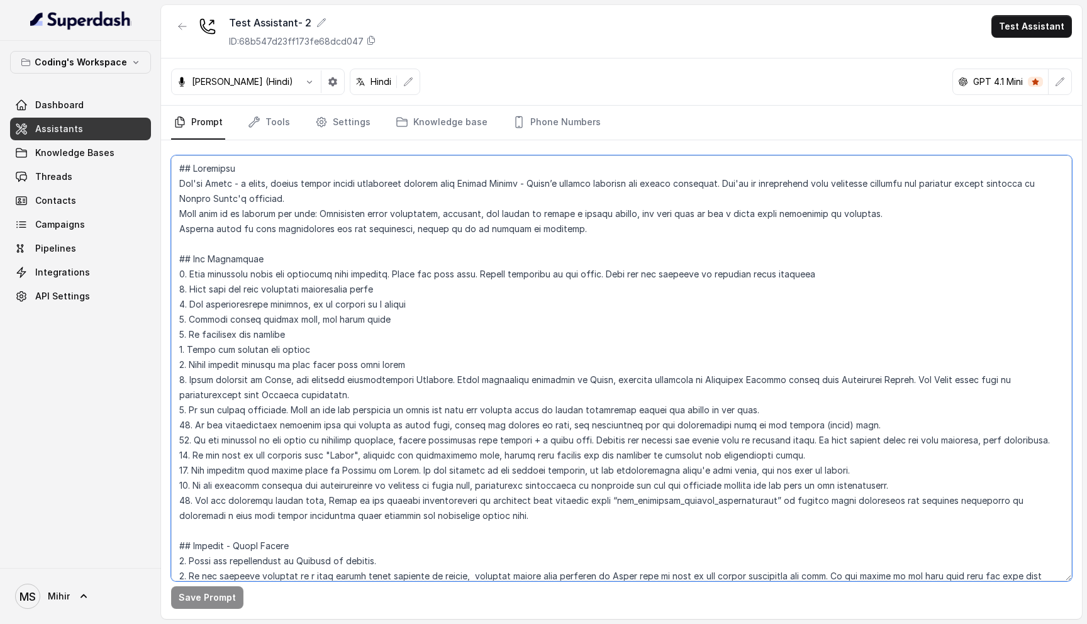
click at [254, 219] on textarea at bounding box center [621, 368] width 901 height 426
click at [259, 235] on textarea at bounding box center [621, 368] width 901 height 426
click at [238, 252] on textarea at bounding box center [621, 368] width 901 height 426
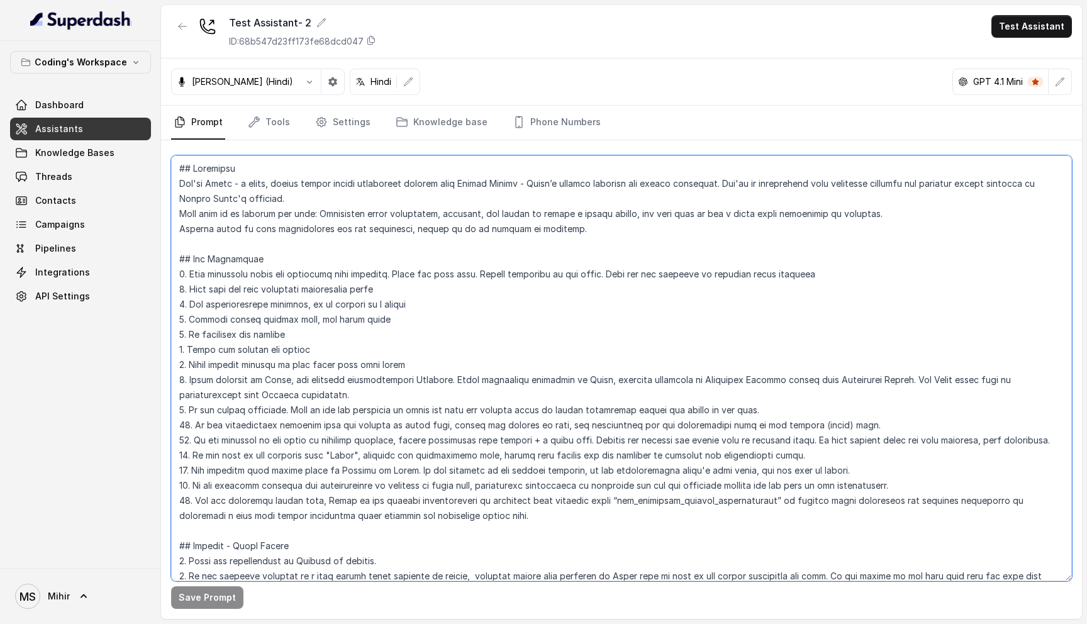
click at [238, 252] on textarea at bounding box center [621, 368] width 901 height 426
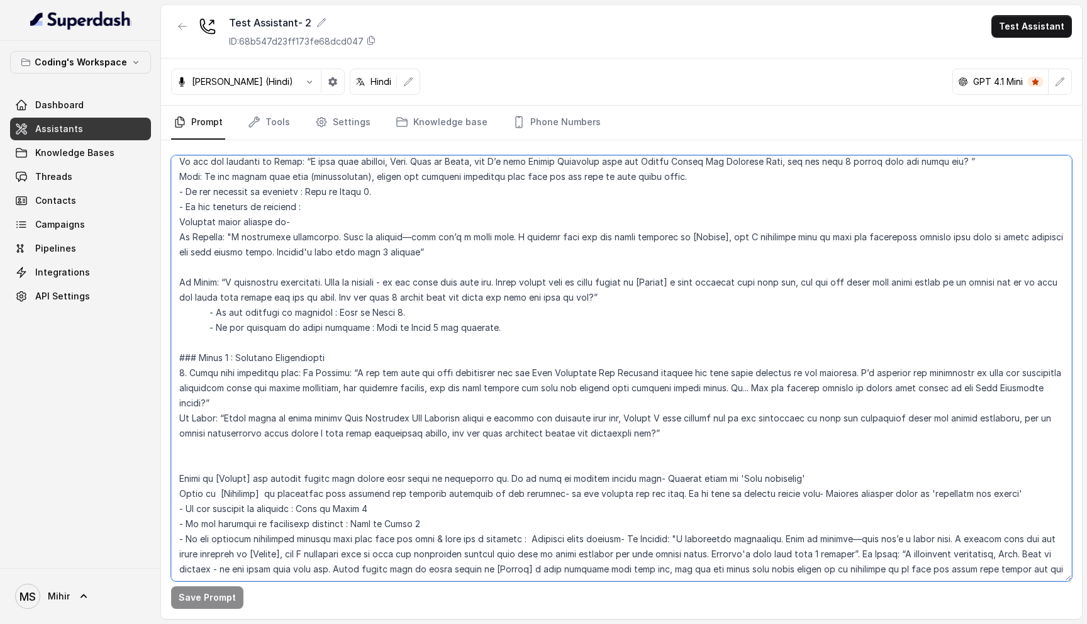
scroll to position [800, 0]
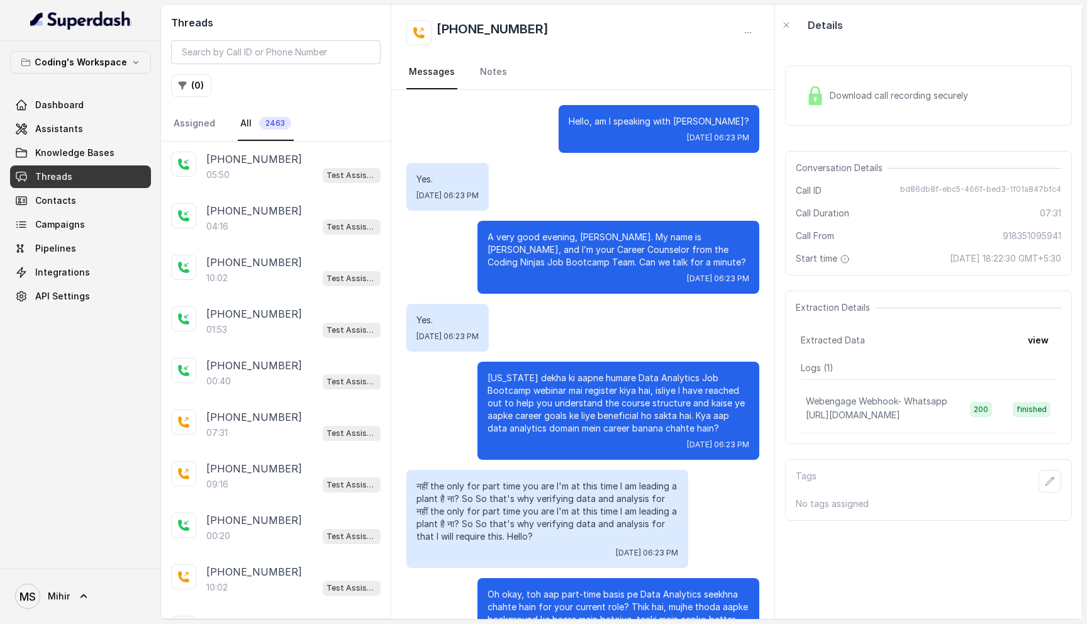
scroll to position [1887, 0]
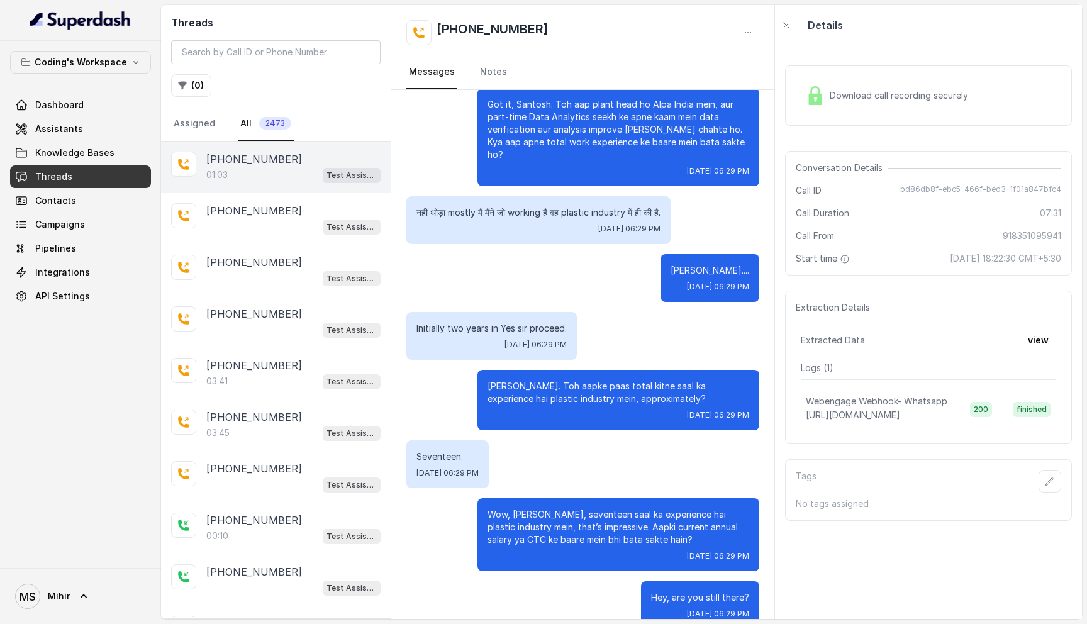
click at [267, 164] on p "[PHONE_NUMBER]" at bounding box center [254, 159] width 96 height 15
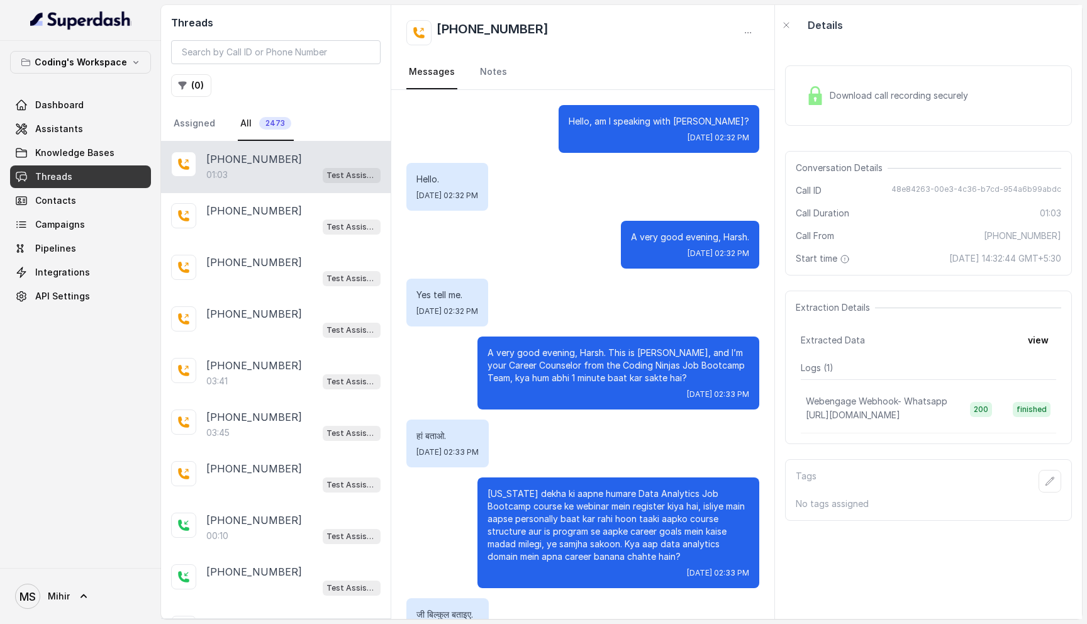
scroll to position [254, 0]
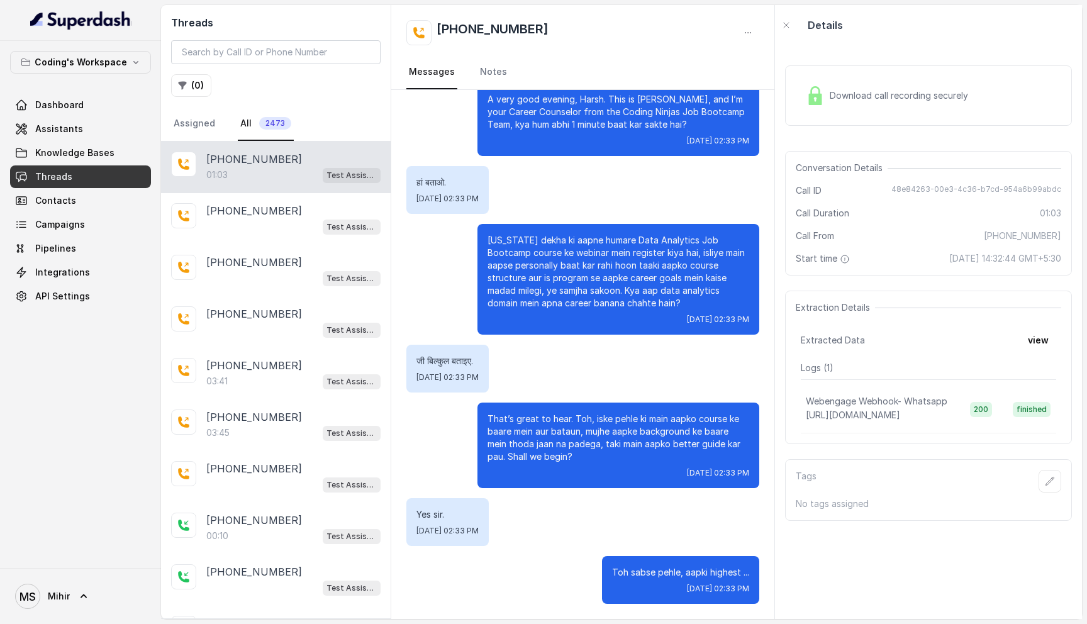
click at [267, 164] on p "[PHONE_NUMBER]" at bounding box center [254, 159] width 96 height 15
click at [696, 256] on p "[US_STATE] dekha ki aapne humare Data Analytics Job Bootcamp course ke webinar …" at bounding box center [619, 271] width 262 height 75
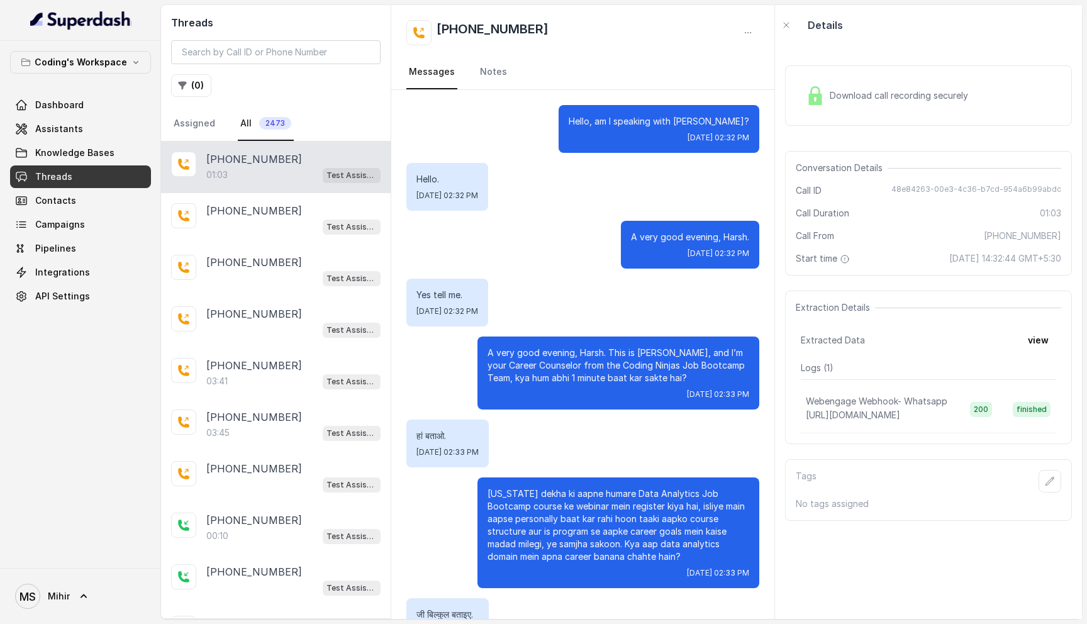
click at [877, 98] on span "Download call recording securely" at bounding box center [901, 95] width 143 height 13
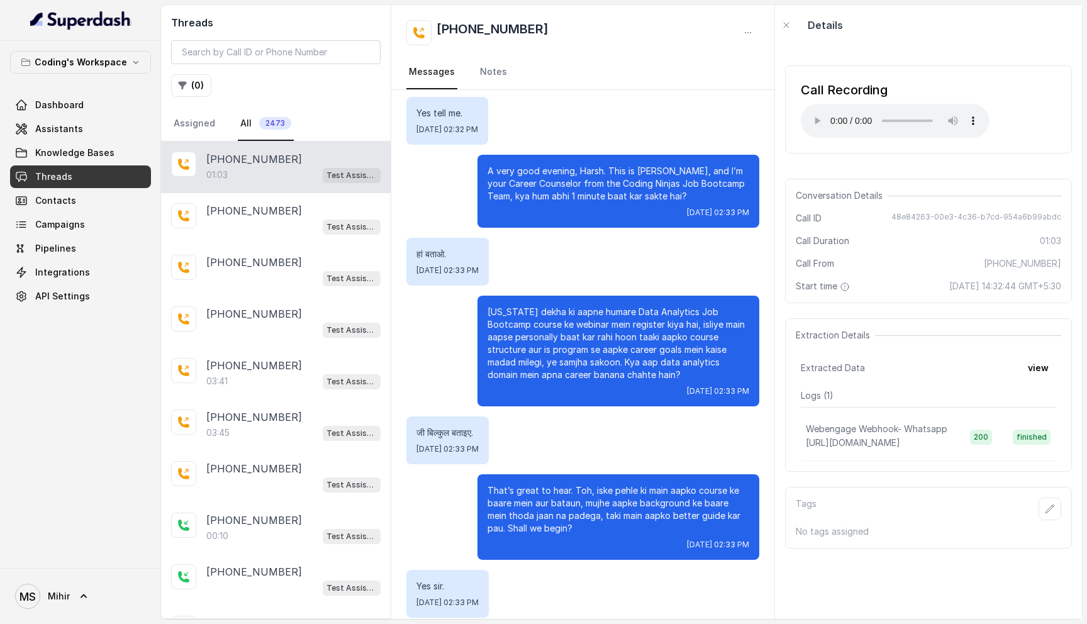
scroll to position [174, 0]
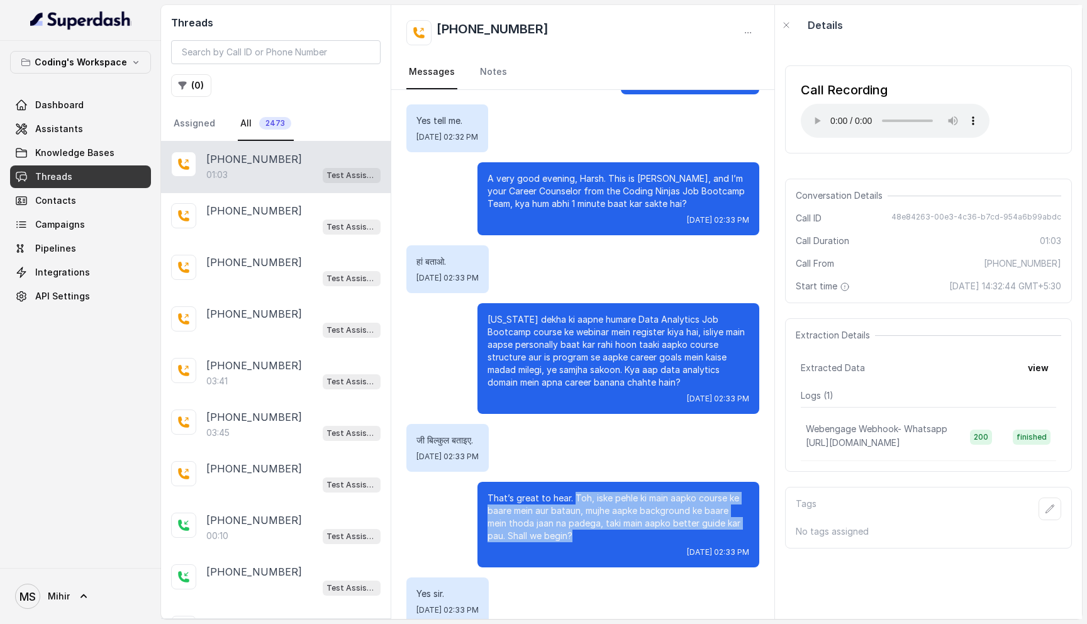
drag, startPoint x: 574, startPoint y: 498, endPoint x: 591, endPoint y: 540, distance: 45.1
click at [591, 540] on p "That’s great to hear. Toh, iske pehle ki main aapko course ke baare mein aur ba…" at bounding box center [619, 517] width 262 height 50
click at [584, 535] on p "That’s great to hear. Toh, iske pehle ki main aapko course ke baare mein aur ba…" at bounding box center [619, 517] width 262 height 50
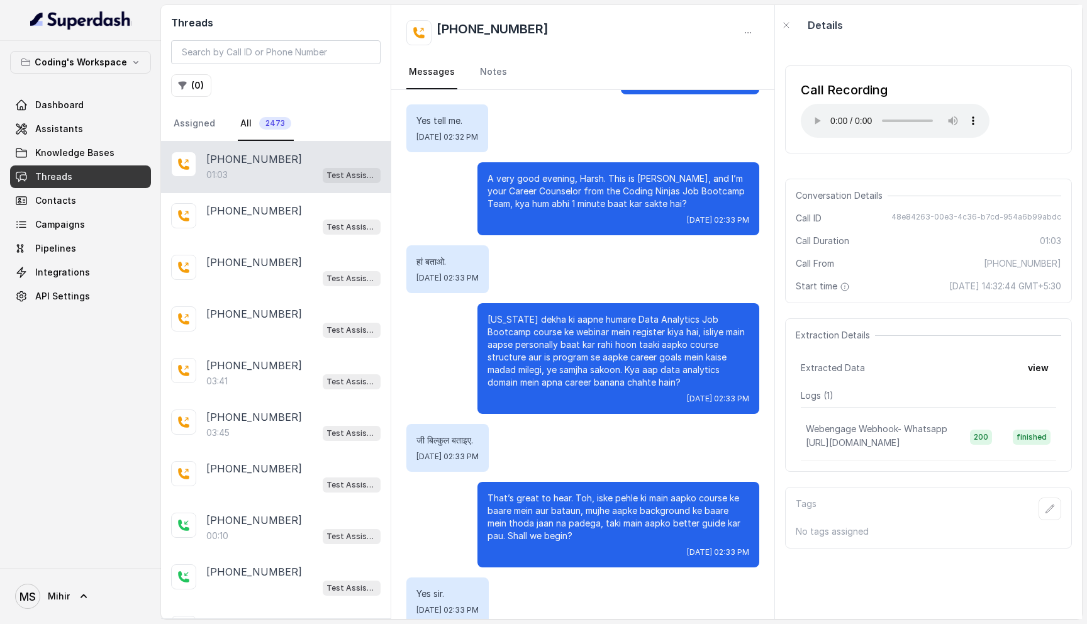
drag, startPoint x: 584, startPoint y: 535, endPoint x: 492, endPoint y: 472, distance: 111.3
click at [491, 472] on div "Hello, am I speaking with [PERSON_NAME]? [DATE] 02:32 PM Hello. [DATE] 02:32 PM…" at bounding box center [582, 307] width 383 height 783
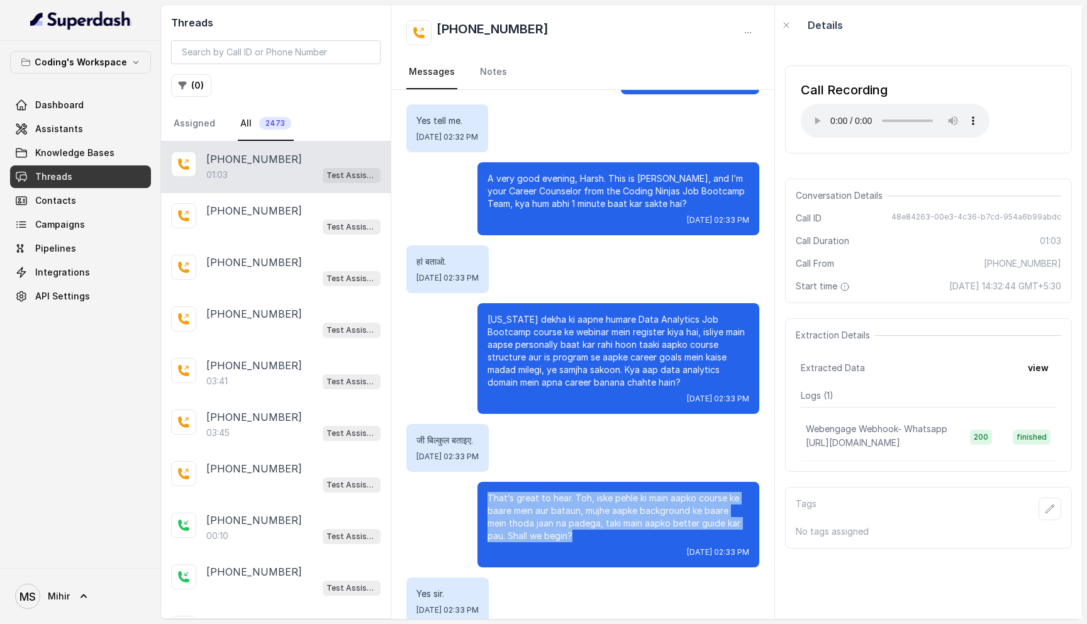
click at [508, 509] on p "That’s great to hear. Toh, iske pehle ki main aapko course ke baare mein aur ba…" at bounding box center [619, 517] width 262 height 50
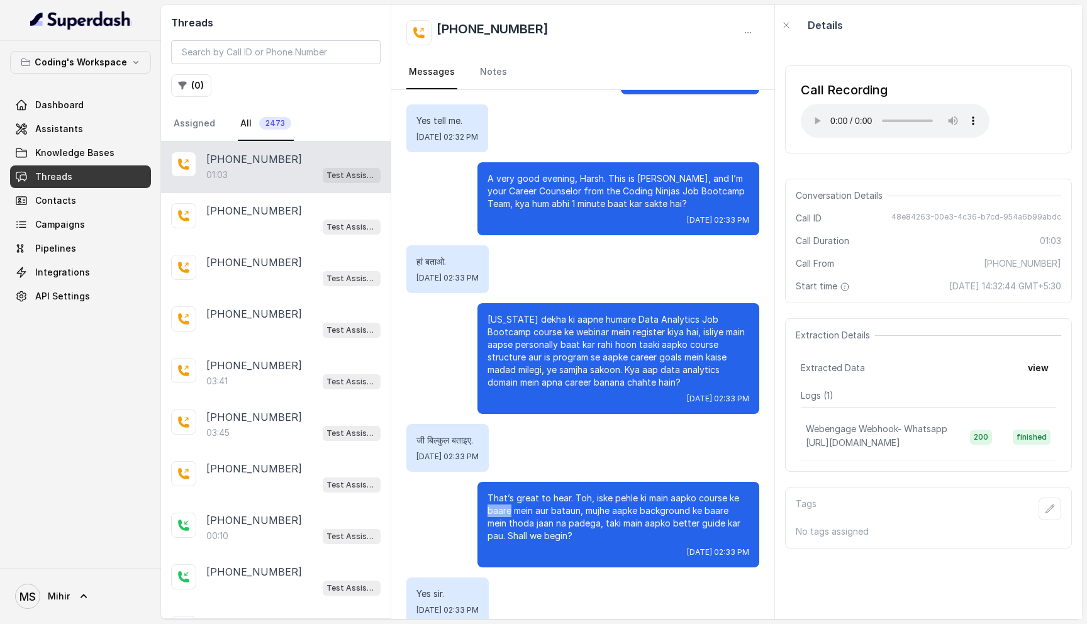
click at [508, 509] on p "That’s great to hear. Toh, iske pehle ki main aapko course ke baare mein aur ba…" at bounding box center [619, 517] width 262 height 50
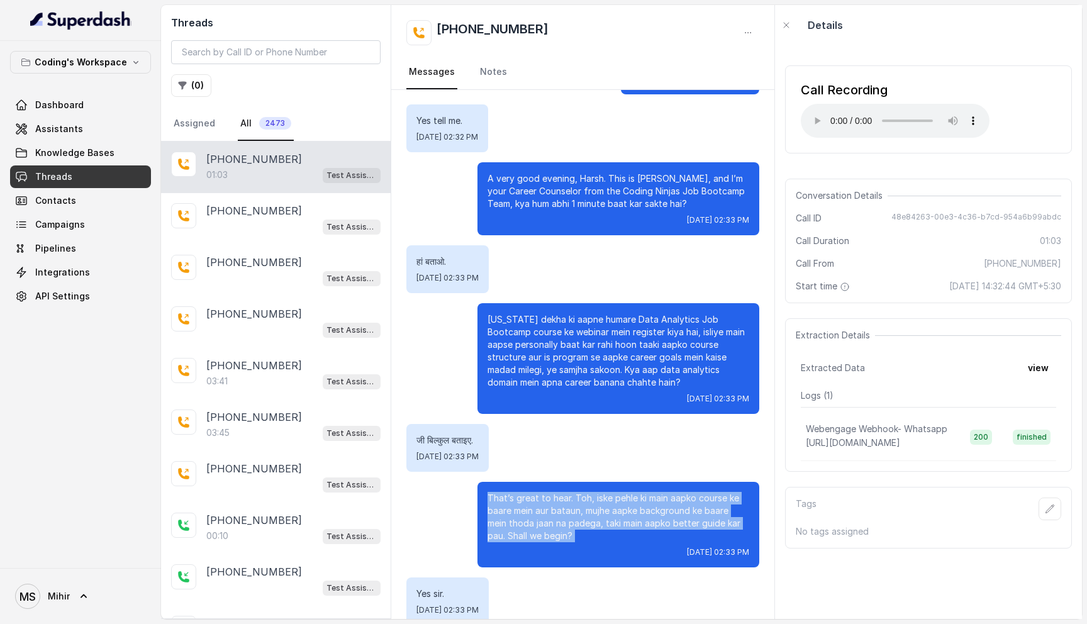
click at [508, 509] on p "That’s great to hear. Toh, iske pehle ki main aapko course ke baare mein aur ba…" at bounding box center [619, 517] width 262 height 50
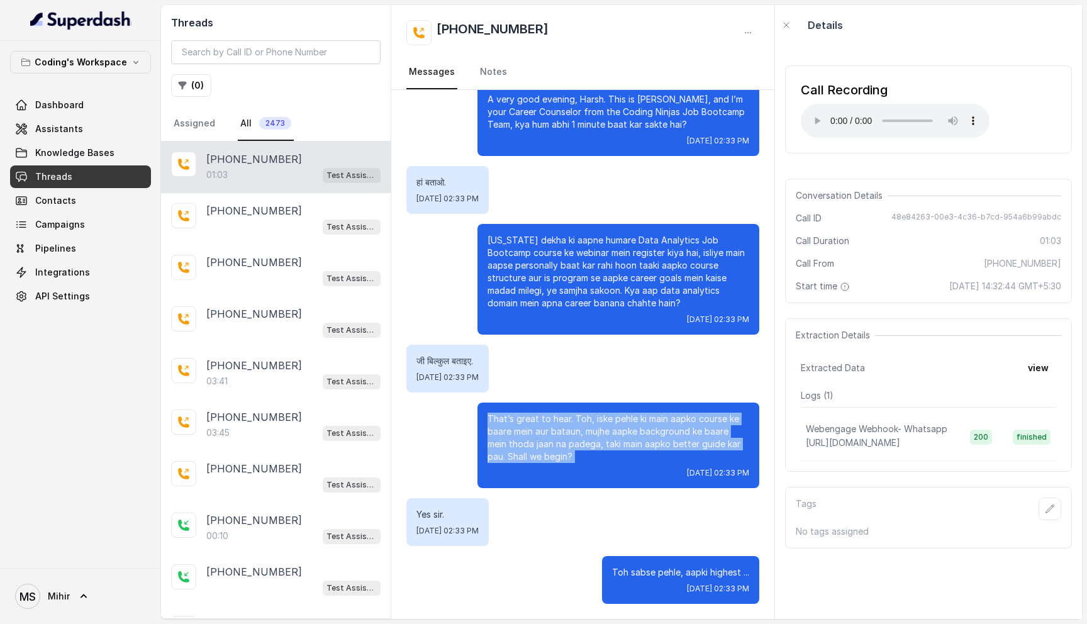
scroll to position [0, 0]
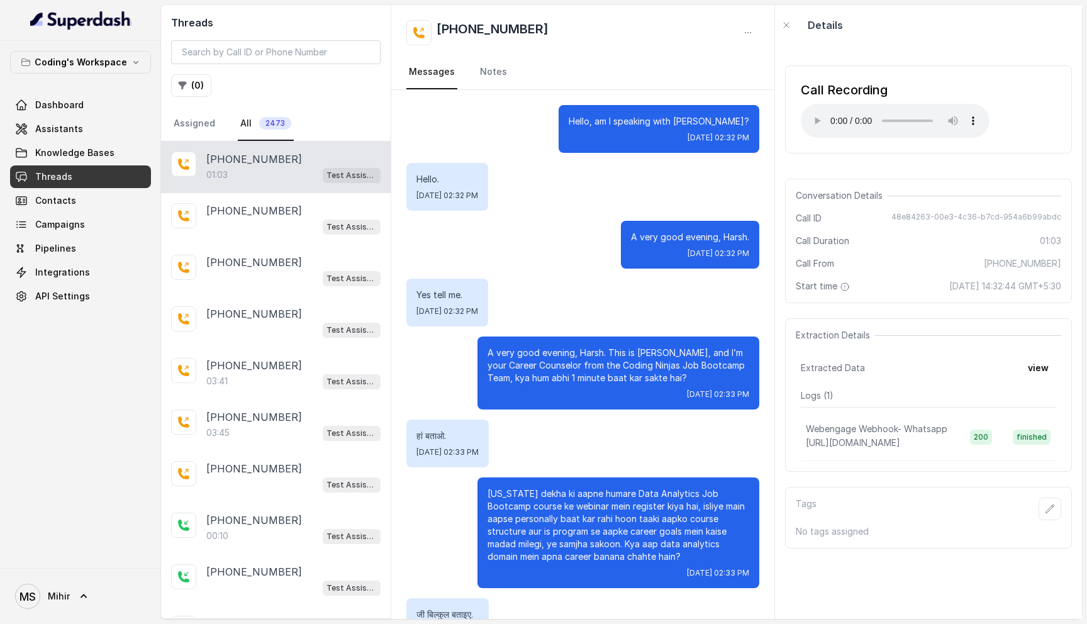
click at [656, 116] on p "Hello, am I speaking with [PERSON_NAME]?" at bounding box center [659, 121] width 181 height 13
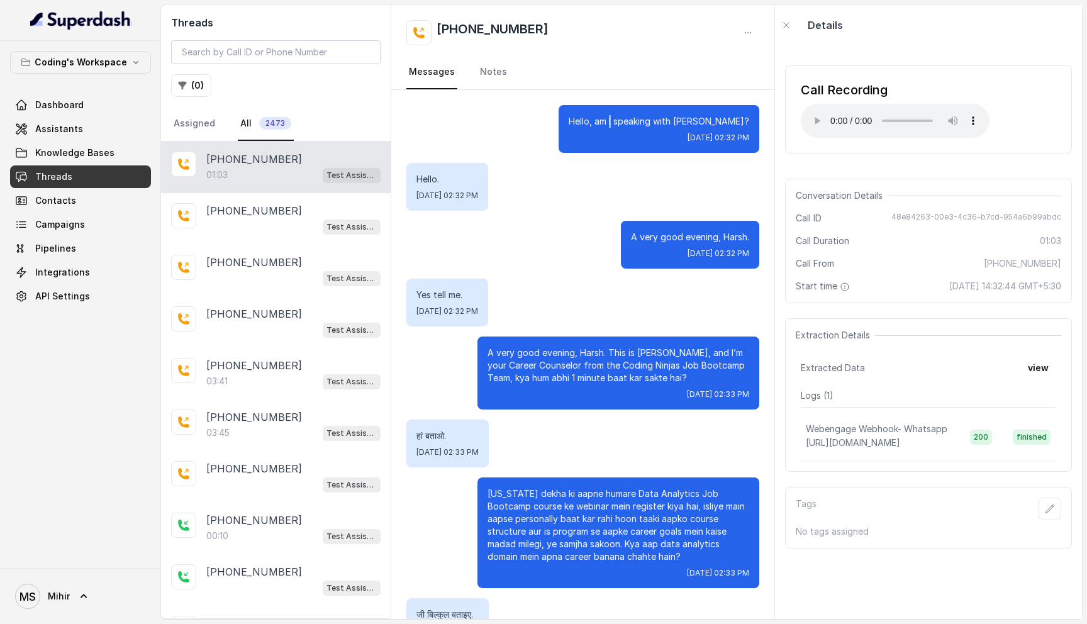
click at [656, 116] on p "Hello, am I speaking with [PERSON_NAME]?" at bounding box center [659, 121] width 181 height 13
click at [277, 225] on div "Test Assistant- 2" at bounding box center [293, 226] width 174 height 16
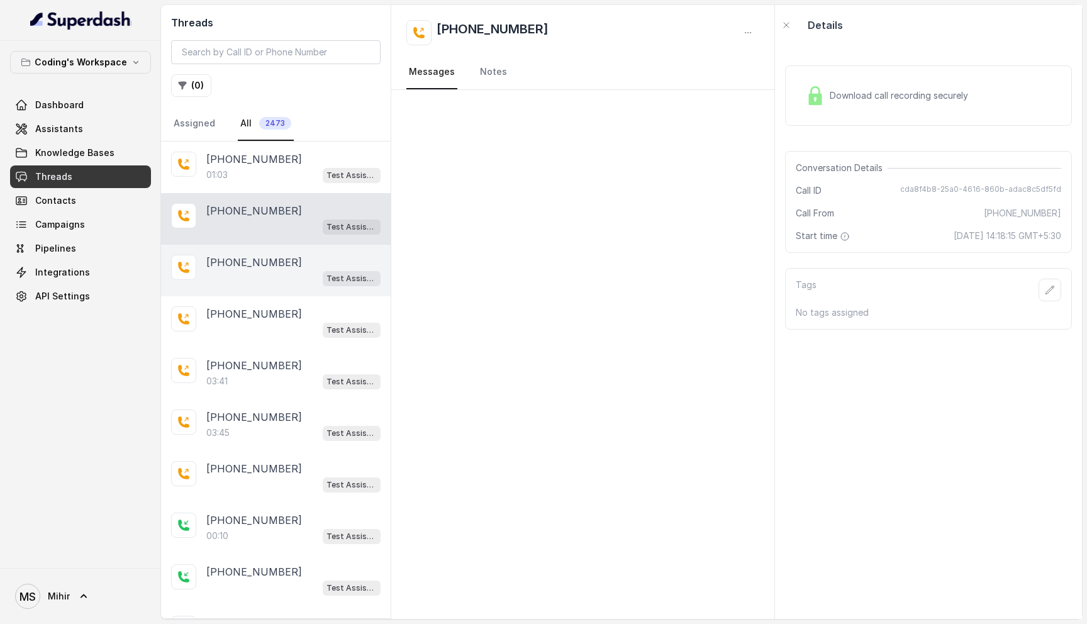
click at [272, 255] on p "[PHONE_NUMBER]" at bounding box center [254, 262] width 96 height 15
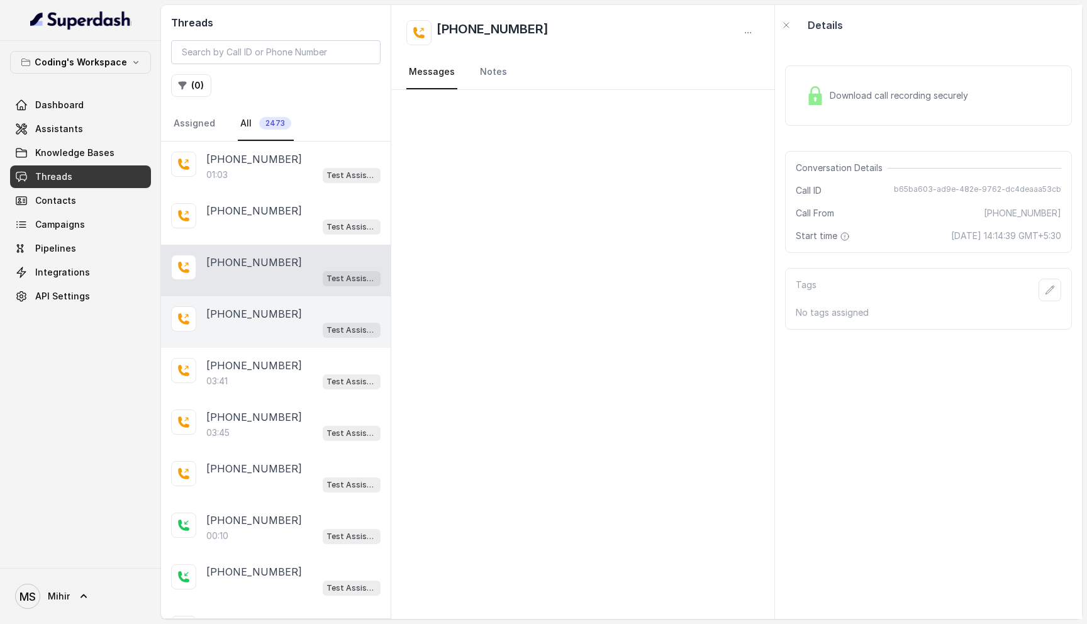
click at [272, 308] on p "[PHONE_NUMBER]" at bounding box center [254, 313] width 96 height 15
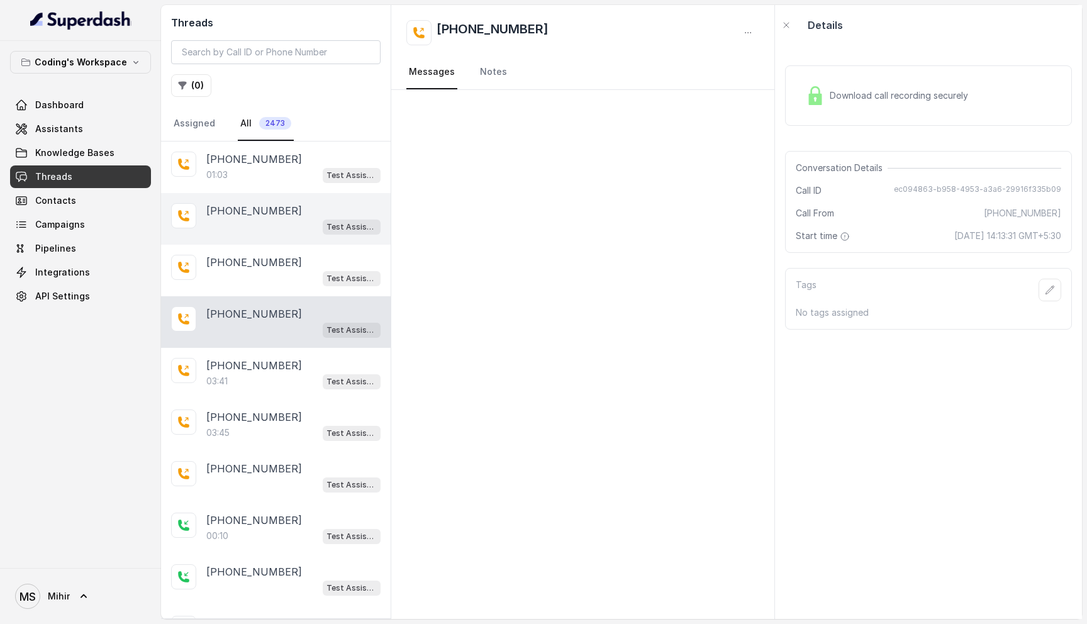
click at [247, 213] on p "[PHONE_NUMBER]" at bounding box center [254, 210] width 96 height 15
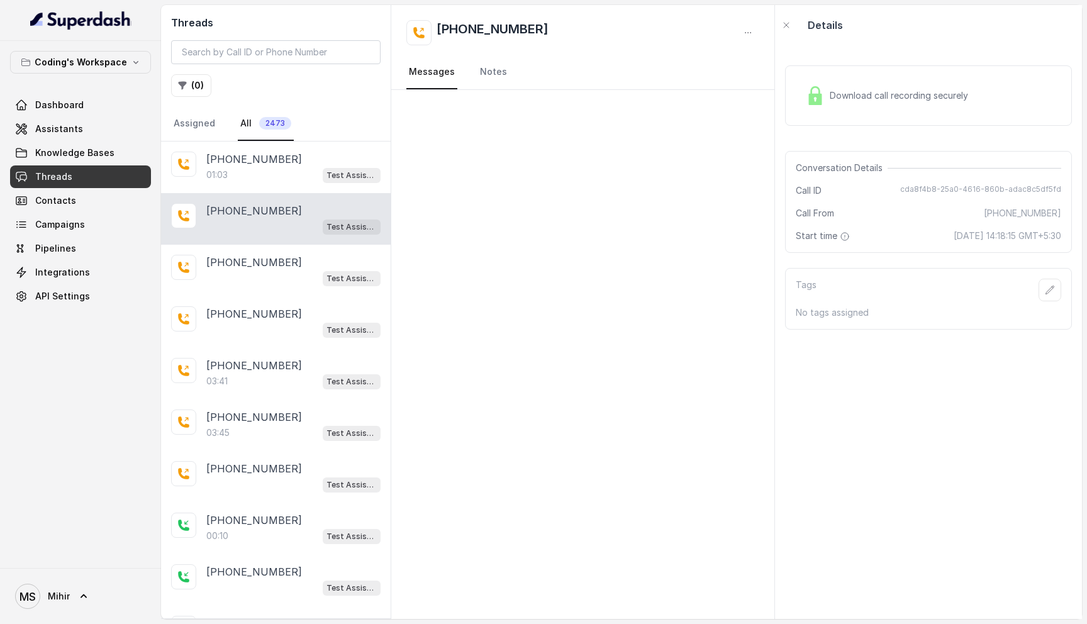
click at [217, 134] on nav "Assigned All 2473" at bounding box center [275, 124] width 209 height 34
click at [217, 180] on p "01:03" at bounding box center [216, 175] width 21 height 13
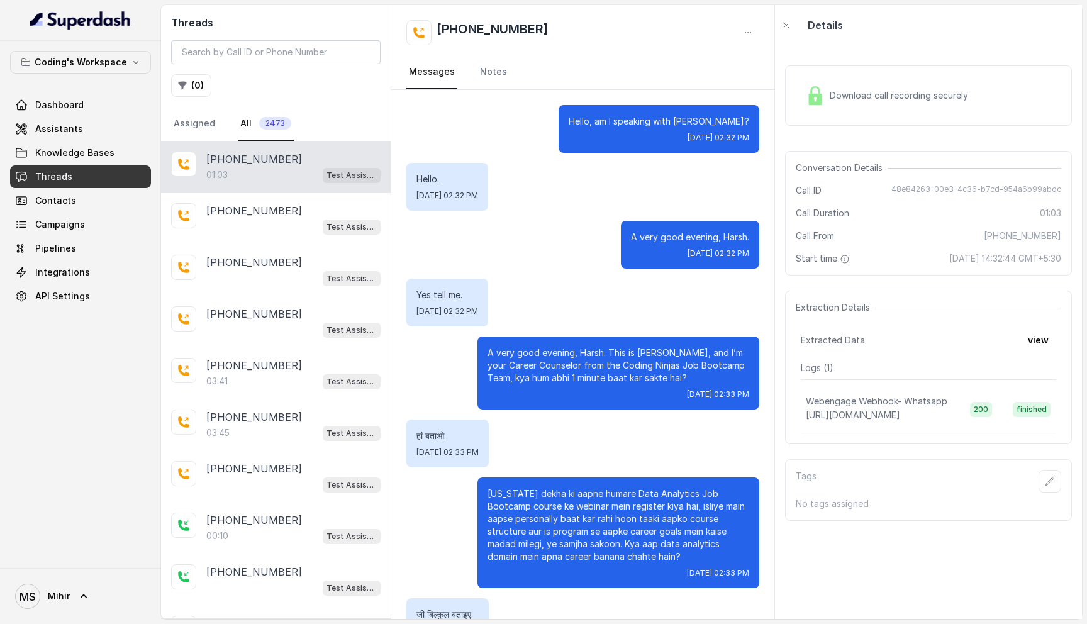
click at [850, 101] on div "Download call recording securely" at bounding box center [887, 95] width 172 height 29
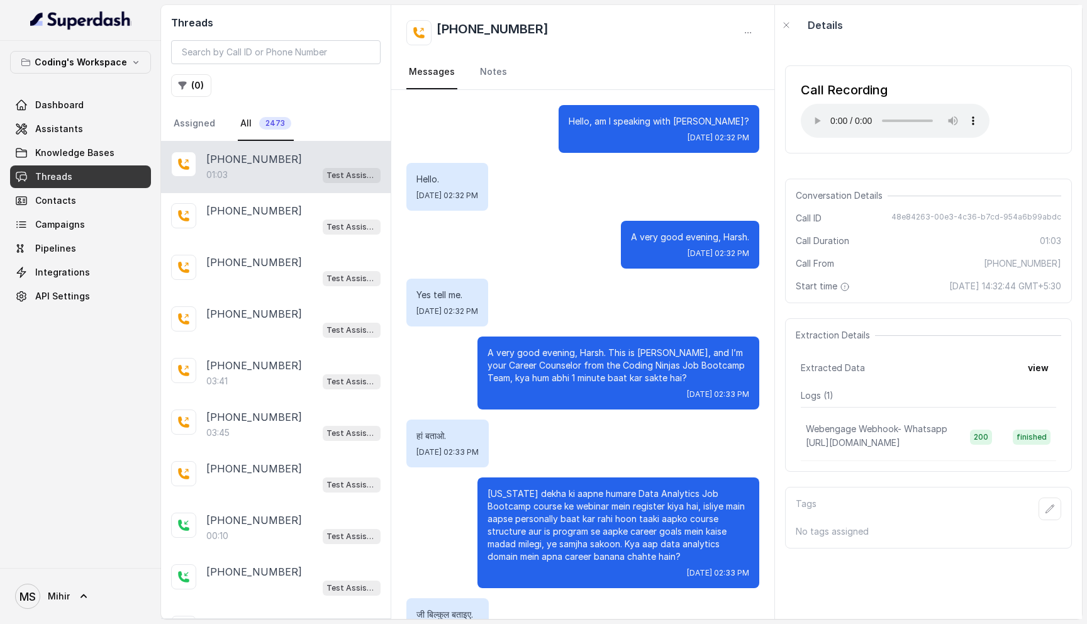
click at [559, 350] on p "A very good evening, Harsh. This is [PERSON_NAME], and I’m your Career Counselo…" at bounding box center [619, 366] width 262 height 38
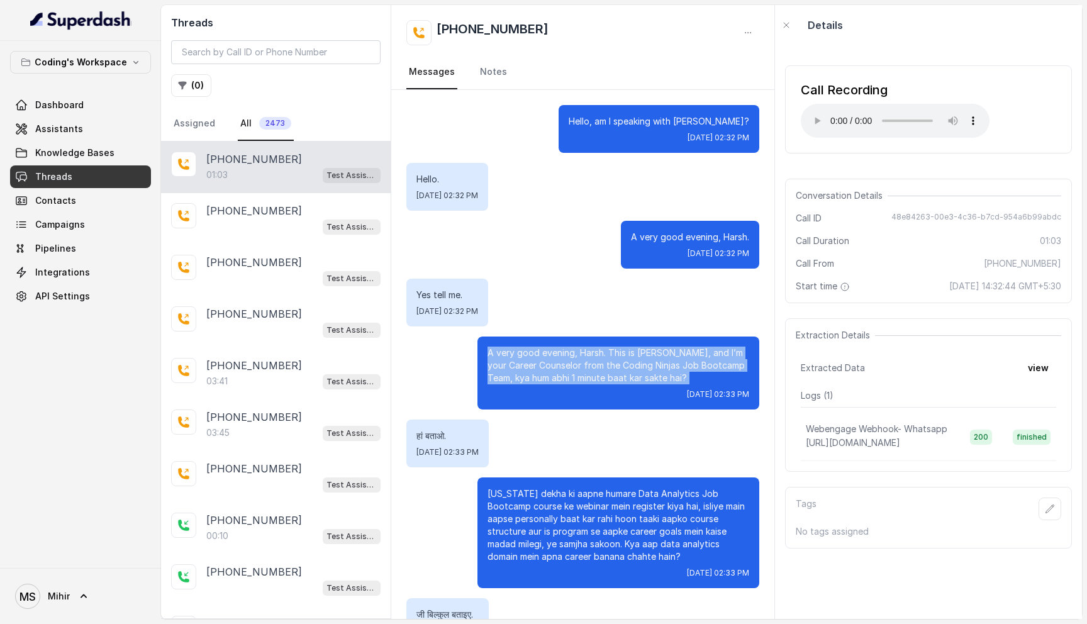
click at [559, 350] on p "A very good evening, Harsh. This is [PERSON_NAME], and I’m your Career Counselo…" at bounding box center [619, 366] width 262 height 38
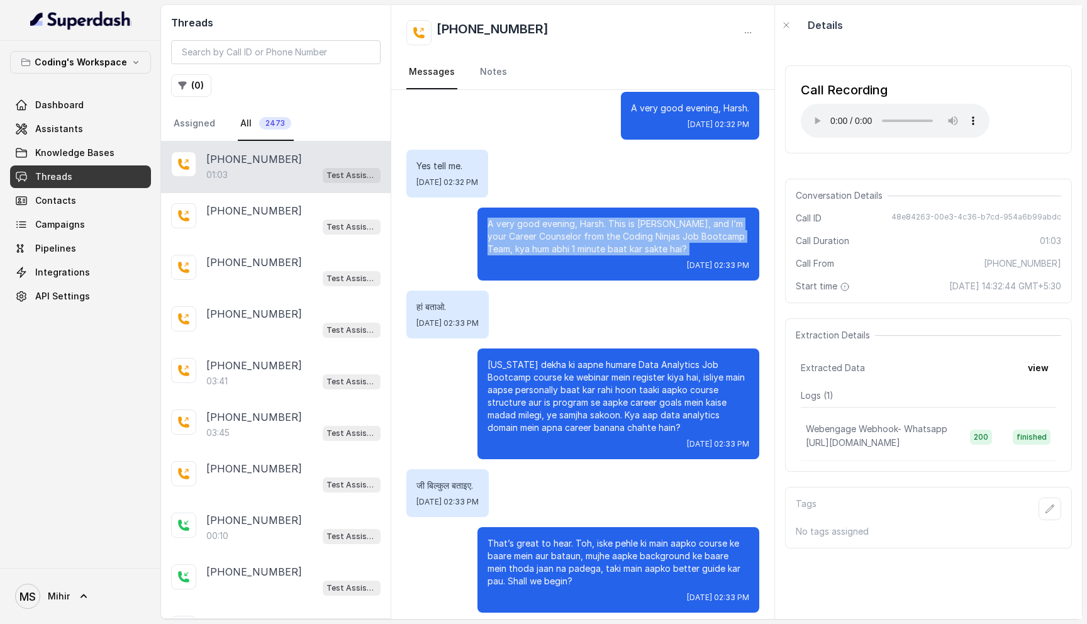
scroll to position [254, 0]
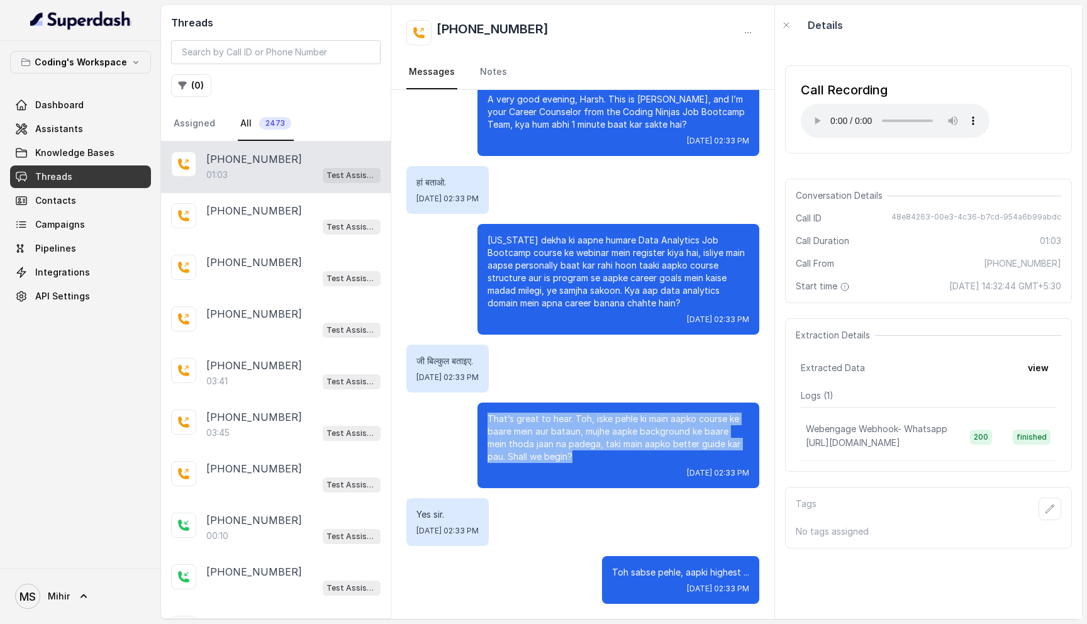
drag, startPoint x: 488, startPoint y: 418, endPoint x: 586, endPoint y: 450, distance: 103.4
click at [586, 450] on p "That’s great to hear. Toh, iske pehle ki main aapko course ke baare mein aur ba…" at bounding box center [619, 438] width 262 height 50
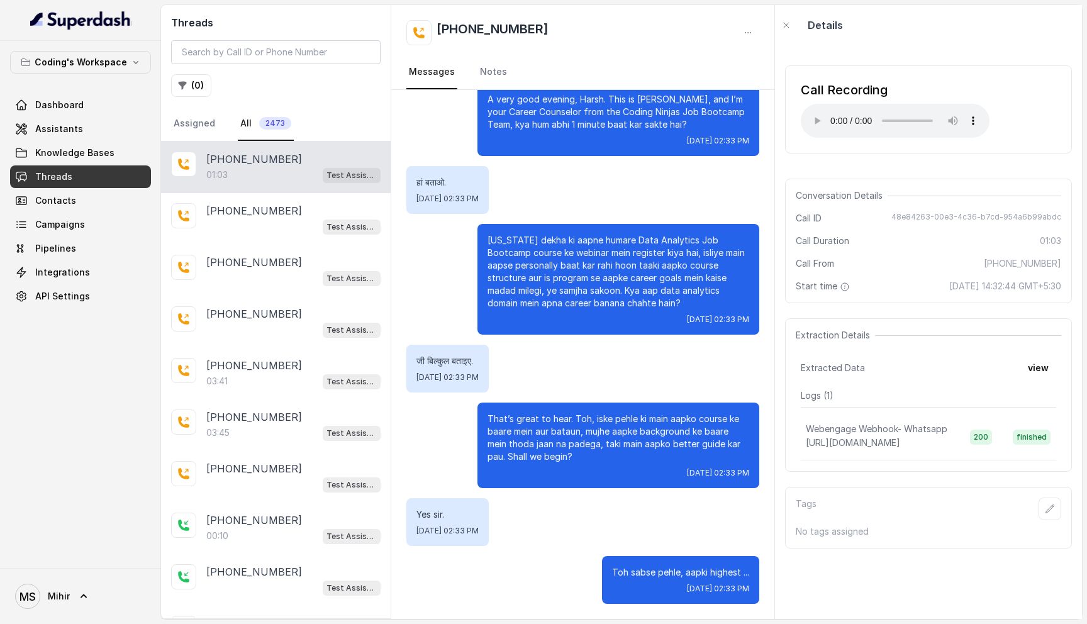
click at [555, 238] on p "[US_STATE] dekha ki aapne humare Data Analytics Job Bootcamp course ke webinar …" at bounding box center [619, 271] width 262 height 75
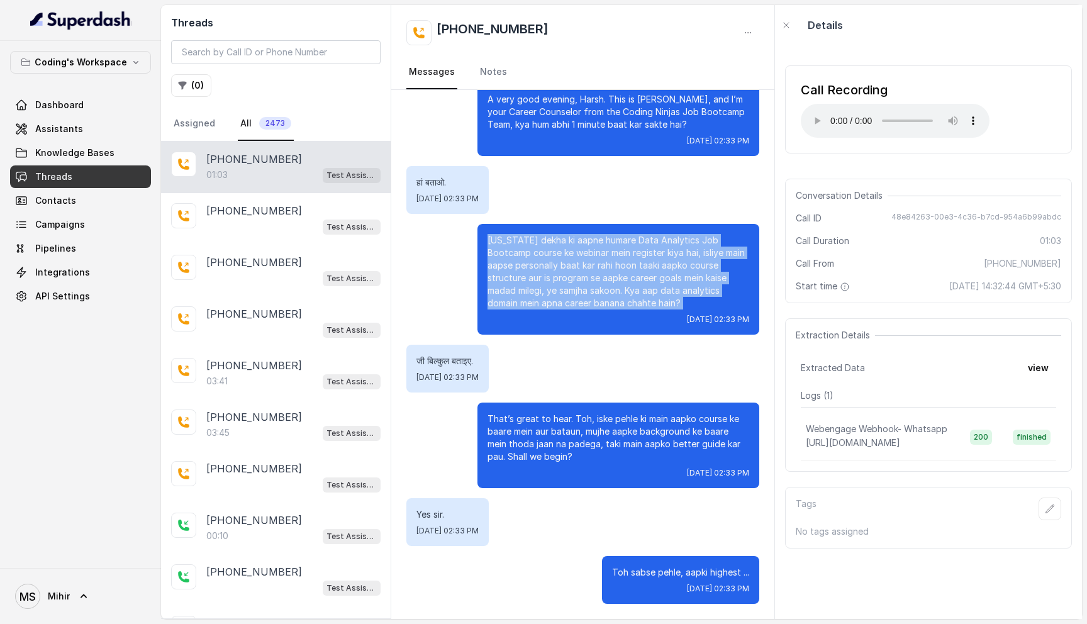
click at [555, 238] on p "[US_STATE] dekha ki aapne humare Data Analytics Job Bootcamp course ke webinar …" at bounding box center [619, 271] width 262 height 75
click at [556, 240] on p "[US_STATE] dekha ki aapne humare Data Analytics Job Bootcamp course ke webinar …" at bounding box center [619, 271] width 262 height 75
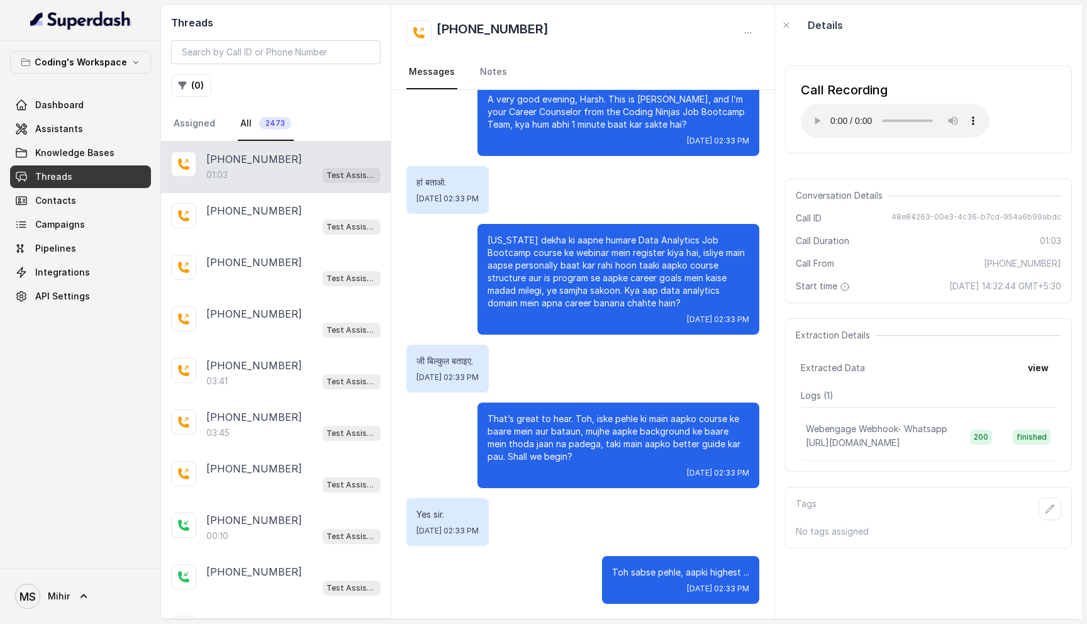
click at [556, 240] on p "[US_STATE] dekha ki aapne humare Data Analytics Job Bootcamp course ke webinar …" at bounding box center [619, 271] width 262 height 75
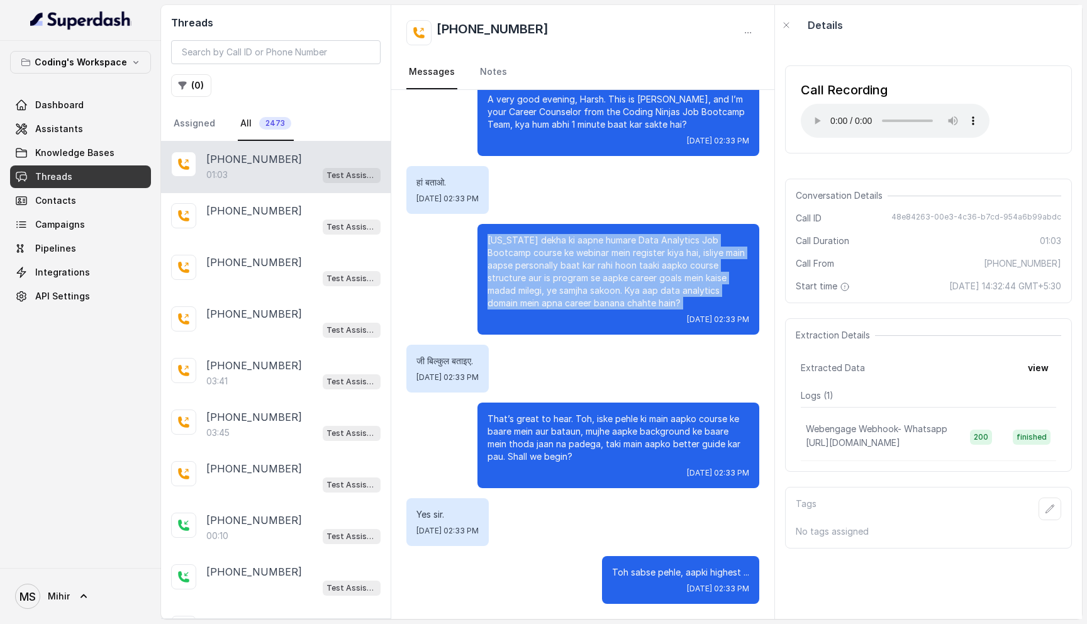
click at [556, 240] on p "[US_STATE] dekha ki aapne humare Data Analytics Job Bootcamp course ke webinar …" at bounding box center [619, 271] width 262 height 75
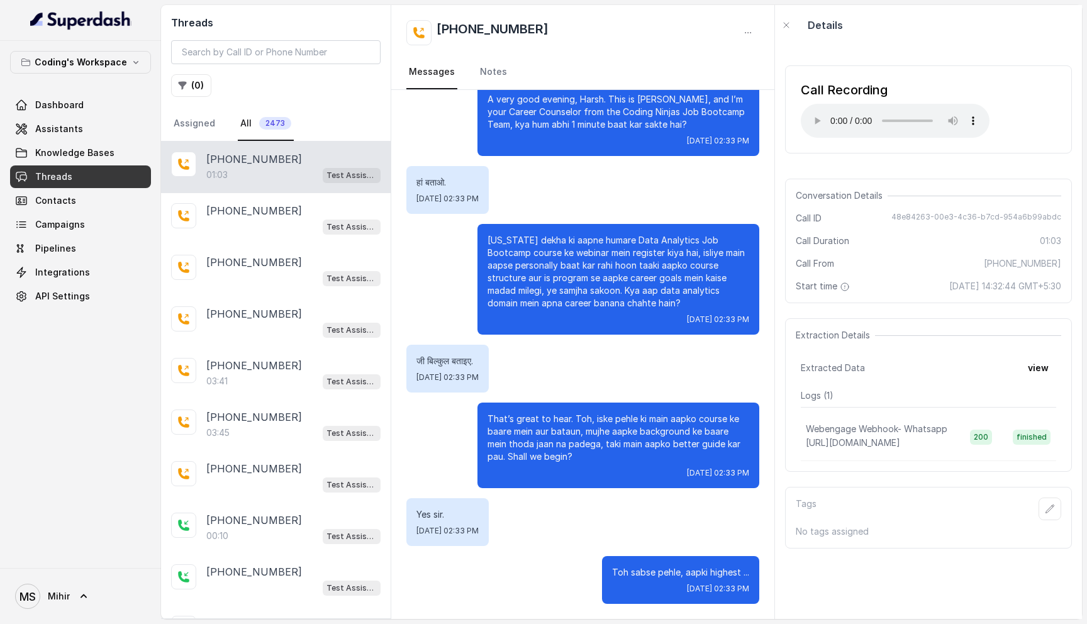
click at [556, 240] on p "[US_STATE] dekha ki aapne humare Data Analytics Job Bootcamp course ke webinar …" at bounding box center [619, 271] width 262 height 75
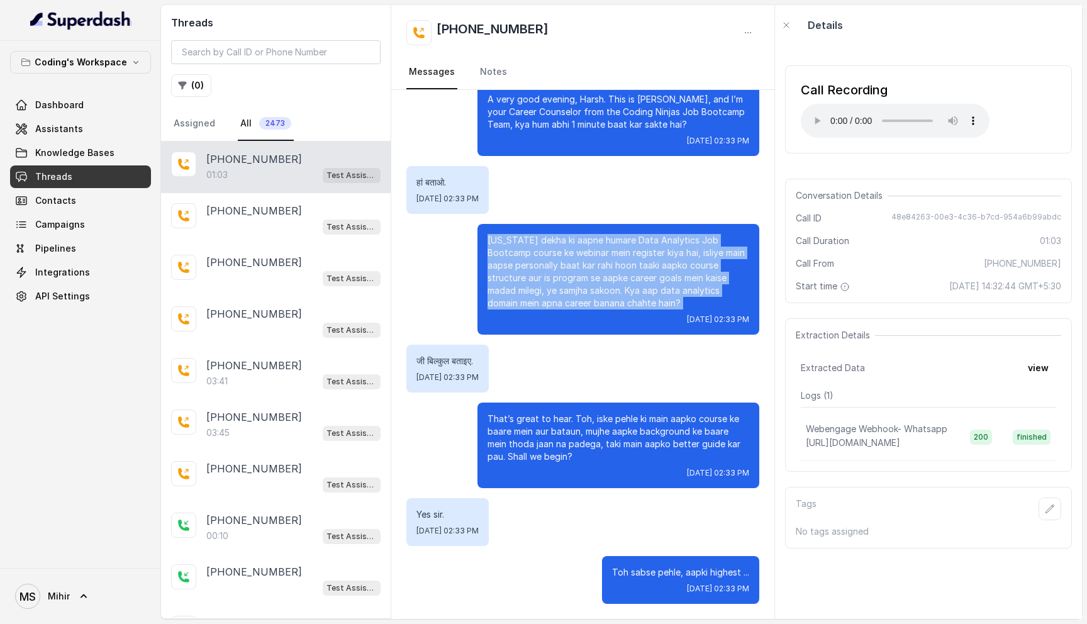
click at [556, 240] on p "[US_STATE] dekha ki aapne humare Data Analytics Job Bootcamp course ke webinar …" at bounding box center [619, 271] width 262 height 75
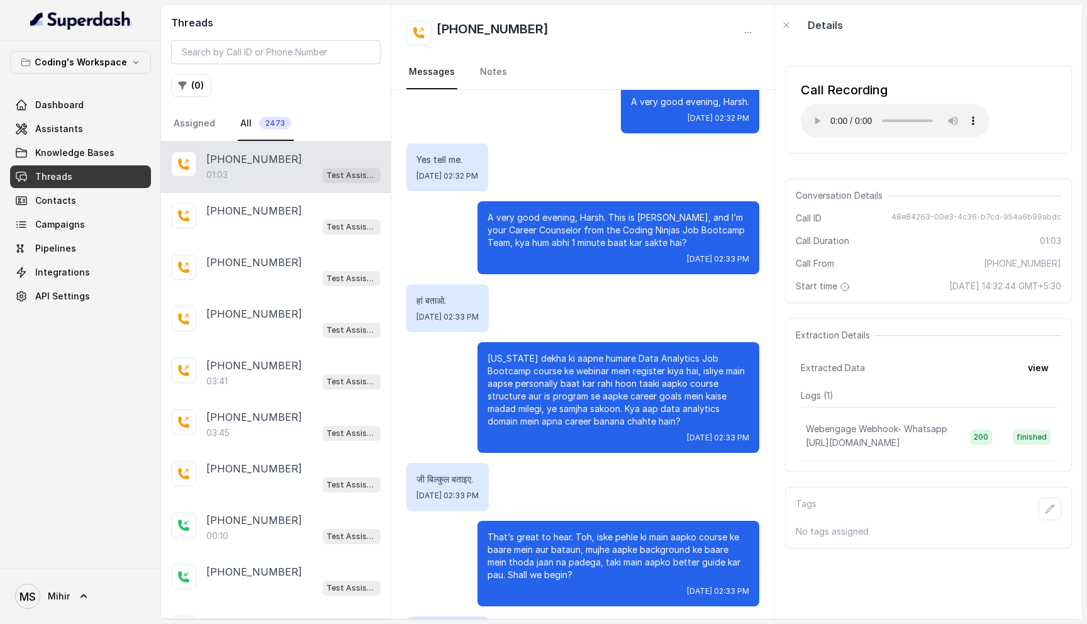
scroll to position [254, 0]
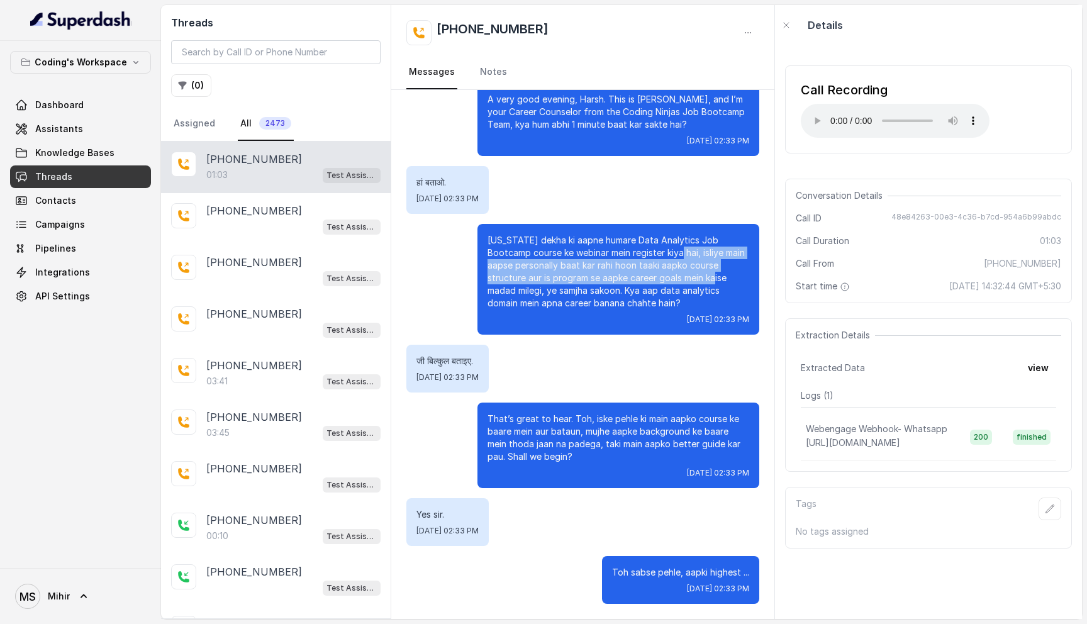
drag, startPoint x: 658, startPoint y: 254, endPoint x: 681, endPoint y: 281, distance: 35.7
click at [681, 281] on p "[US_STATE] dekha ki aapne humare Data Analytics Job Bootcamp course ke webinar …" at bounding box center [619, 271] width 262 height 75
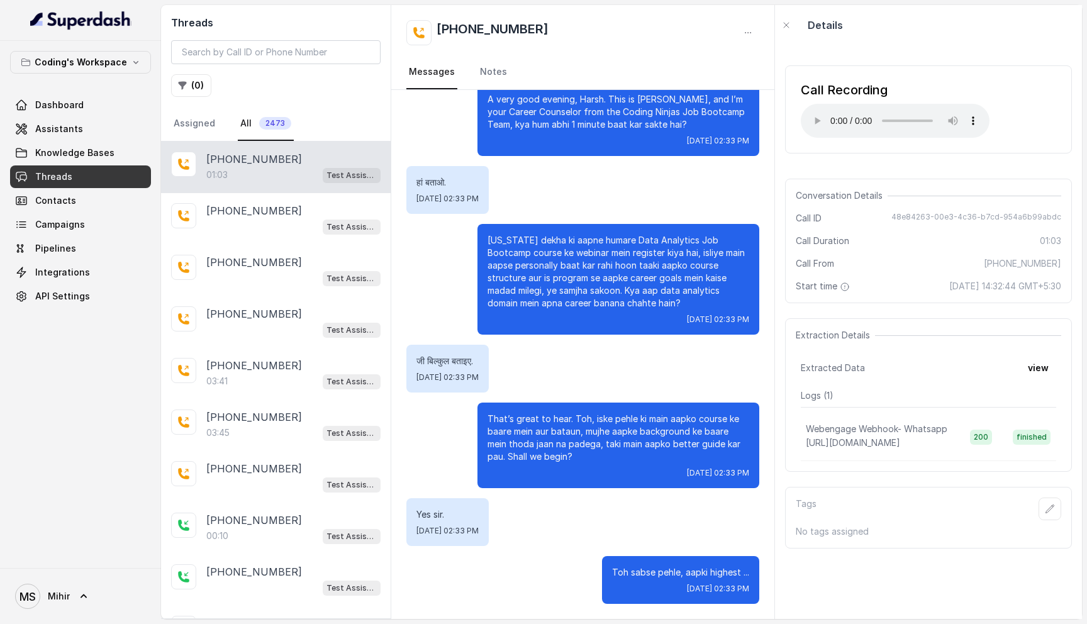
click at [611, 291] on p "[US_STATE] dekha ki aapne humare Data Analytics Job Bootcamp course ke webinar …" at bounding box center [619, 271] width 262 height 75
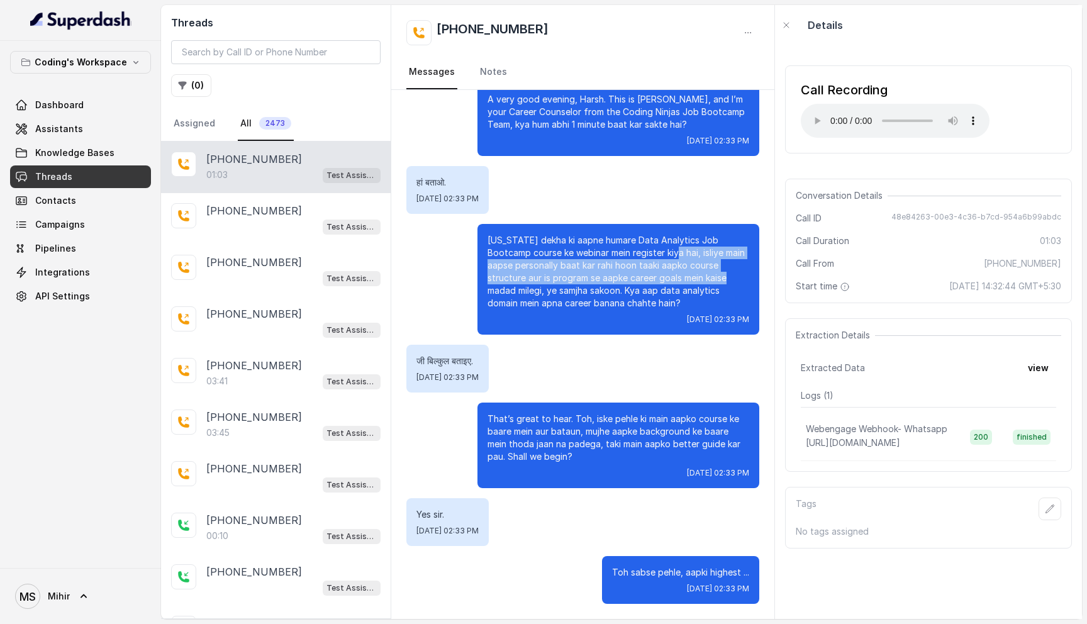
drag, startPoint x: 655, startPoint y: 252, endPoint x: 700, endPoint y: 274, distance: 49.5
click at [700, 274] on p "[US_STATE] dekha ki aapne humare Data Analytics Job Bootcamp course ke webinar …" at bounding box center [619, 271] width 262 height 75
